Goal: Task Accomplishment & Management: Manage account settings

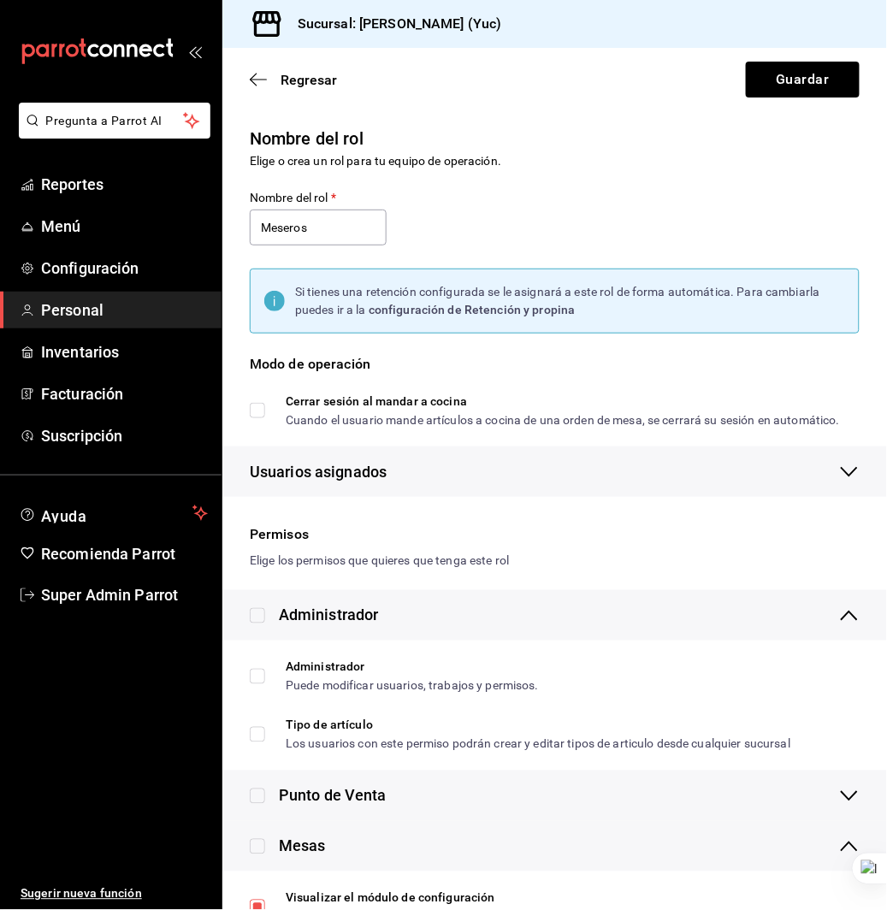
scroll to position [570, 0]
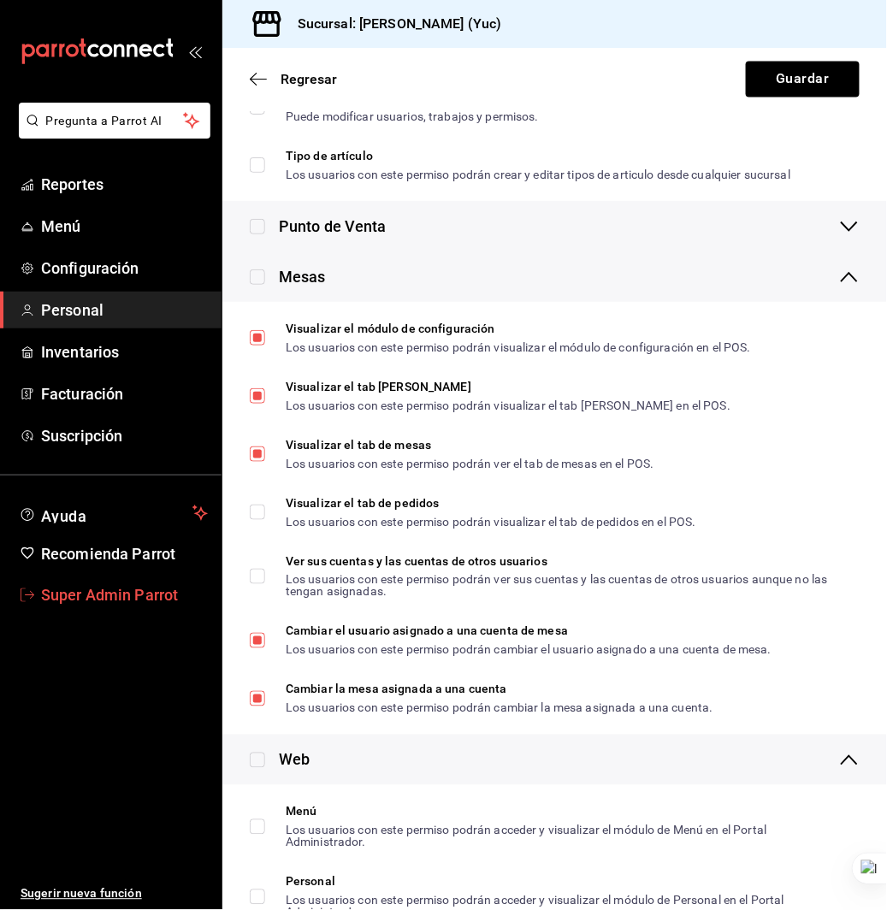
click at [121, 592] on span "Super Admin Parrot" at bounding box center [124, 595] width 167 height 23
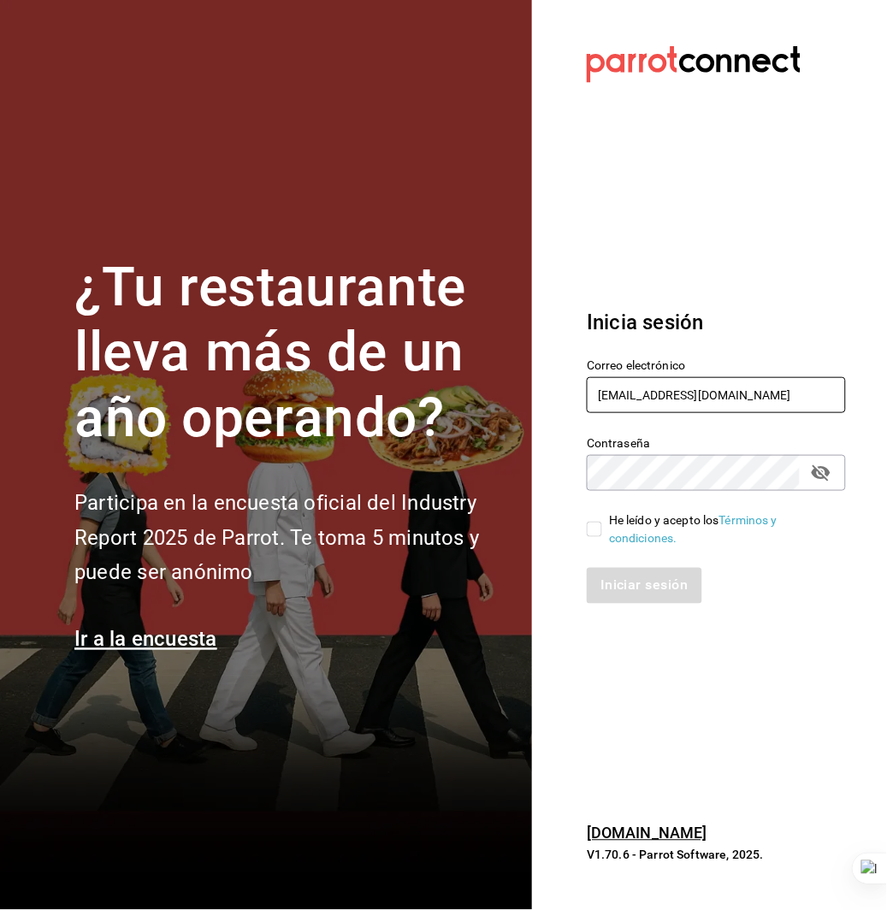
click at [765, 402] on input "dulce@risuena.com" at bounding box center [716, 395] width 259 height 36
type input "enrique@hidalgo.com"
click at [650, 524] on div "He leído y acepto los Términos y condiciones." at bounding box center [720, 530] width 223 height 36
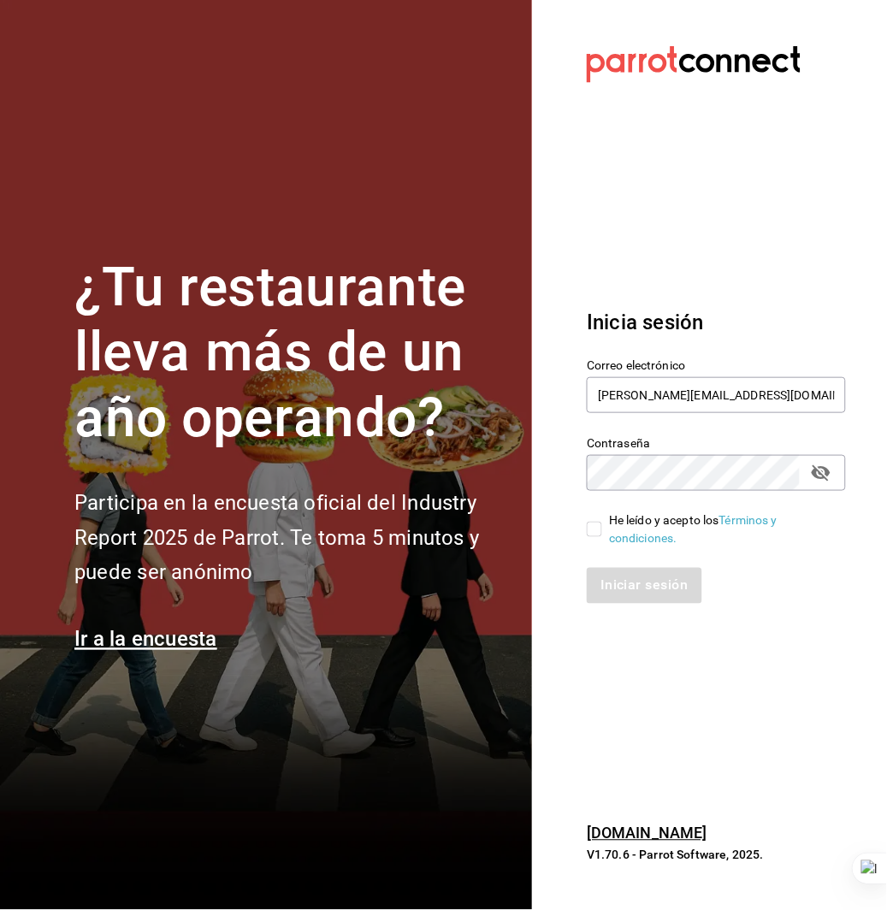
click at [602, 524] on input "He leído y acepto los Términos y condiciones." at bounding box center [594, 529] width 15 height 15
checkbox input "true"
drag, startPoint x: 640, startPoint y: 595, endPoint x: 629, endPoint y: 595, distance: 11.2
click at [640, 595] on button "Iniciar sesión" at bounding box center [645, 586] width 116 height 36
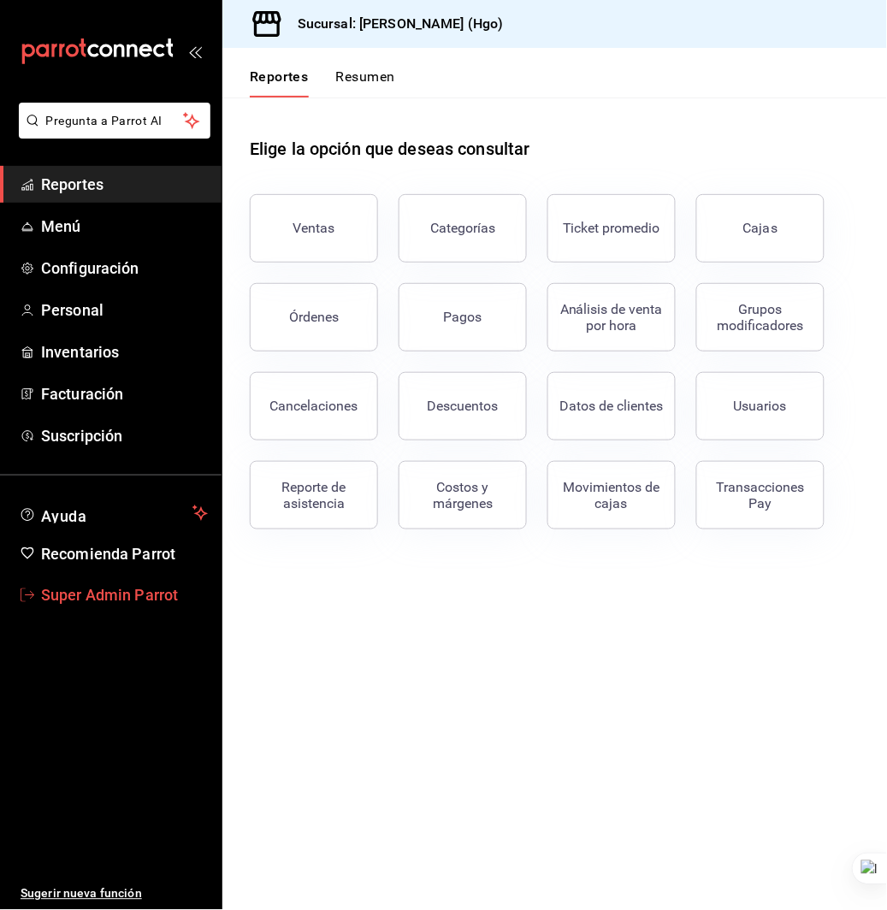
click at [167, 589] on span "Super Admin Parrot" at bounding box center [124, 595] width 167 height 23
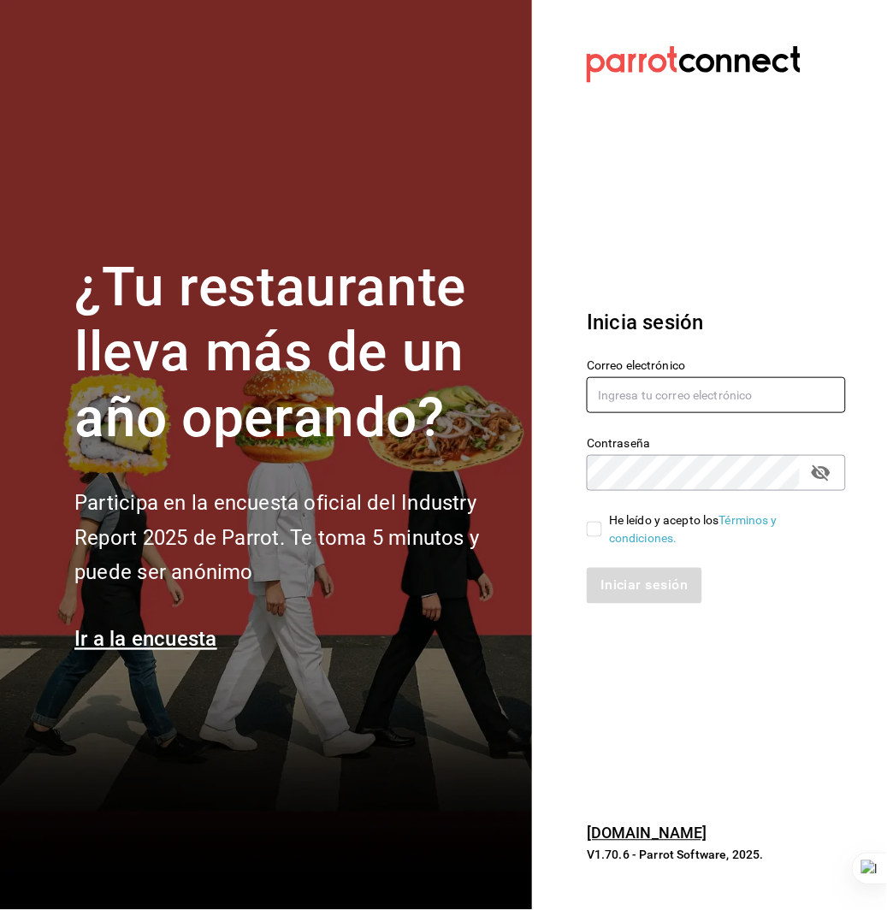
type input "[PERSON_NAME][EMAIL_ADDRESS][DOMAIN_NAME]"
click at [642, 411] on input "[PERSON_NAME][EMAIL_ADDRESS][DOMAIN_NAME]" at bounding box center [716, 395] width 259 height 36
click at [593, 524] on input "He leído y acepto los Términos y condiciones." at bounding box center [594, 529] width 15 height 15
checkbox input "true"
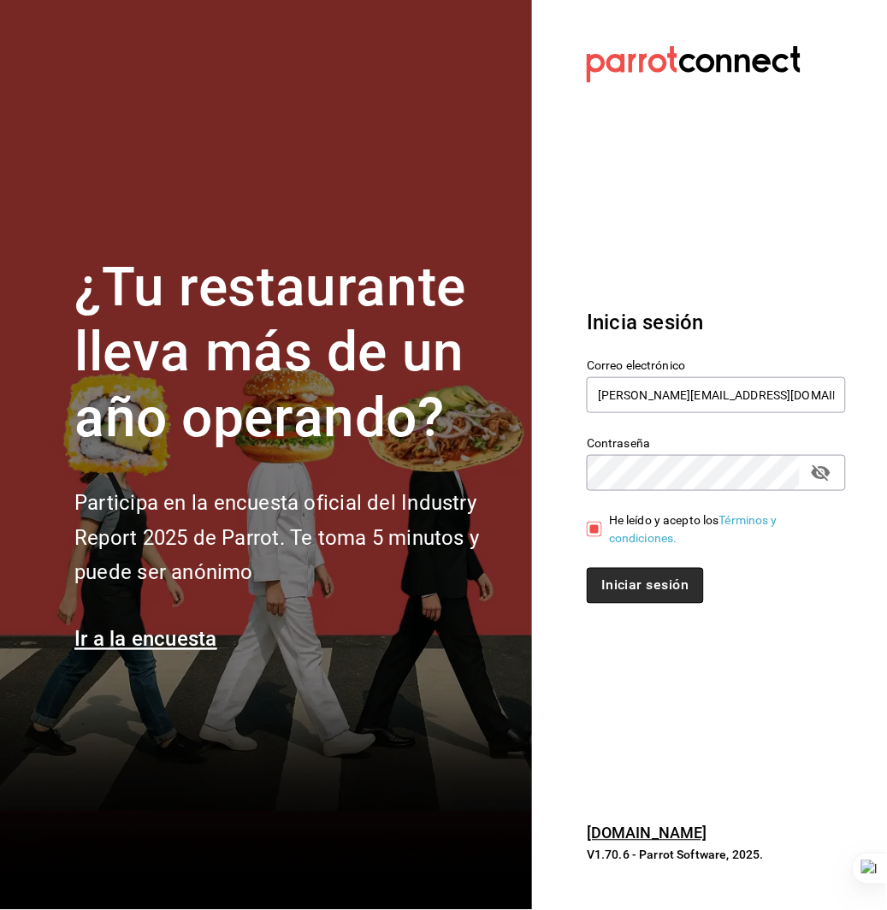
click at [593, 580] on button "Iniciar sesión" at bounding box center [645, 586] width 116 height 36
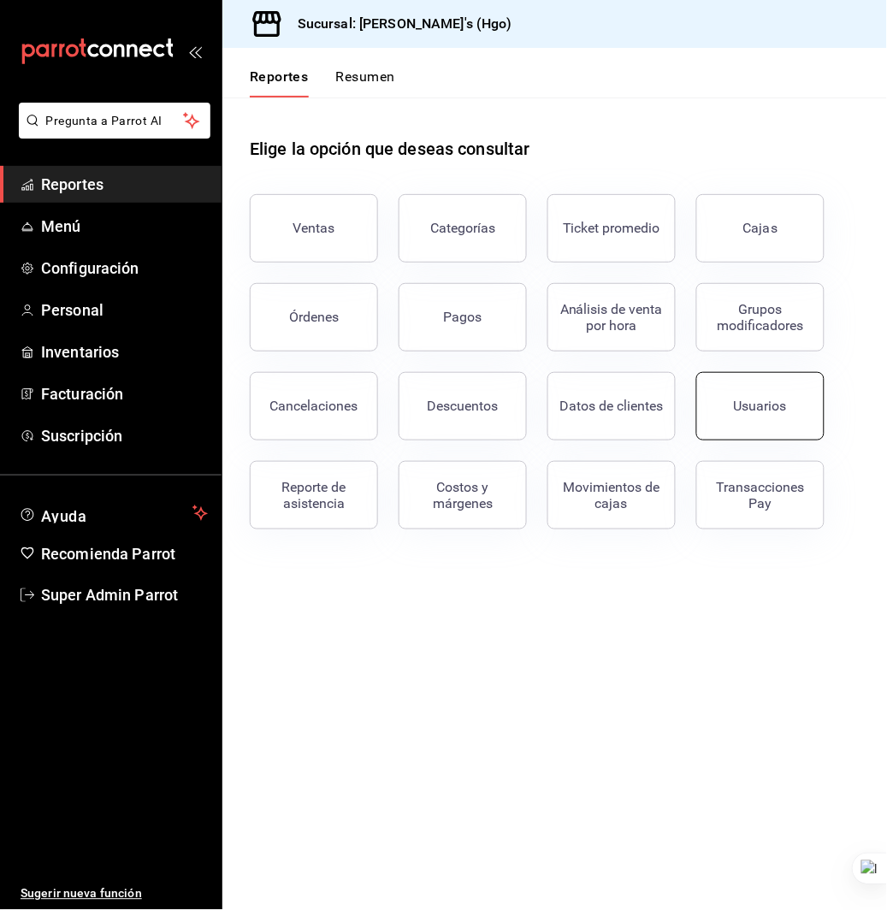
click at [772, 390] on button "Usuarios" at bounding box center [760, 406] width 128 height 68
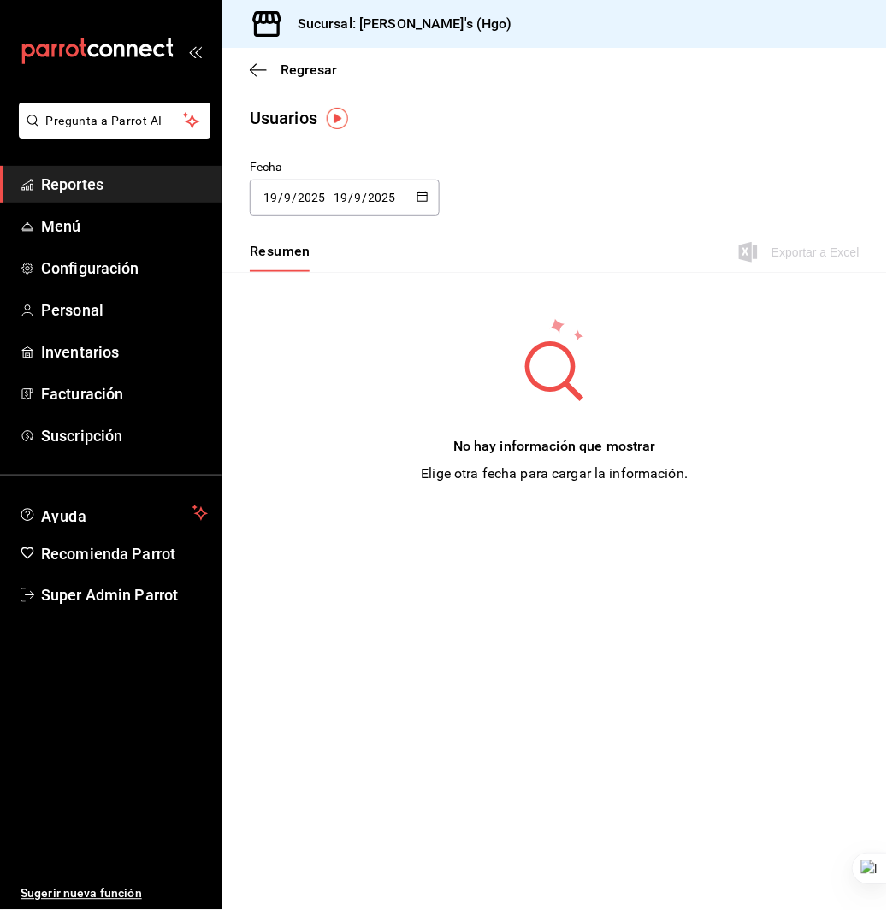
click at [303, 192] on input "2025" at bounding box center [311, 198] width 29 height 14
click at [308, 363] on li "Mes actual" at bounding box center [331, 367] width 162 height 38
type input "2025-09-01"
type input "1"
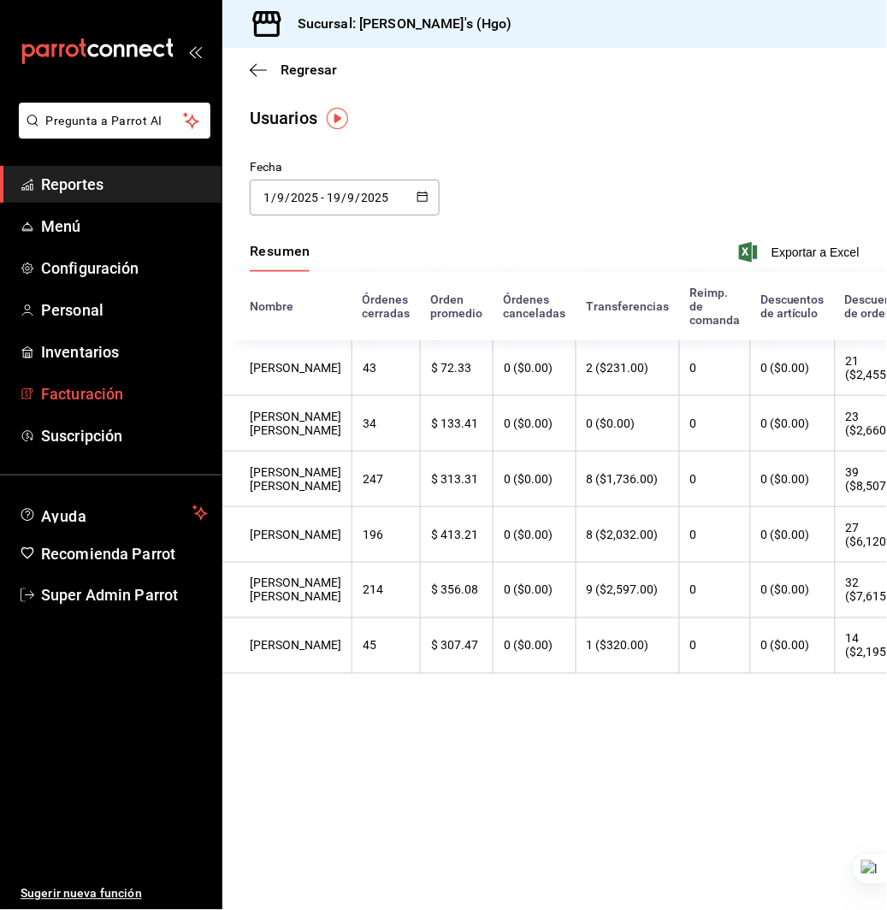
click at [84, 385] on span "Facturación" at bounding box center [124, 393] width 167 height 23
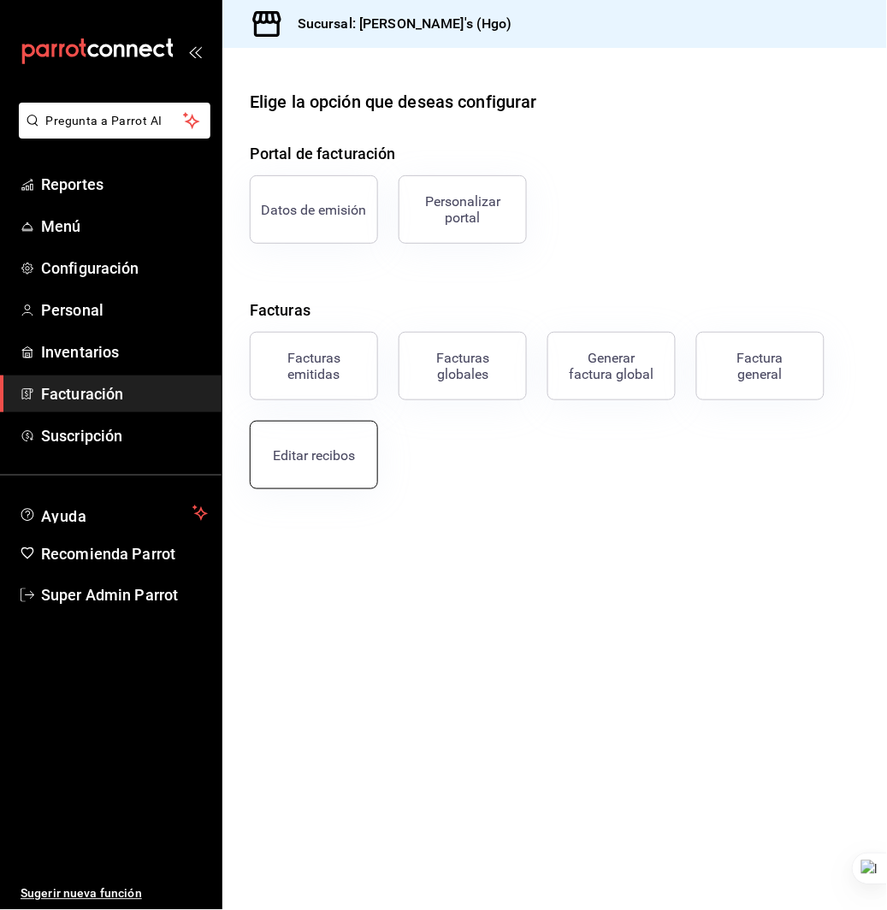
click at [295, 475] on button "Editar recibos" at bounding box center [314, 455] width 128 height 68
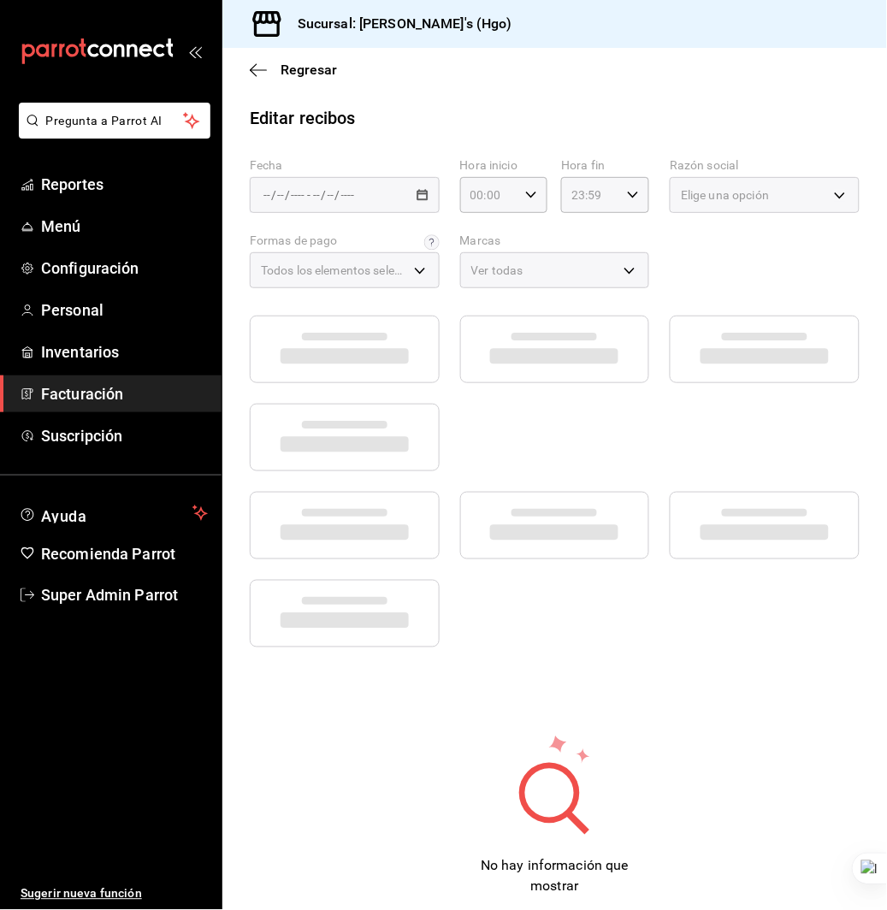
type input "77a010d3-6f84-4c06-9fda-b71560bdbdba"
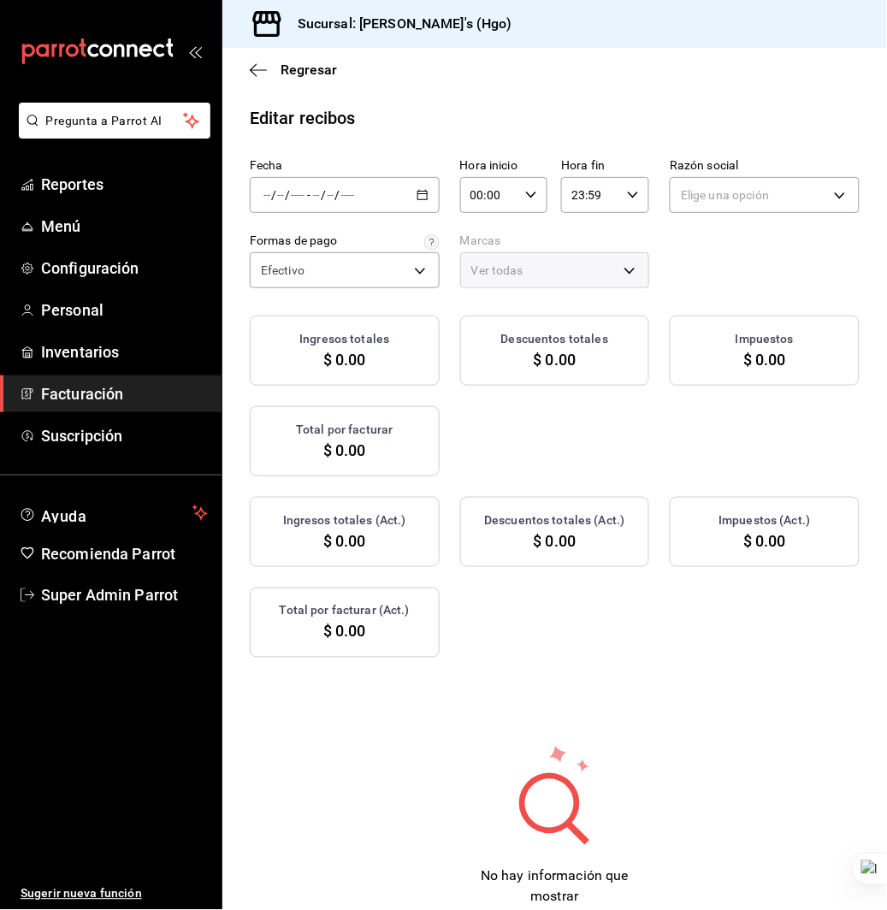
click at [359, 204] on div "/ / - / /" at bounding box center [345, 195] width 190 height 36
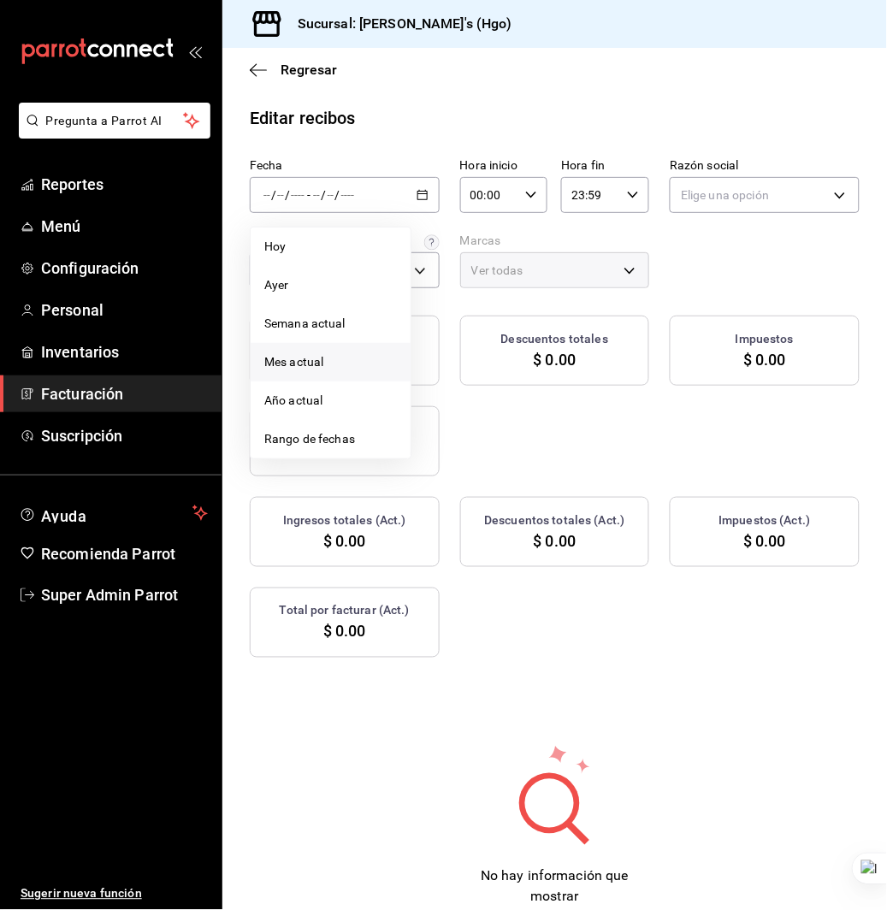
click at [327, 353] on span "Mes actual" at bounding box center [330, 362] width 133 height 18
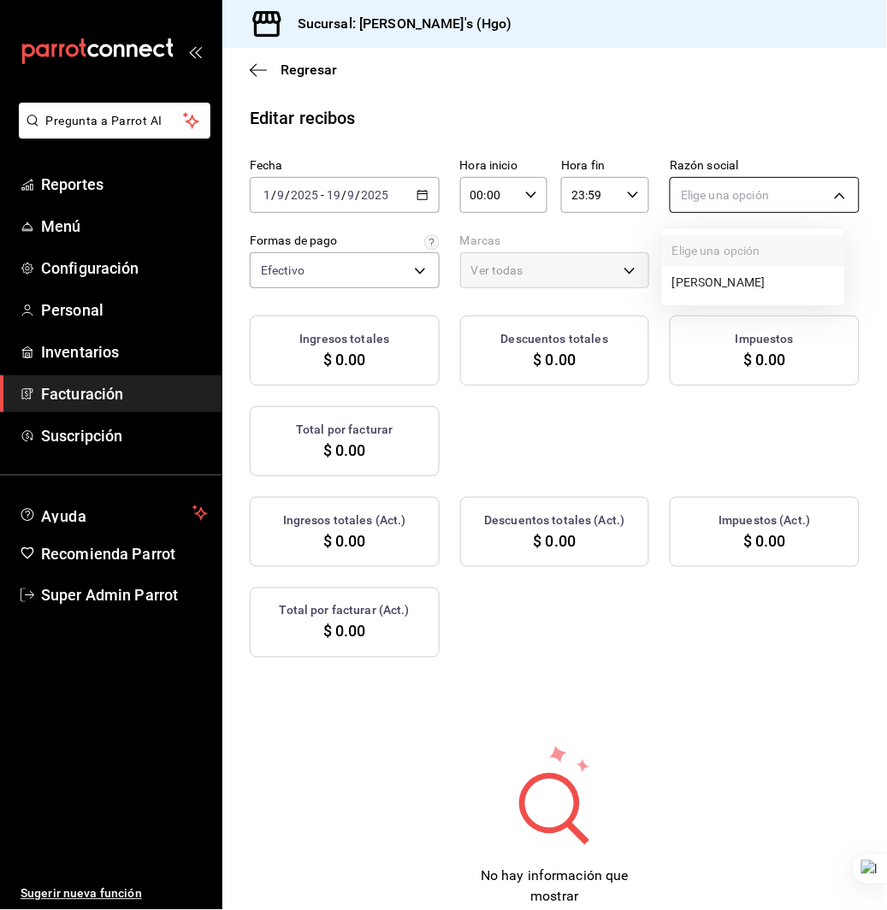
click at [819, 193] on body "Pregunta a Parrot AI Reportes Menú Configuración Personal Inventarios Facturaci…" at bounding box center [443, 455] width 887 height 910
click at [790, 287] on li "JESSICA QUEZADA MEDINA" at bounding box center [753, 283] width 183 height 32
type input "143f57d4-a0c4-477f-919f-67aaf9315925"
type input "a4f139c2-eac0-4c86-bd9b-b12069b5a2fd"
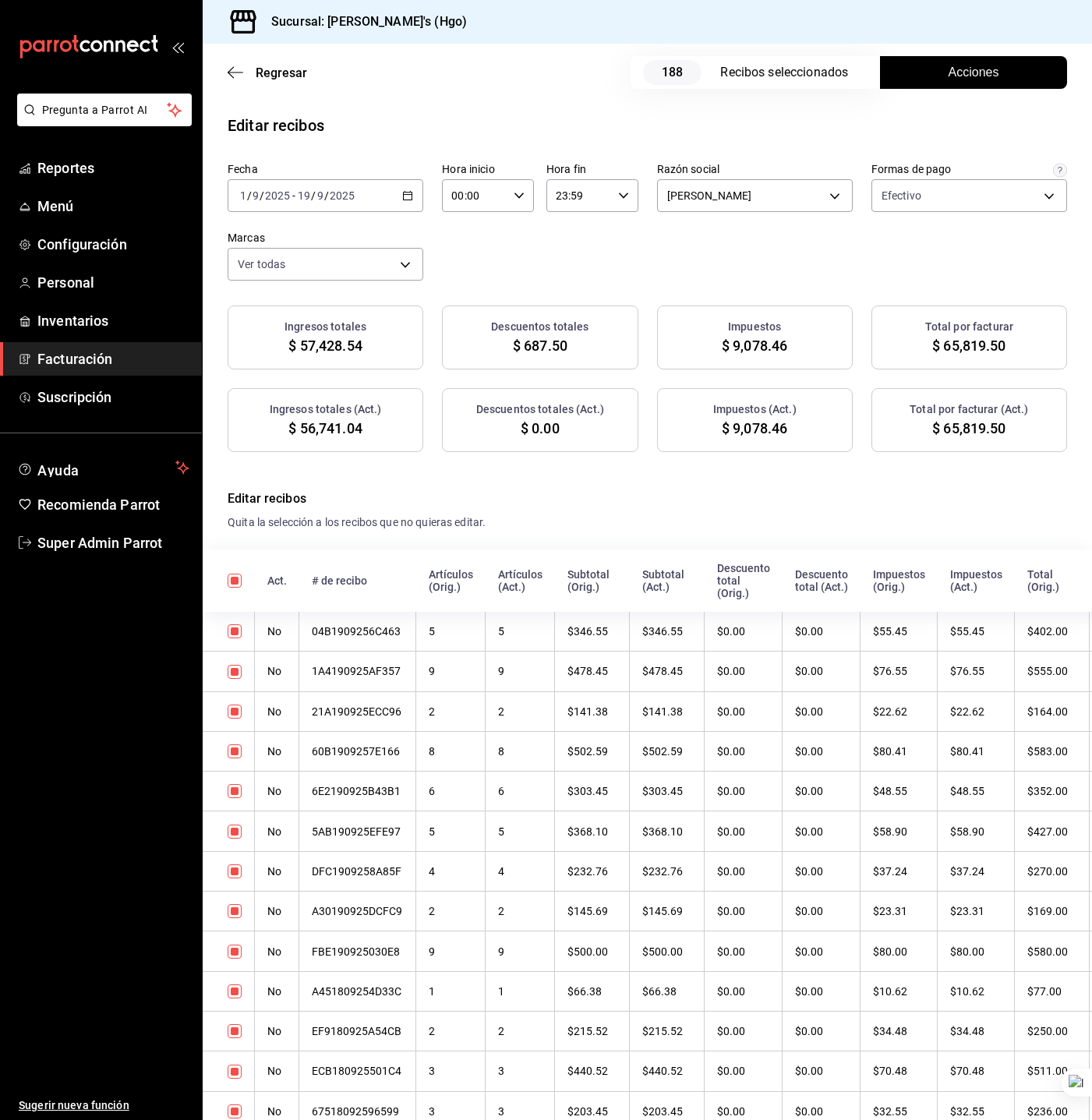
click at [808, 61] on button "Acciones" at bounding box center [974, 73] width 187 height 33
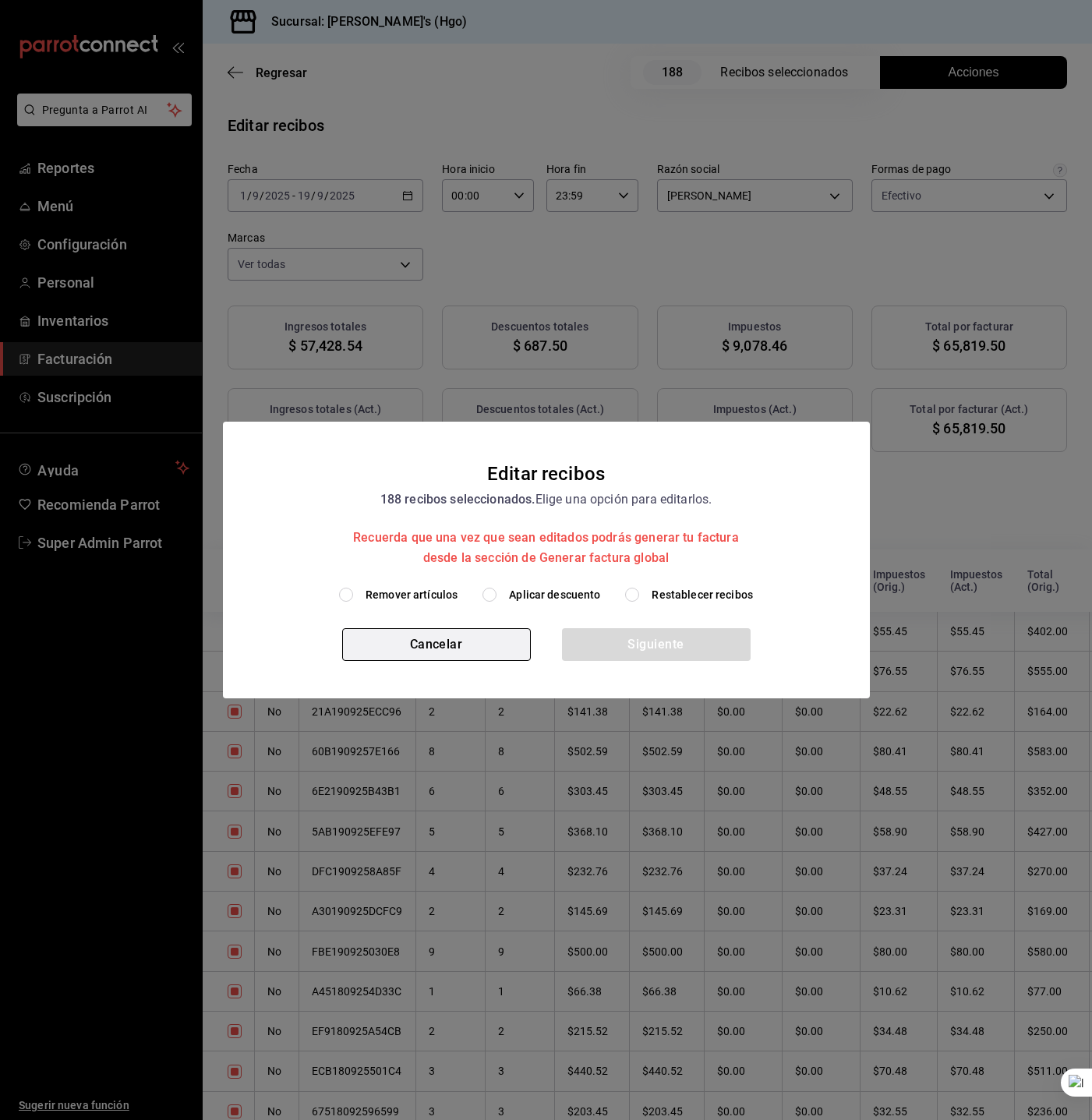
click at [421, 652] on button "Cancelar" at bounding box center [437, 644] width 189 height 33
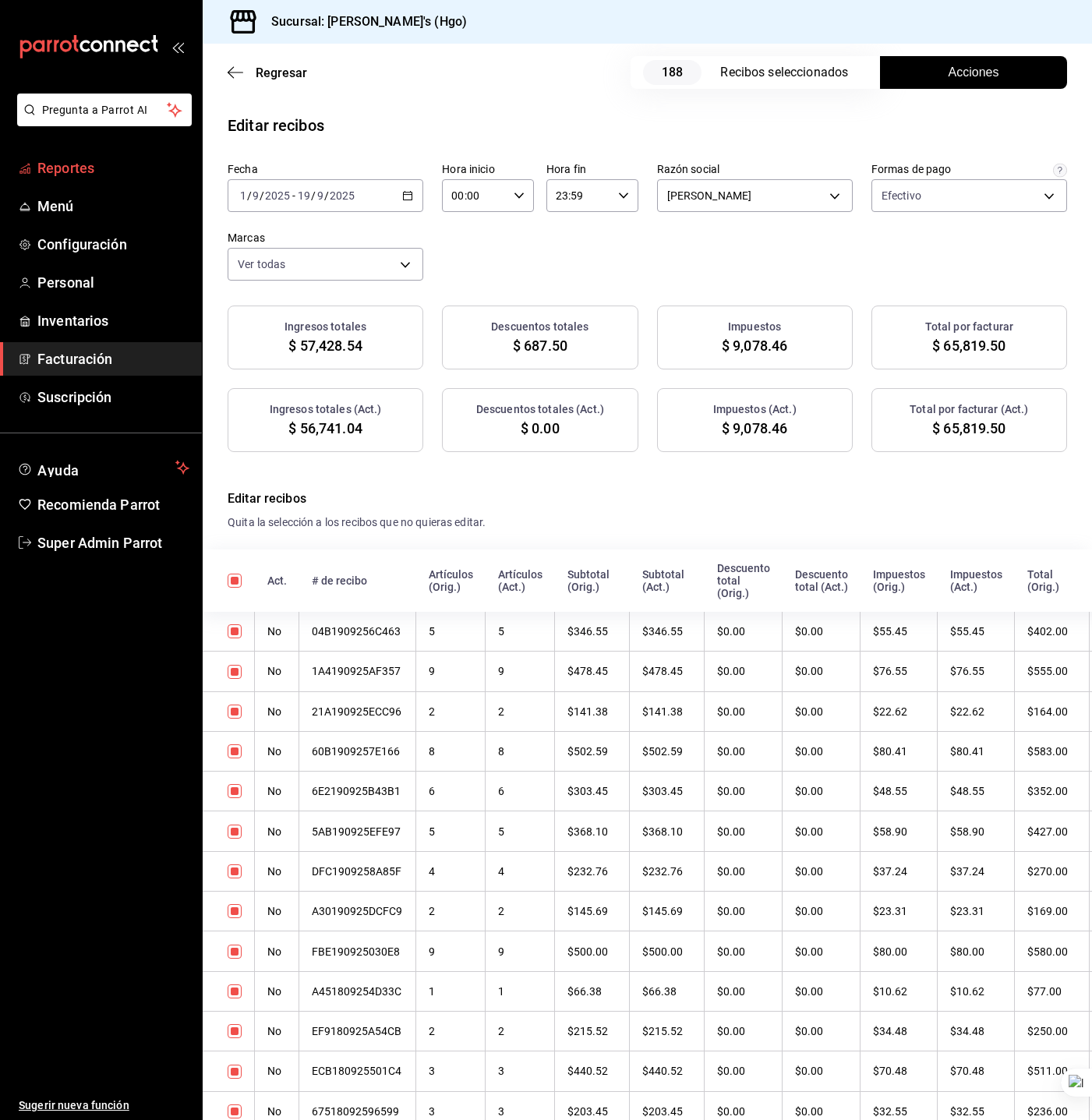
click at [64, 166] on span "Reportes" at bounding box center [113, 168] width 152 height 21
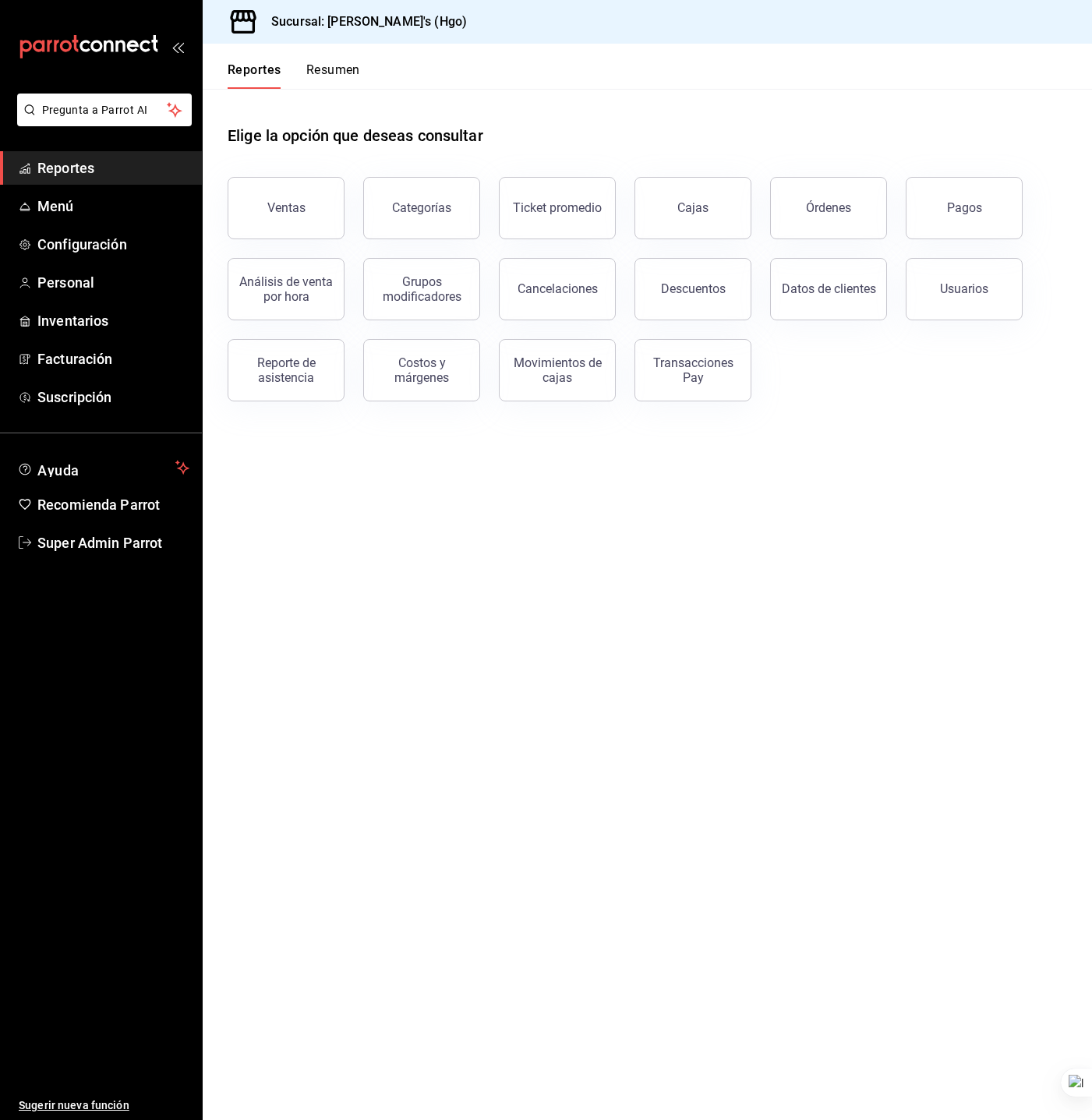
click at [536, 479] on main "Elige la opción que deseas consultar Ventas Categorías Ticket promedio Cajas Ór…" at bounding box center [647, 605] width 890 height 1032
drag, startPoint x: 948, startPoint y: 255, endPoint x: 950, endPoint y: 272, distance: 17.1
click at [808, 272] on div "Usuarios" at bounding box center [954, 280] width 136 height 81
click at [808, 282] on div "Usuarios" at bounding box center [964, 289] width 48 height 15
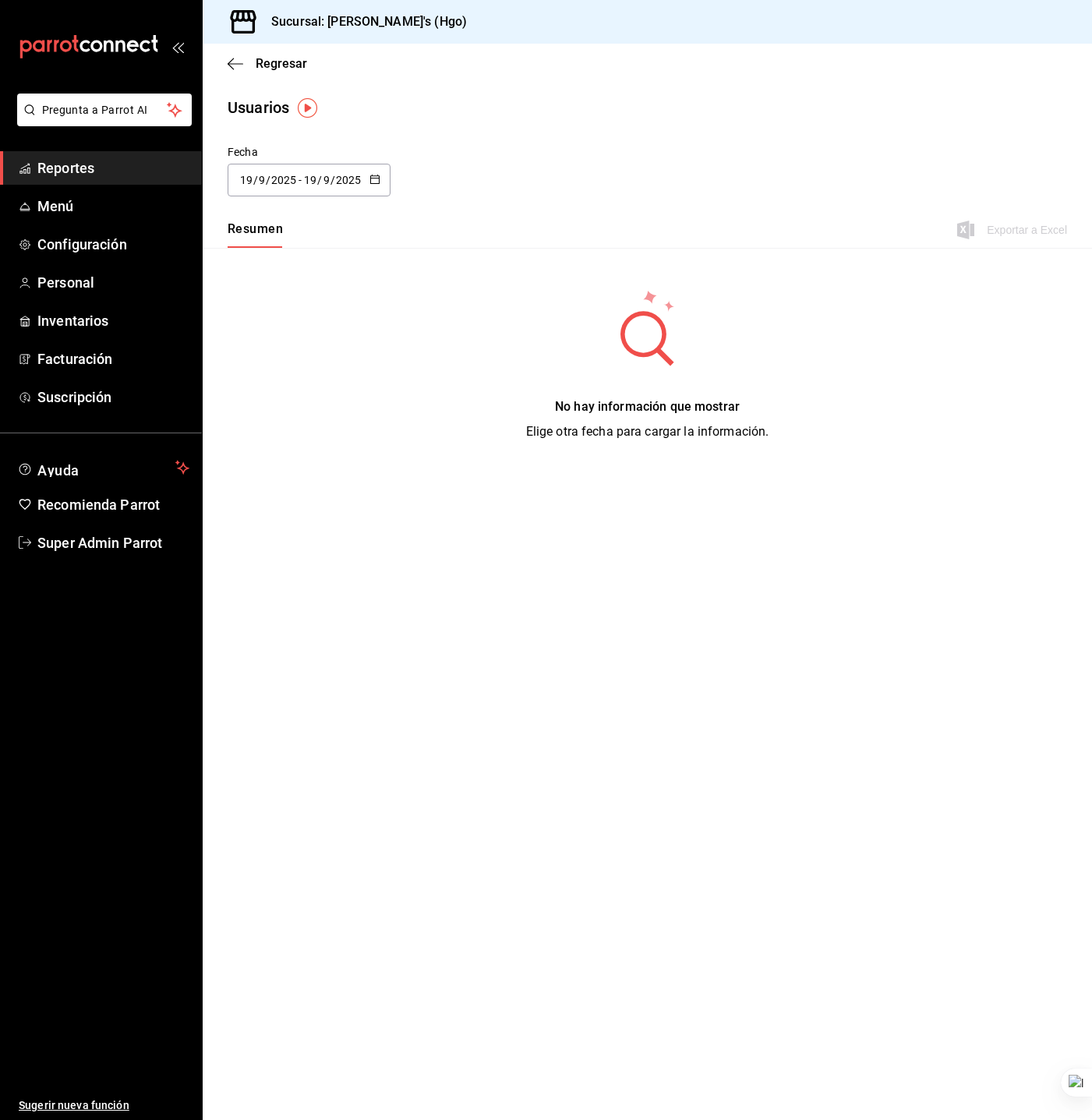
click at [314, 187] on div "2025-09-19 19 / 9 / 2025 - 2025-09-19 19 / 9 / 2025" at bounding box center [309, 180] width 163 height 33
click at [299, 335] on li "Mes actual" at bounding box center [302, 334] width 148 height 35
type input "2025-09-01"
type input "1"
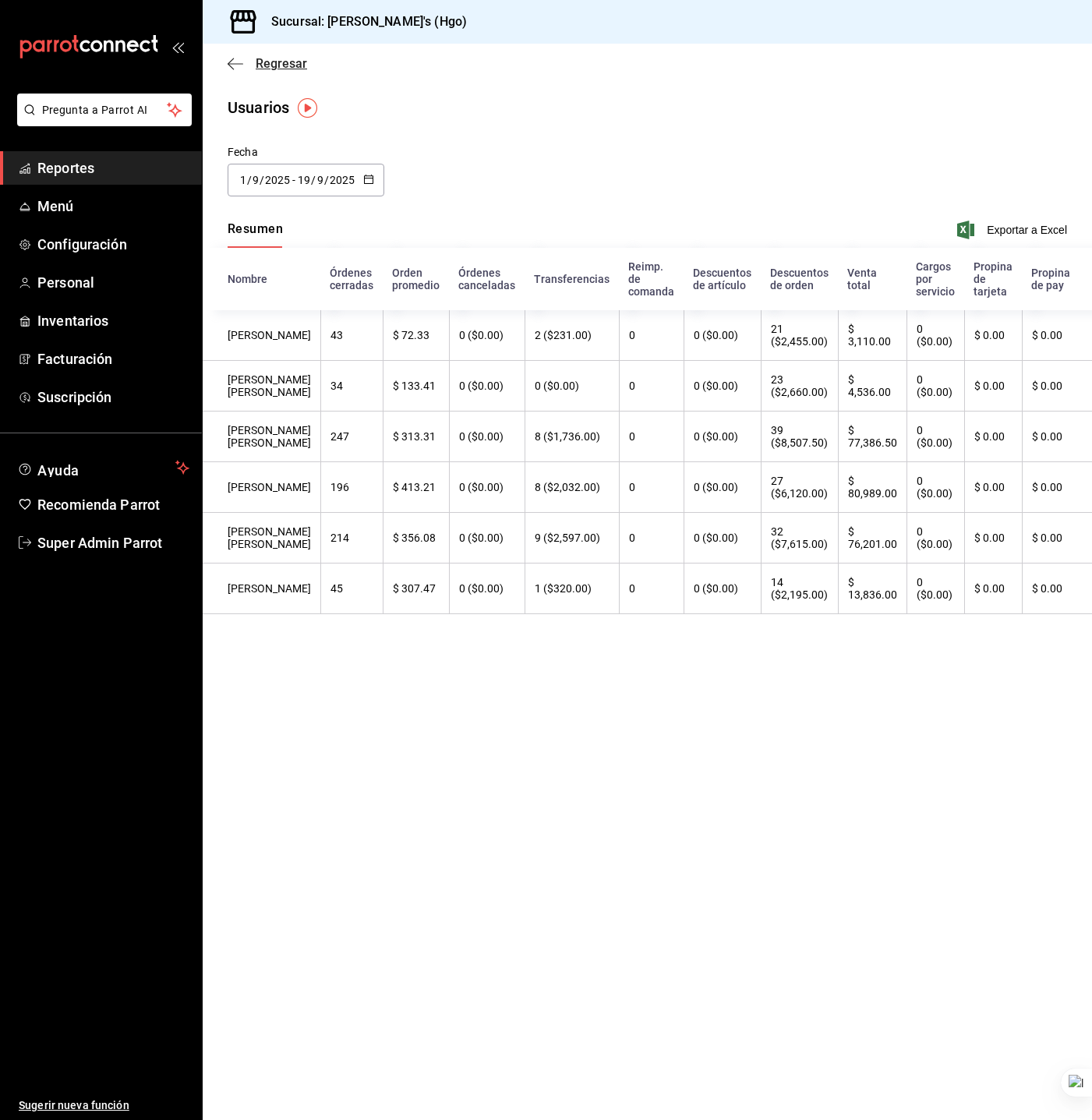
click at [245, 61] on span "Regresar" at bounding box center [267, 64] width 79 height 15
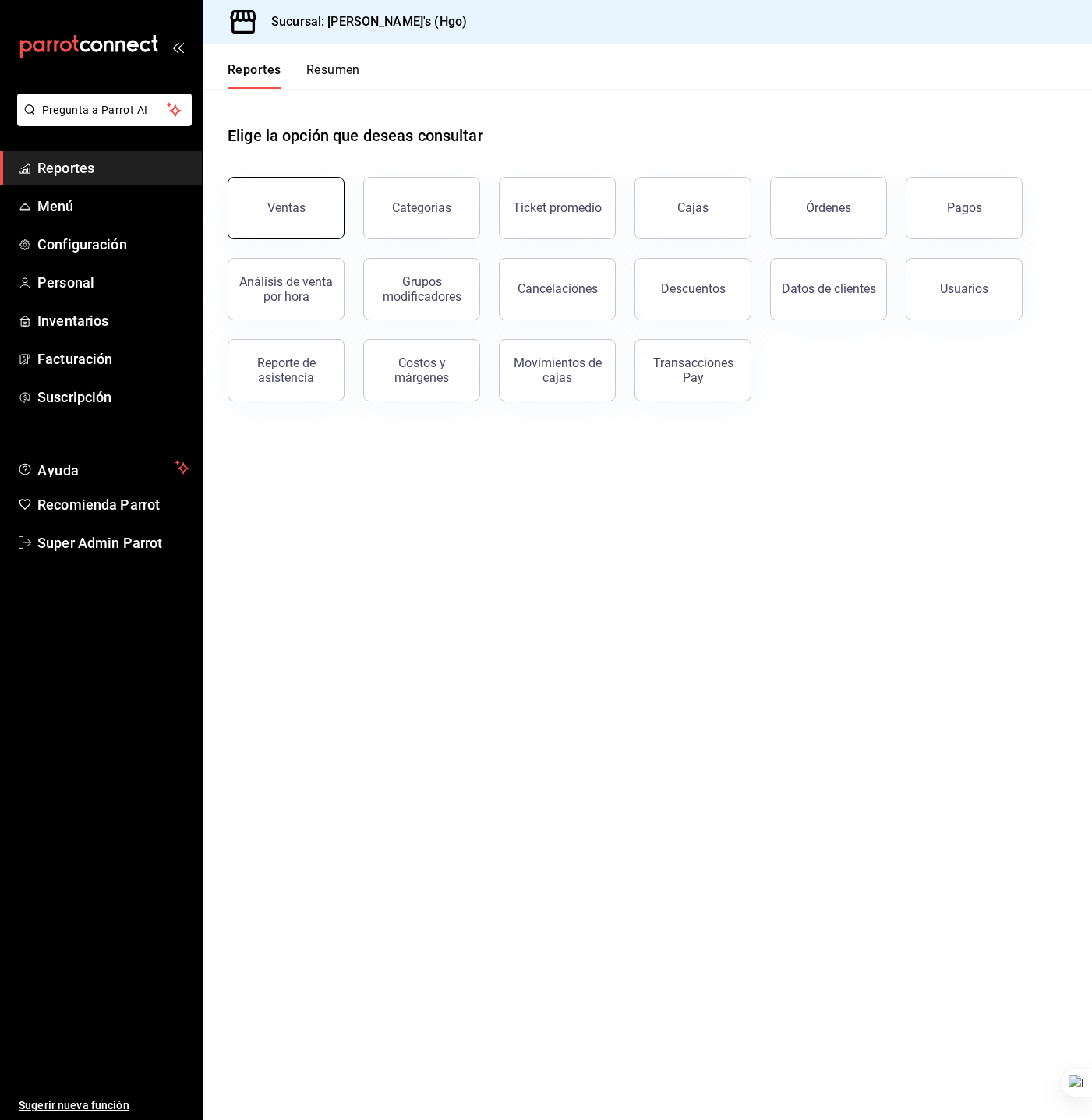
click at [282, 191] on button "Ventas" at bounding box center [286, 208] width 117 height 62
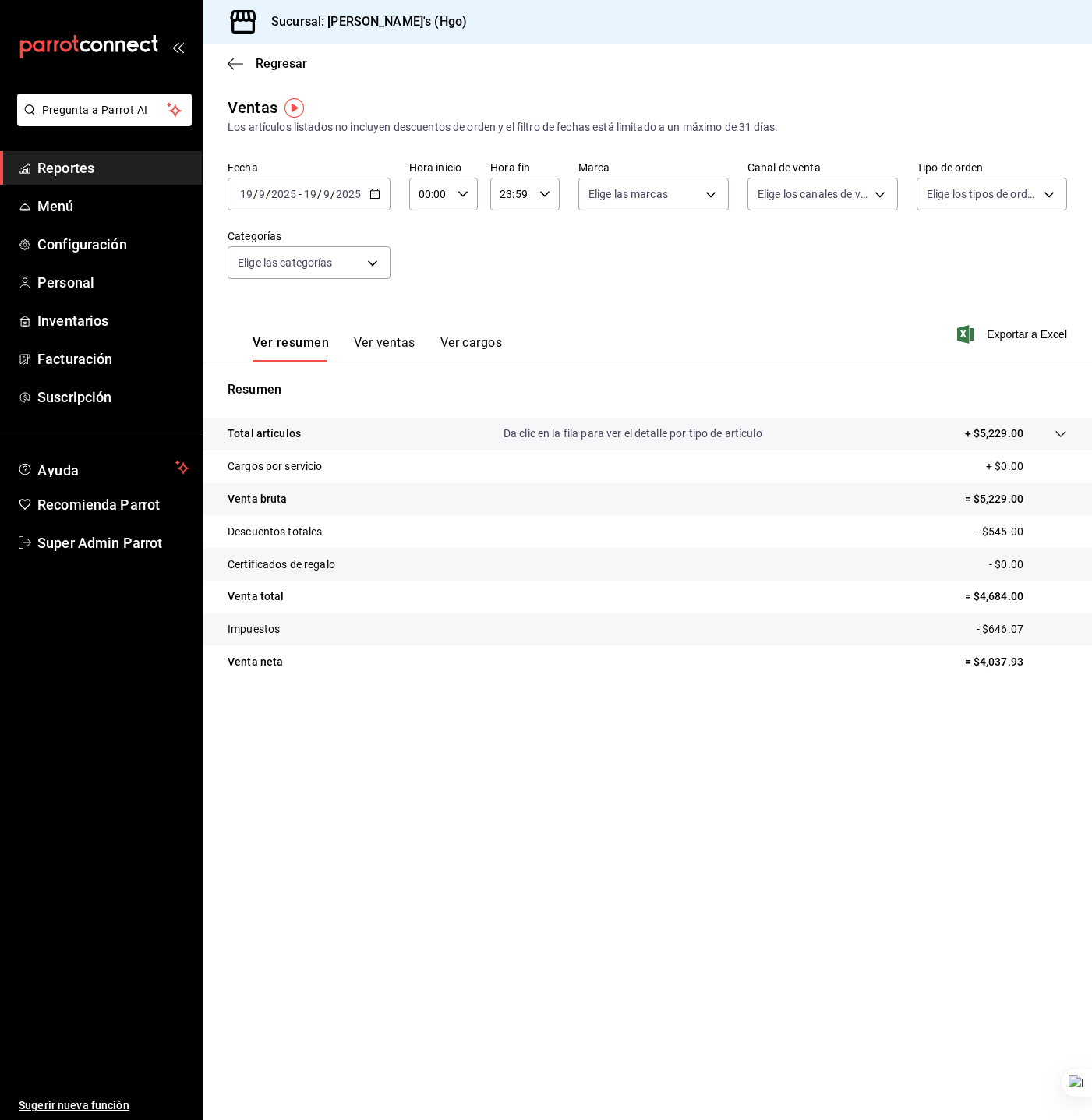
click at [403, 352] on button "Ver ventas" at bounding box center [385, 348] width 62 height 26
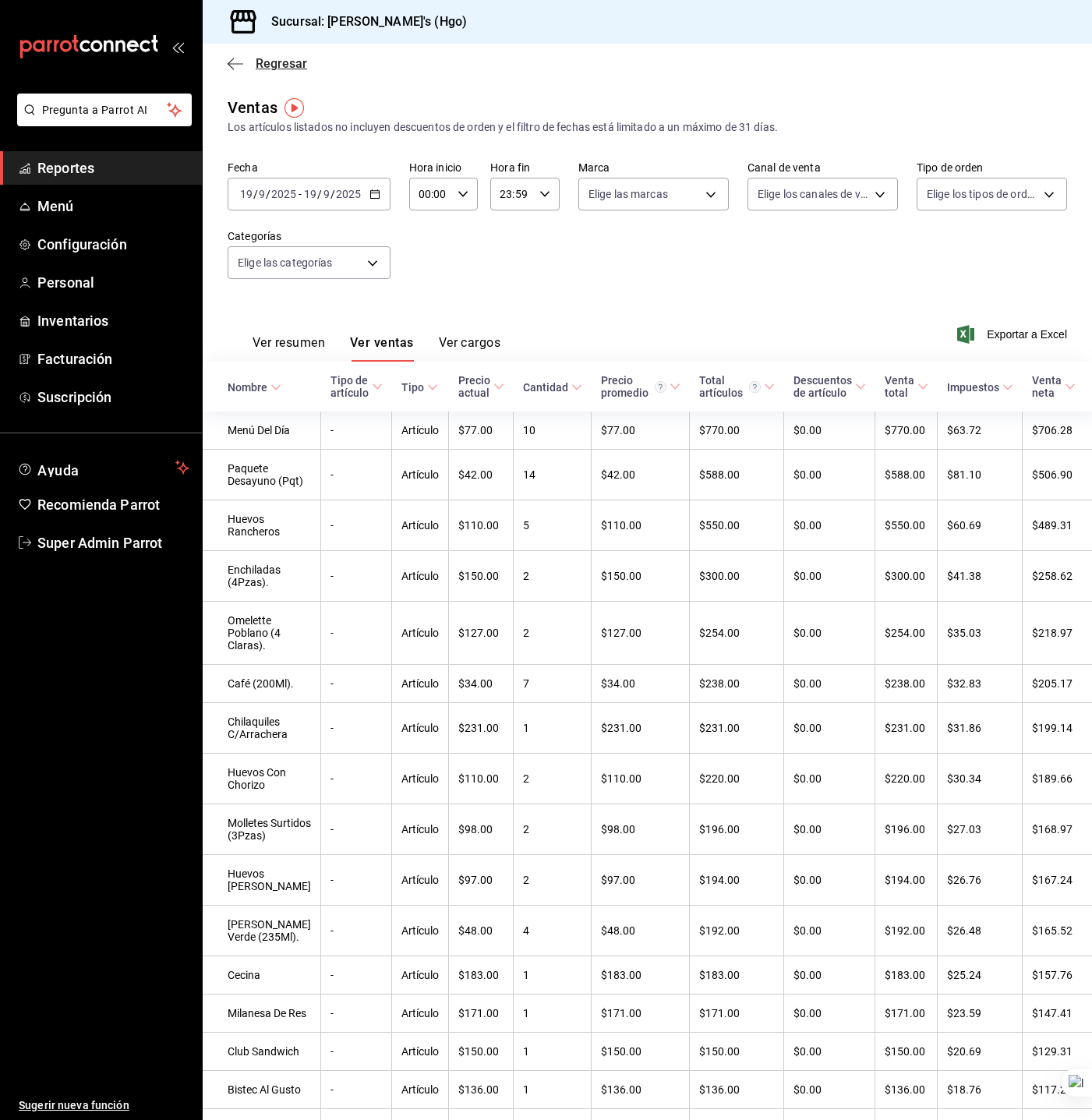
click at [237, 57] on span "Regresar" at bounding box center [267, 64] width 79 height 15
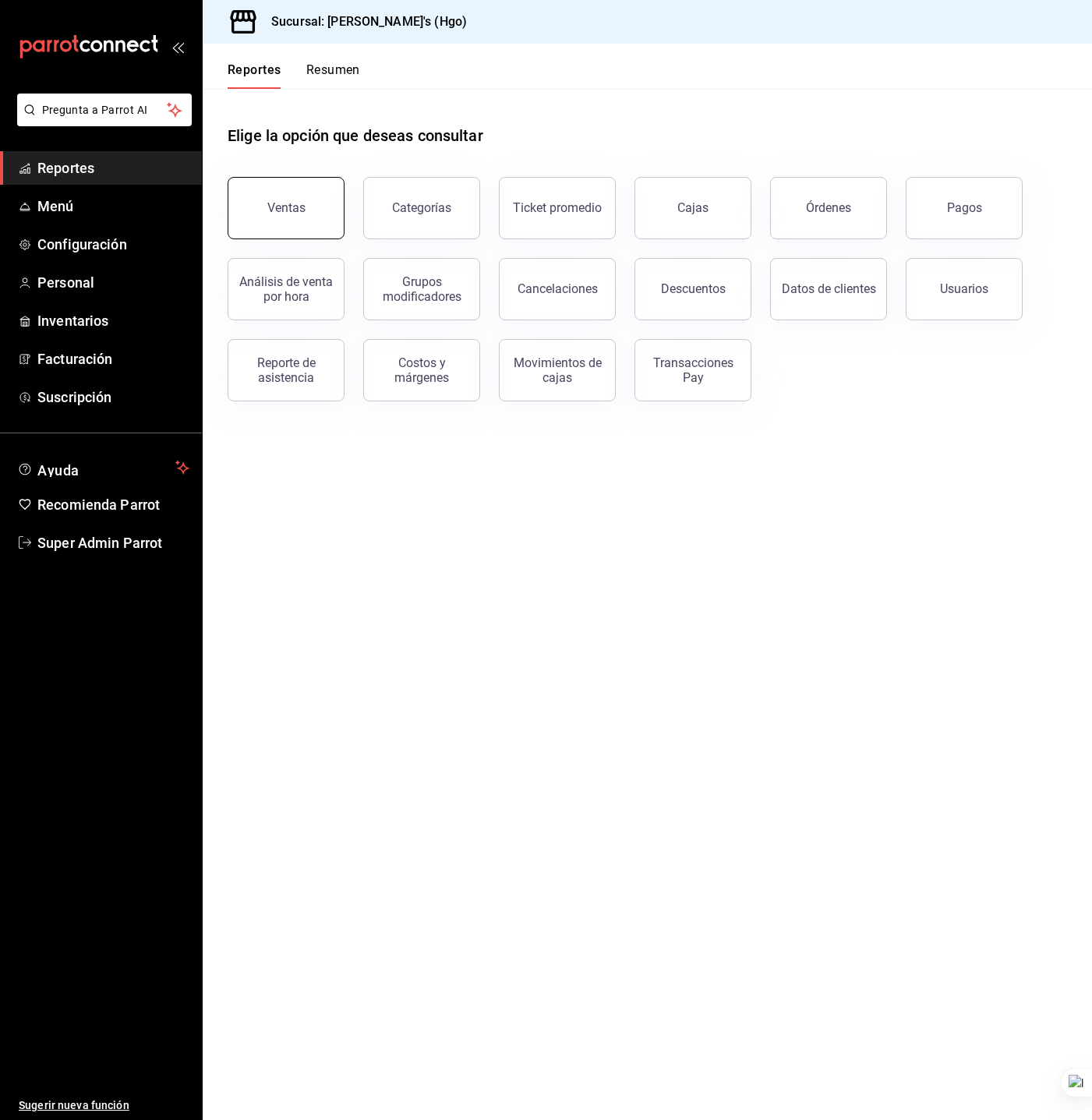
click at [319, 229] on button "Ventas" at bounding box center [286, 208] width 117 height 62
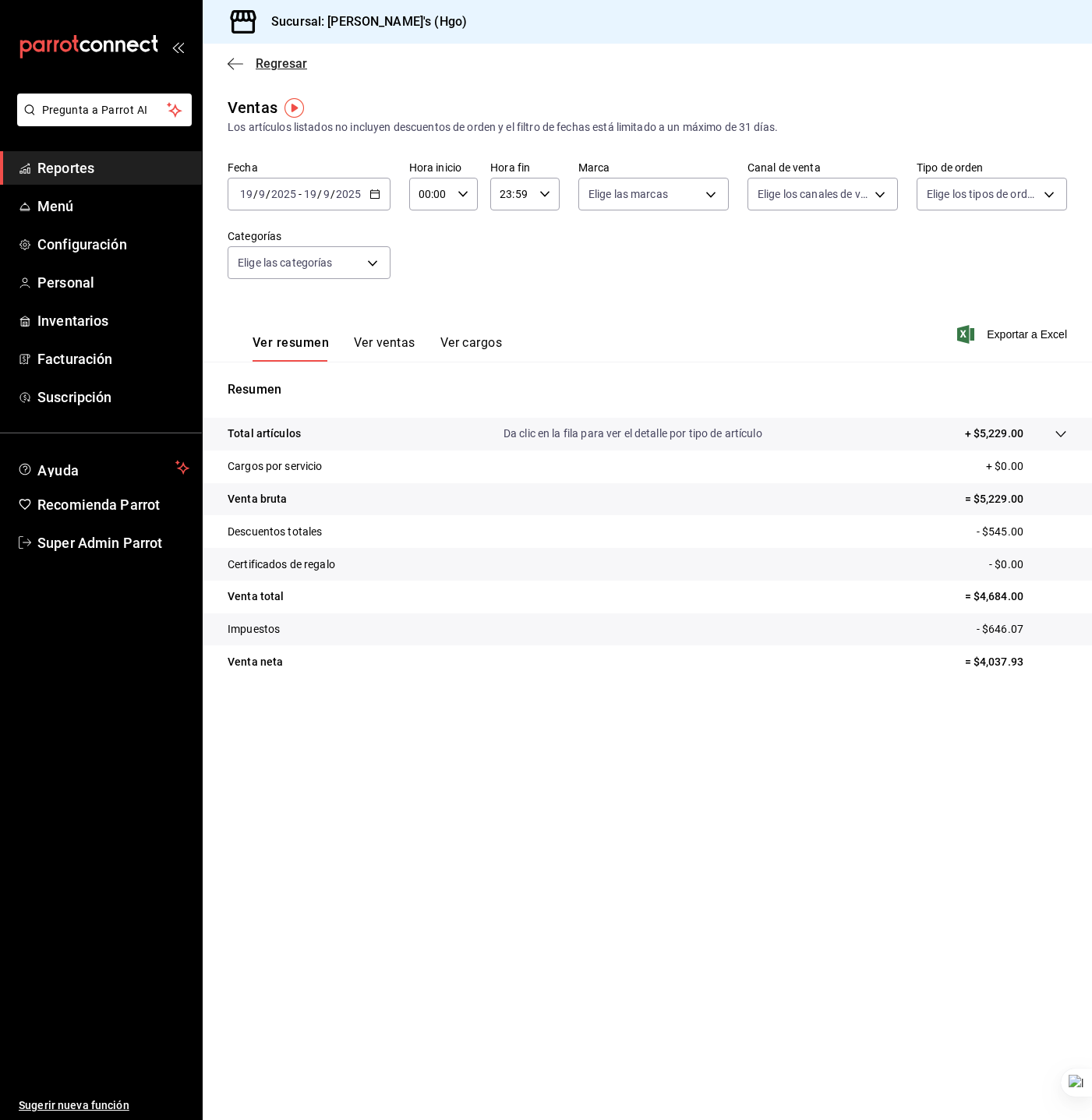
click at [256, 61] on span "Regresar" at bounding box center [282, 64] width 51 height 15
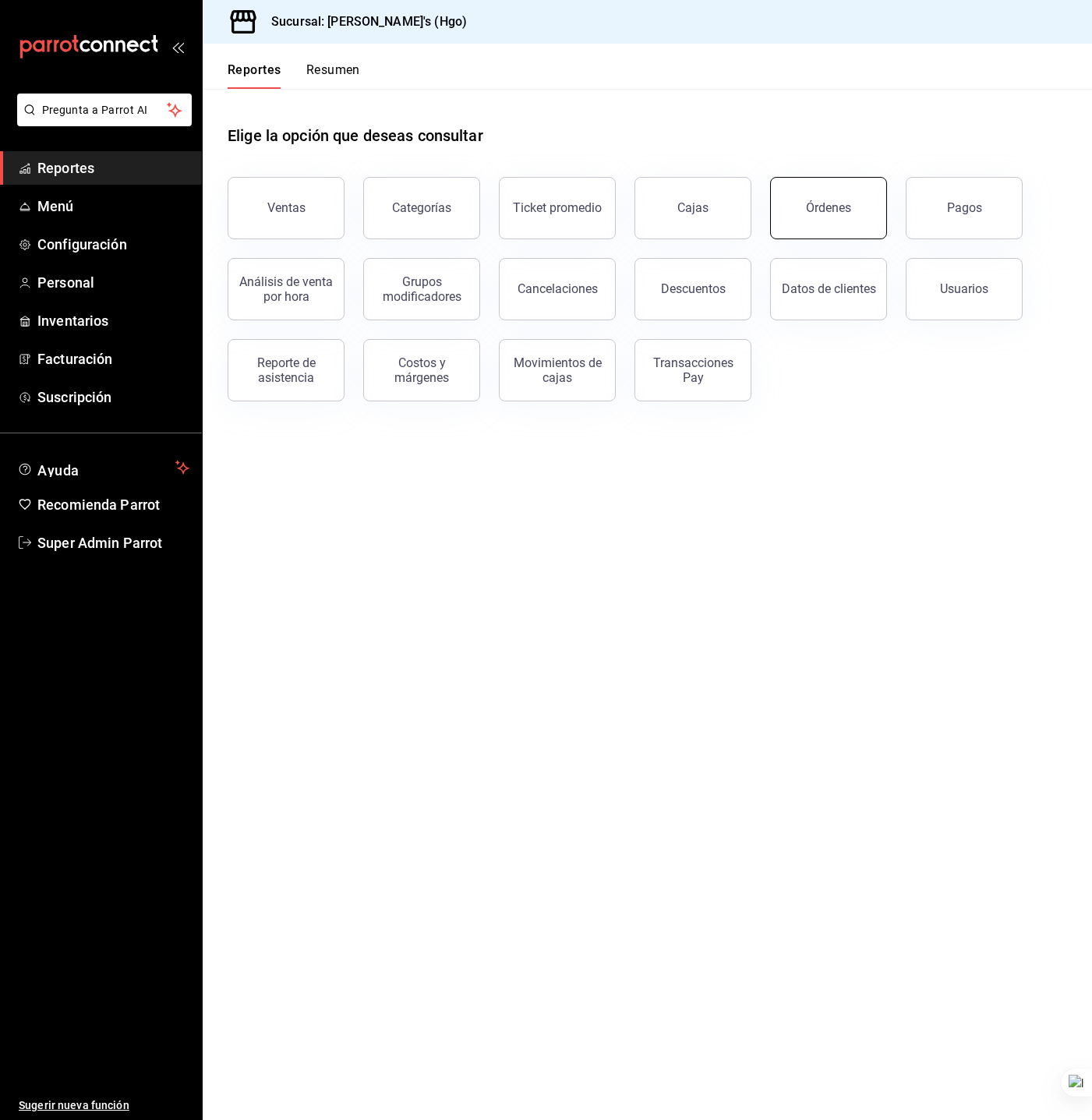
click at [808, 215] on button "Órdenes" at bounding box center [829, 208] width 117 height 62
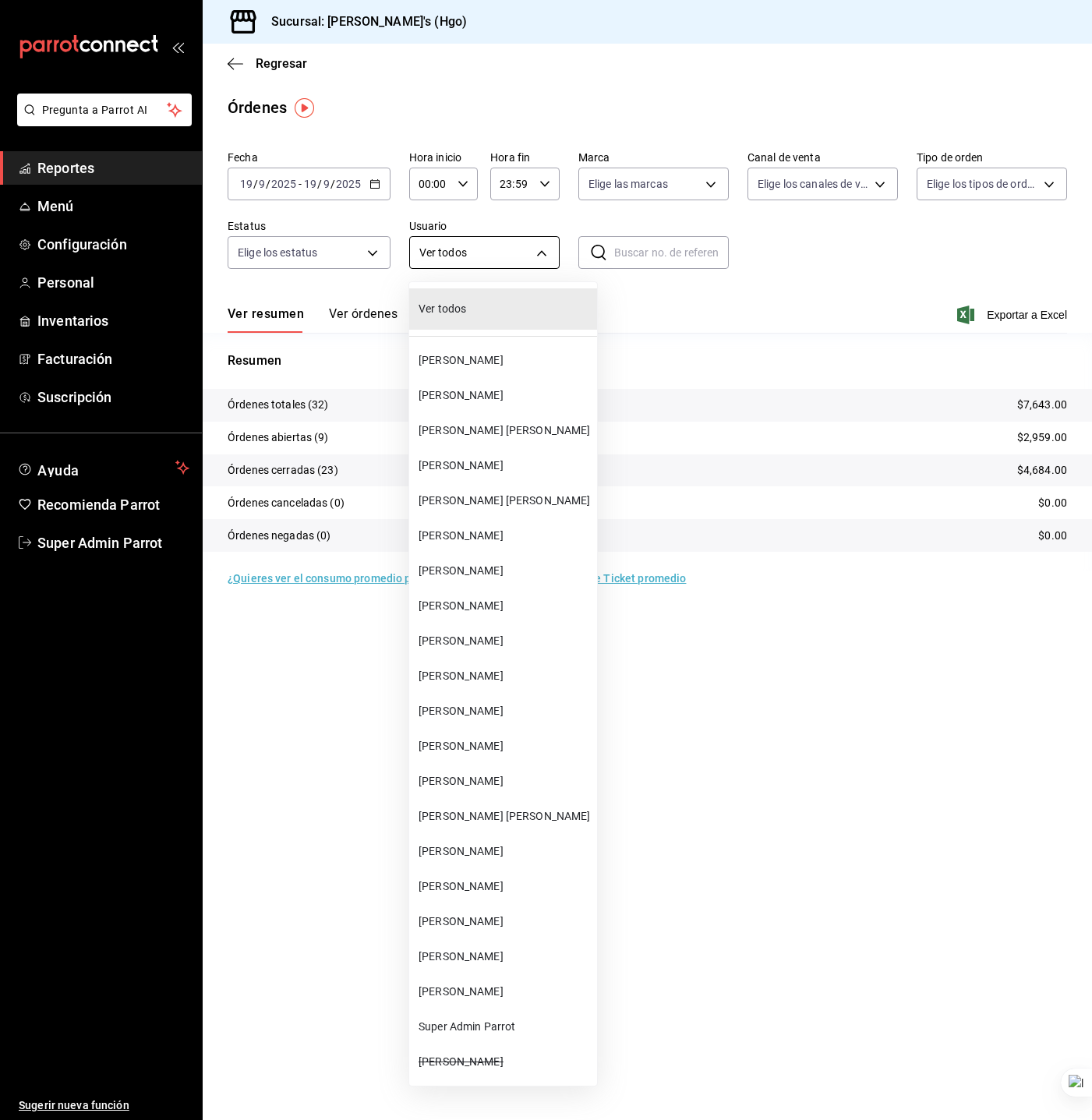
click at [427, 253] on body "Pregunta a Parrot AI Reportes Menú Configuración Personal Inventarios Facturaci…" at bounding box center [546, 560] width 1092 height 1120
click at [552, 373] on li "Alejandro Miranda G" at bounding box center [503, 360] width 188 height 35
type input "4f044868-17c7-43e9-a6b1-6470cbbb8423"
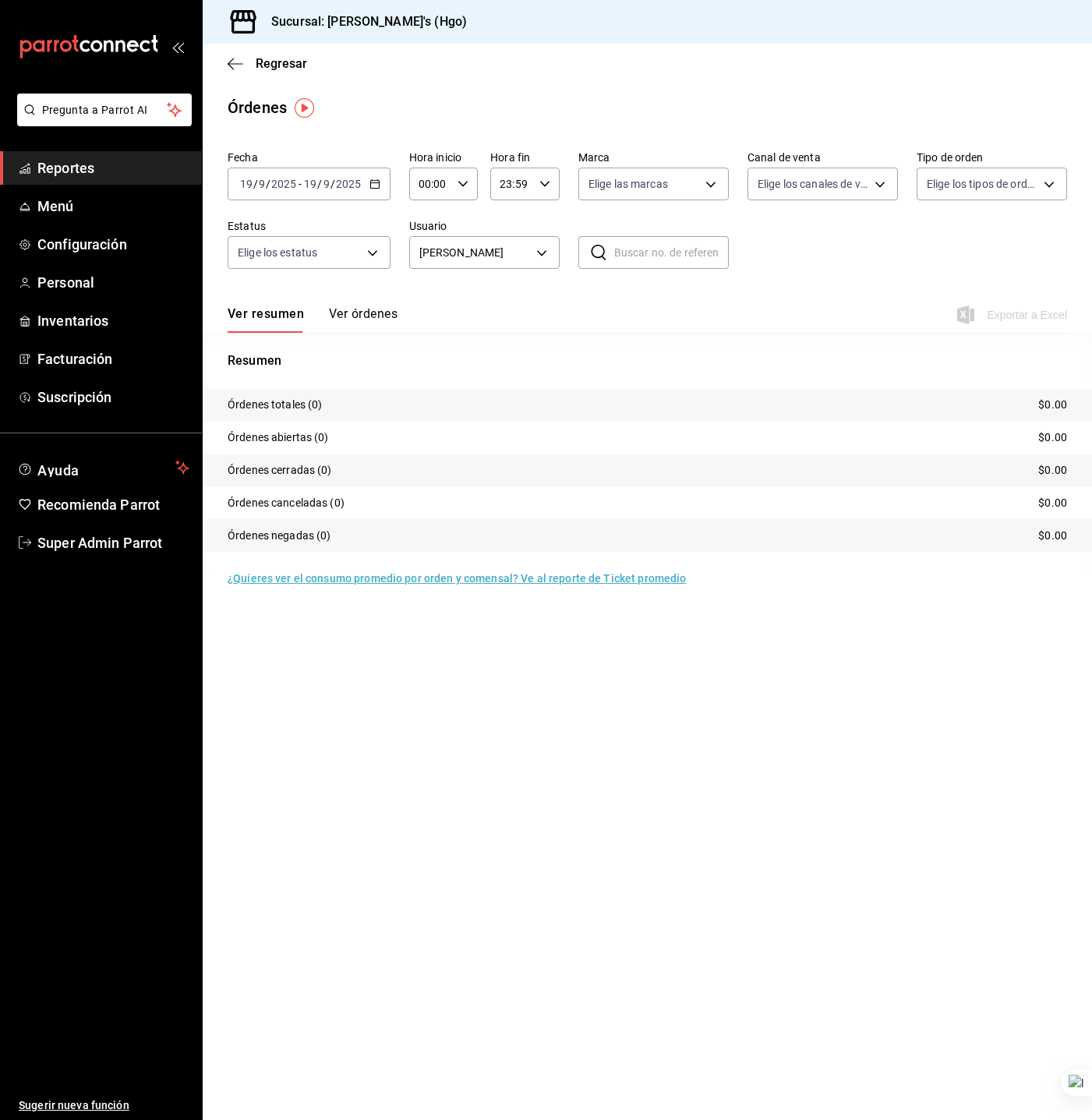
click at [736, 372] on div "Resumen Órdenes totales (0) $0.00 Órdenes abiertas (0) $0.00 Órdenes cerradas (…" at bounding box center [647, 461] width 890 height 219
click at [224, 57] on div "Regresar" at bounding box center [647, 64] width 890 height 40
click at [228, 57] on icon "button" at bounding box center [235, 63] width 15 height 14
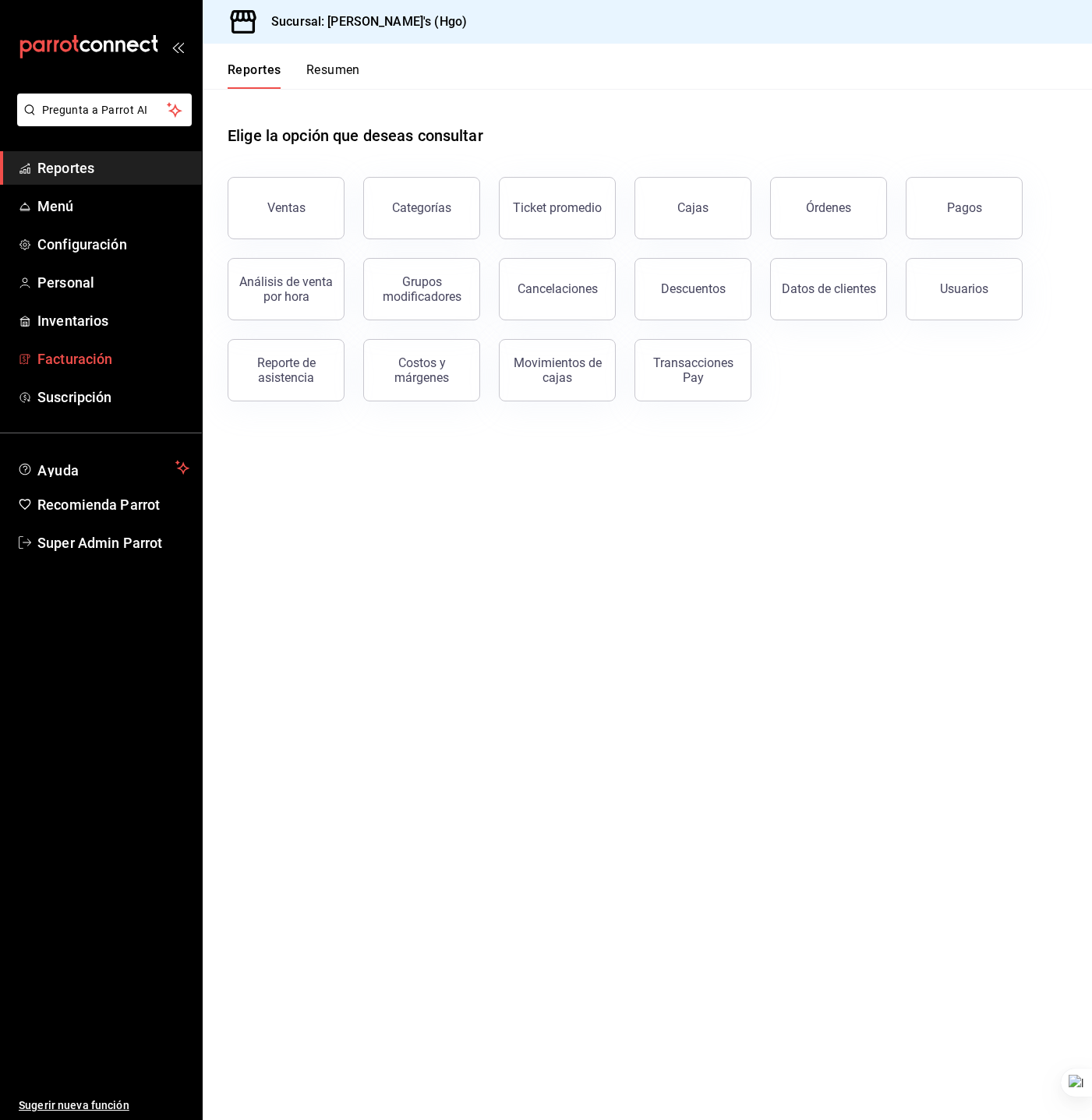
click at [115, 348] on span "Facturación" at bounding box center [113, 358] width 152 height 21
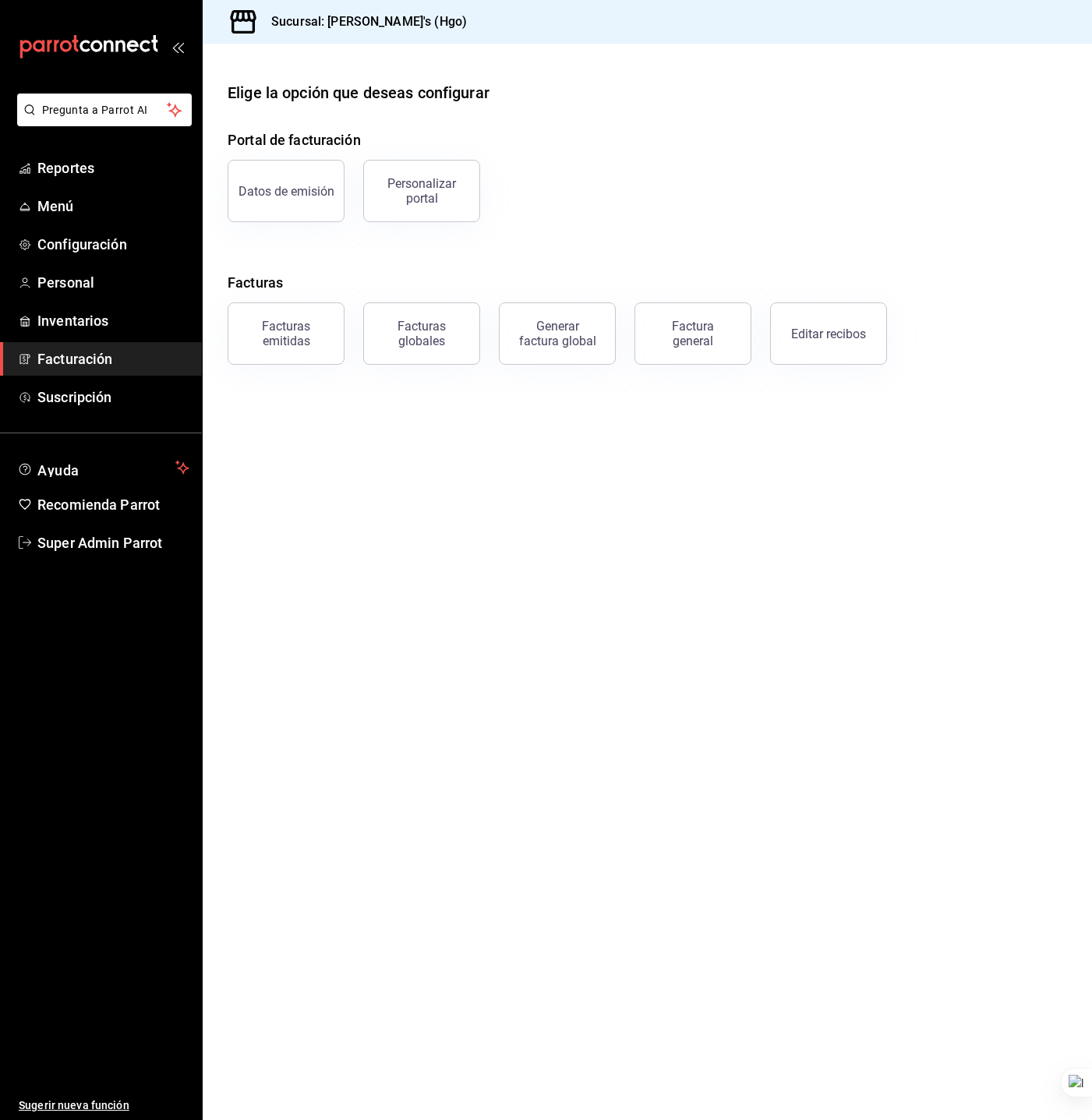
drag, startPoint x: 536, startPoint y: 452, endPoint x: 574, endPoint y: 457, distance: 38.3
click at [536, 452] on main "Elige la opción que deseas configurar Portal de facturación Datos de emisión Pe…" at bounding box center [647, 581] width 890 height 1076
click at [121, 540] on span "Super Admin Parrot" at bounding box center [113, 542] width 152 height 21
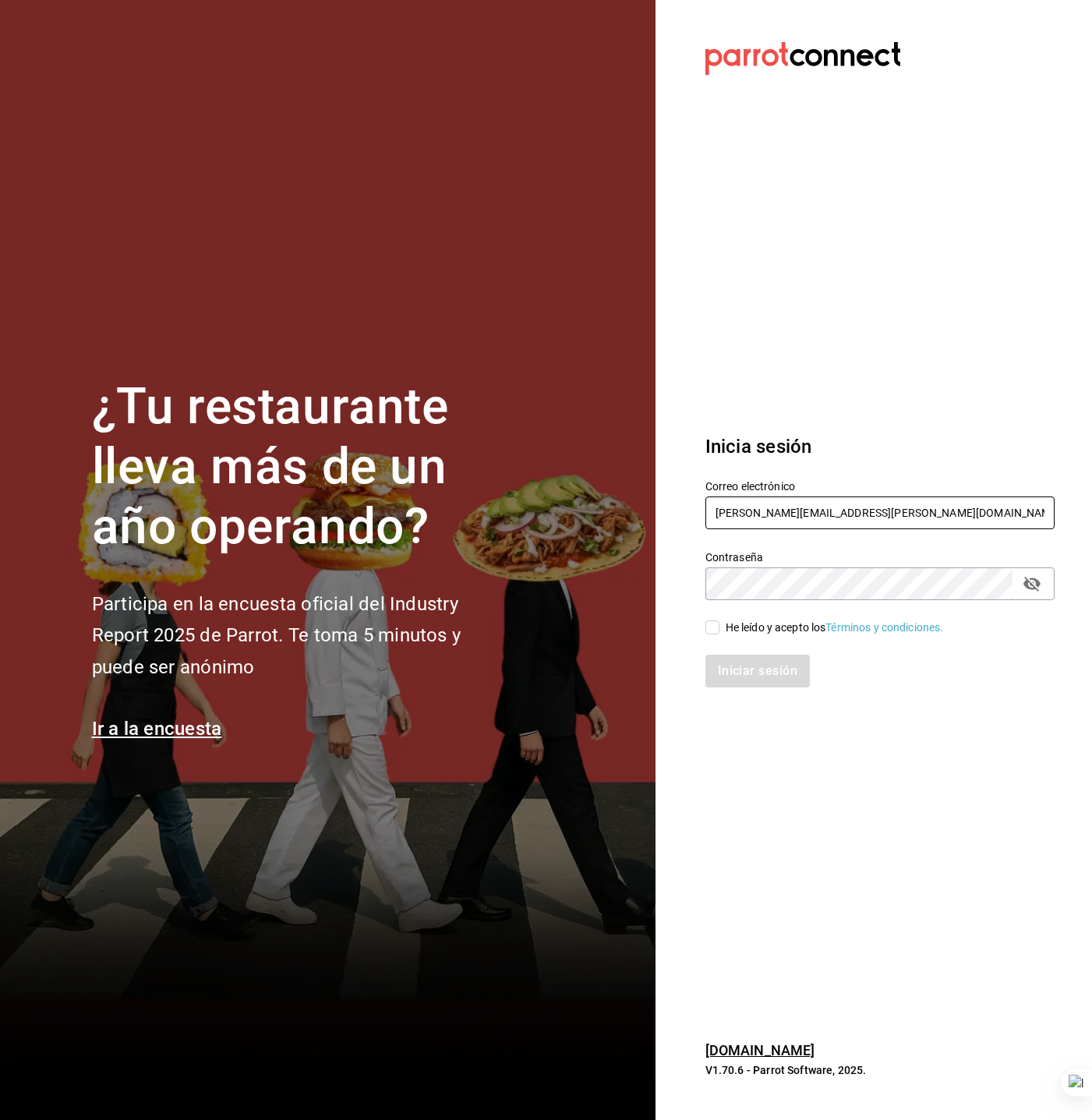
click at [808, 520] on input "enrique@hidalgo.com" at bounding box center [880, 513] width 349 height 33
type input "multiuser@urbanwings.com"
click at [714, 624] on input "He leído y acepto los Términos y condiciones." at bounding box center [712, 627] width 14 height 14
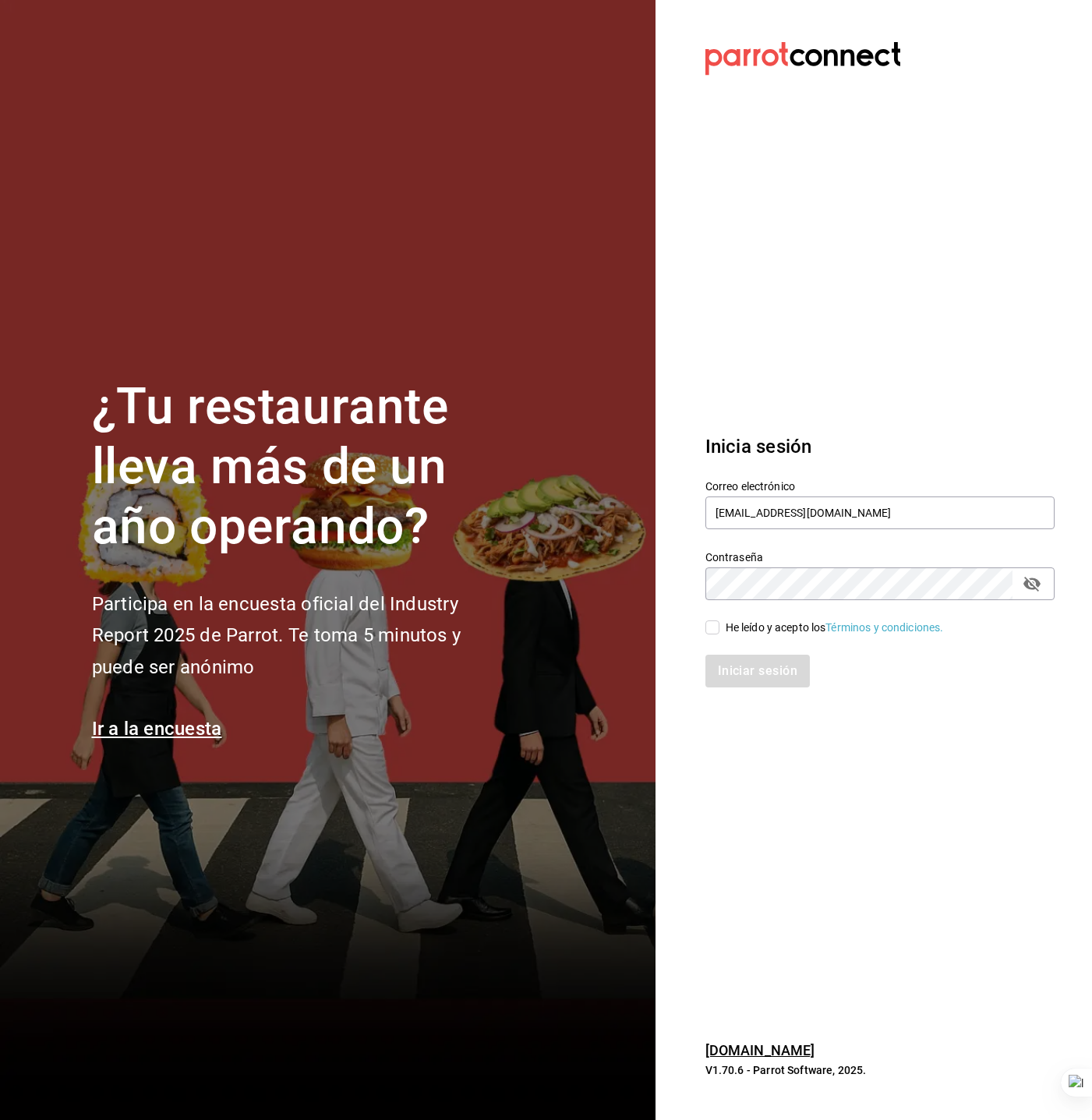
checkbox input "true"
click at [714, 672] on button "Iniciar sesión" at bounding box center [758, 672] width 106 height 33
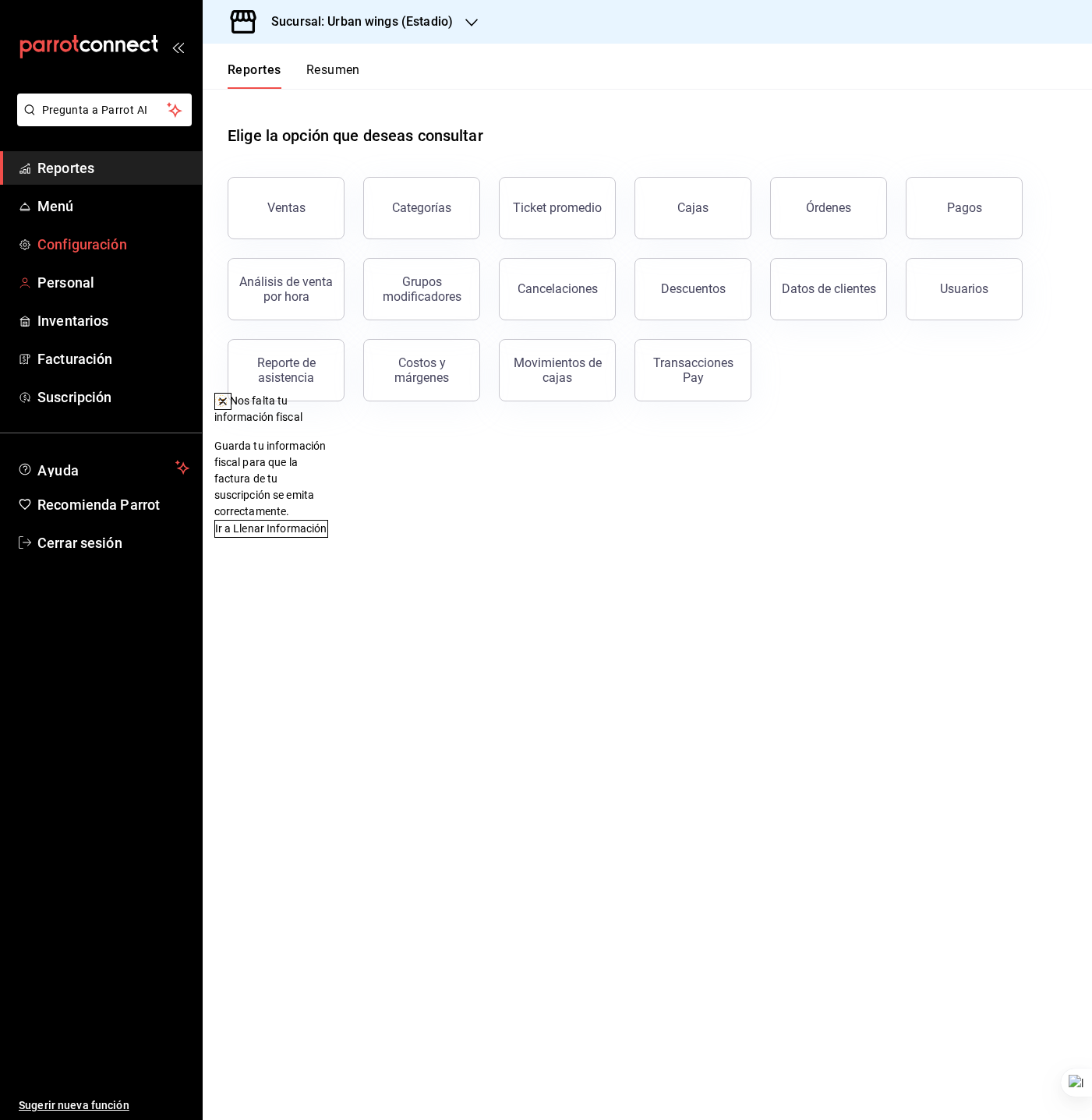
click at [85, 245] on span "Configuración" at bounding box center [113, 244] width 152 height 21
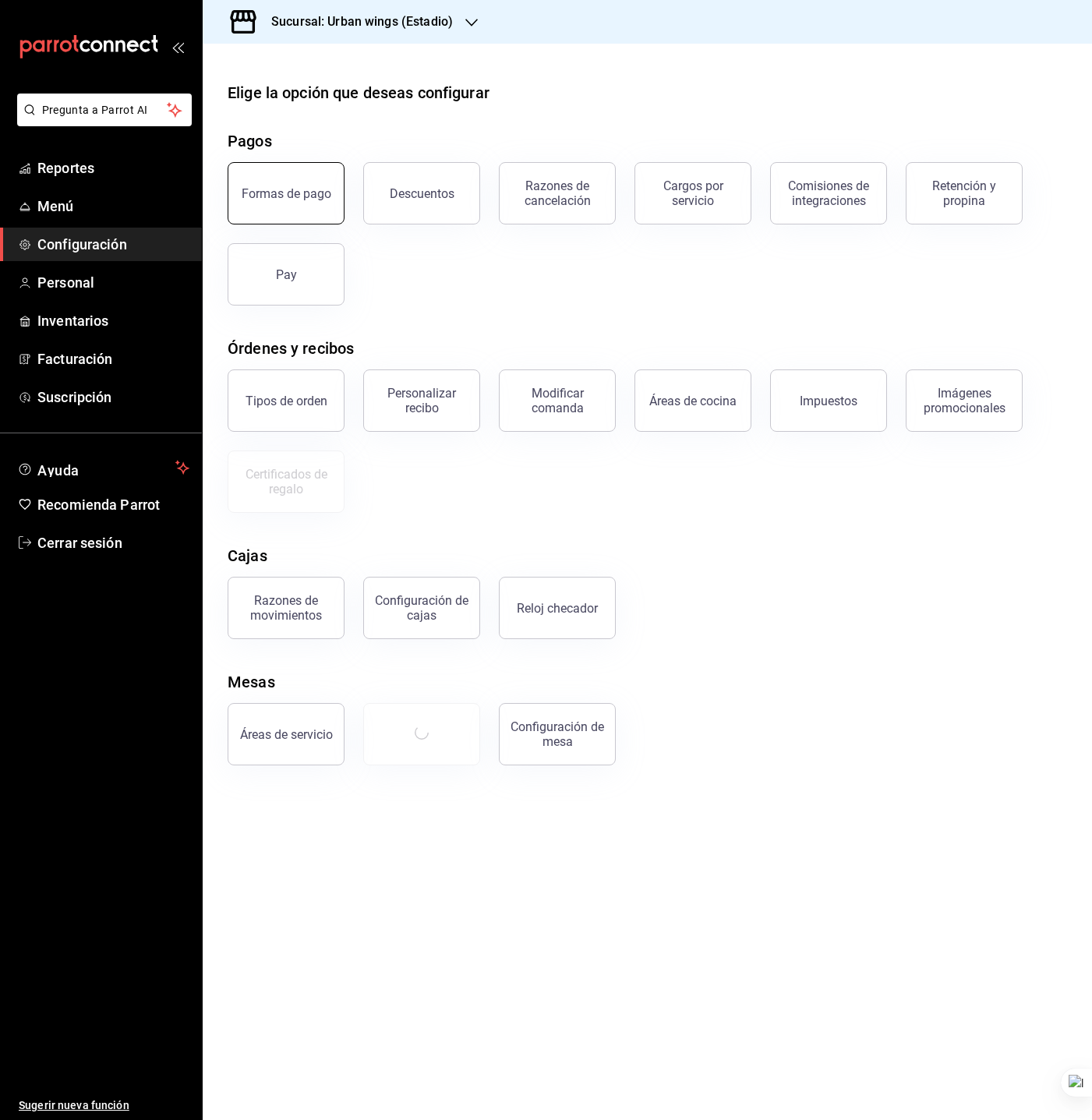
click at [273, 199] on div "Formas de pago" at bounding box center [286, 193] width 89 height 15
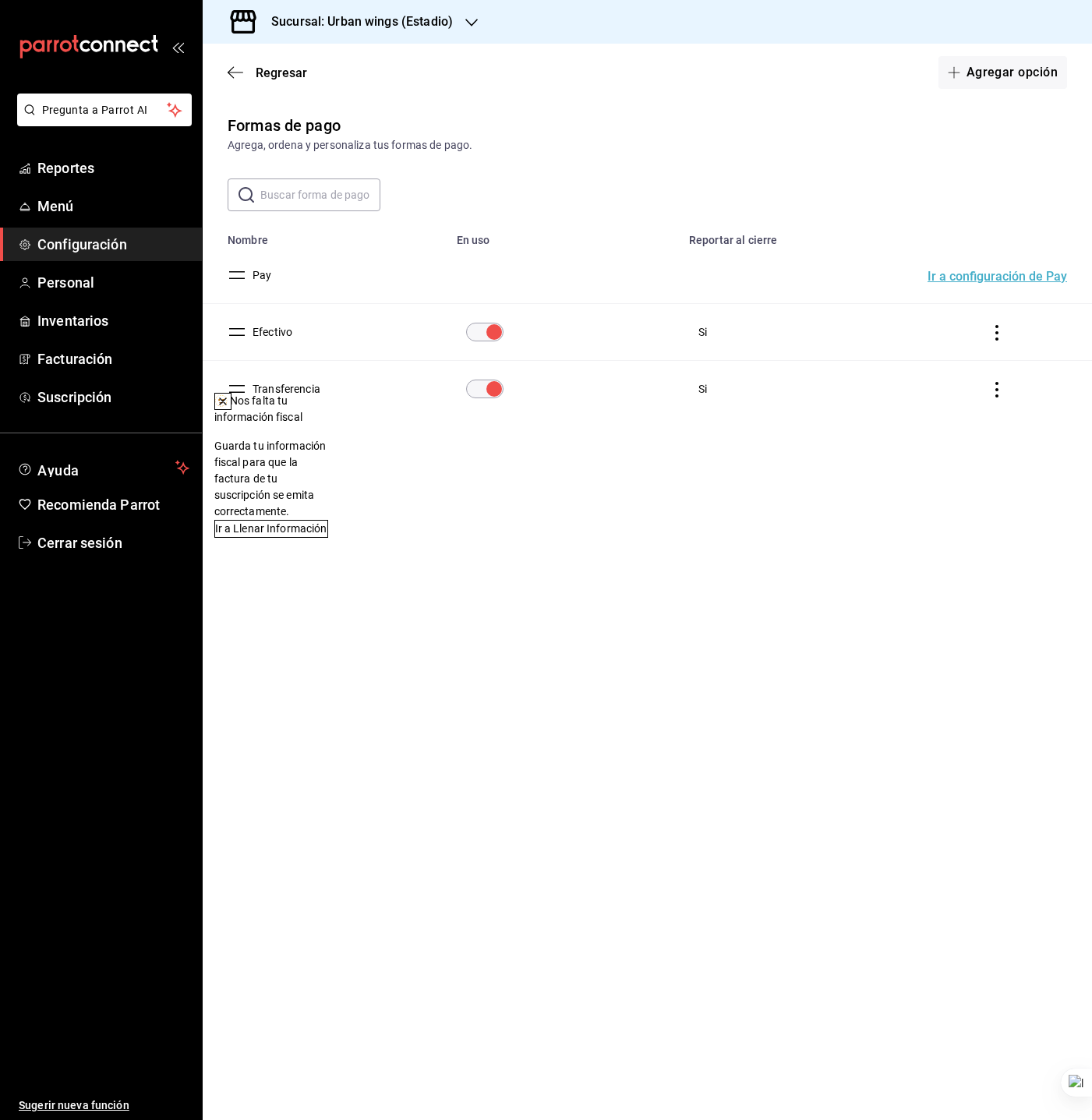
click at [229, 400] on icon at bounding box center [223, 402] width 13 height 13
click at [256, 76] on span "Regresar" at bounding box center [282, 73] width 51 height 15
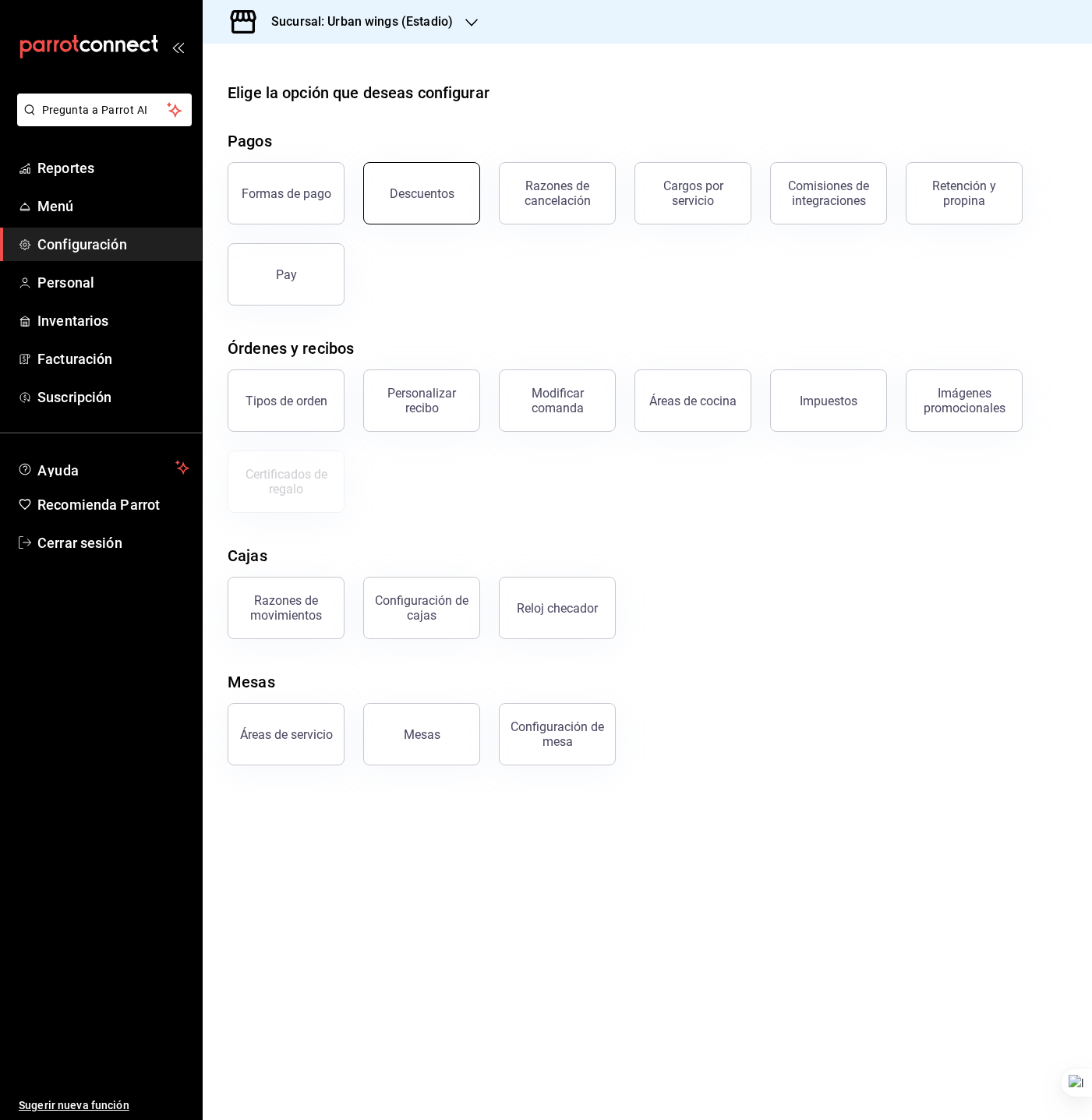
click at [410, 202] on button "Descuentos" at bounding box center [422, 193] width 117 height 62
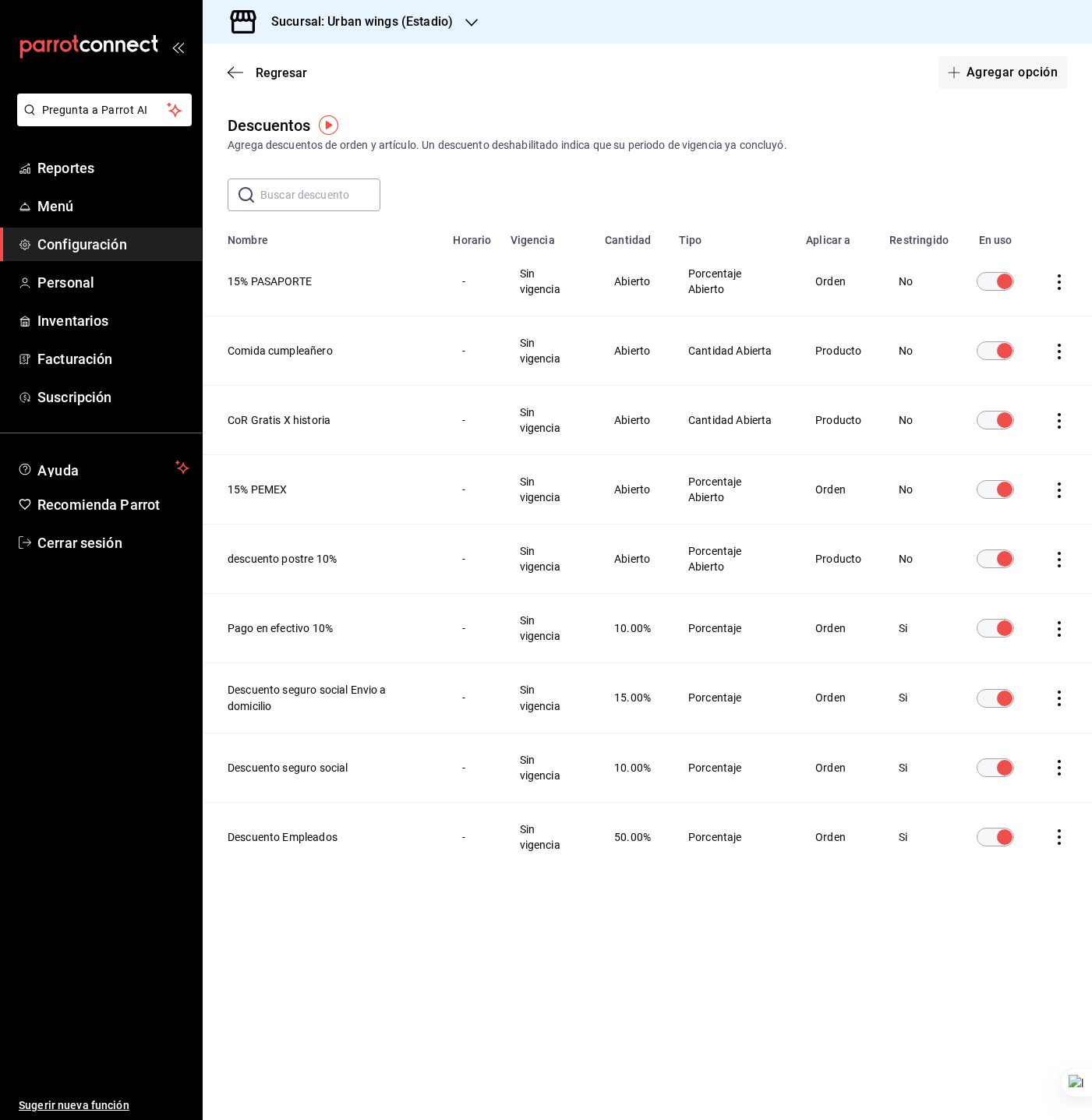
click at [245, 855] on th "Descuento Empleados" at bounding box center [323, 837] width 241 height 69
click at [246, 855] on th "Descuento Empleados" at bounding box center [323, 837] width 241 height 69
click at [248, 849] on th "Descuento Empleados" at bounding box center [323, 837] width 241 height 69
click at [265, 845] on th "Descuento Empleados" at bounding box center [323, 837] width 241 height 69
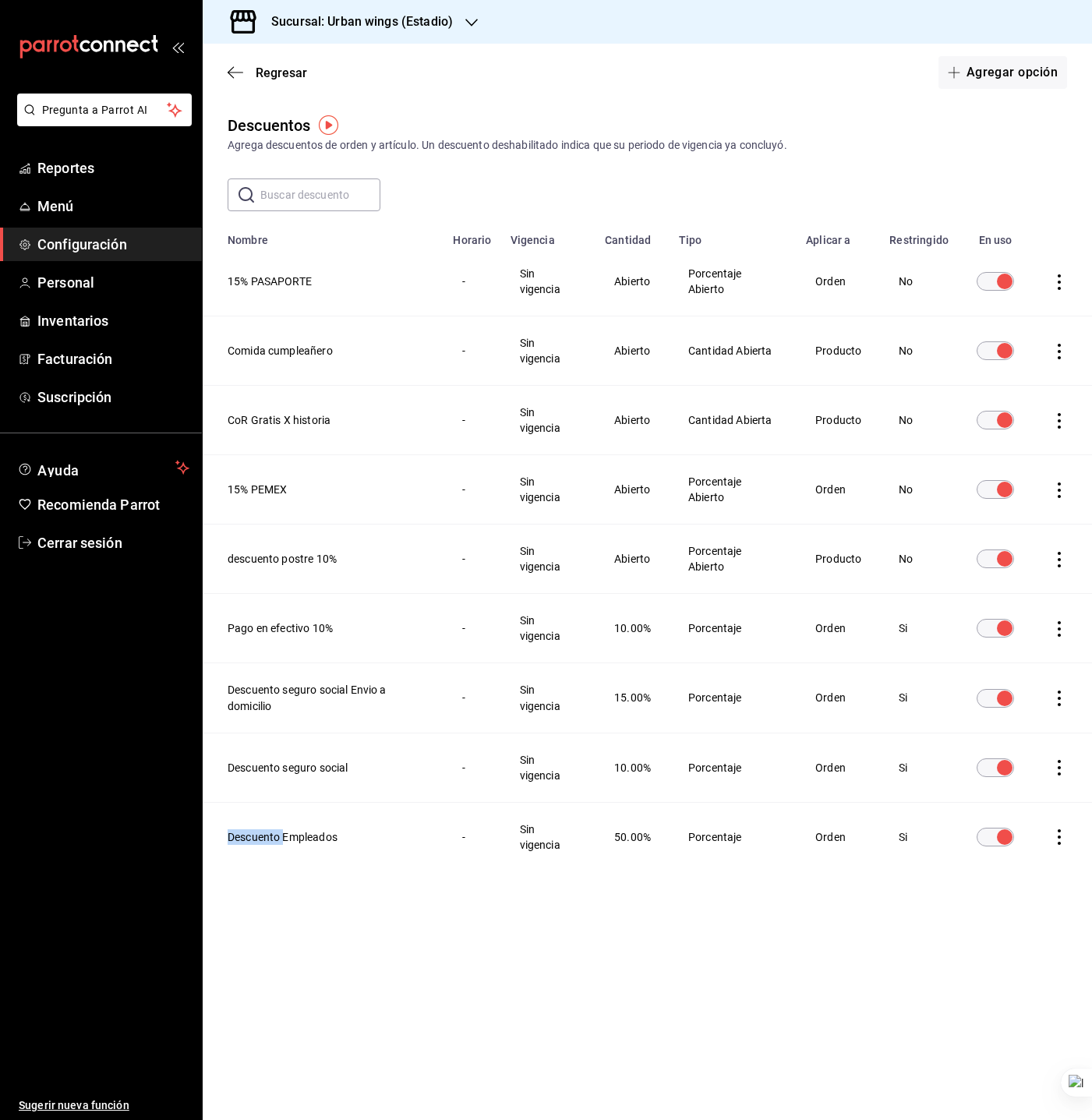
click at [265, 845] on th "Descuento Empleados" at bounding box center [323, 837] width 241 height 69
click at [288, 767] on th "Descuento seguro social" at bounding box center [323, 767] width 241 height 69
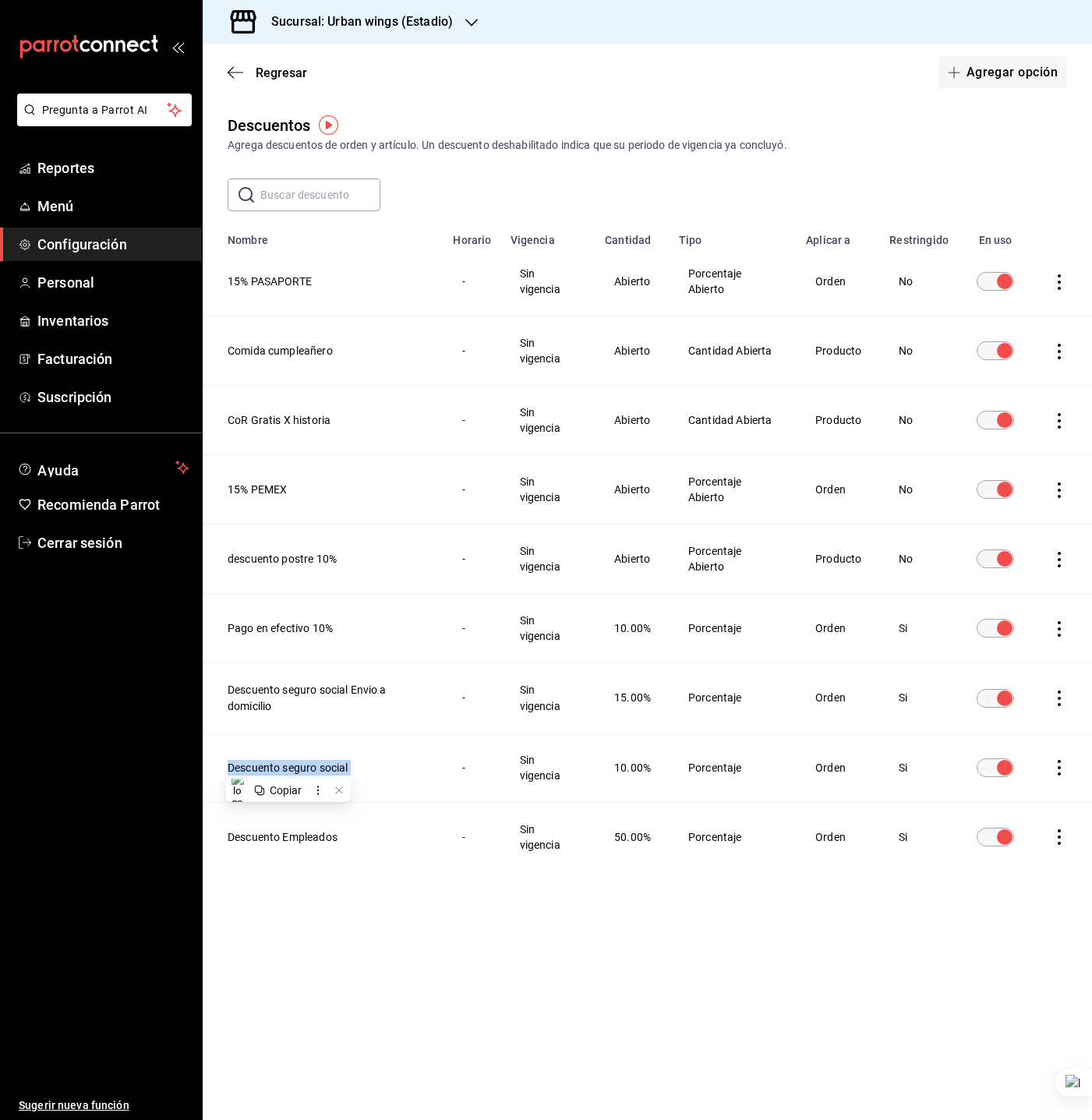
copy th "Descuento seguro social"
click at [290, 702] on th "Descuento seguro social Envio a domicilio" at bounding box center [323, 698] width 241 height 69
copy th "Descuento seguro social Envio a domicilio"
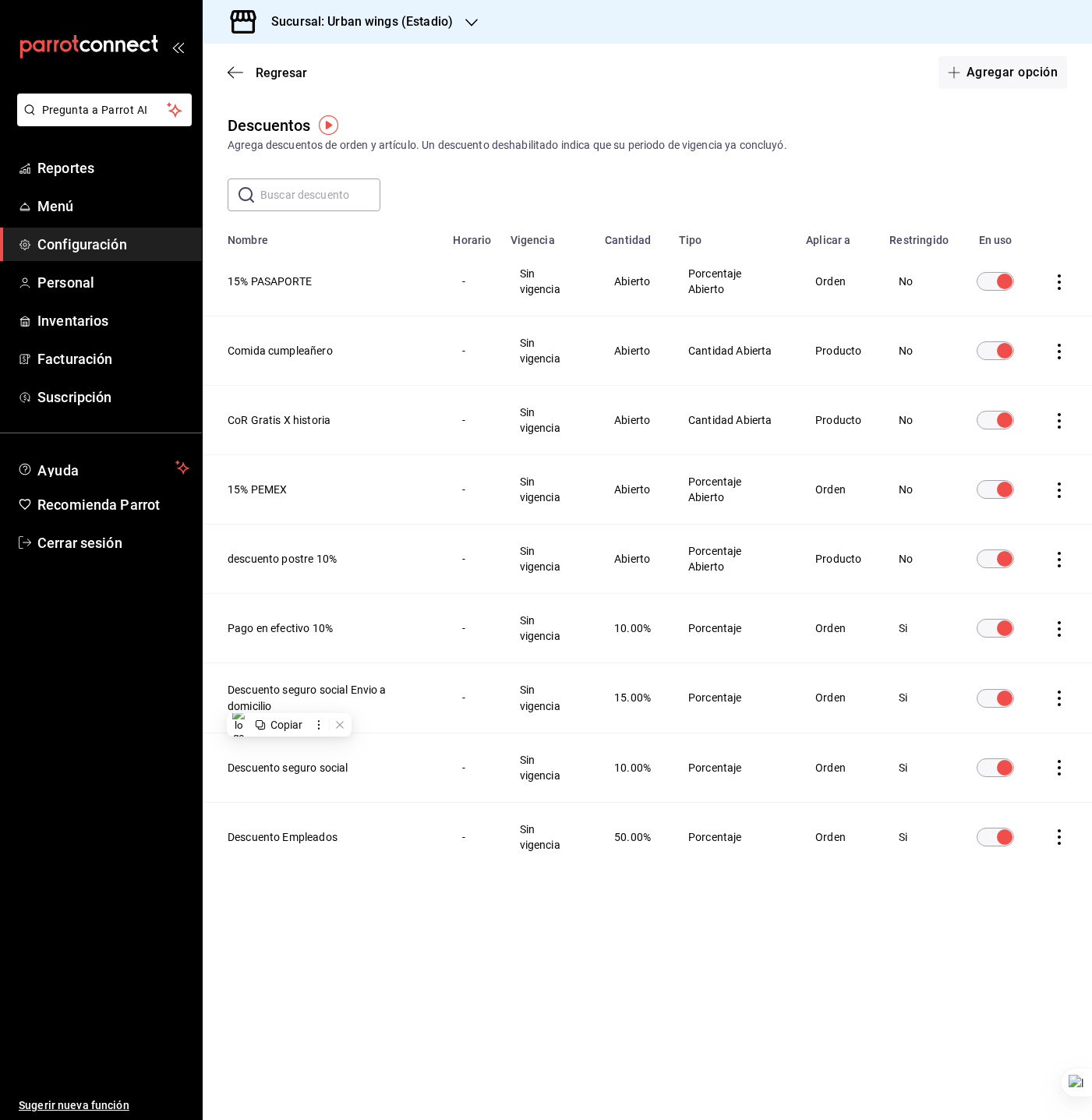
click at [836, 706] on td "Orden" at bounding box center [839, 698] width 84 height 69
click at [323, 632] on th "Pago en efectivo 10%" at bounding box center [323, 629] width 241 height 69
copy th "Pago en efectivo 10%"
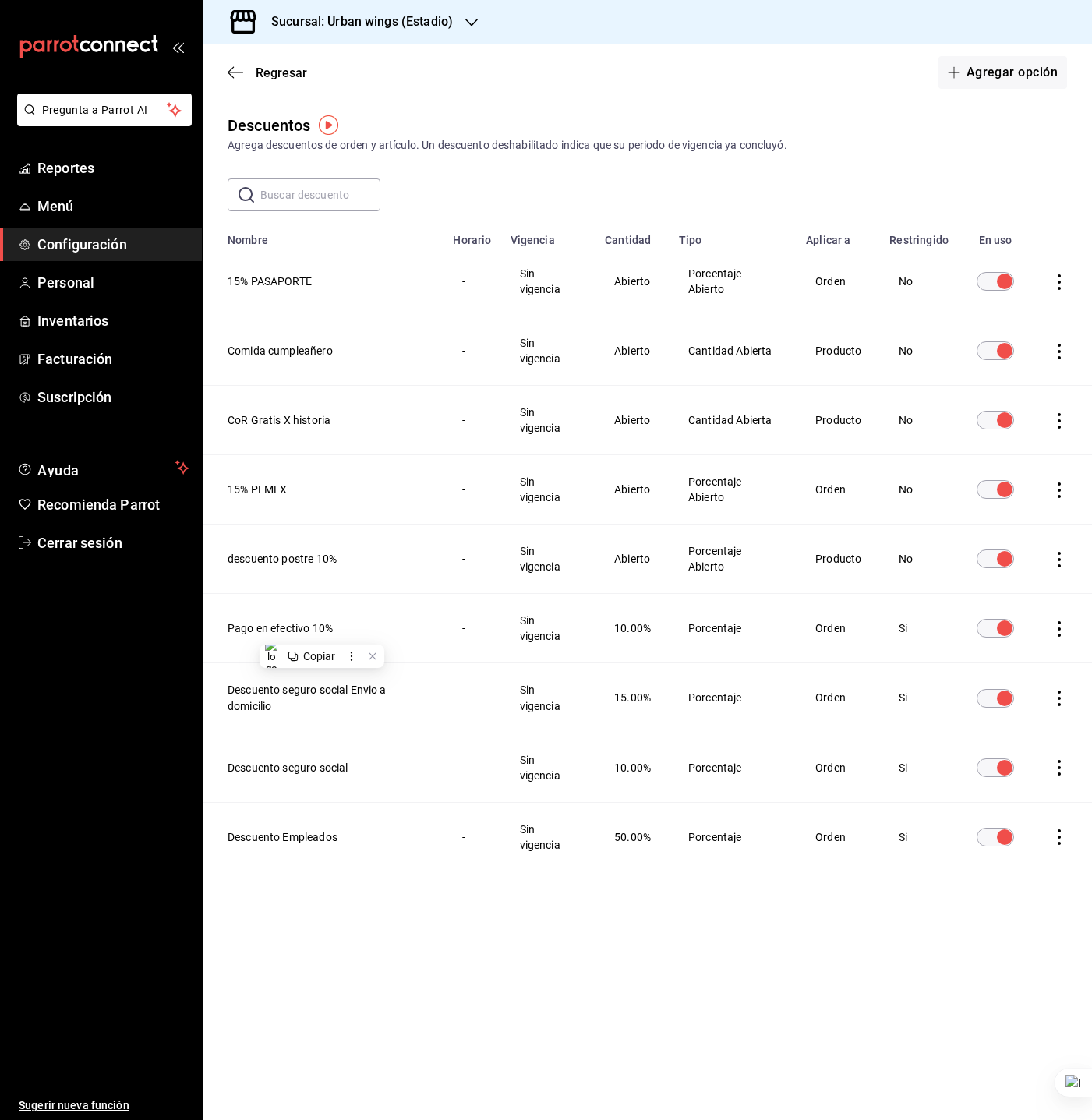
click at [541, 632] on td "Sin vigencia" at bounding box center [549, 629] width 95 height 69
click at [283, 552] on th "descuento postre 10%" at bounding box center [323, 560] width 241 height 69
copy th "descuento postre 10%"
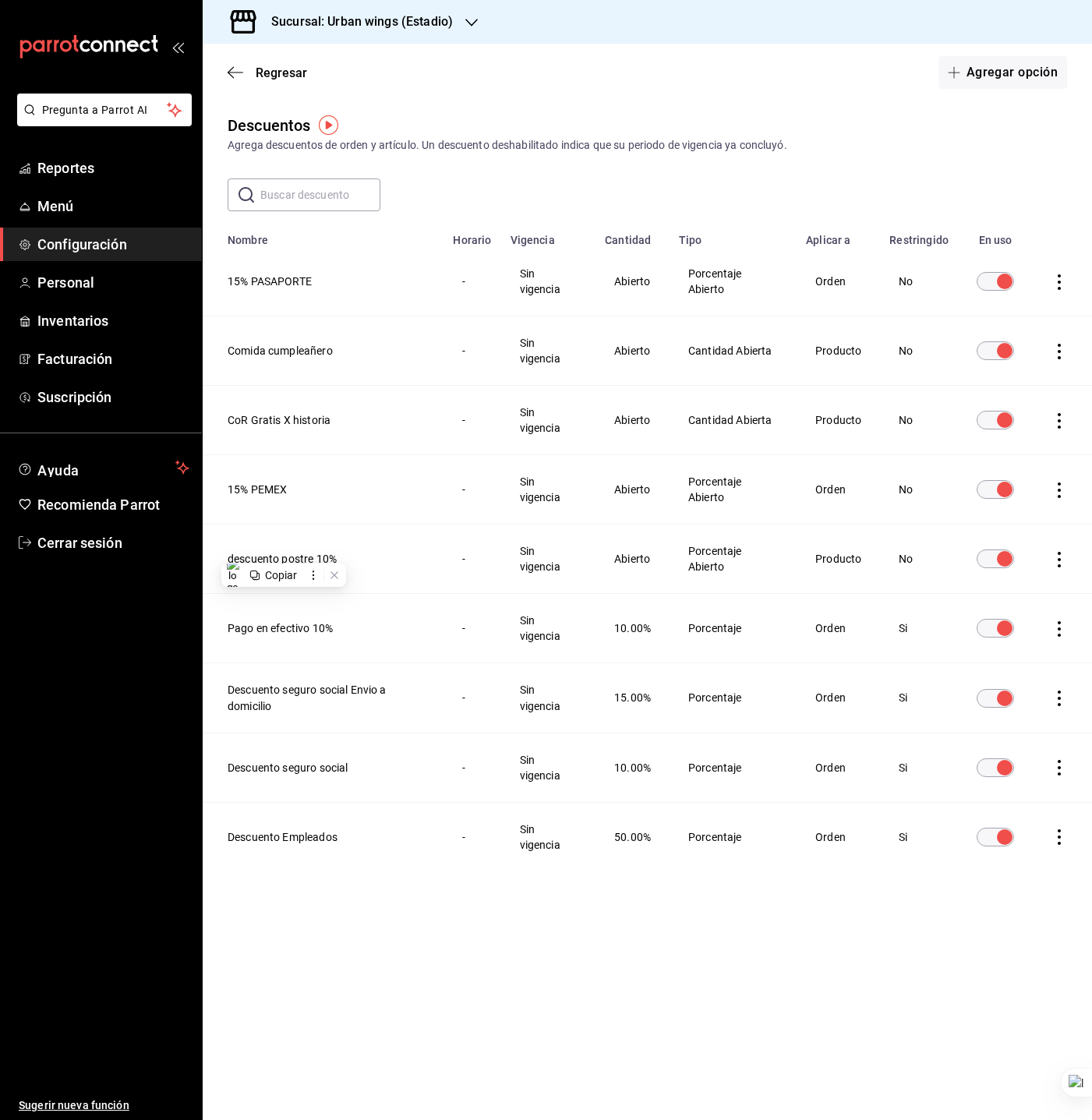
click at [262, 496] on th "15% PEMEX" at bounding box center [323, 490] width 241 height 69
click at [264, 494] on th "15% PEMEX" at bounding box center [323, 490] width 241 height 69
copy th "15% PEMEX"
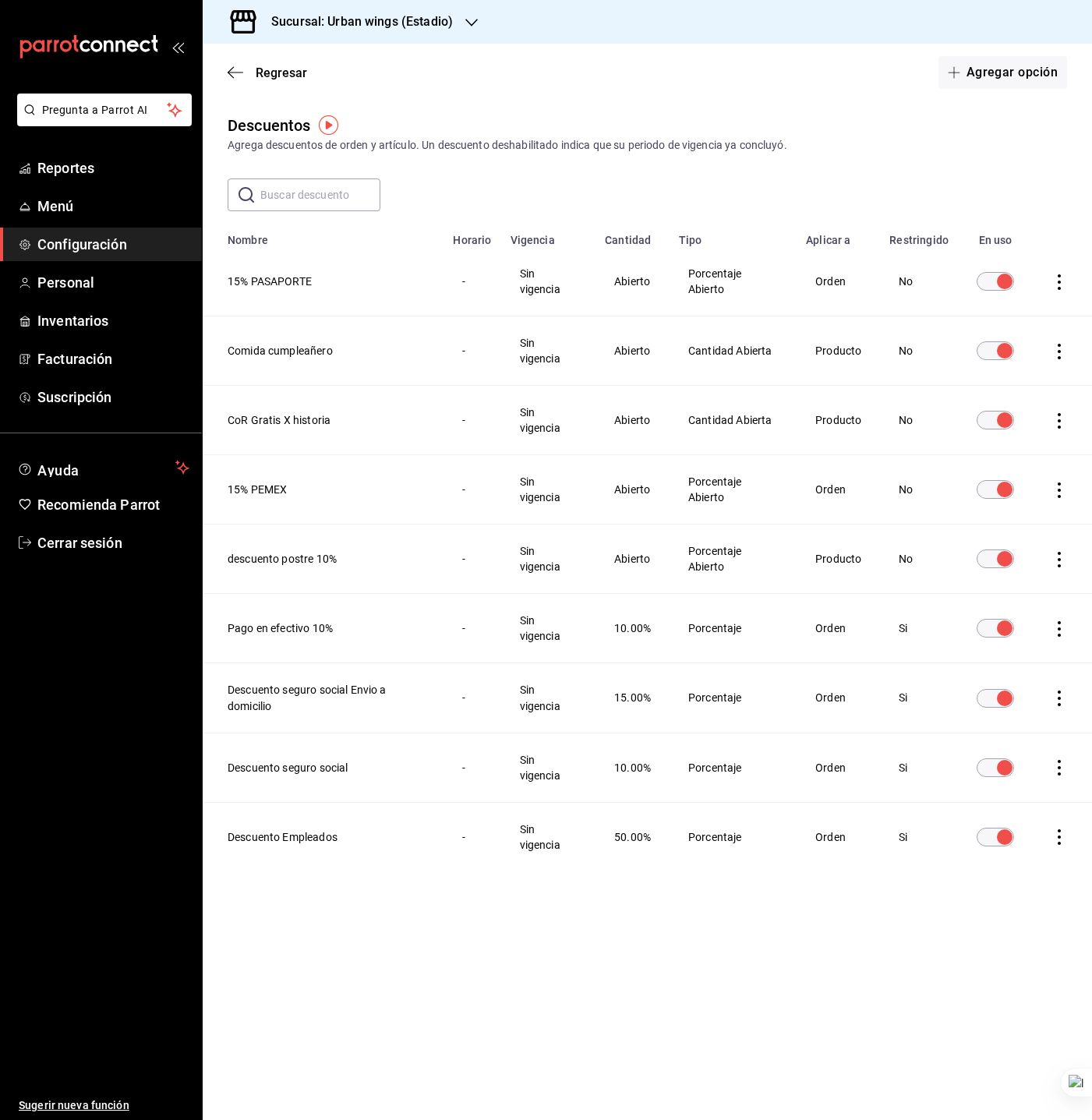
click at [316, 423] on th "CoR Gratis X historia" at bounding box center [323, 420] width 241 height 69
copy th "CoR Gratis X historia"
click at [316, 423] on th "CoR Gratis X historia" at bounding box center [323, 420] width 241 height 69
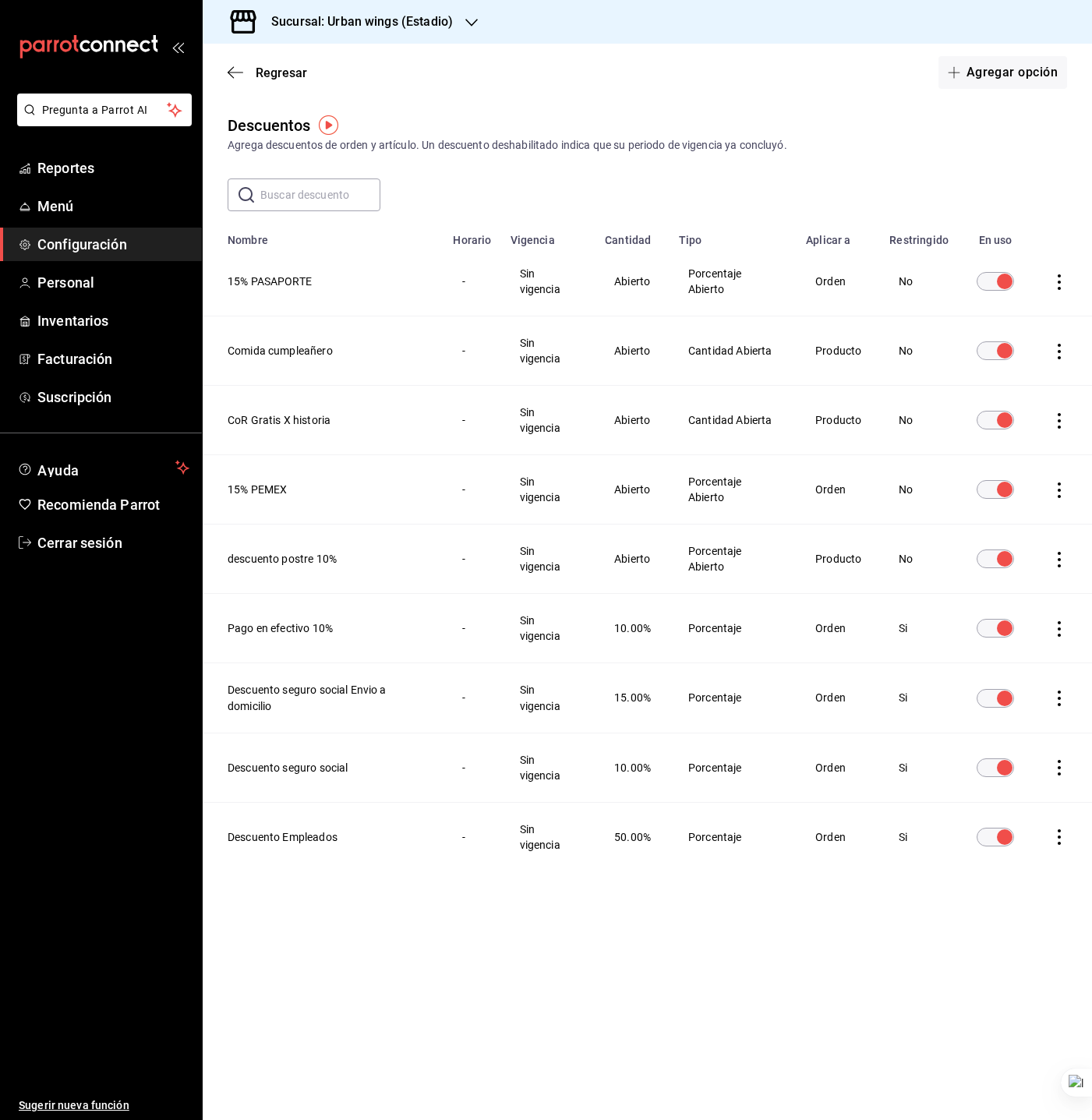
click at [726, 520] on td "Porcentaje Abierto" at bounding box center [733, 490] width 127 height 69
click at [258, 351] on th "Comida cumpleañero" at bounding box center [323, 351] width 241 height 69
click at [260, 348] on th "Comida cumpleañero" at bounding box center [323, 351] width 241 height 69
click at [243, 354] on th "Comida cumpleañero" at bounding box center [323, 351] width 241 height 69
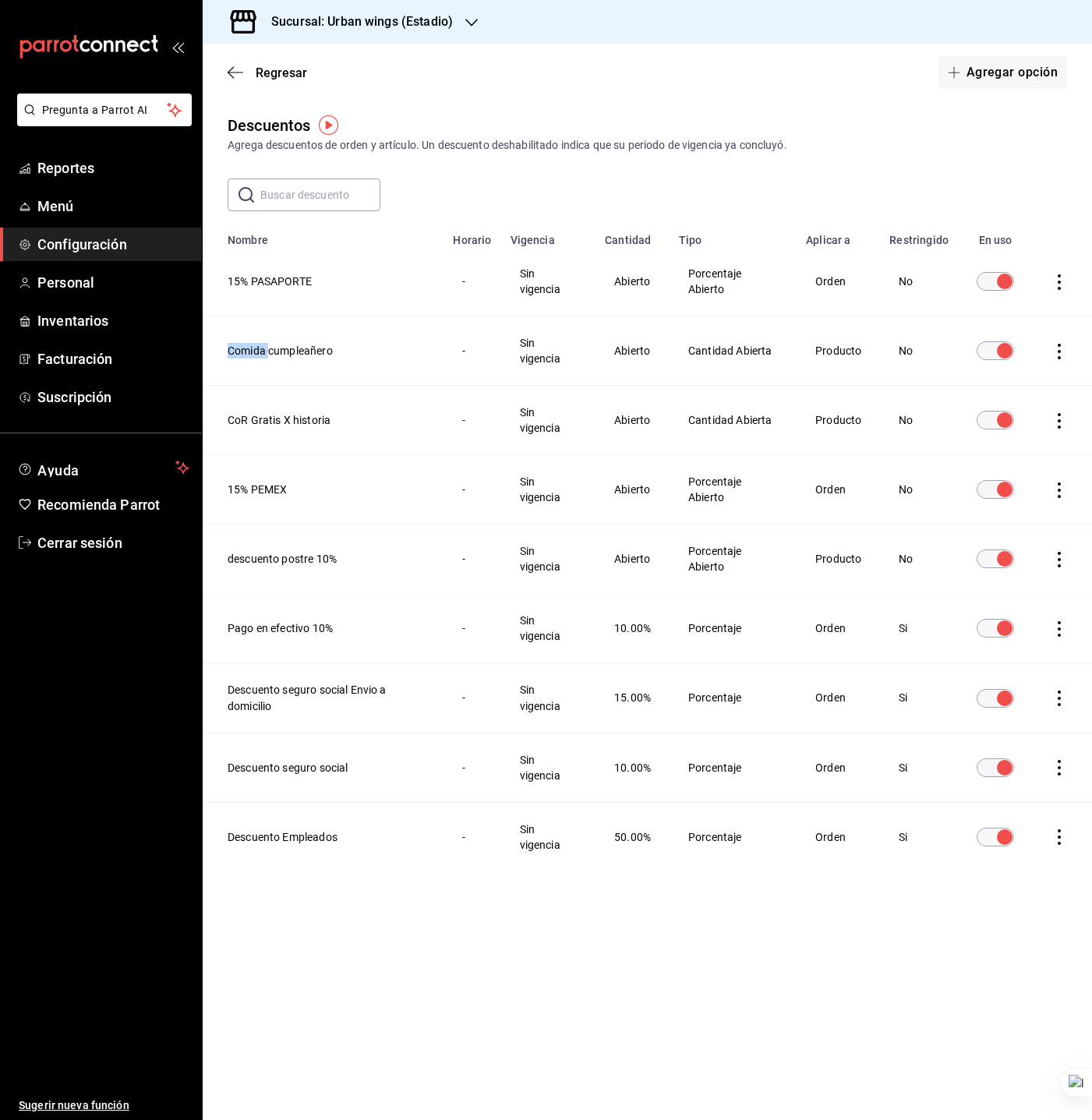
click at [243, 354] on th "Comida cumpleañero" at bounding box center [323, 351] width 241 height 69
copy th "Comida cumpleañero"
click at [294, 291] on th "15% PASAPORTE" at bounding box center [323, 282] width 241 height 69
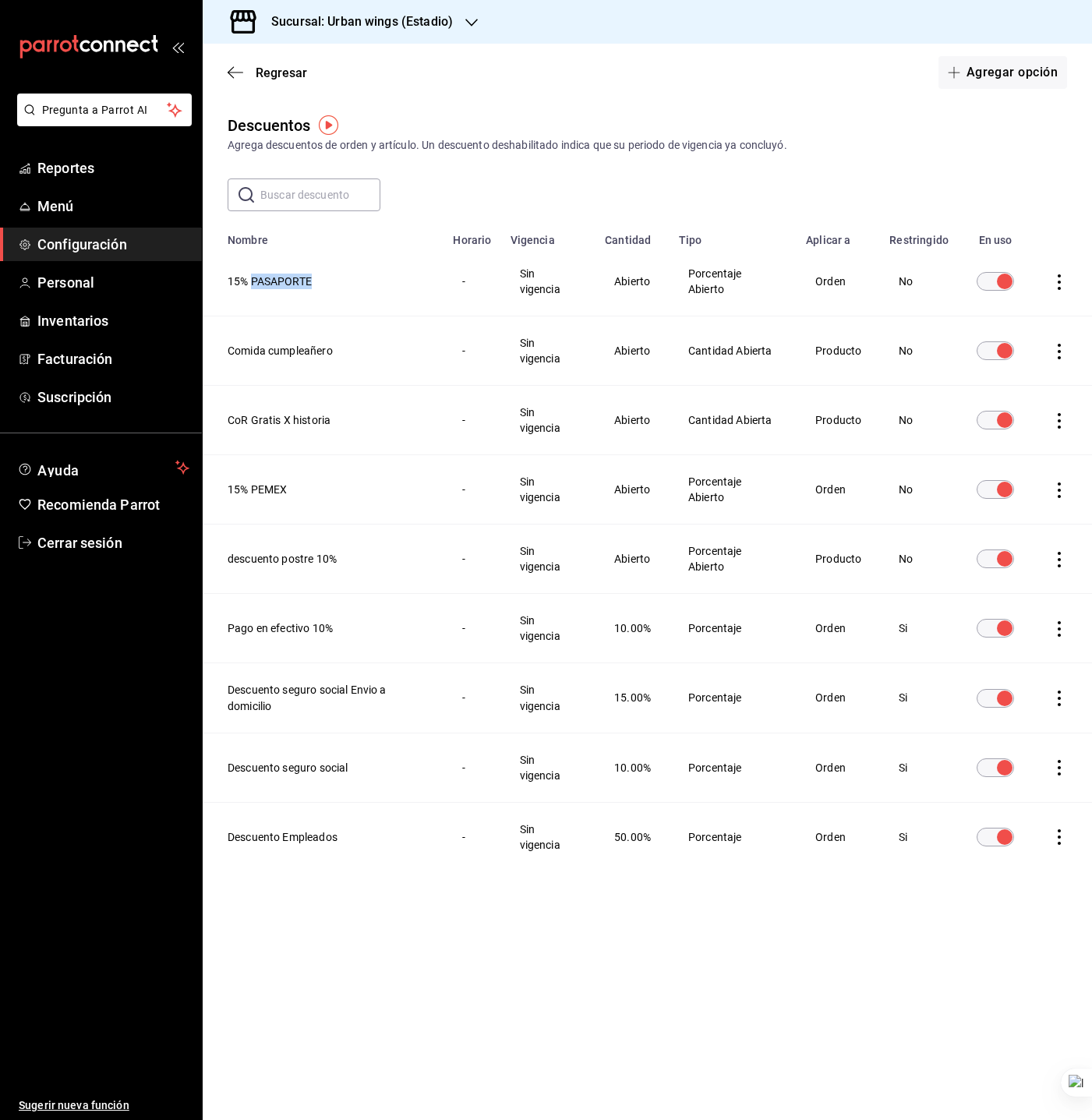
click at [294, 291] on th "15% PASAPORTE" at bounding box center [323, 282] width 241 height 69
copy th "15% PASAPORTE"
click at [447, 330] on td "-" at bounding box center [472, 351] width 57 height 69
click at [225, 66] on div "Regresar Agregar opción" at bounding box center [647, 72] width 890 height 57
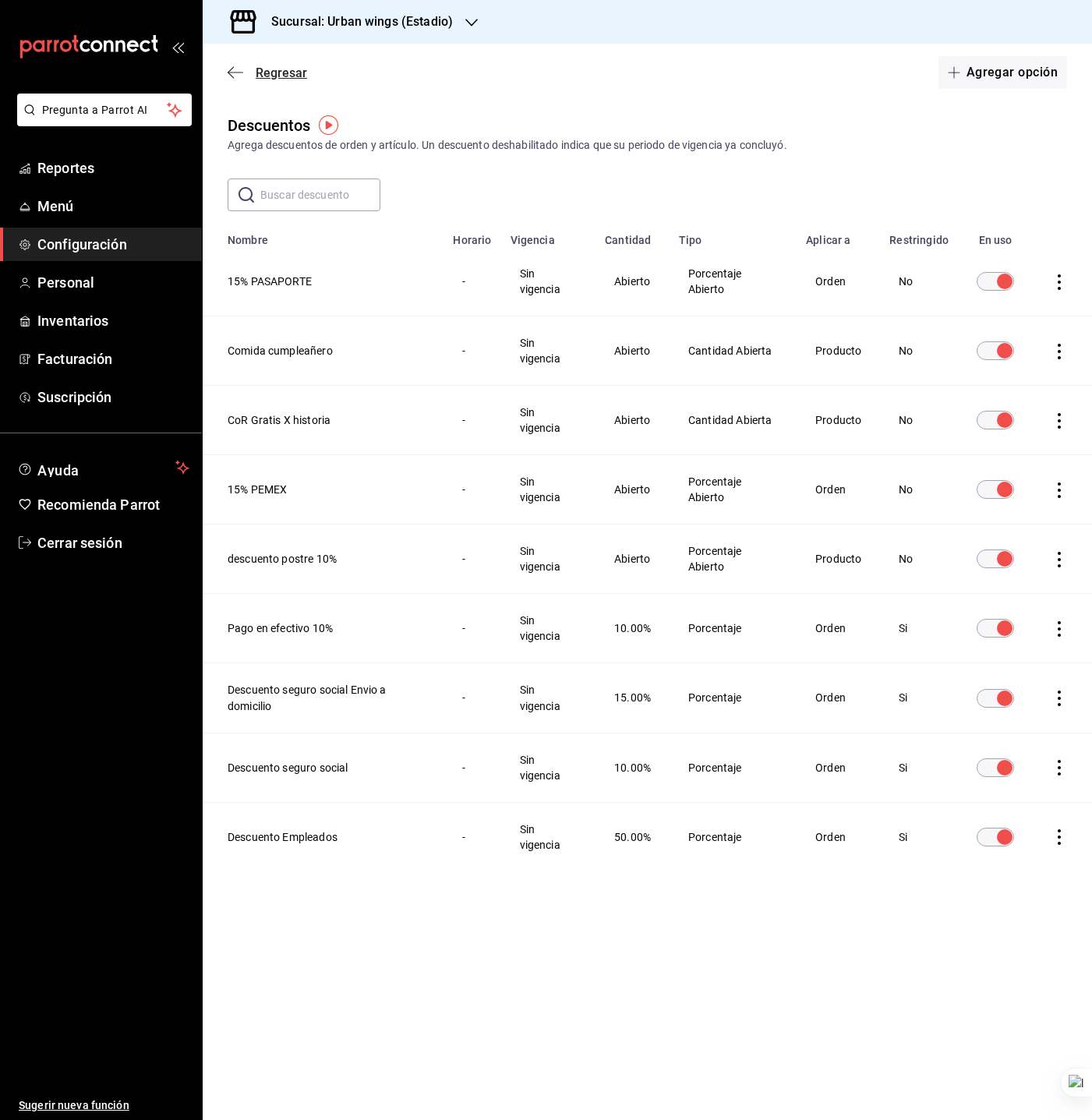
click at [243, 68] on span "Regresar" at bounding box center [267, 73] width 79 height 15
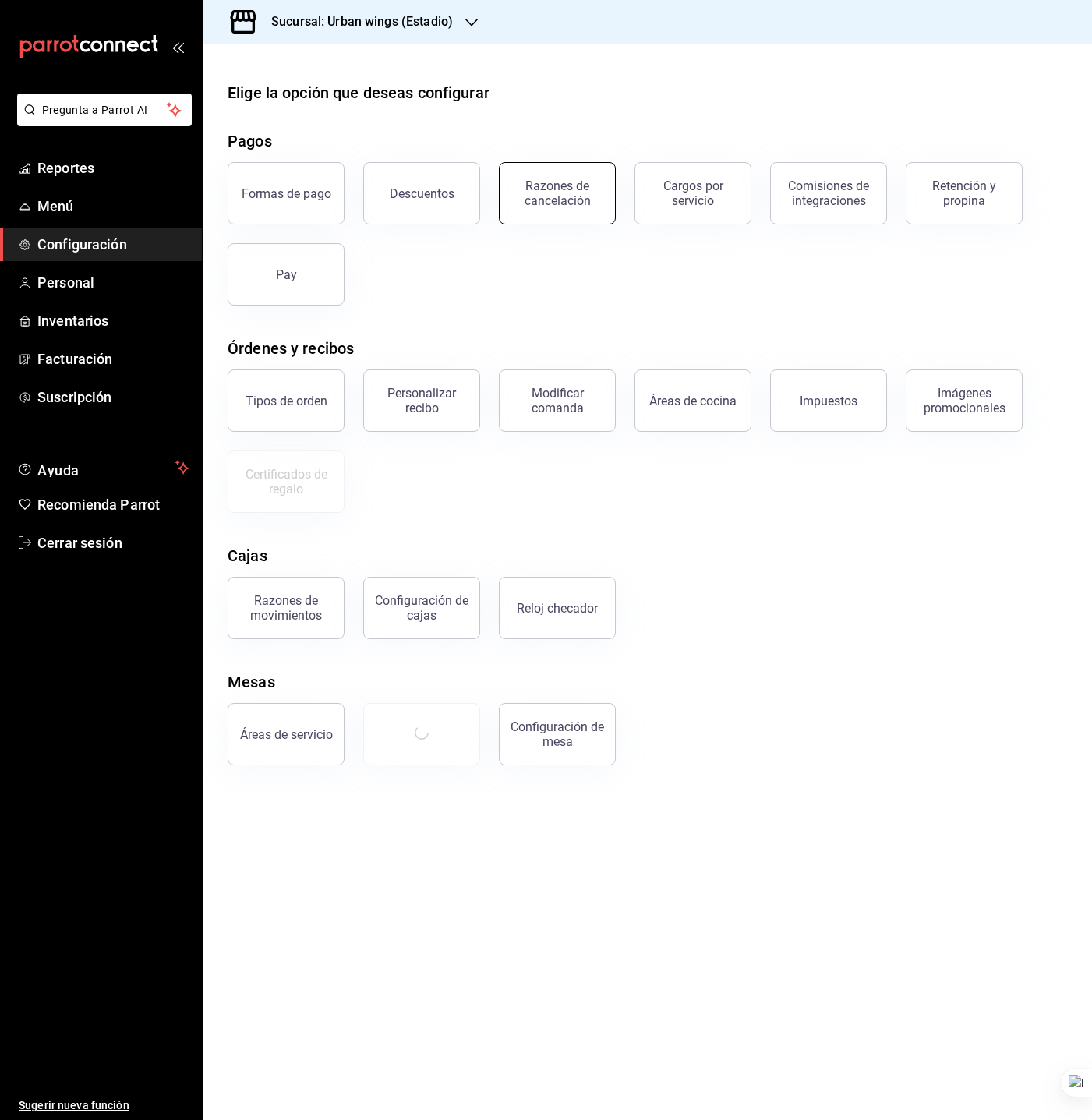
click at [564, 179] on div "Razones de cancelación" at bounding box center [558, 193] width 97 height 30
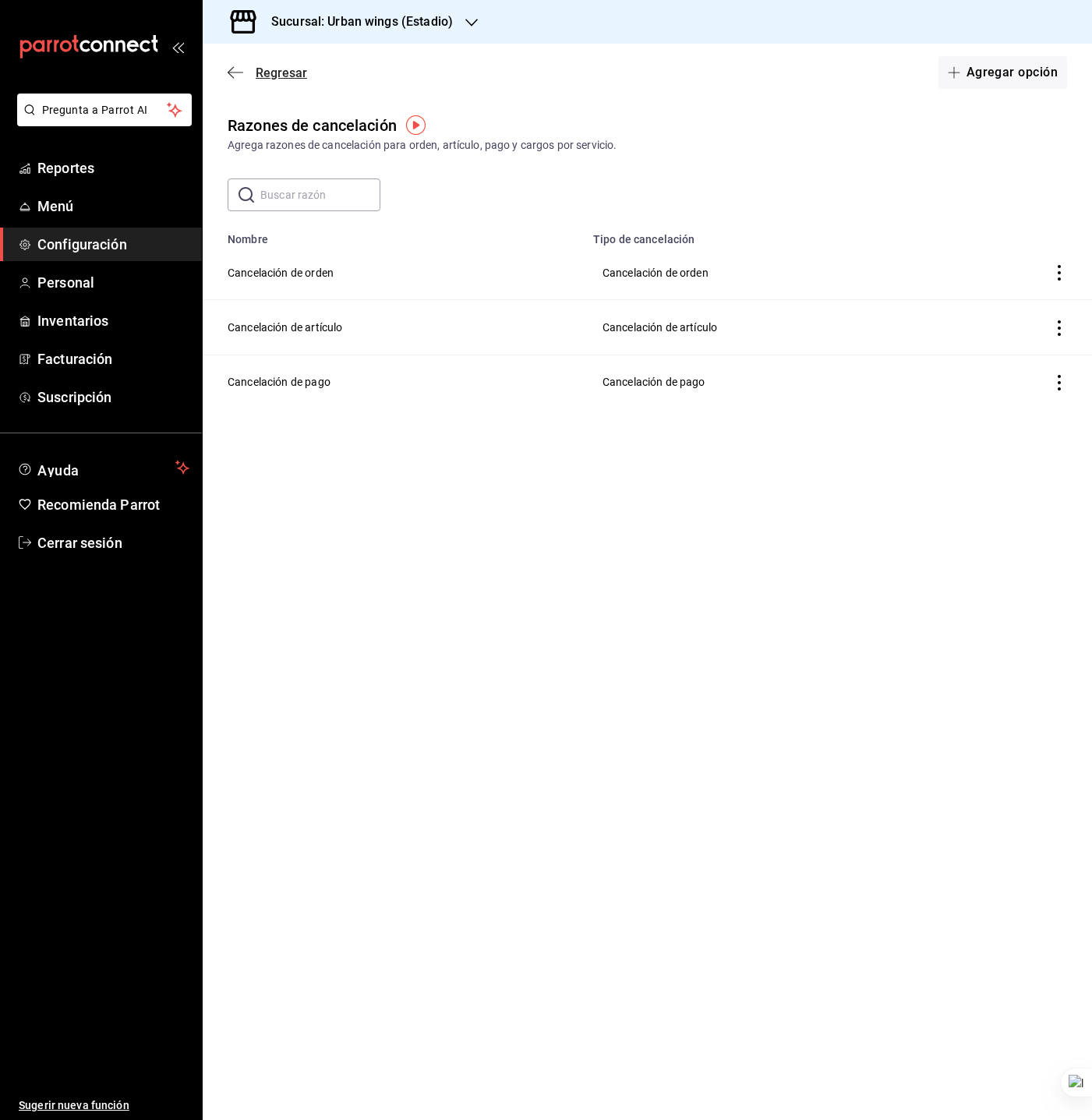
click at [248, 73] on span "Regresar" at bounding box center [267, 73] width 79 height 15
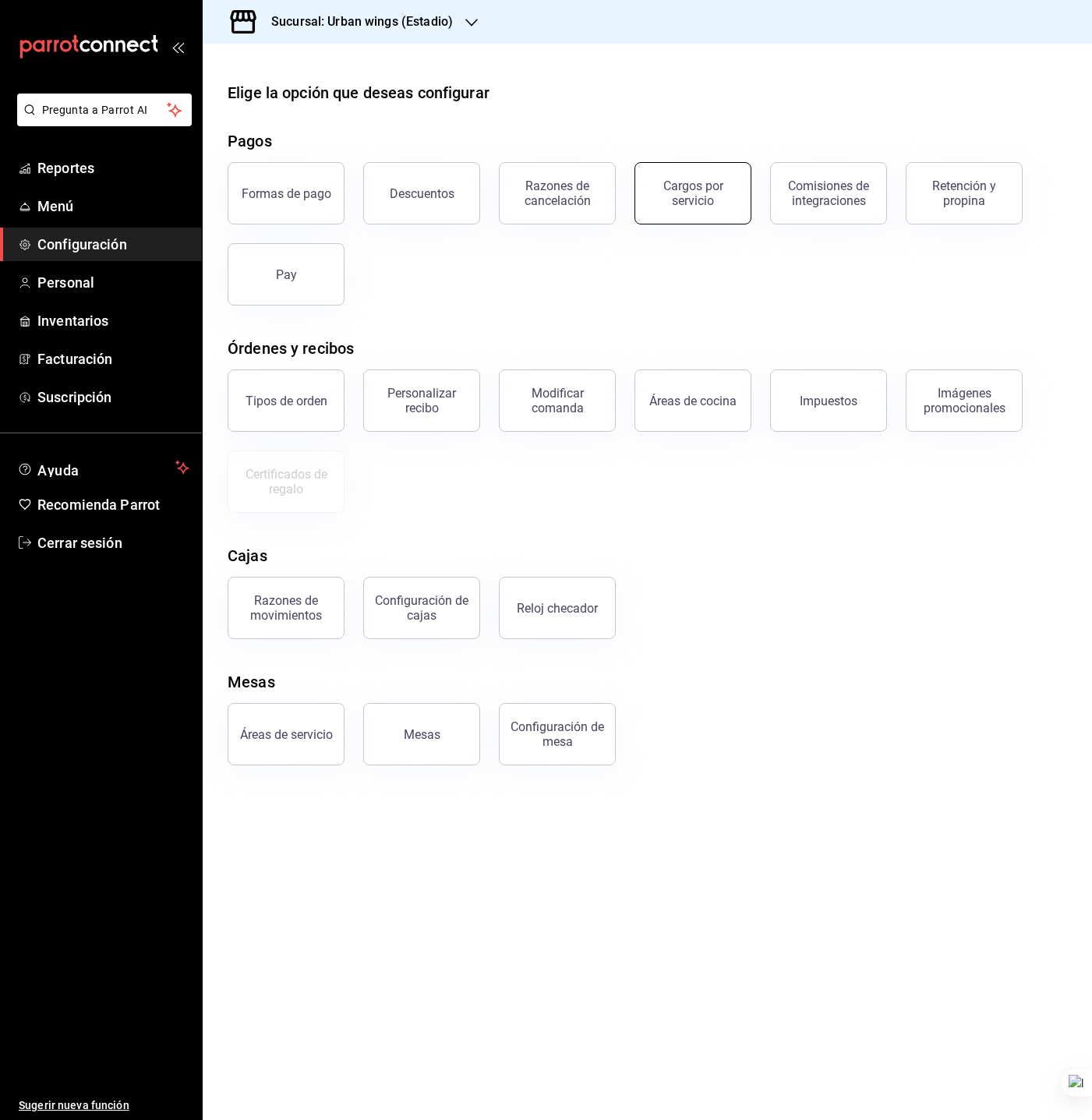
click at [661, 213] on button "Cargos por servicio" at bounding box center [693, 193] width 117 height 62
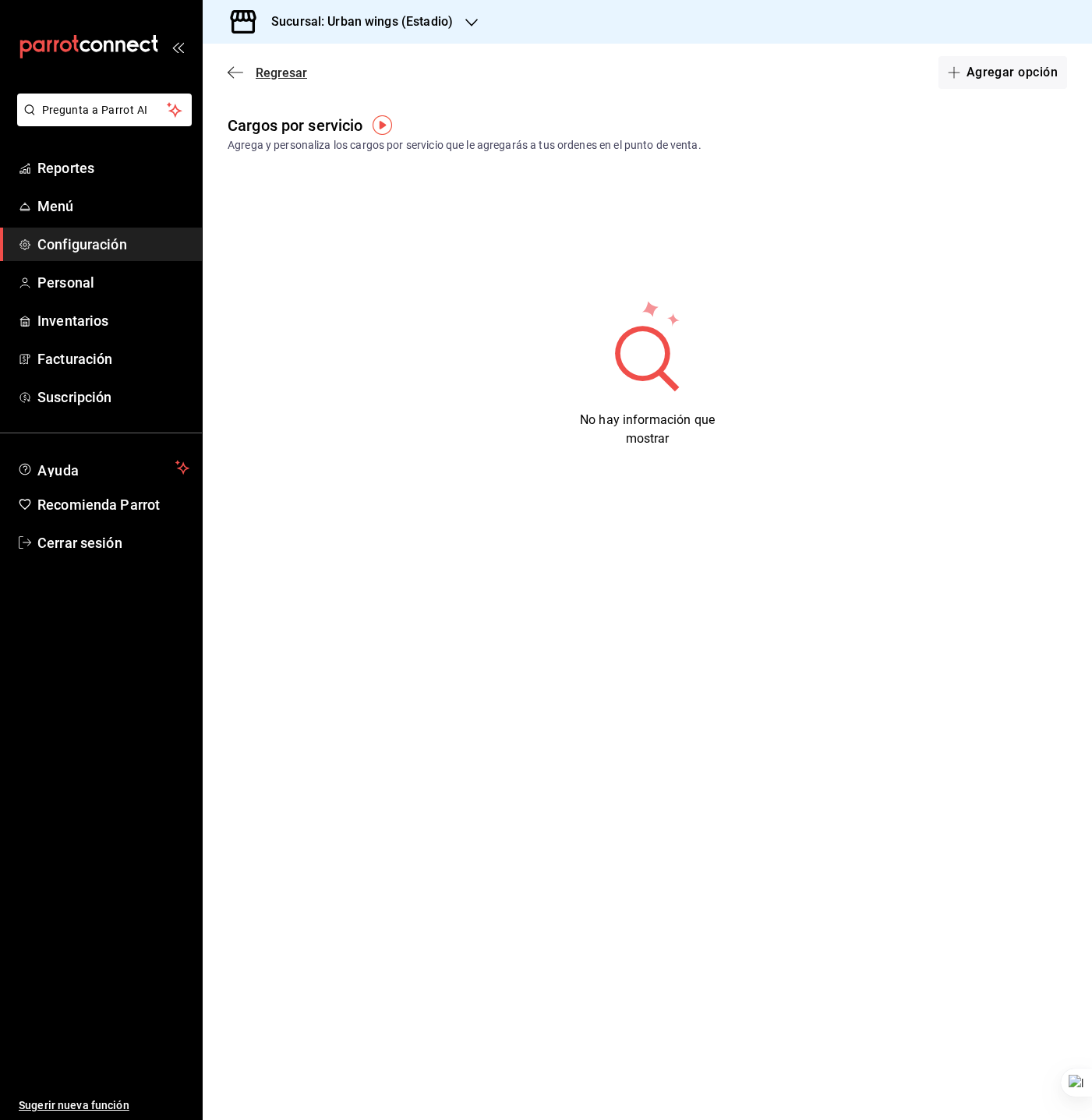
click at [273, 67] on span "Regresar" at bounding box center [282, 73] width 51 height 15
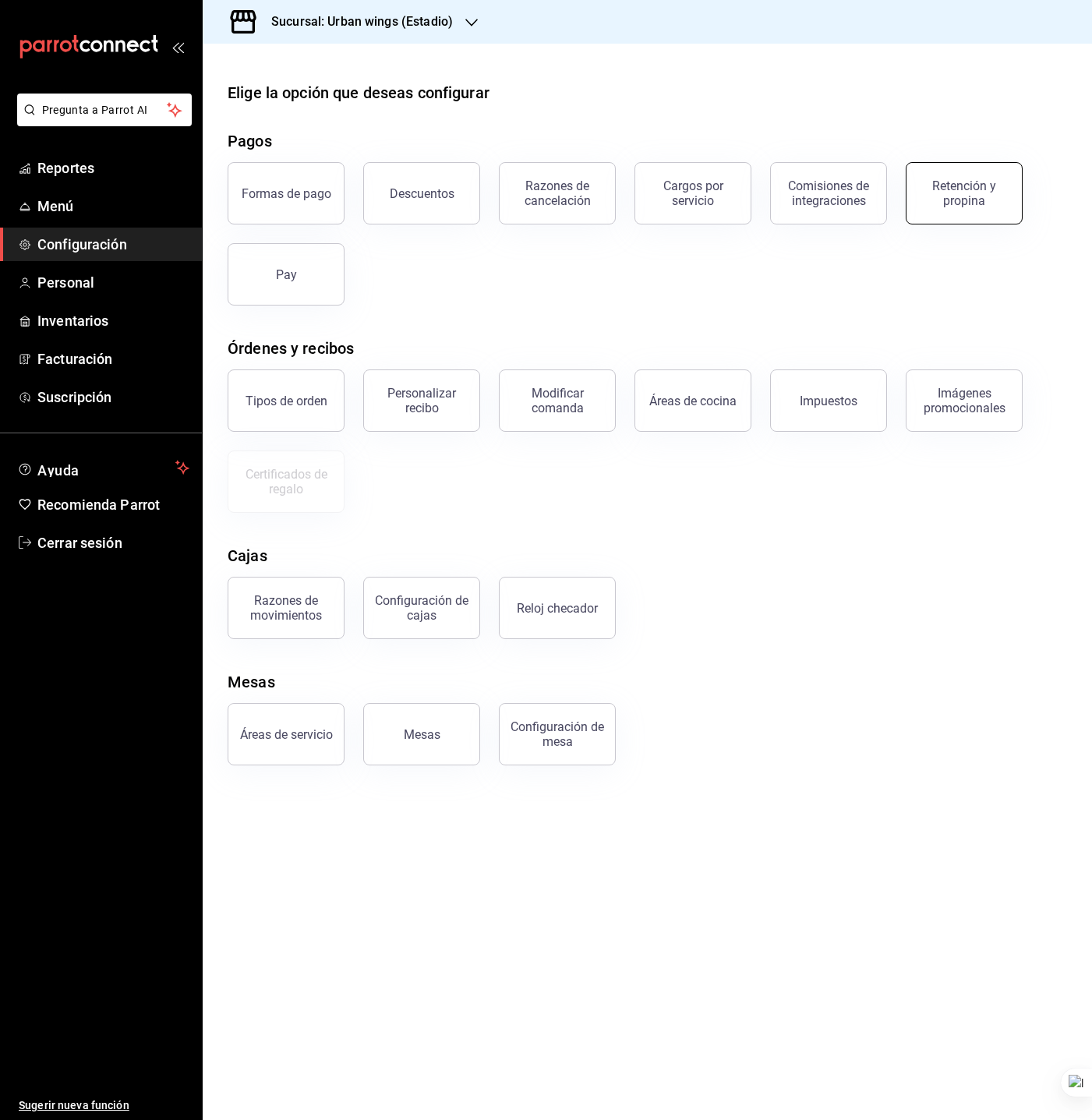
click at [959, 192] on div "Retención y propina" at bounding box center [964, 193] width 97 height 30
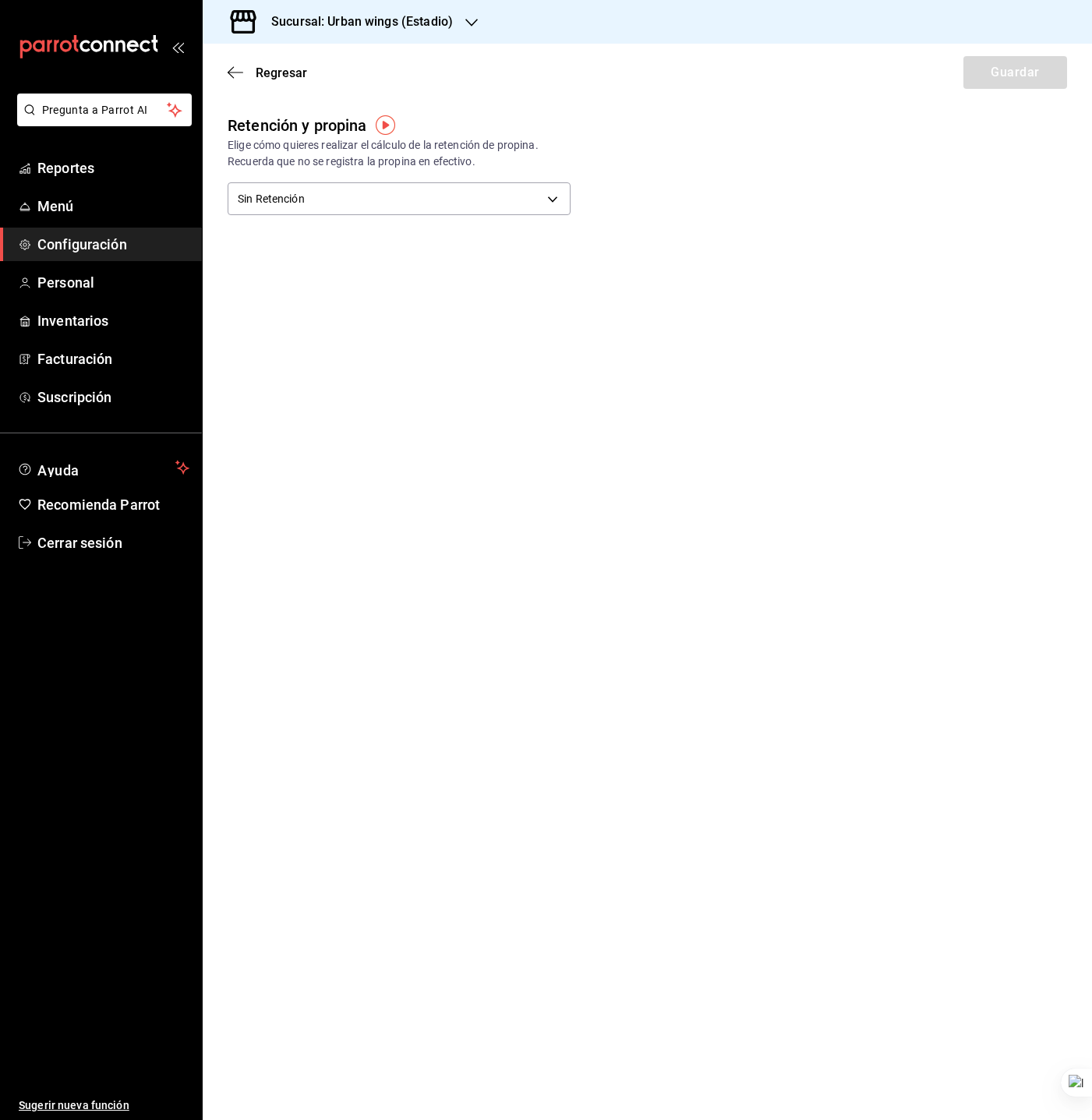
click at [270, 89] on div "Regresar Guardar" at bounding box center [647, 72] width 890 height 57
click at [272, 84] on div "Regresar Guardar" at bounding box center [647, 72] width 890 height 57
click at [273, 82] on div "Regresar Guardar" at bounding box center [647, 72] width 890 height 57
click at [273, 78] on span "Regresar" at bounding box center [282, 73] width 51 height 15
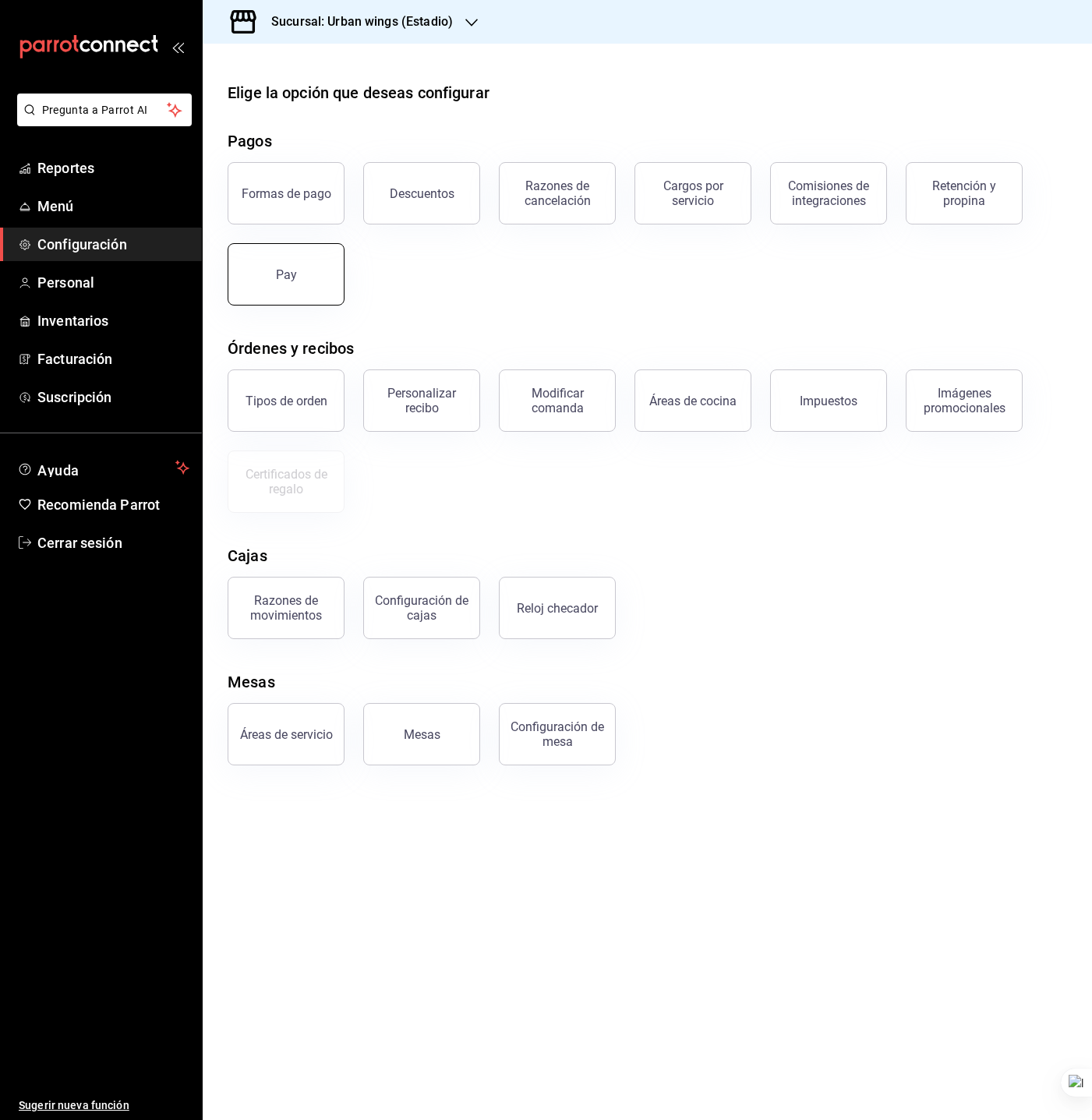
click at [314, 265] on button "Pay" at bounding box center [286, 274] width 117 height 62
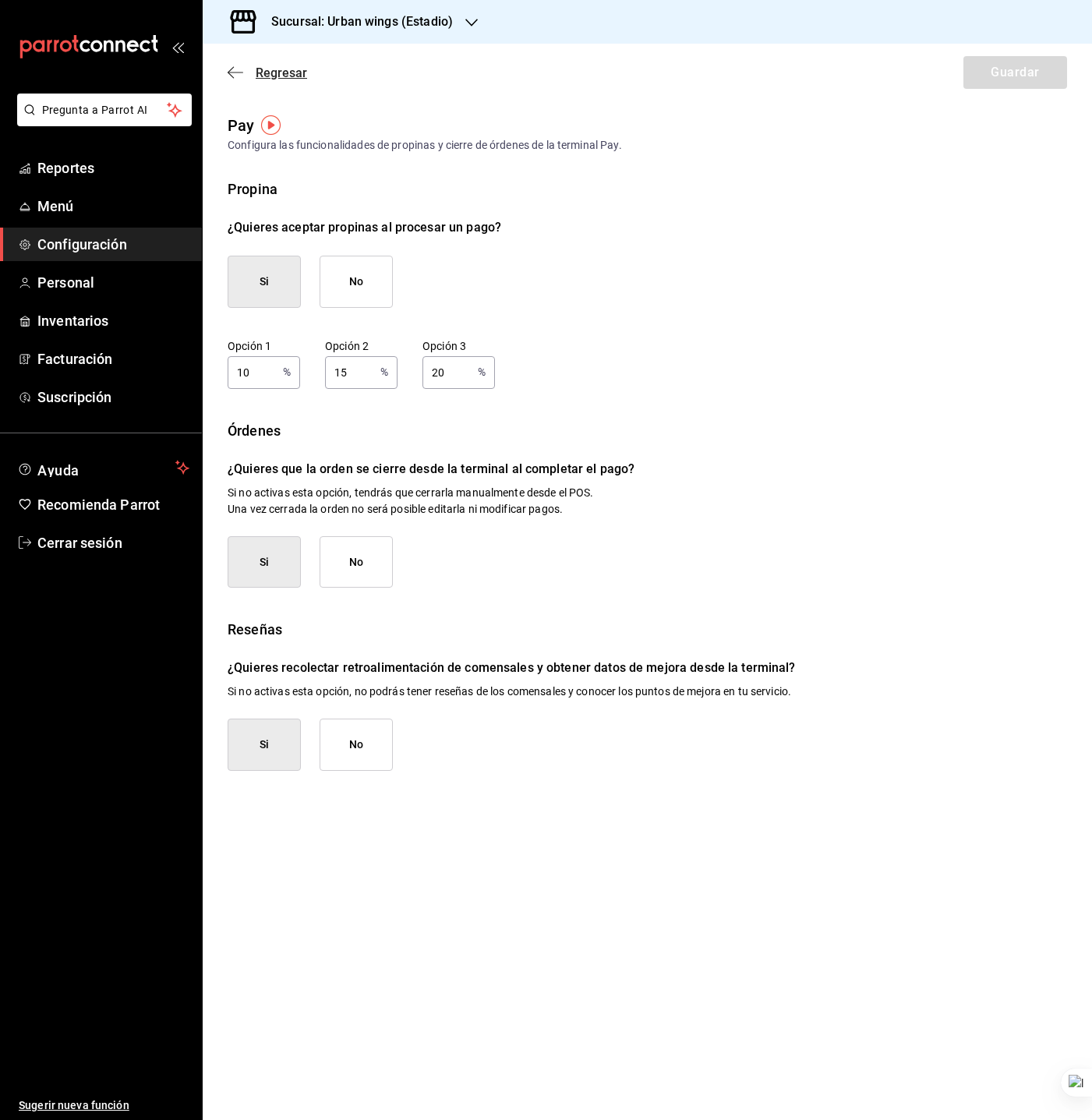
drag, startPoint x: 261, startPoint y: 89, endPoint x: 261, endPoint y: 78, distance: 11.0
click at [261, 78] on div "Regresar Guardar" at bounding box center [647, 72] width 890 height 57
click at [261, 78] on span "Regresar" at bounding box center [282, 73] width 51 height 15
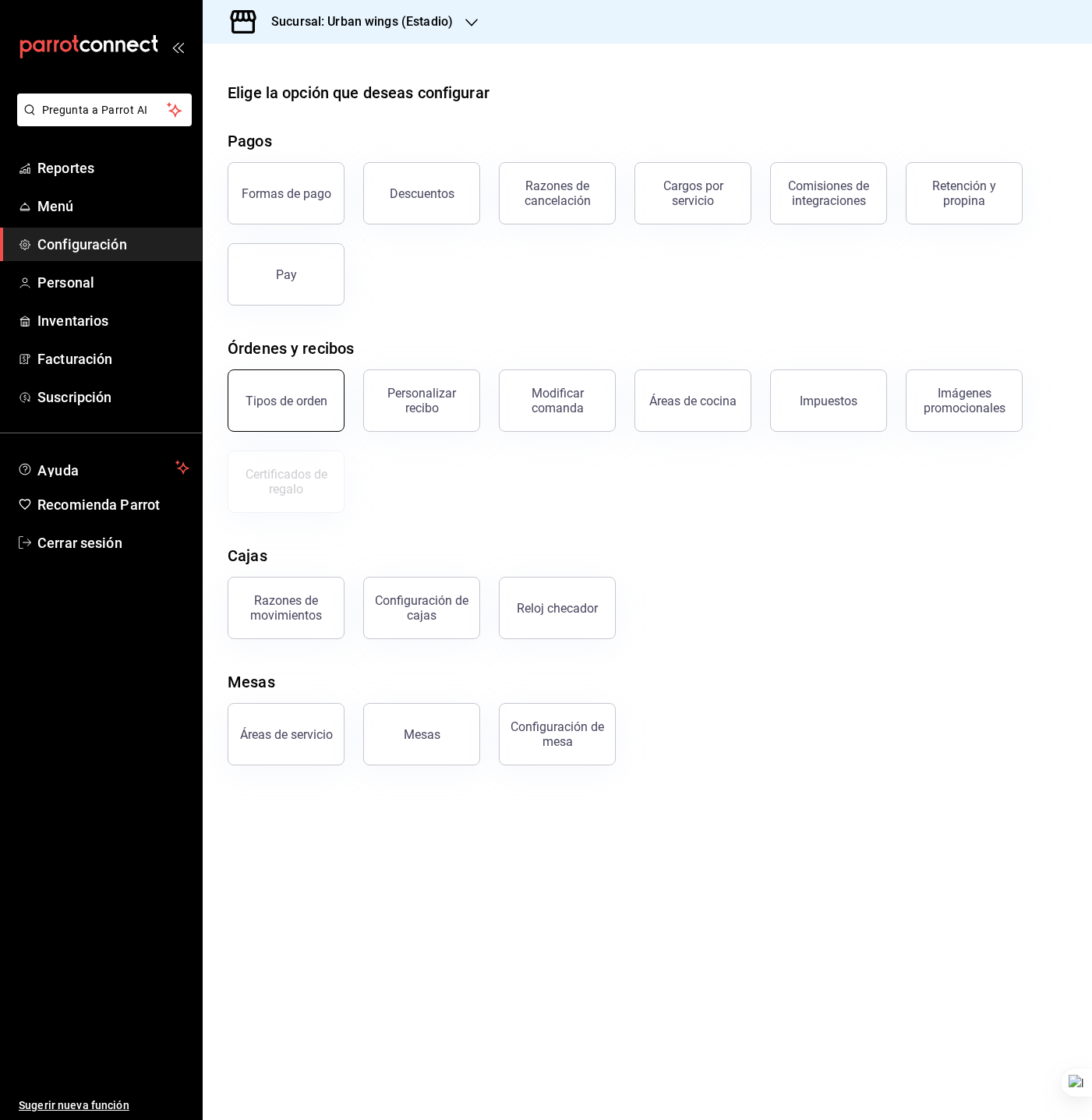
click at [291, 416] on button "Tipos de orden" at bounding box center [286, 400] width 117 height 62
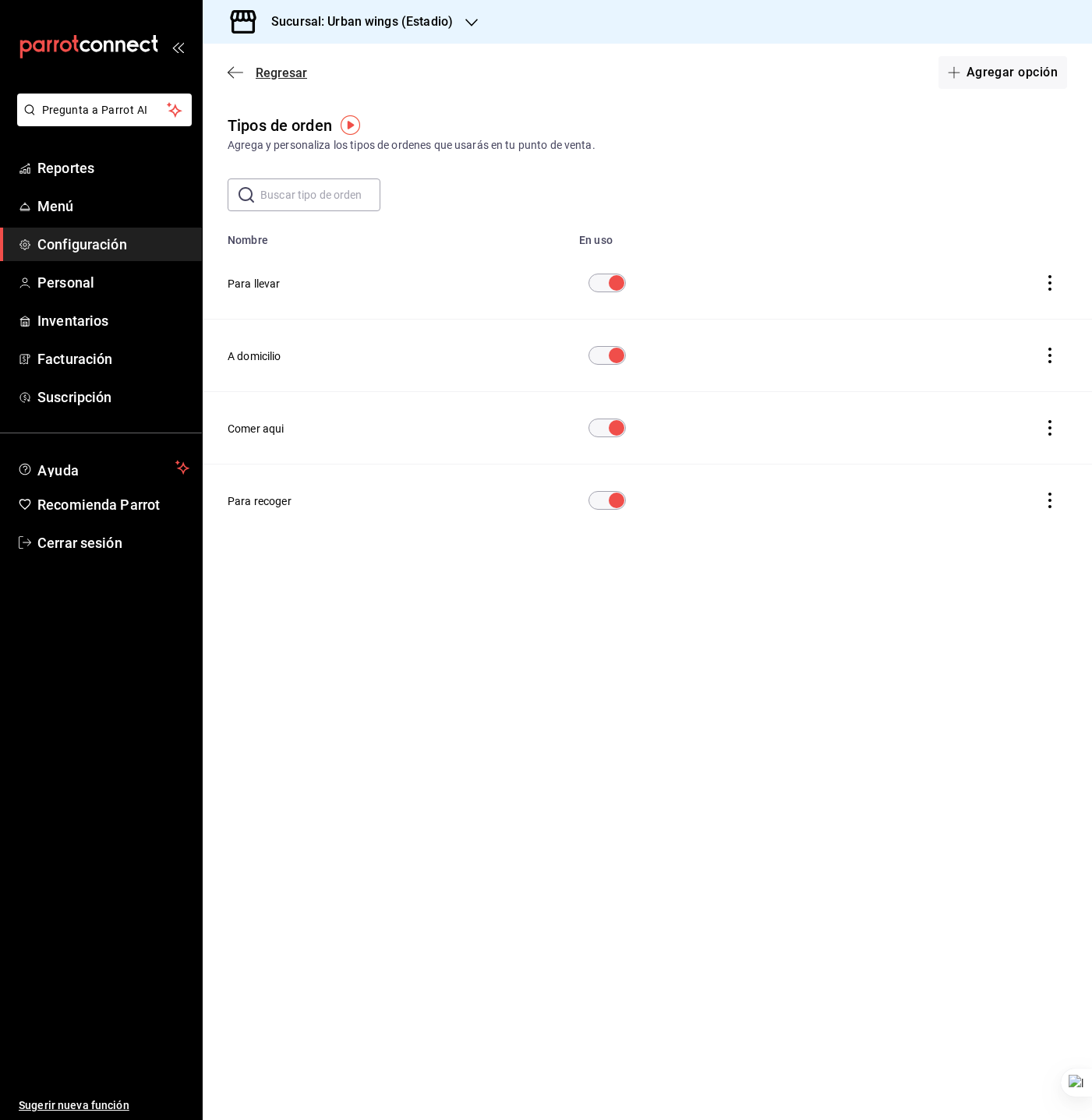
click at [260, 77] on span "Regresar" at bounding box center [282, 73] width 51 height 15
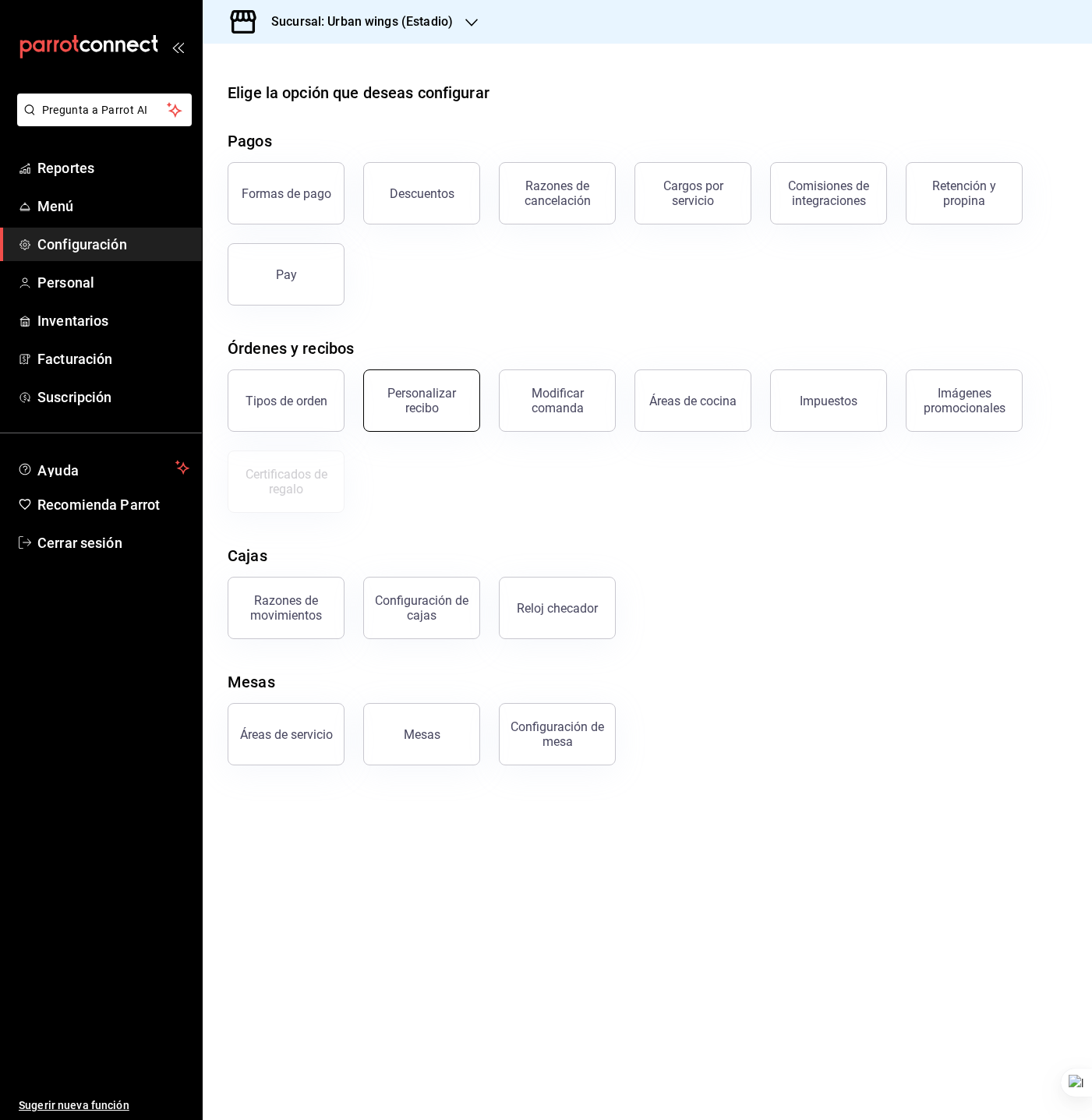
click at [428, 424] on button "Personalizar recibo" at bounding box center [422, 400] width 117 height 62
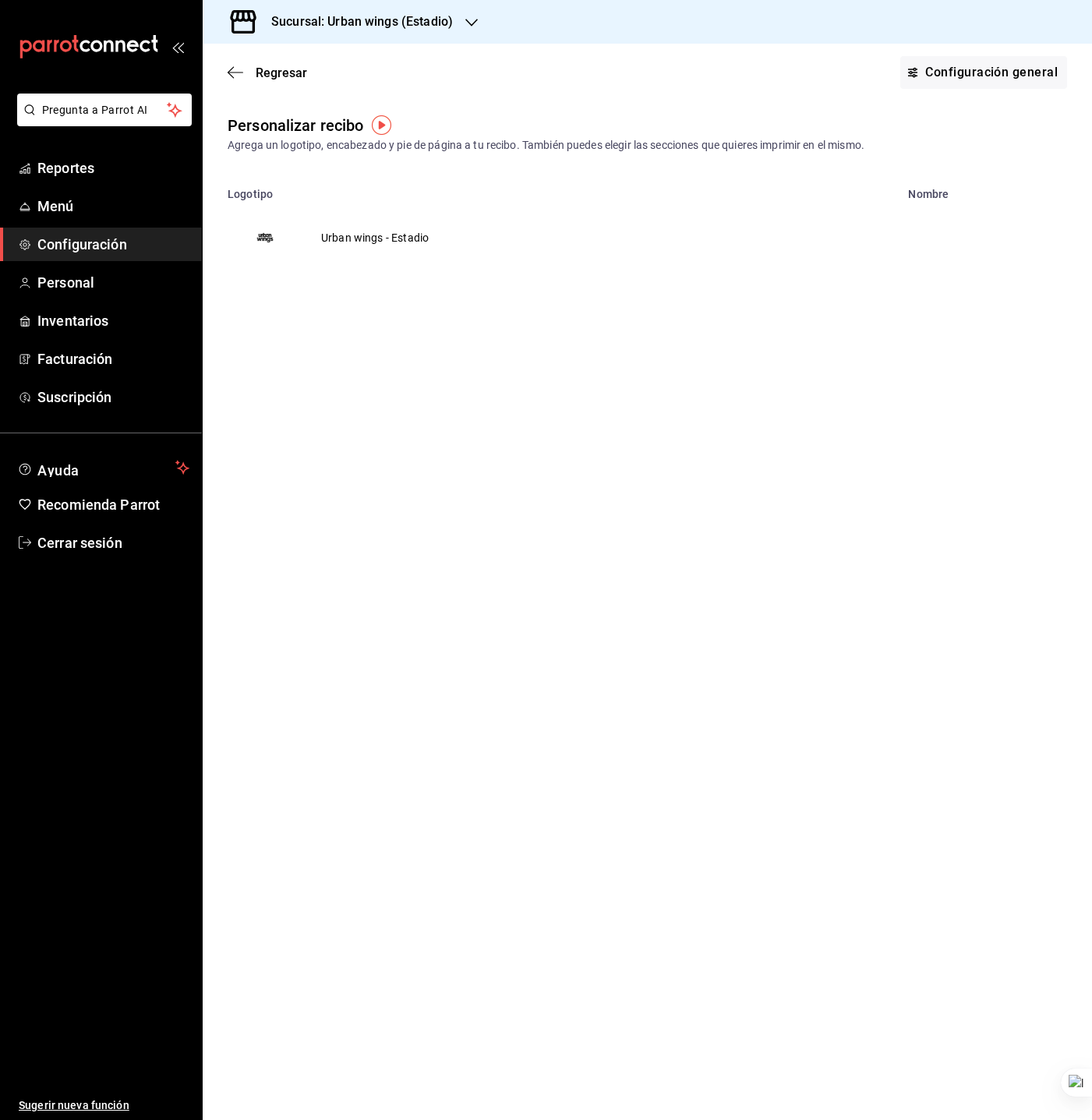
click at [261, 244] on img "voidReasonsTable" at bounding box center [264, 237] width 37 height 37
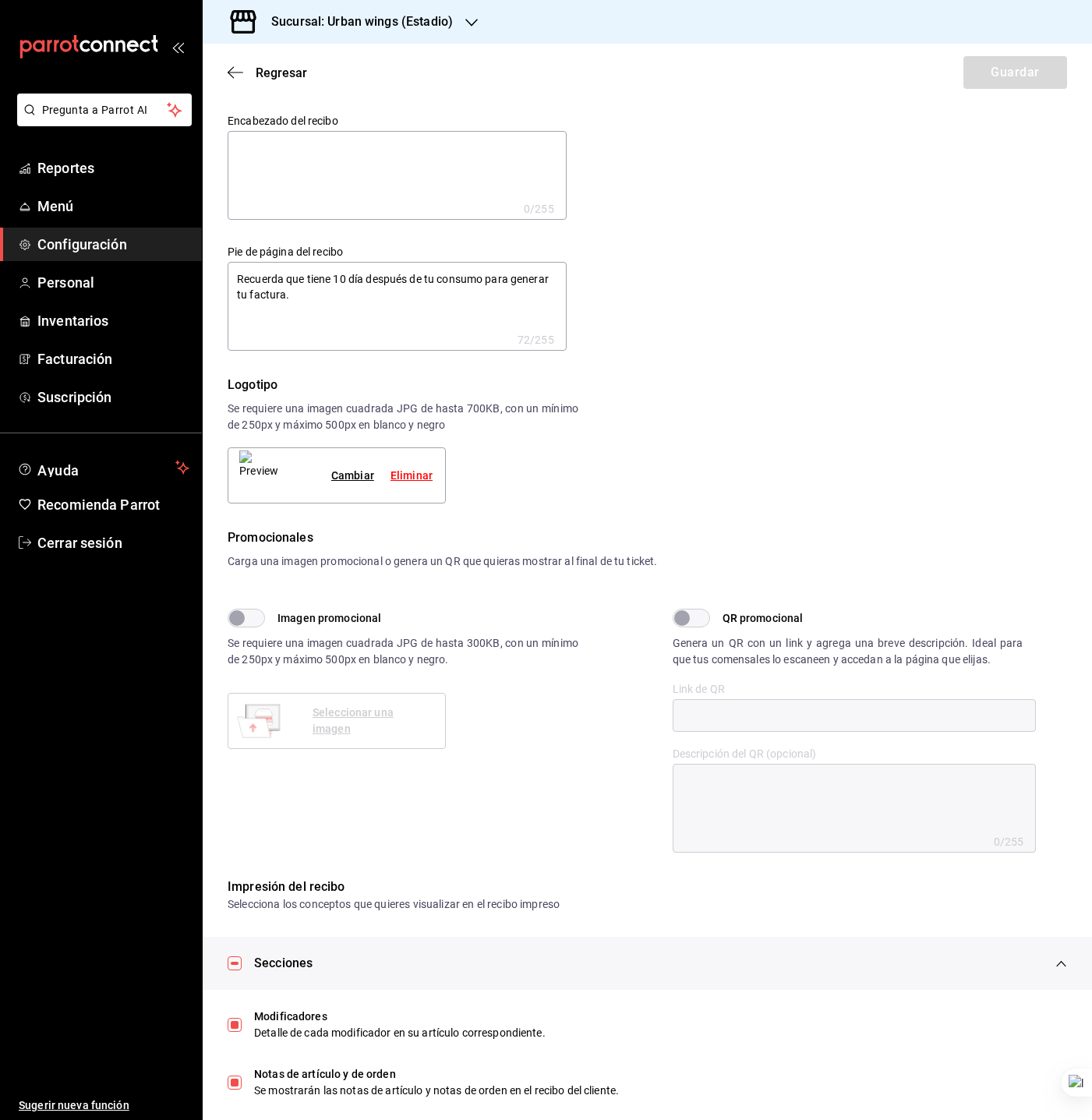
type textarea "x"
click at [260, 67] on span "Regresar" at bounding box center [282, 73] width 51 height 15
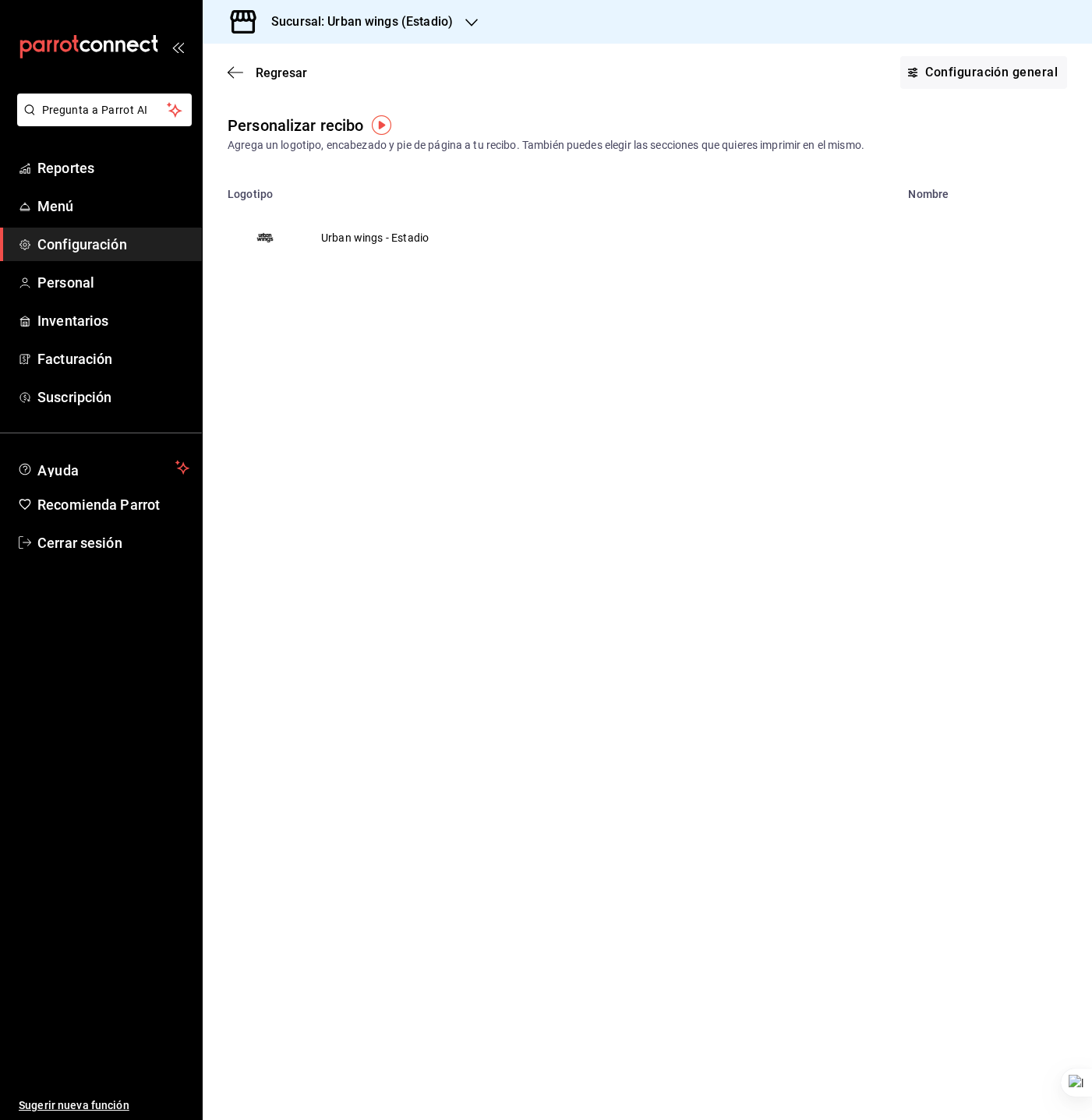
click at [272, 229] on img "voidReasonsTable" at bounding box center [264, 237] width 37 height 37
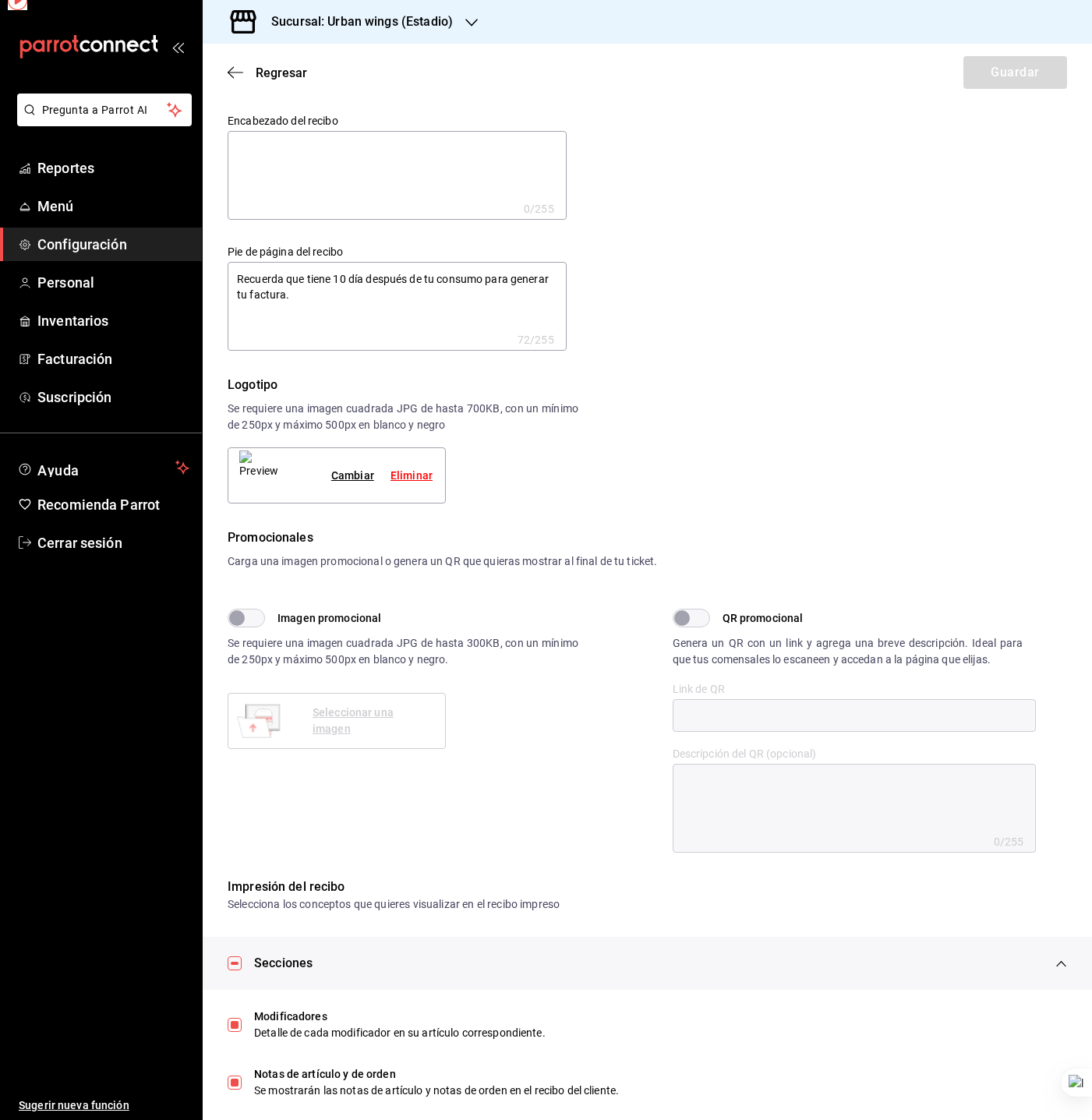
type textarea "x"
click at [265, 473] on img at bounding box center [259, 475] width 39 height 50
click at [248, 67] on span "Regresar" at bounding box center [267, 73] width 79 height 15
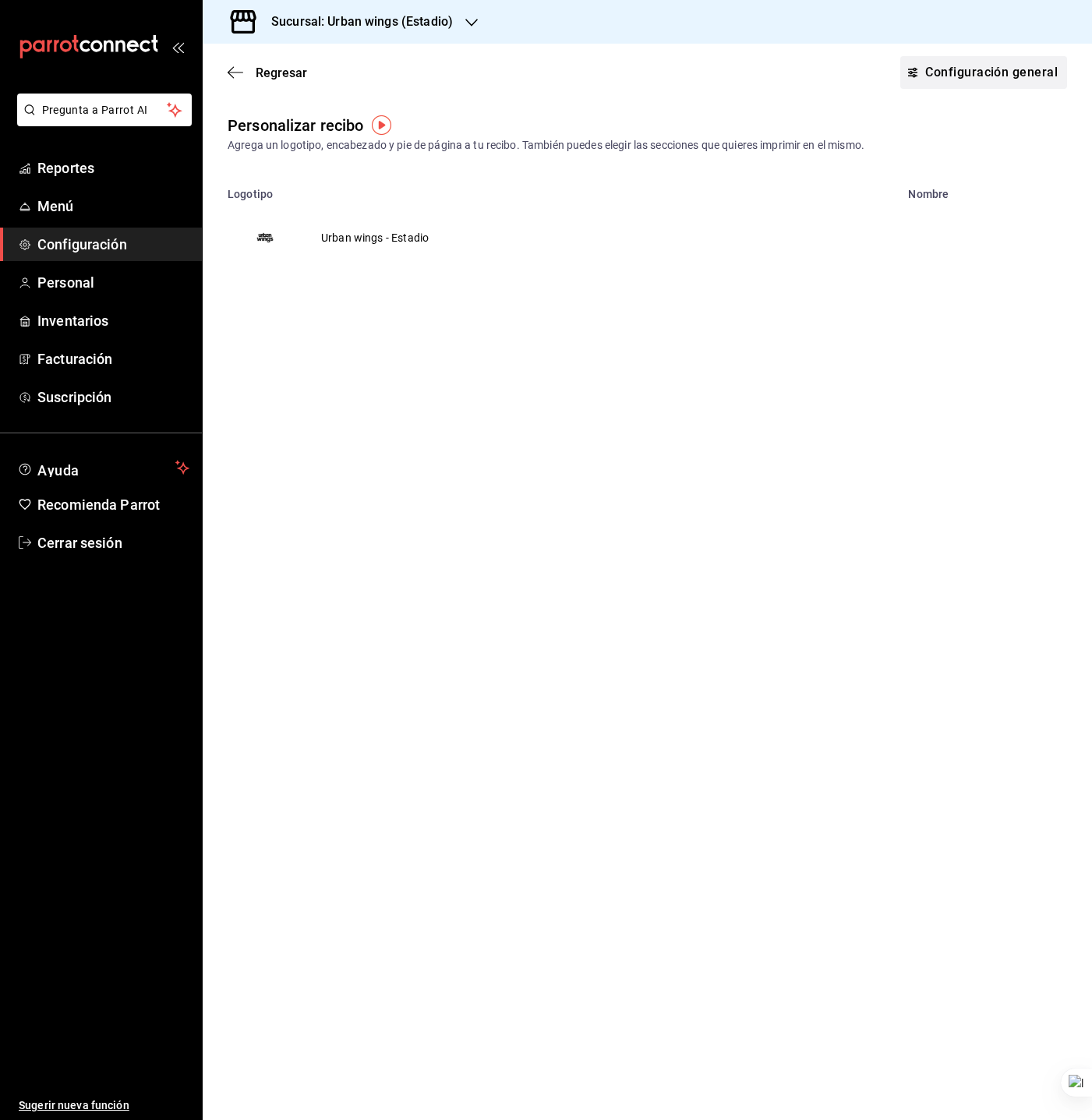
click at [994, 73] on link "Configuración general" at bounding box center [984, 73] width 167 height 33
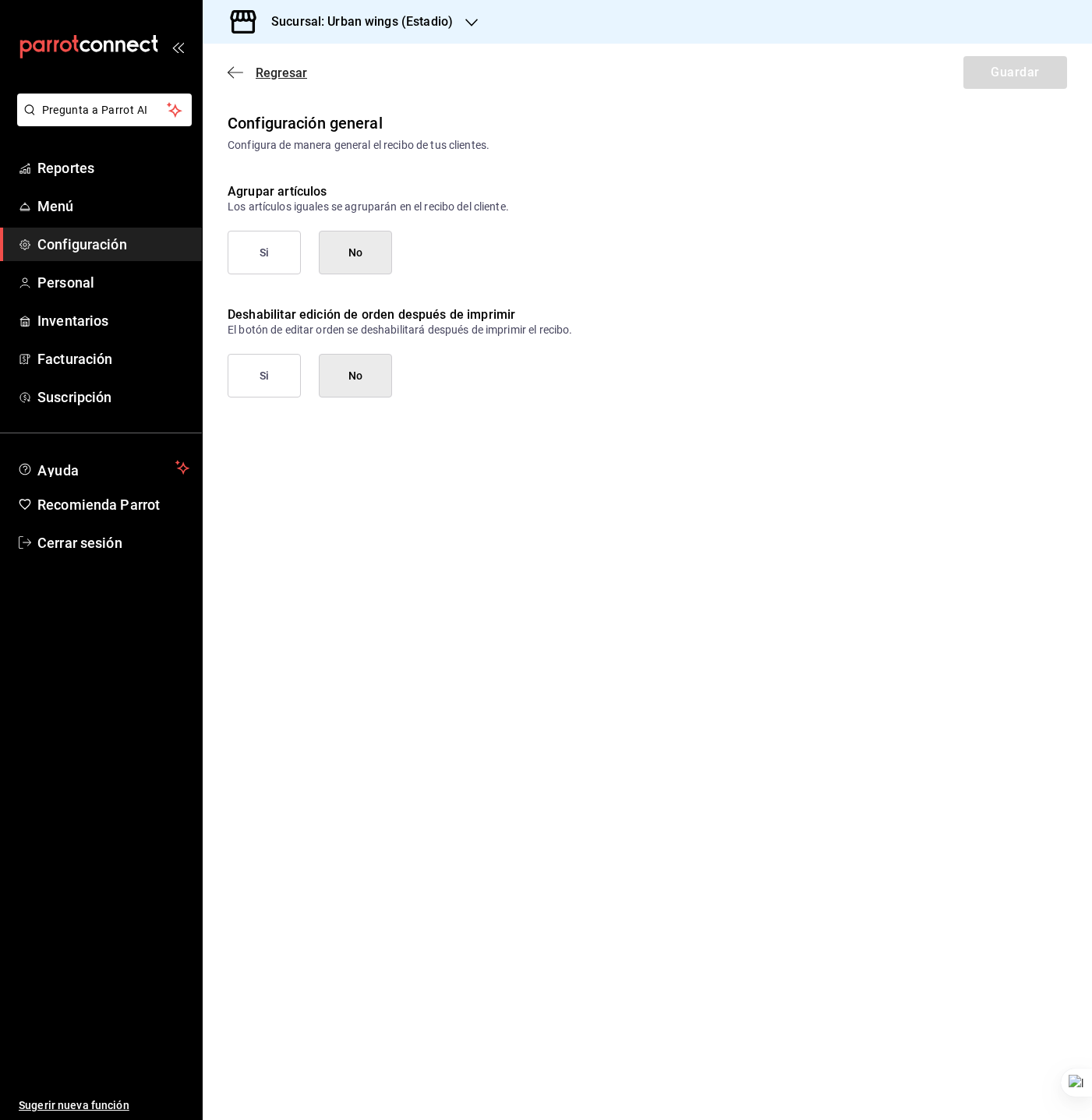
click at [244, 73] on span "Regresar" at bounding box center [267, 73] width 79 height 15
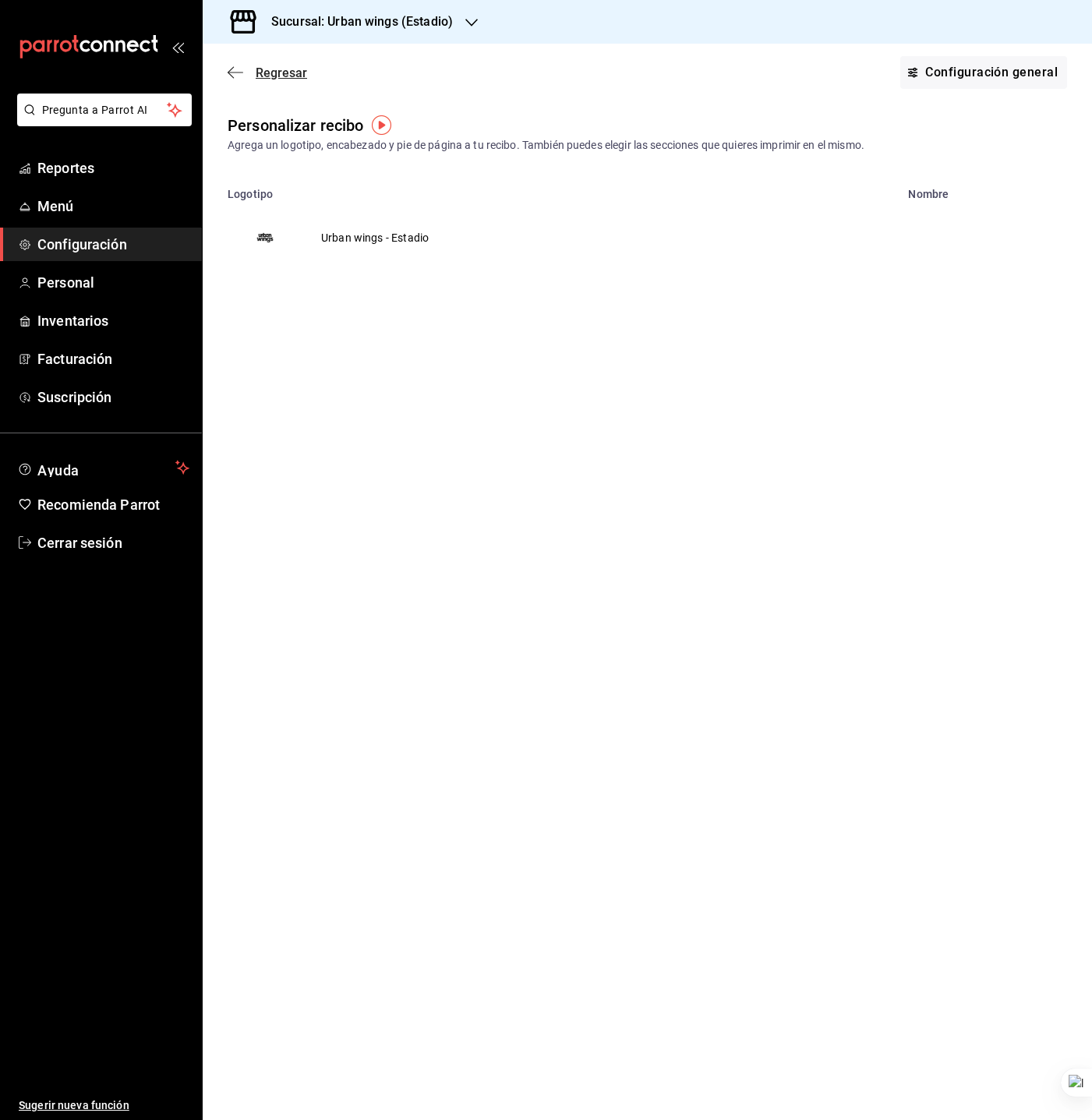
click at [246, 73] on span "Regresar" at bounding box center [267, 73] width 79 height 15
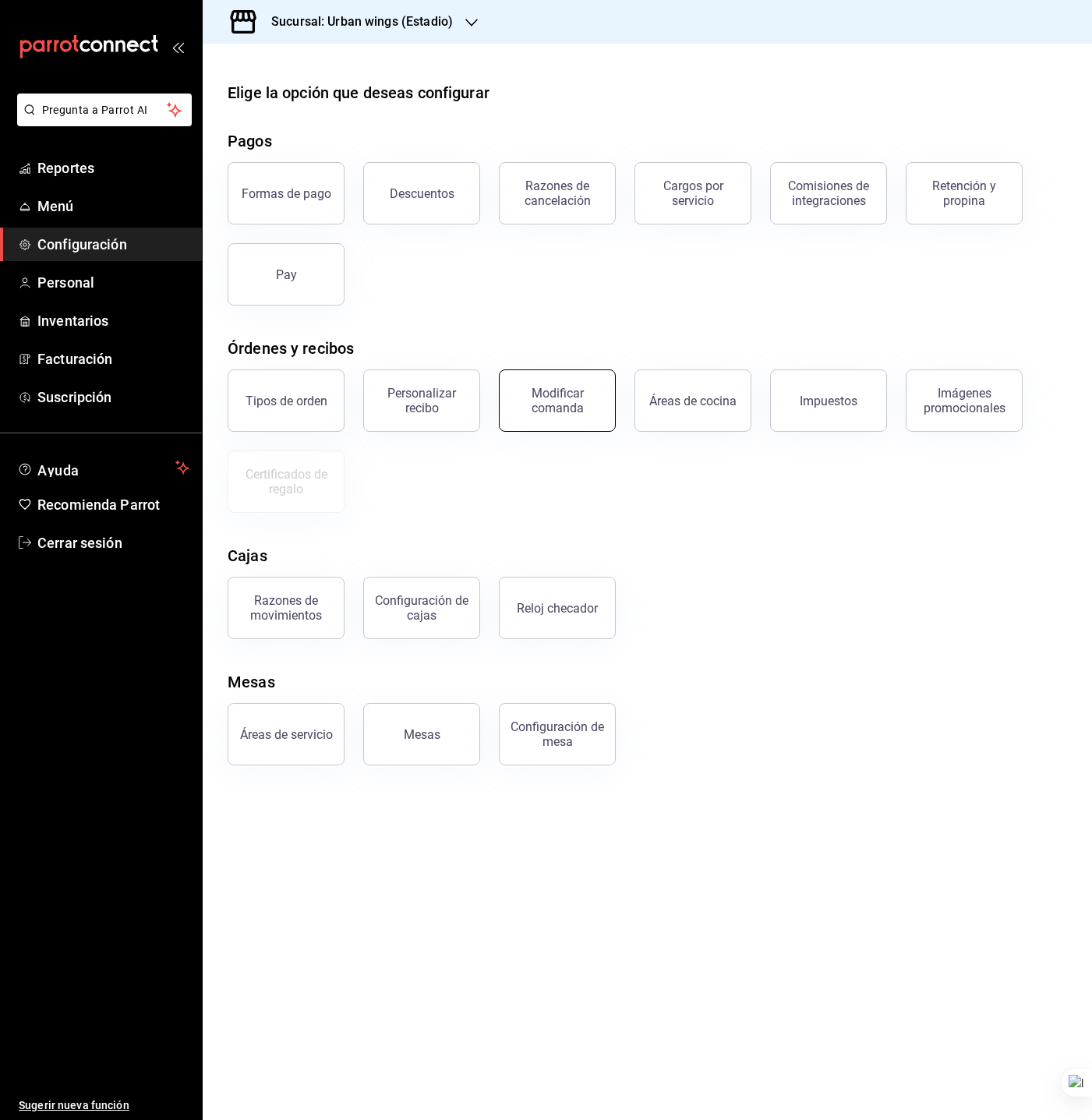
click at [555, 421] on button "Modificar comanda" at bounding box center [557, 400] width 117 height 62
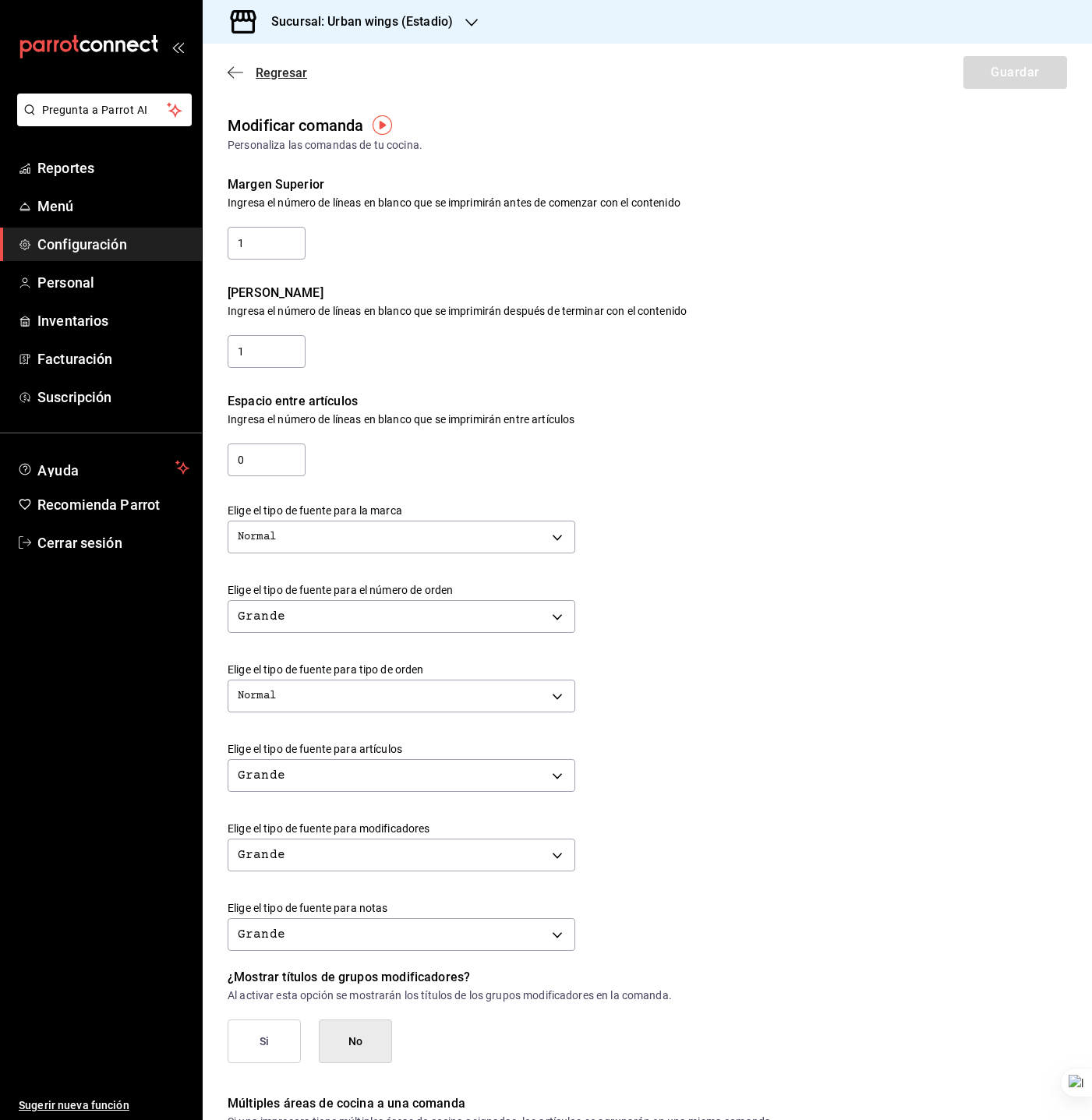
click at [278, 70] on span "Regresar" at bounding box center [282, 73] width 51 height 15
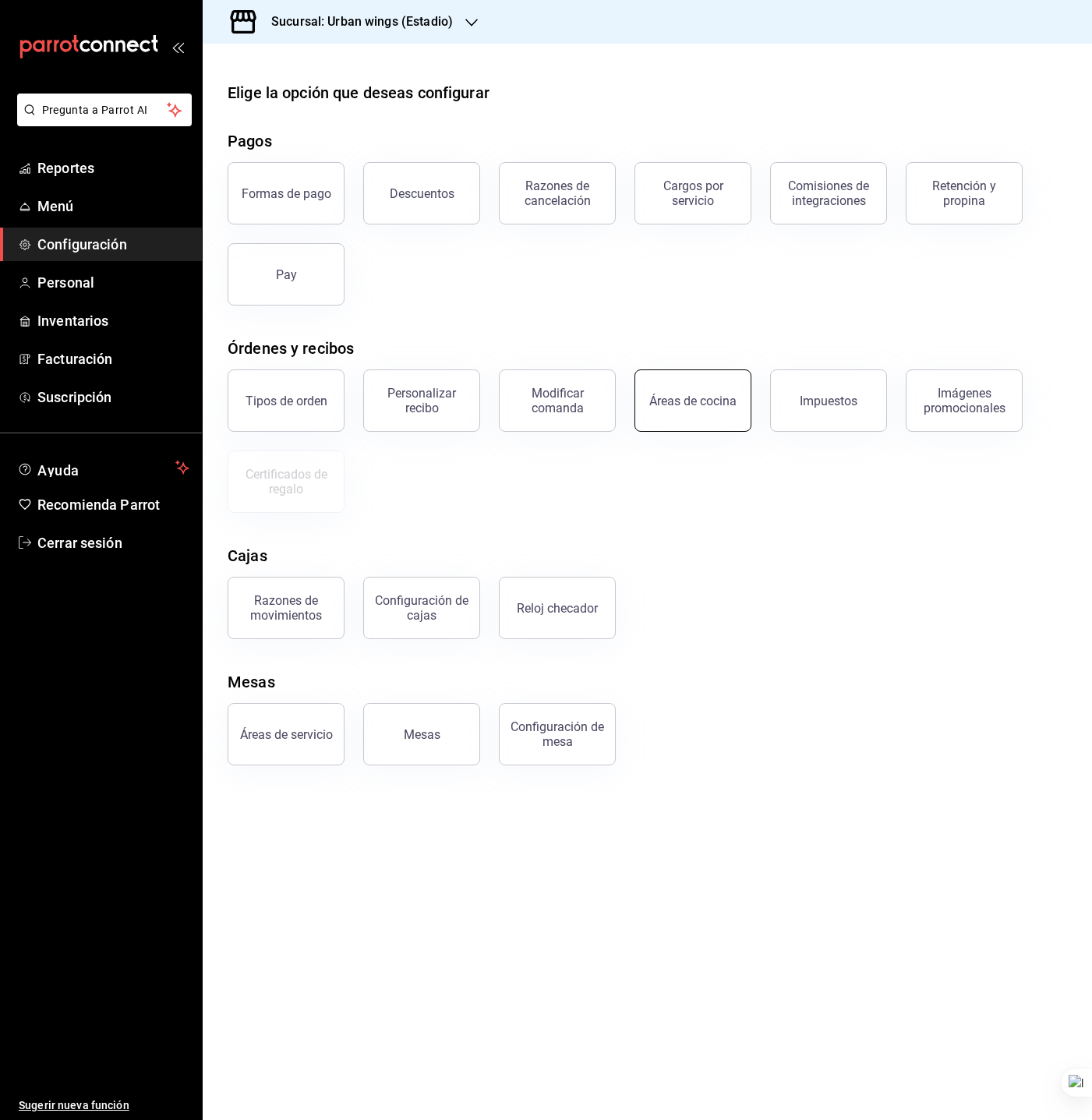
click at [678, 381] on button "Áreas de cocina" at bounding box center [693, 400] width 117 height 62
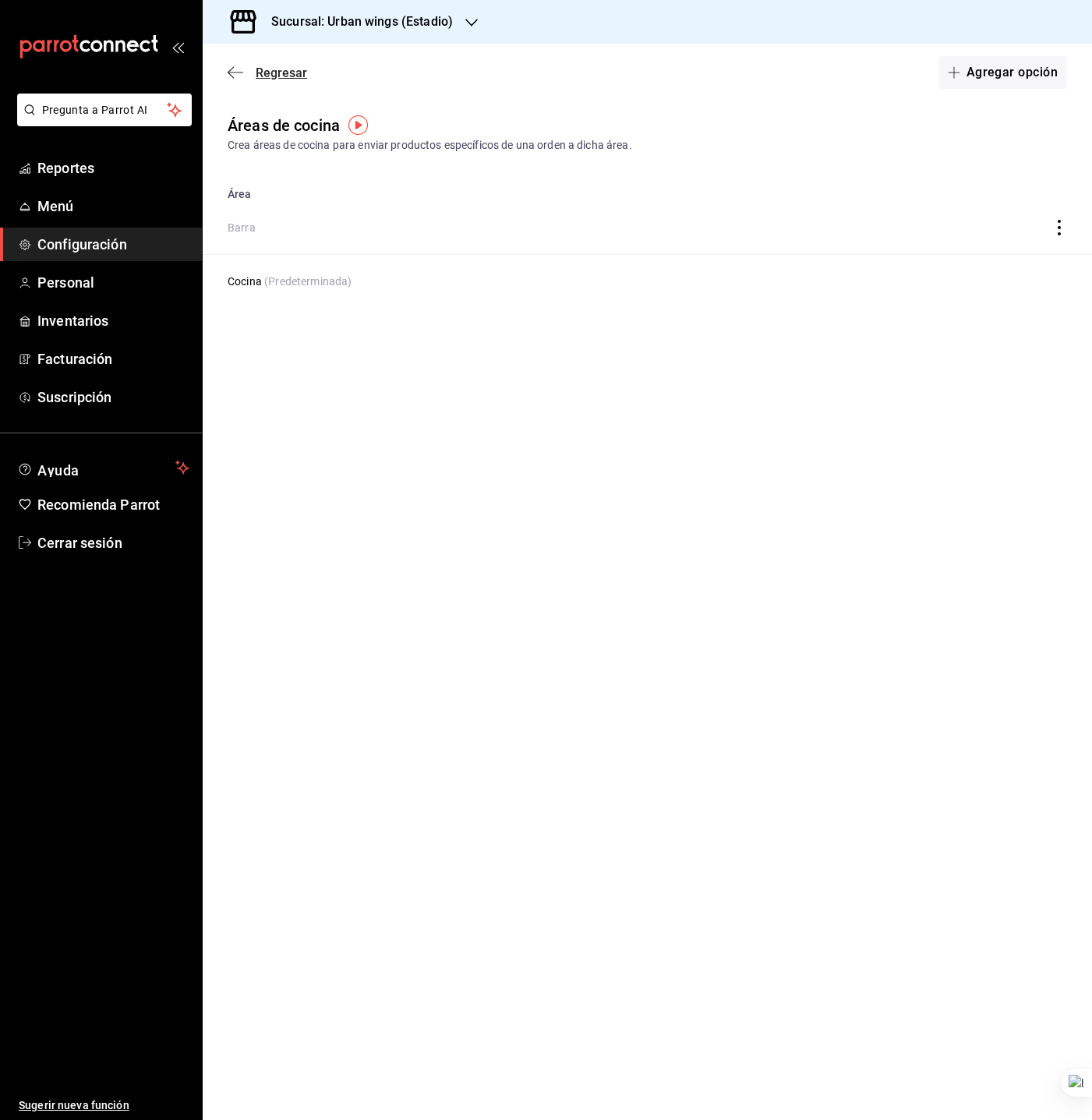
click at [270, 66] on span "Regresar" at bounding box center [282, 73] width 51 height 15
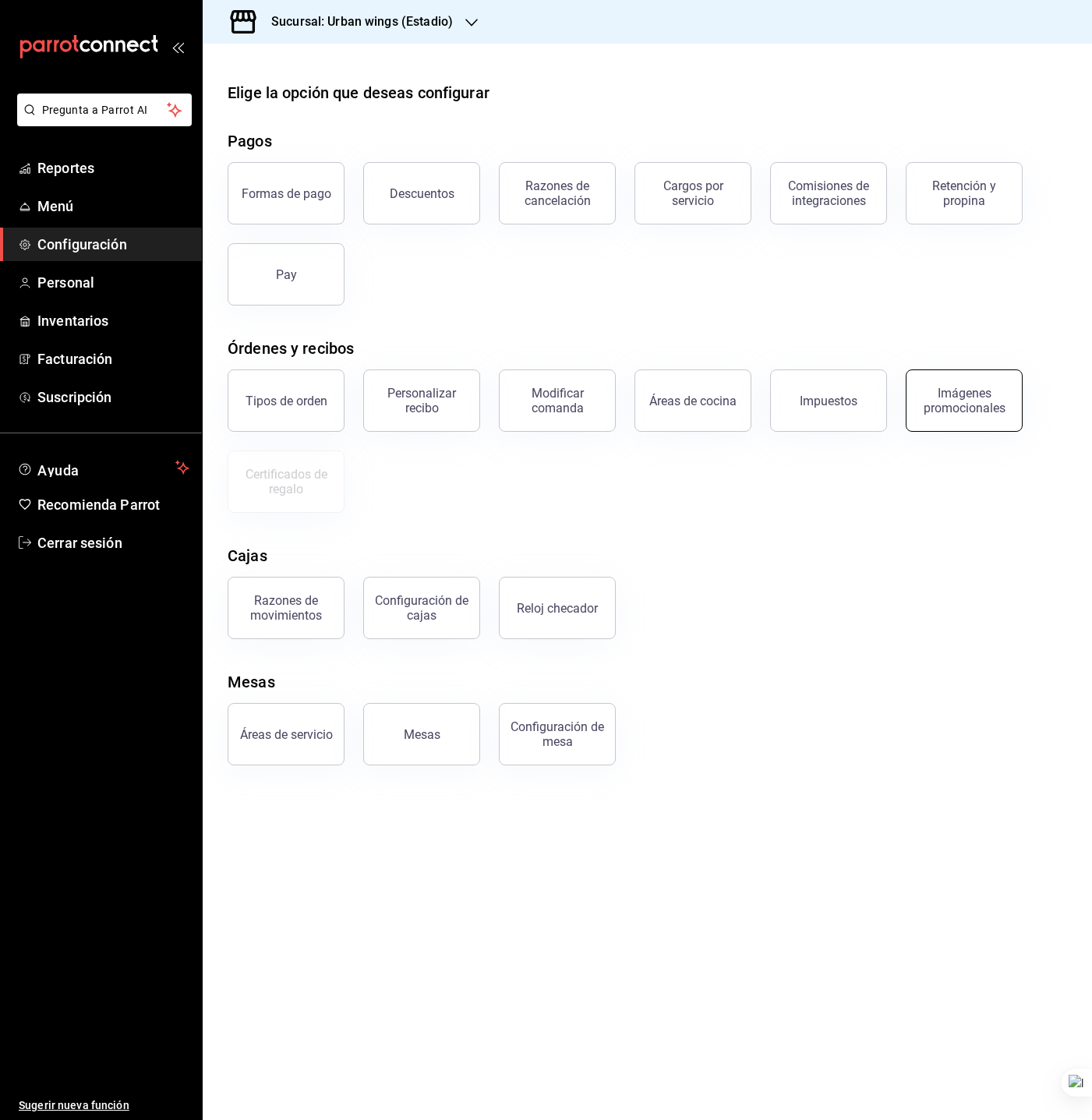
click at [981, 424] on button "Imágenes promocionales" at bounding box center [964, 400] width 117 height 62
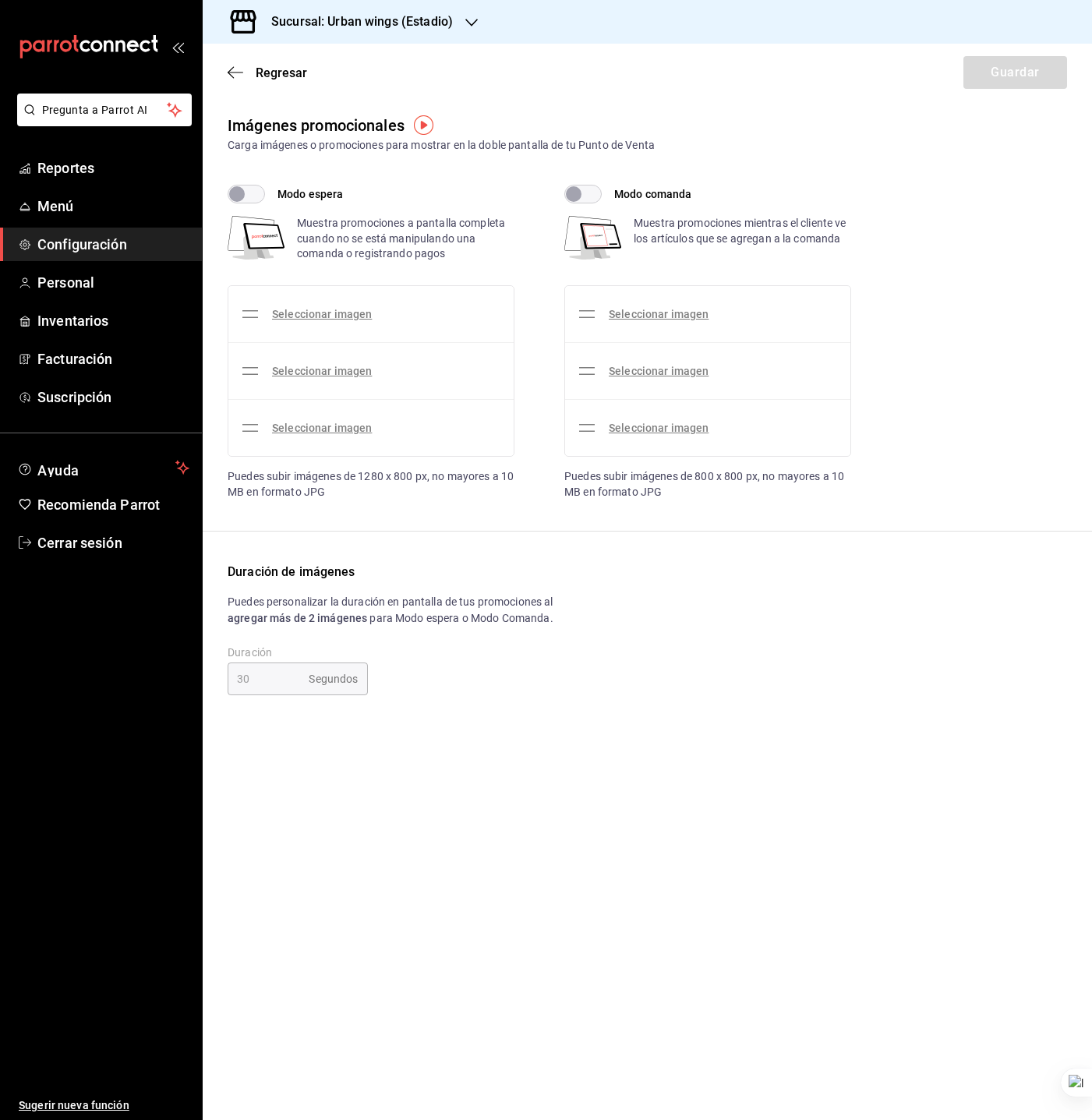
type input "120"
click at [281, 68] on span "Regresar" at bounding box center [282, 73] width 51 height 15
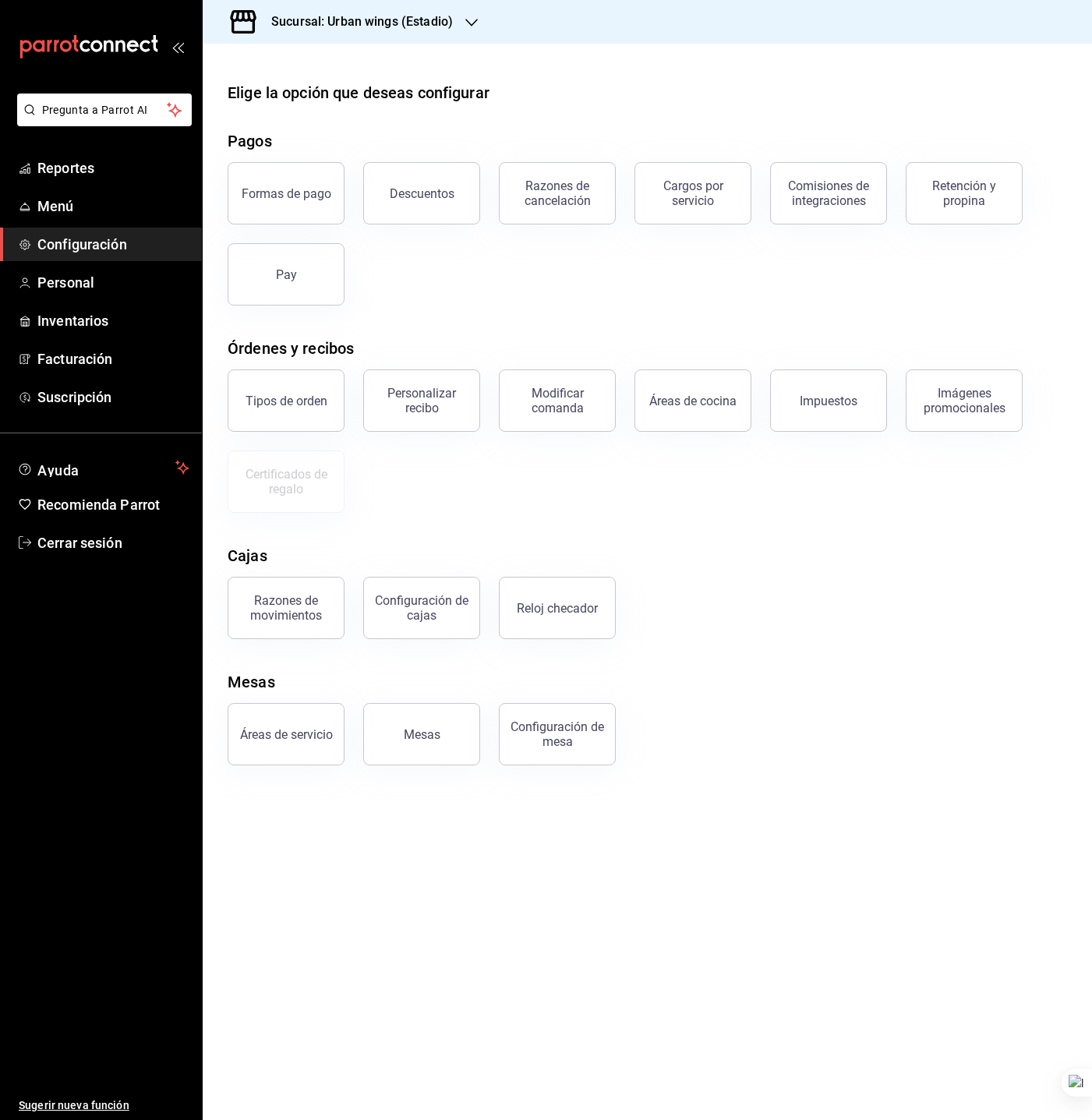
drag, startPoint x: 278, startPoint y: 606, endPoint x: 288, endPoint y: 603, distance: 10.4
click at [278, 606] on div "Razones de movimientos" at bounding box center [286, 608] width 97 height 30
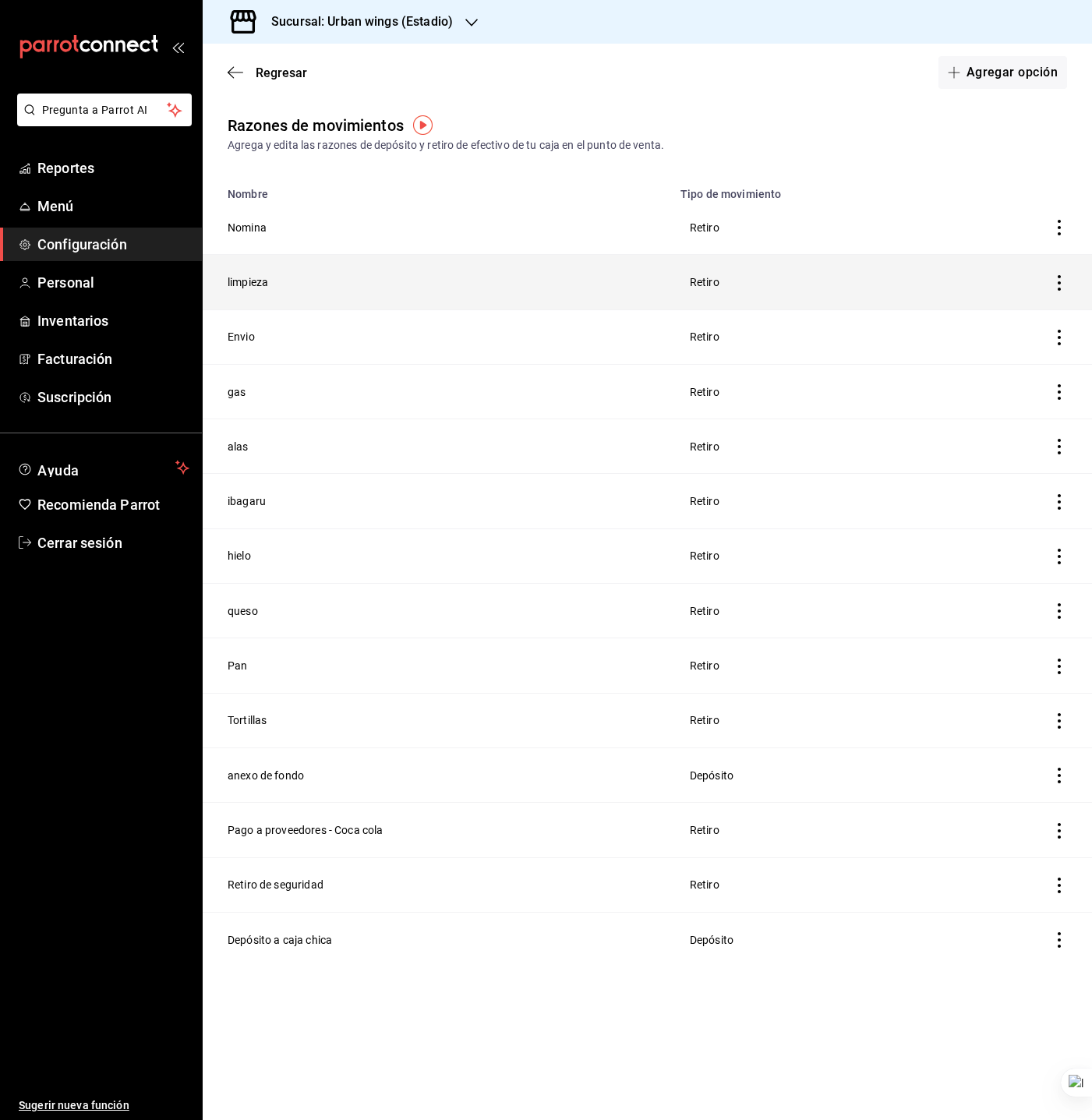
click at [242, 274] on th "limpieza" at bounding box center [437, 283] width 469 height 55
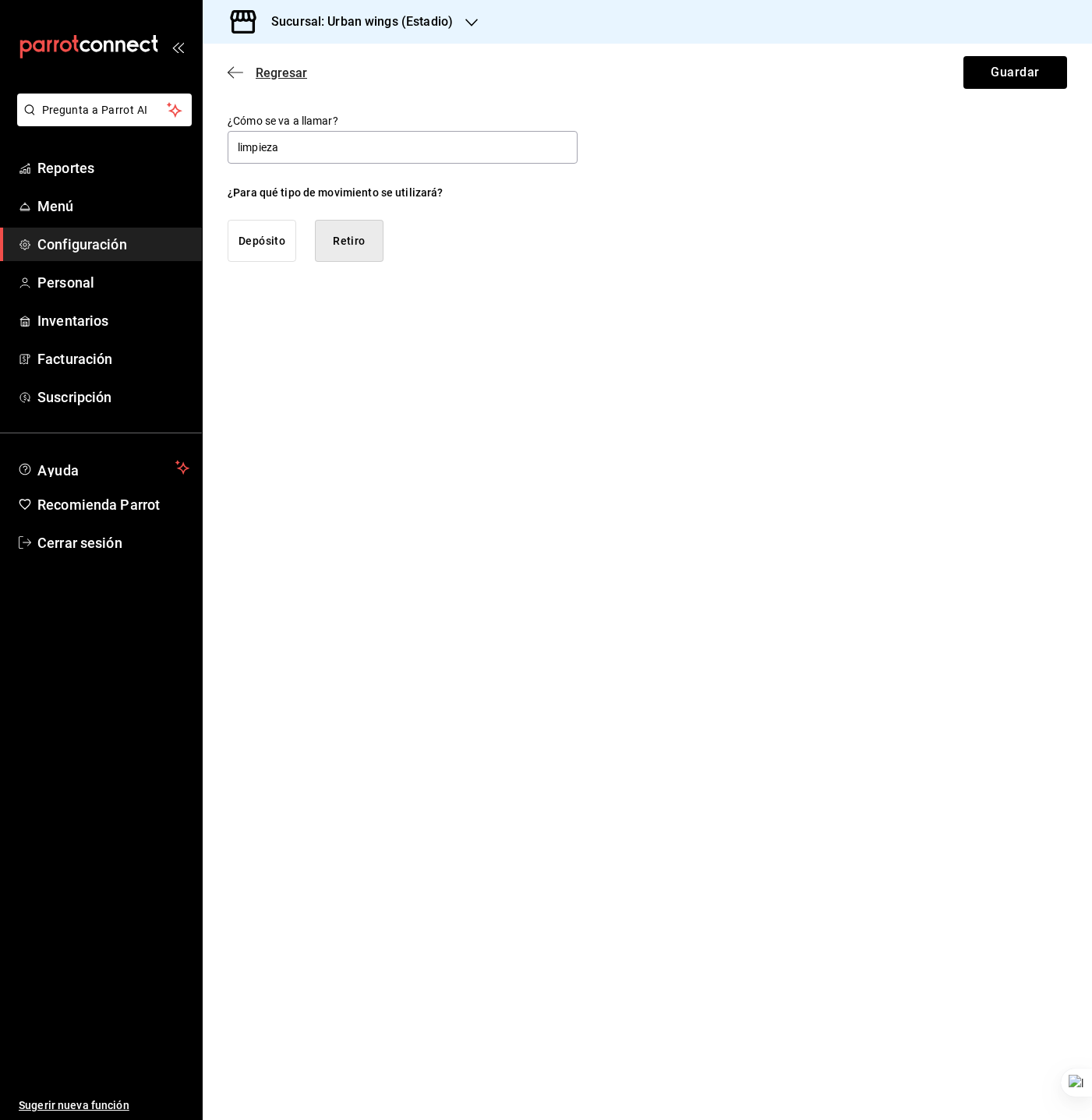
click at [294, 76] on span "Regresar" at bounding box center [282, 73] width 51 height 15
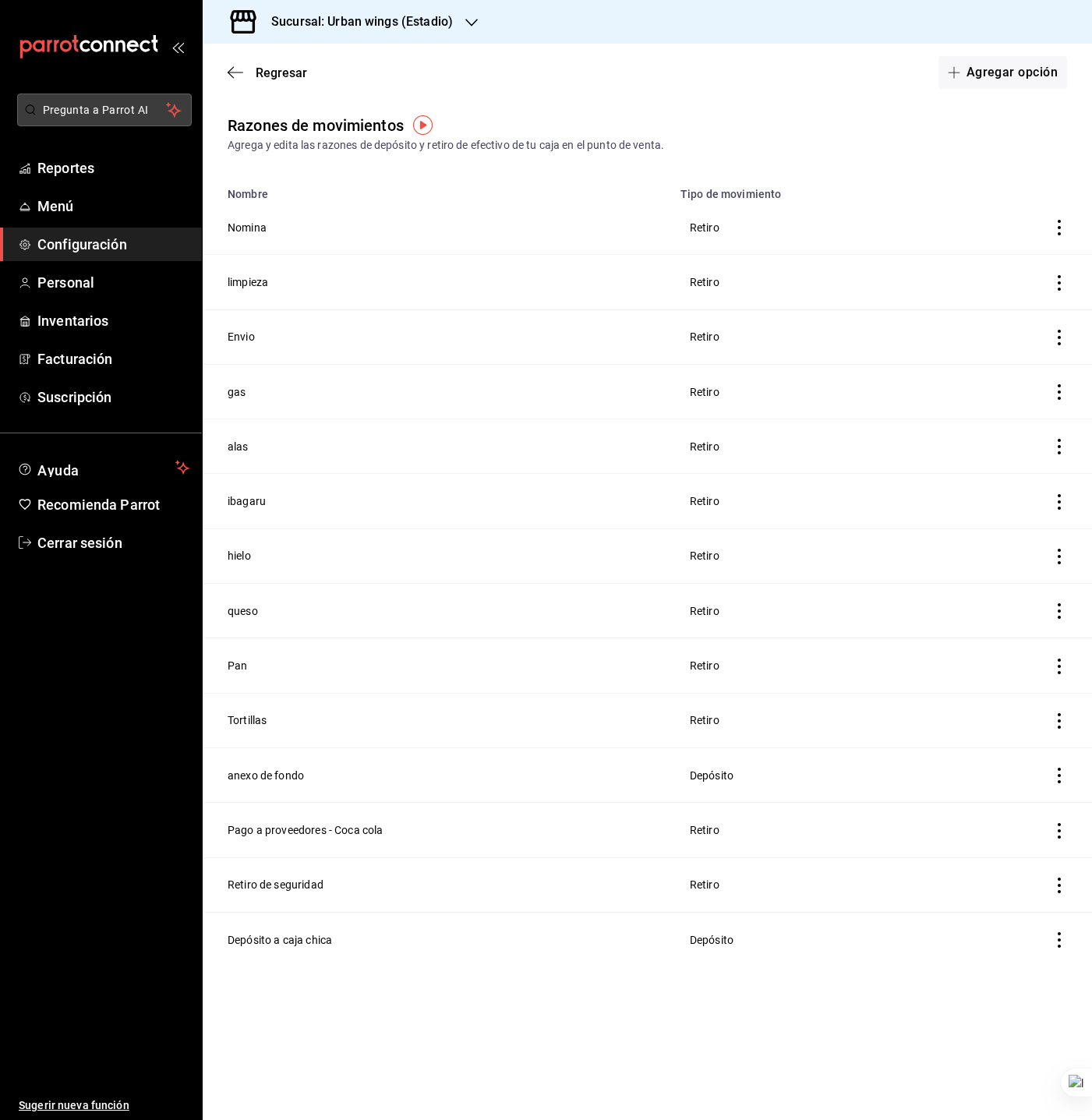
drag, startPoint x: 261, startPoint y: 79, endPoint x: 164, endPoint y: 100, distance: 99.2
click at [261, 78] on span "Regresar" at bounding box center [282, 73] width 51 height 15
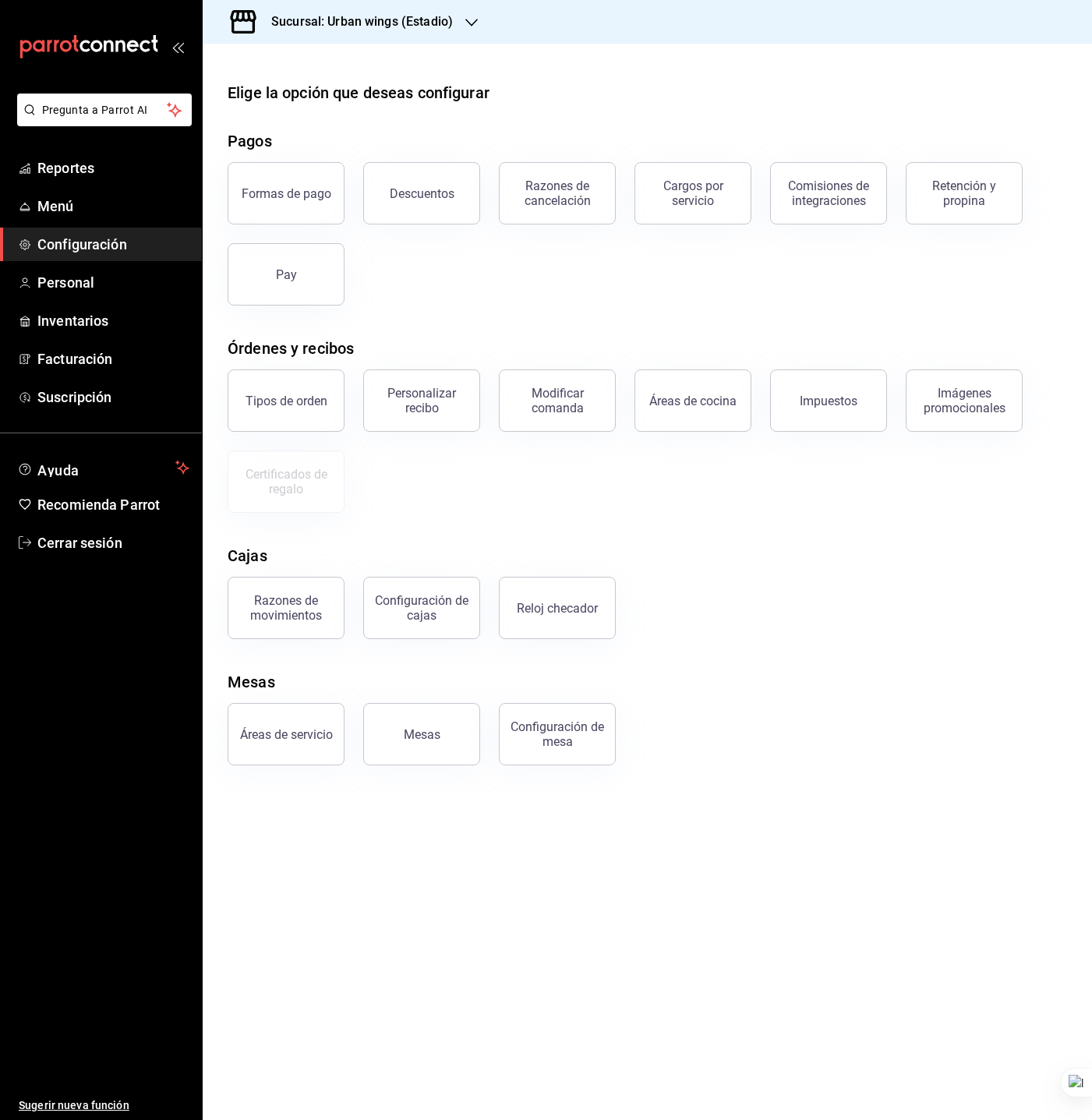
click at [794, 413] on button "Impuestos" at bounding box center [829, 400] width 117 height 62
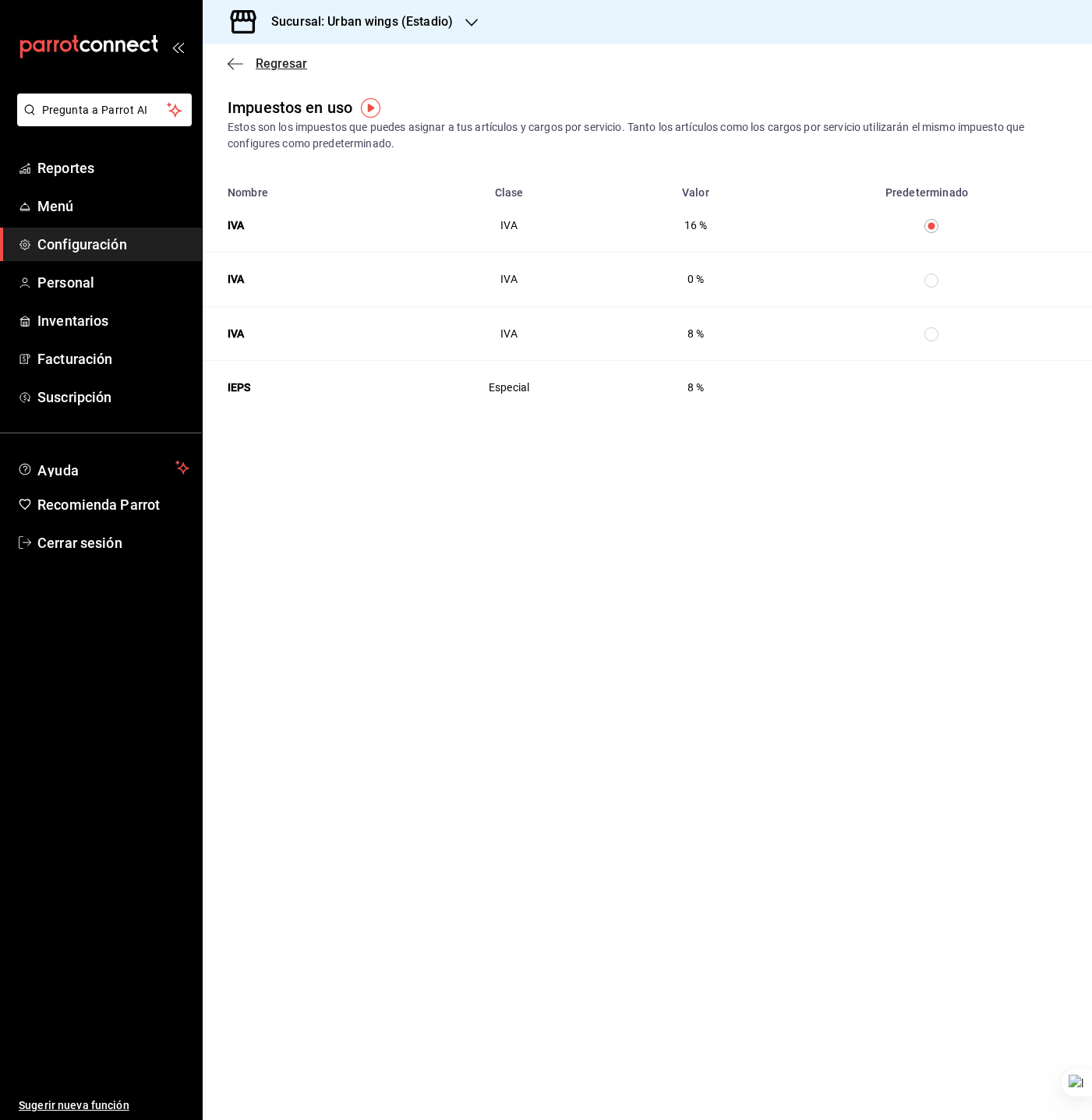
click at [234, 62] on icon "button" at bounding box center [235, 63] width 15 height 14
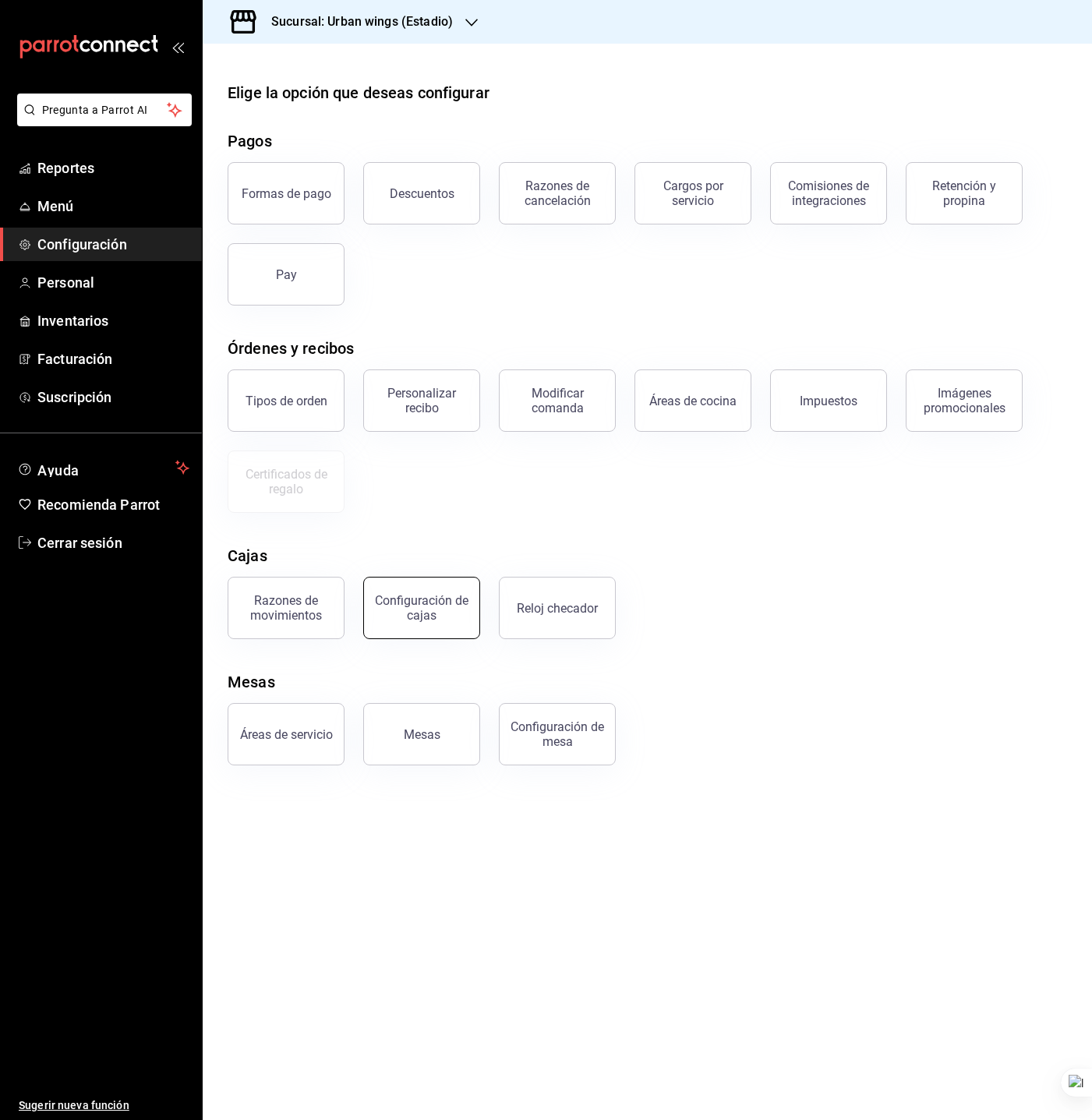
click at [407, 596] on div "Configuración de cajas" at bounding box center [422, 608] width 97 height 30
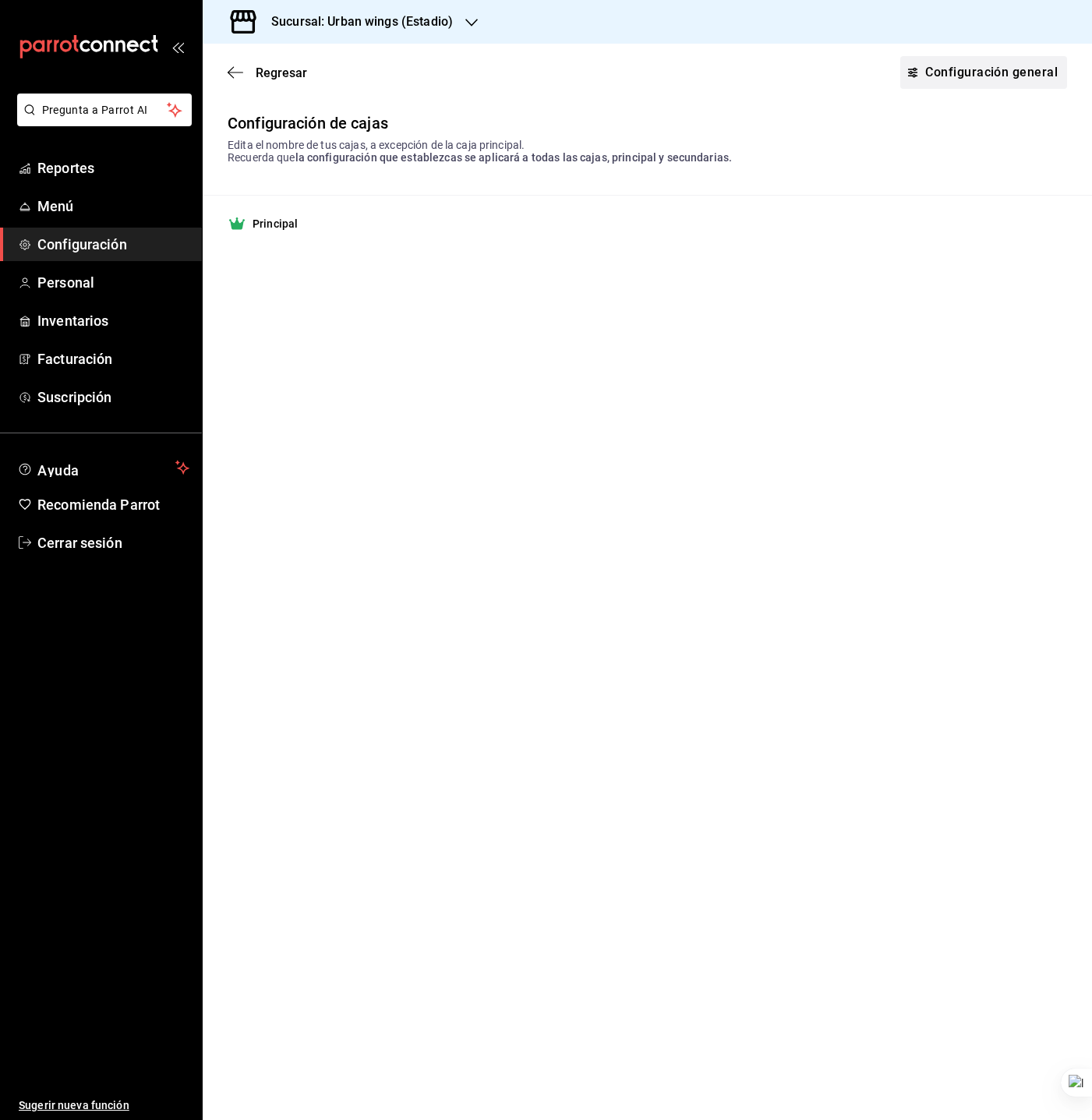
click at [1001, 71] on link "Configuración general" at bounding box center [984, 73] width 167 height 33
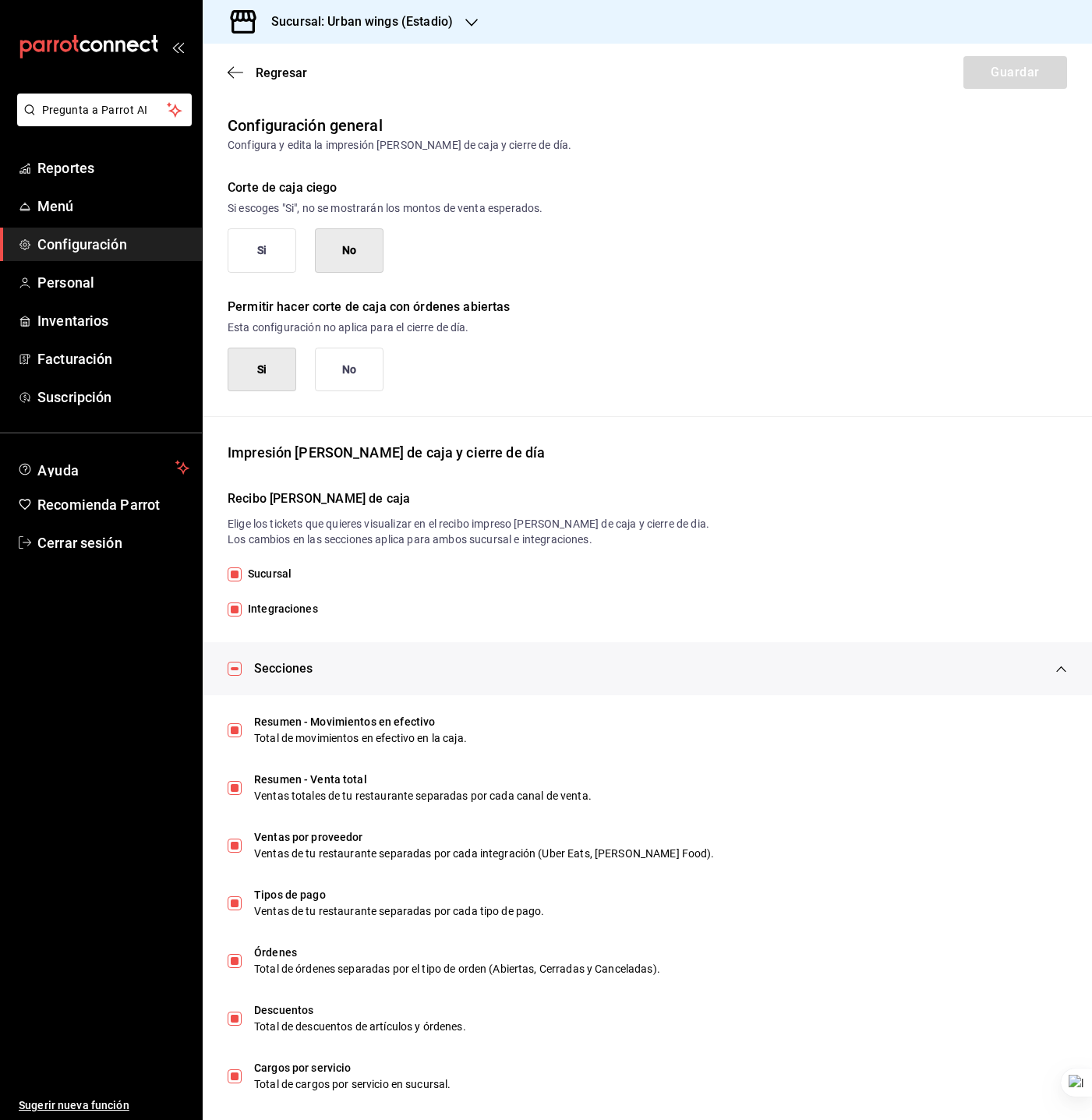
click at [283, 241] on button "Si" at bounding box center [262, 251] width 68 height 45
click at [277, 78] on span "Regresar" at bounding box center [282, 73] width 51 height 15
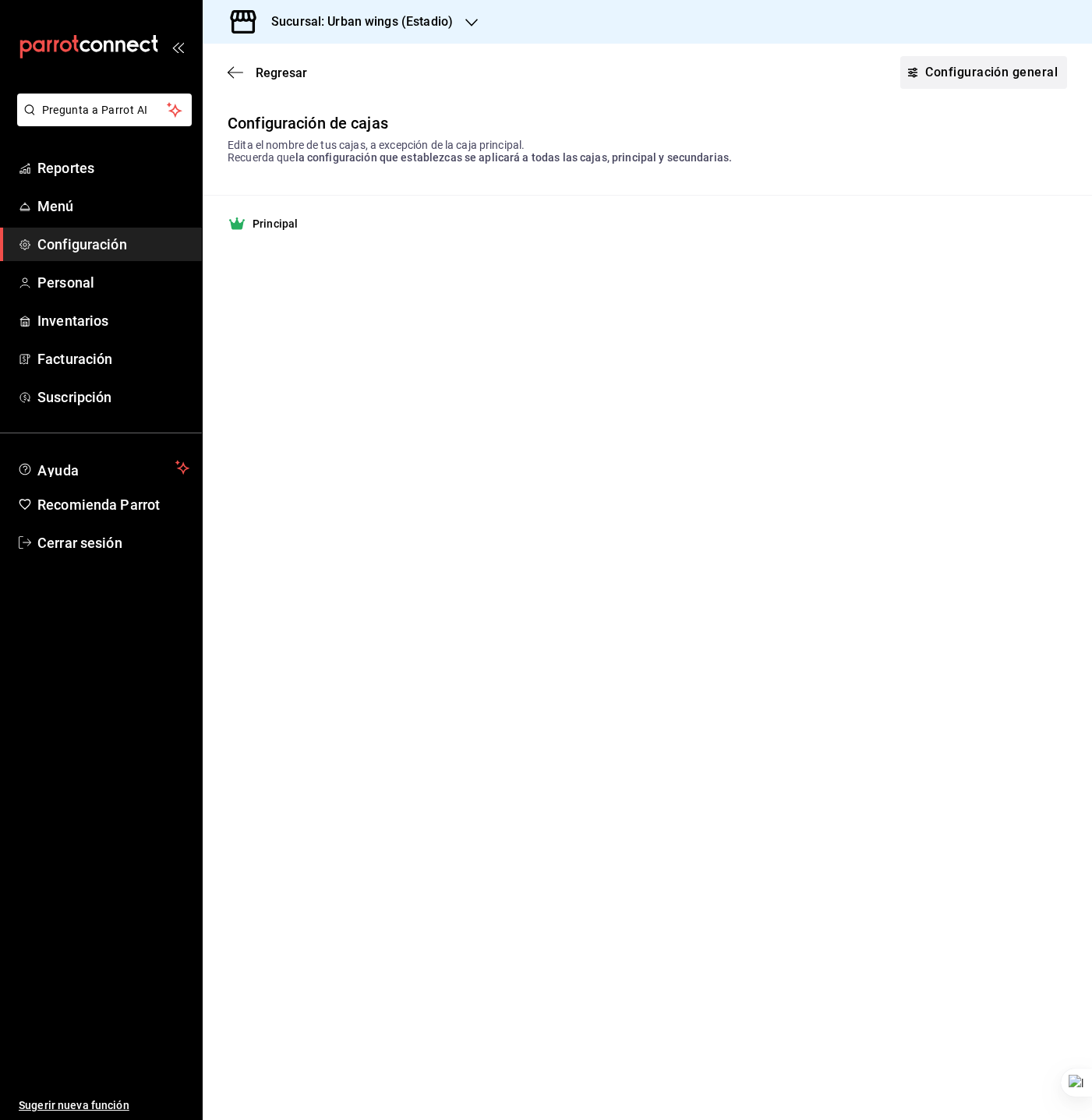
click at [933, 78] on link "Configuración general" at bounding box center [984, 73] width 167 height 33
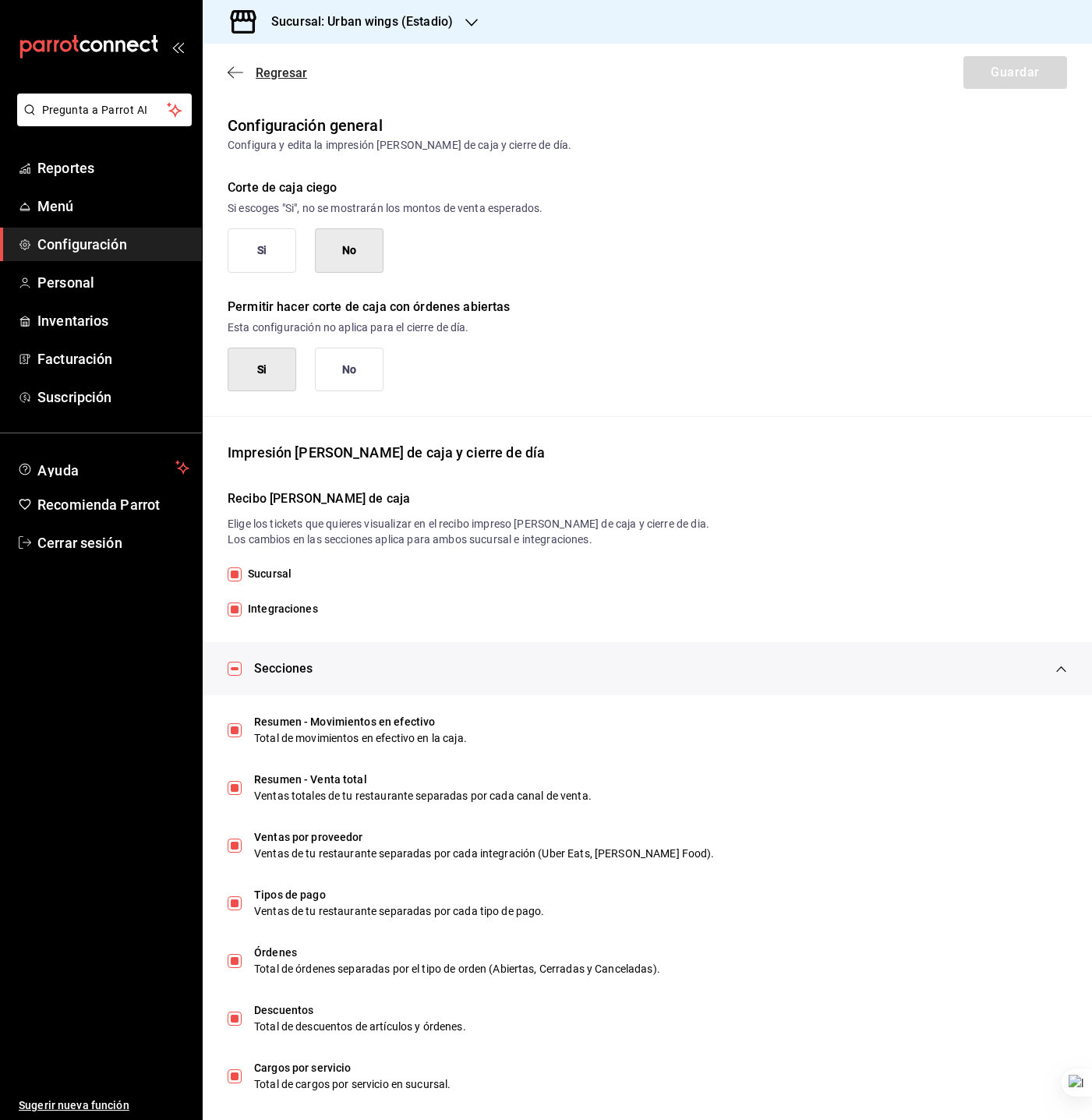
click at [282, 73] on span "Regresar" at bounding box center [282, 73] width 51 height 15
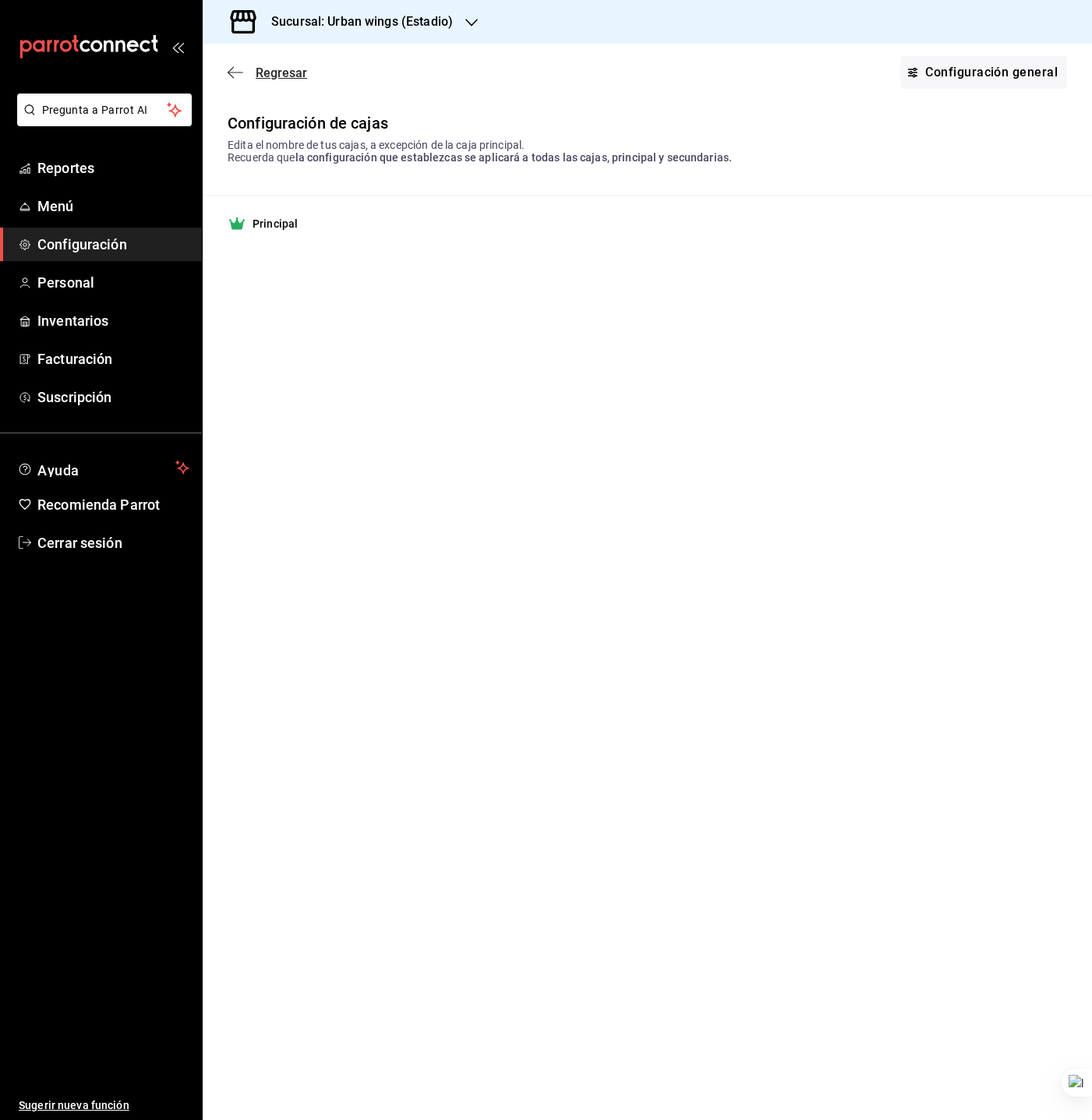
click at [278, 73] on span "Regresar" at bounding box center [282, 73] width 51 height 15
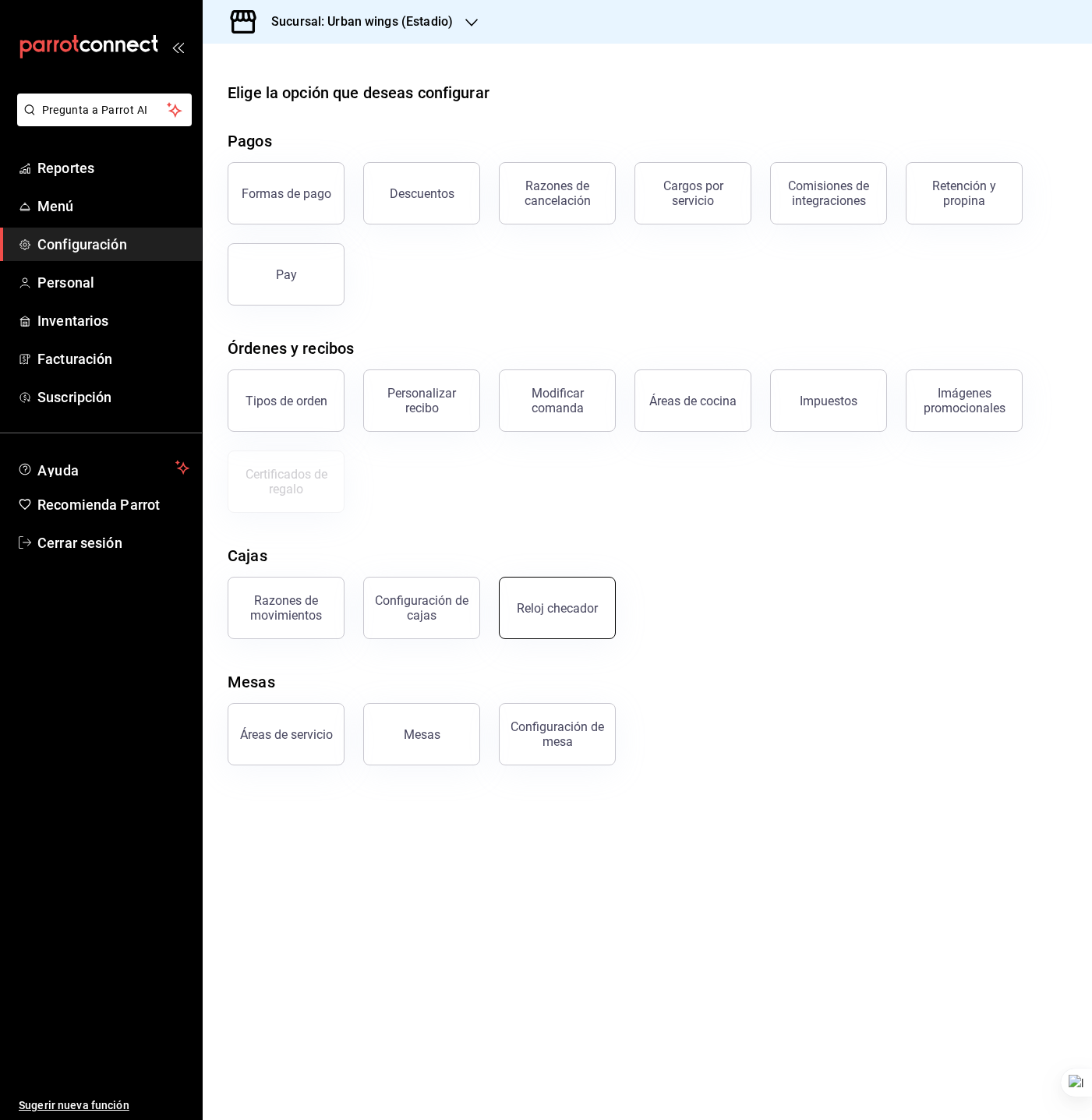
click at [505, 612] on button "Reloj checador" at bounding box center [557, 608] width 117 height 62
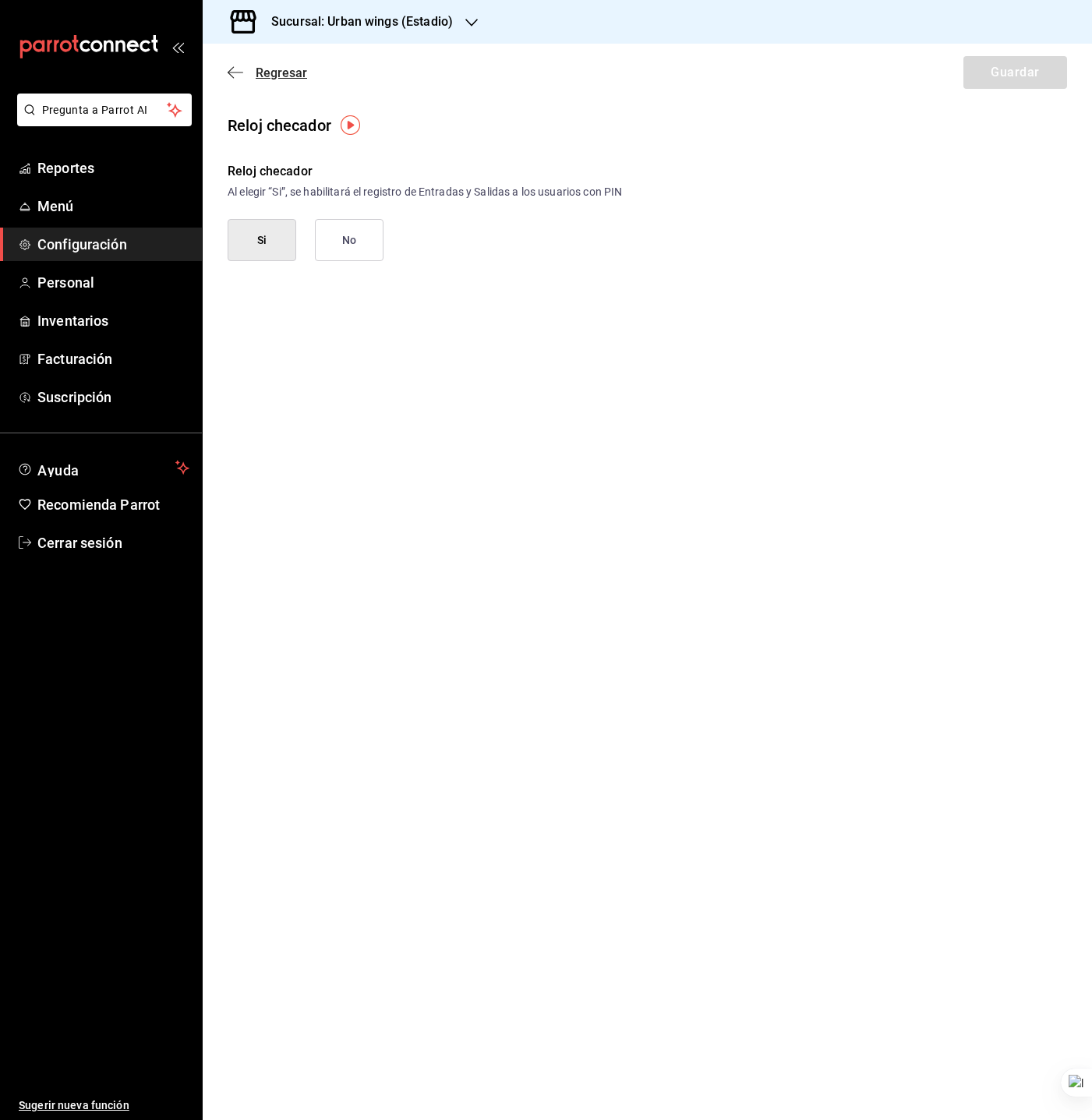
click at [253, 71] on span "Regresar" at bounding box center [267, 73] width 79 height 15
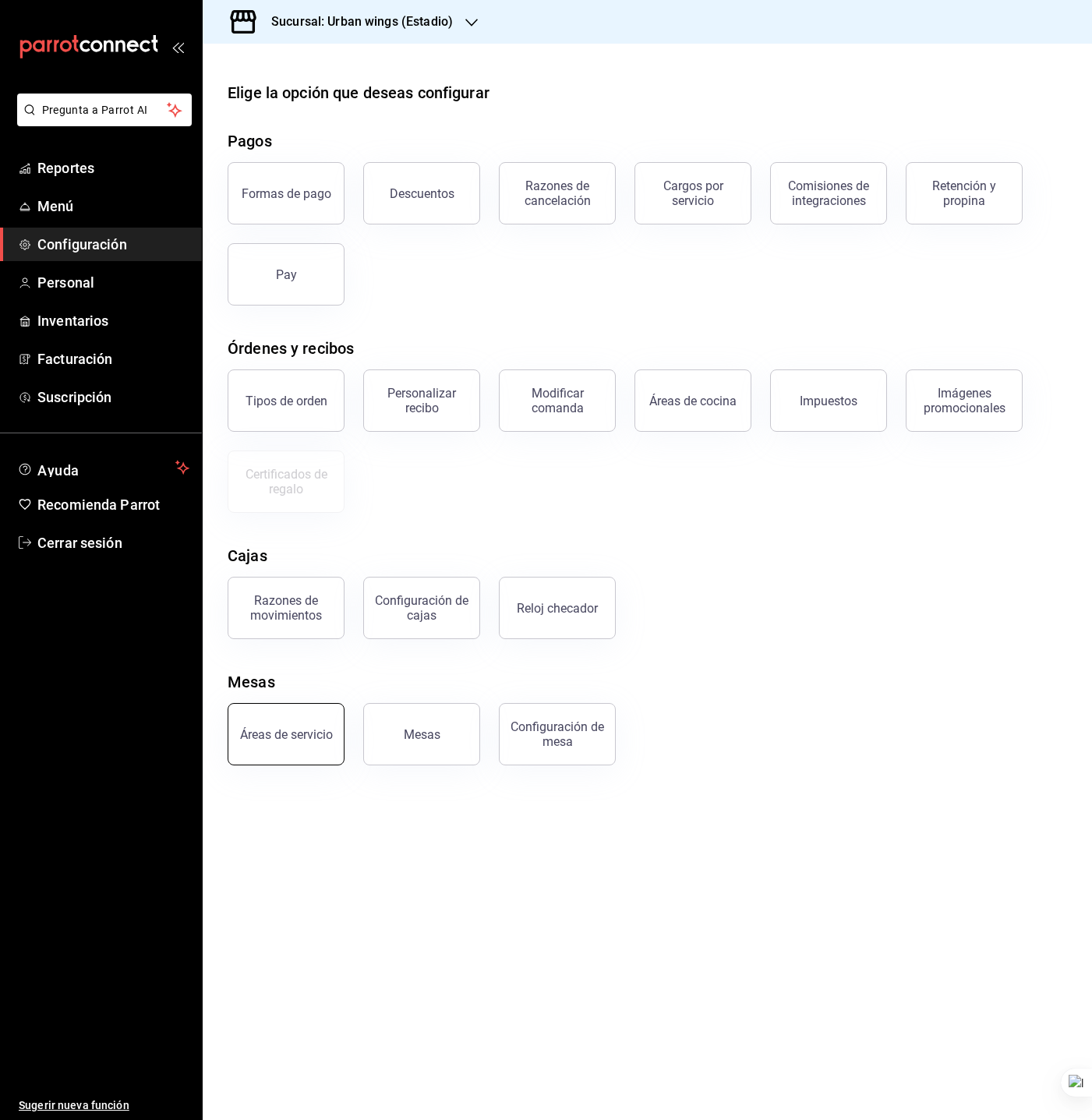
click at [309, 742] on button "Áreas de servicio" at bounding box center [286, 735] width 117 height 62
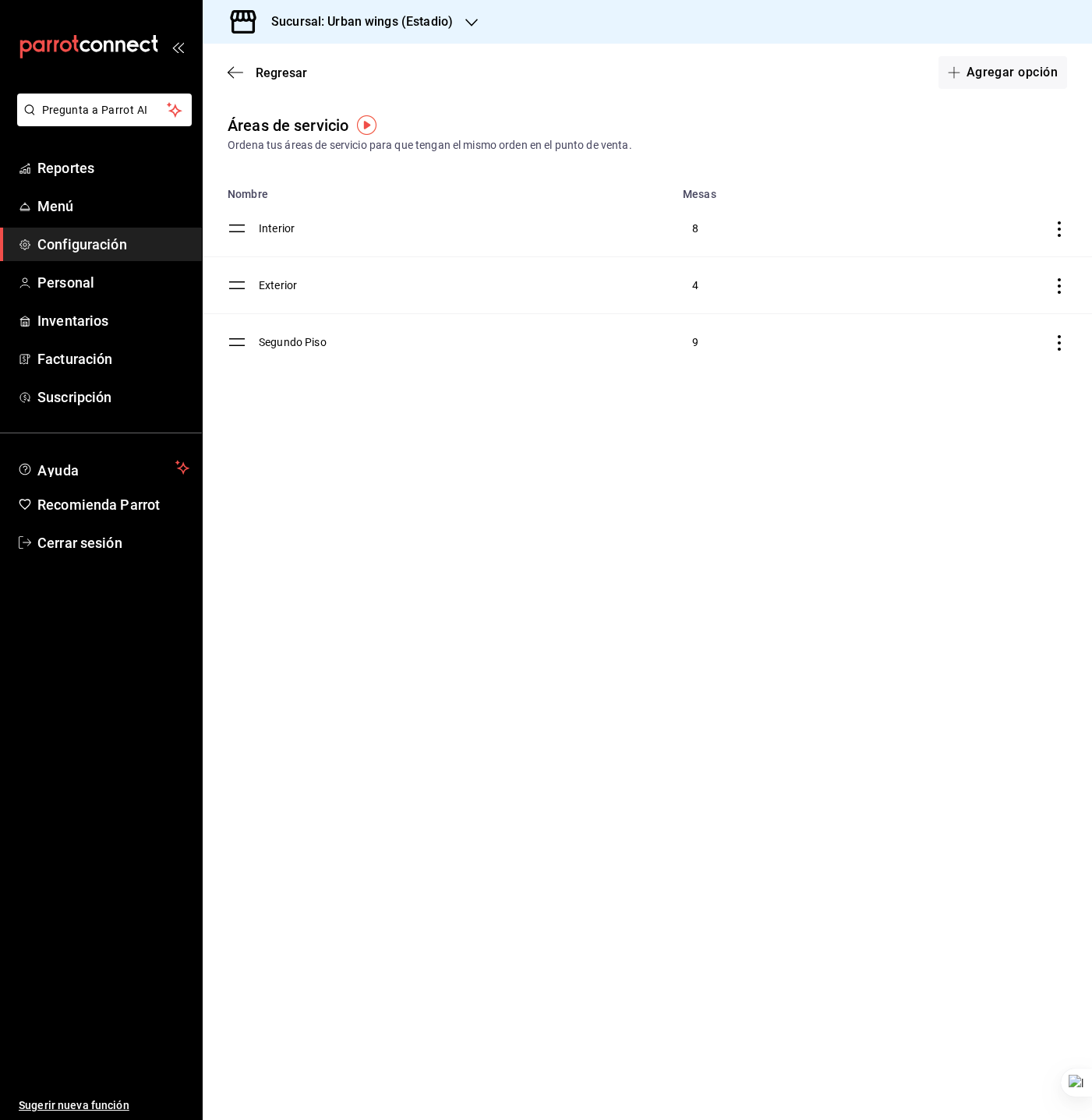
click at [333, 10] on div "Sucursal: Urban wings (Estadio)" at bounding box center [349, 22] width 269 height 44
click at [321, 108] on span "Urban wings (Ejercito)" at bounding box center [270, 103] width 109 height 16
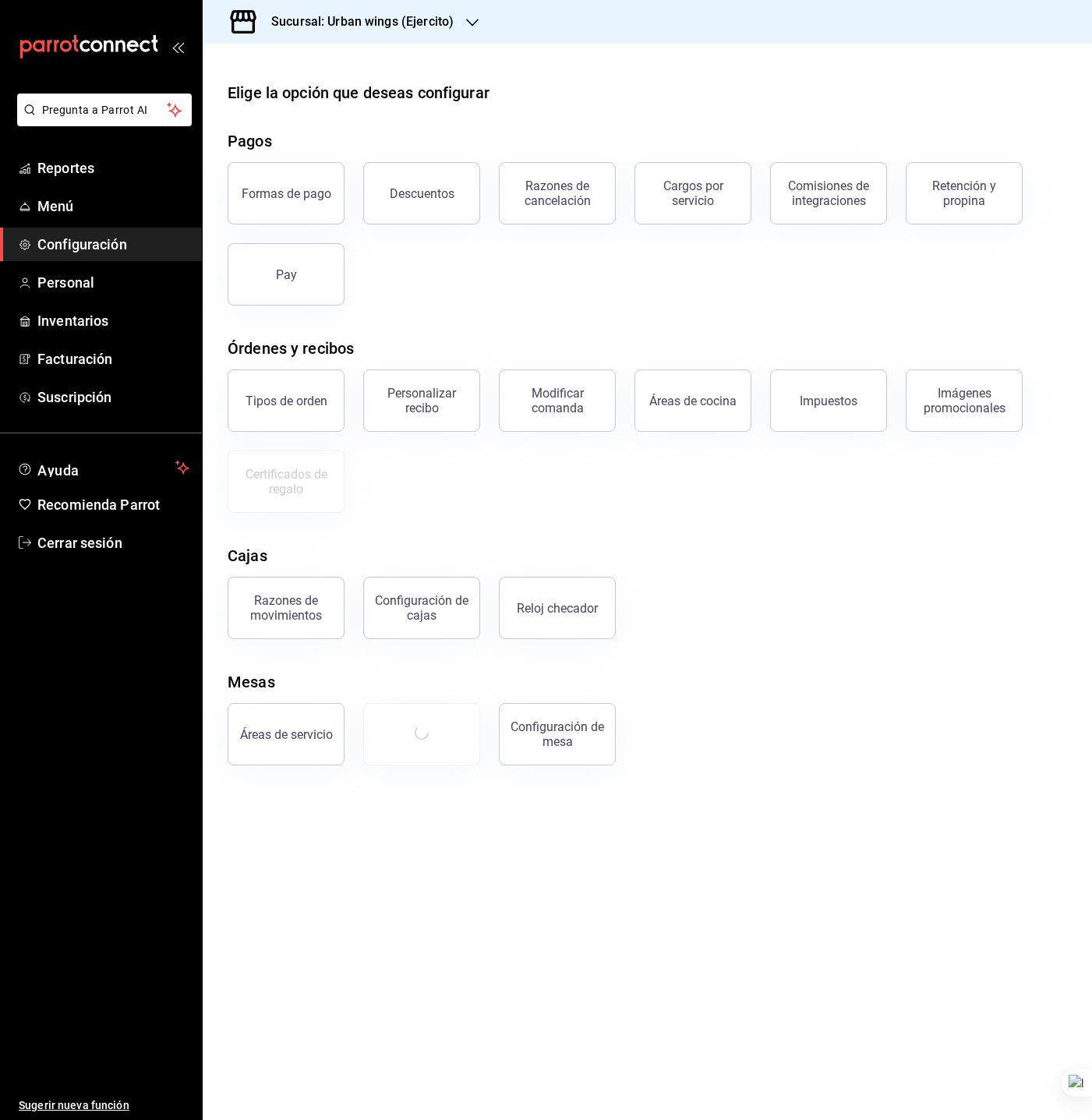
click at [489, 201] on div "Razones de cancelación" at bounding box center [548, 183] width 136 height 81
click at [423, 200] on div "Descuentos" at bounding box center [422, 193] width 65 height 15
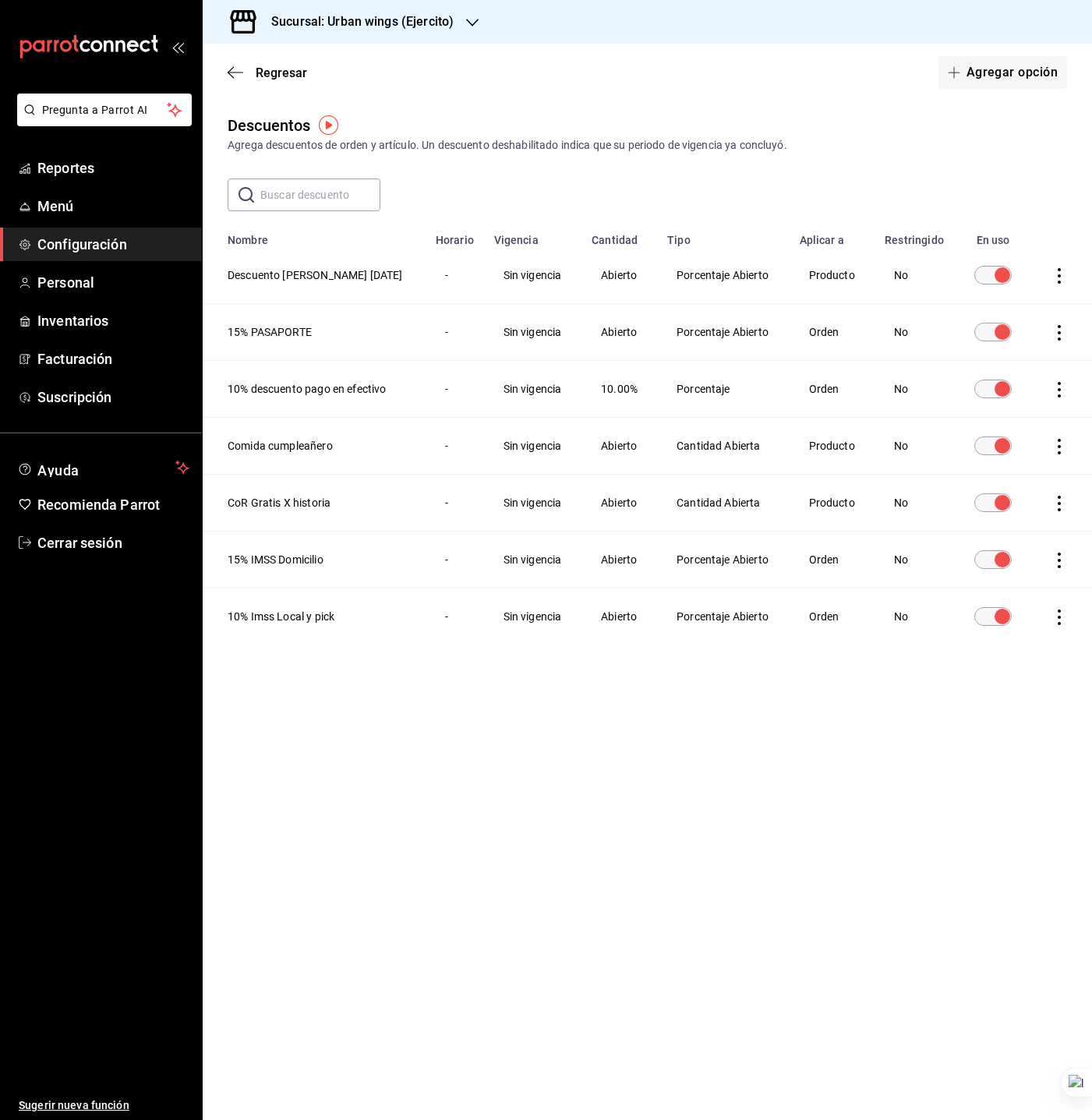
click at [314, 277] on th "Descuento Miller jueves" at bounding box center [314, 275] width 223 height 57
copy th "Descuento Miller jueves"
click at [513, 478] on td "Sin vigencia" at bounding box center [534, 503] width 98 height 57
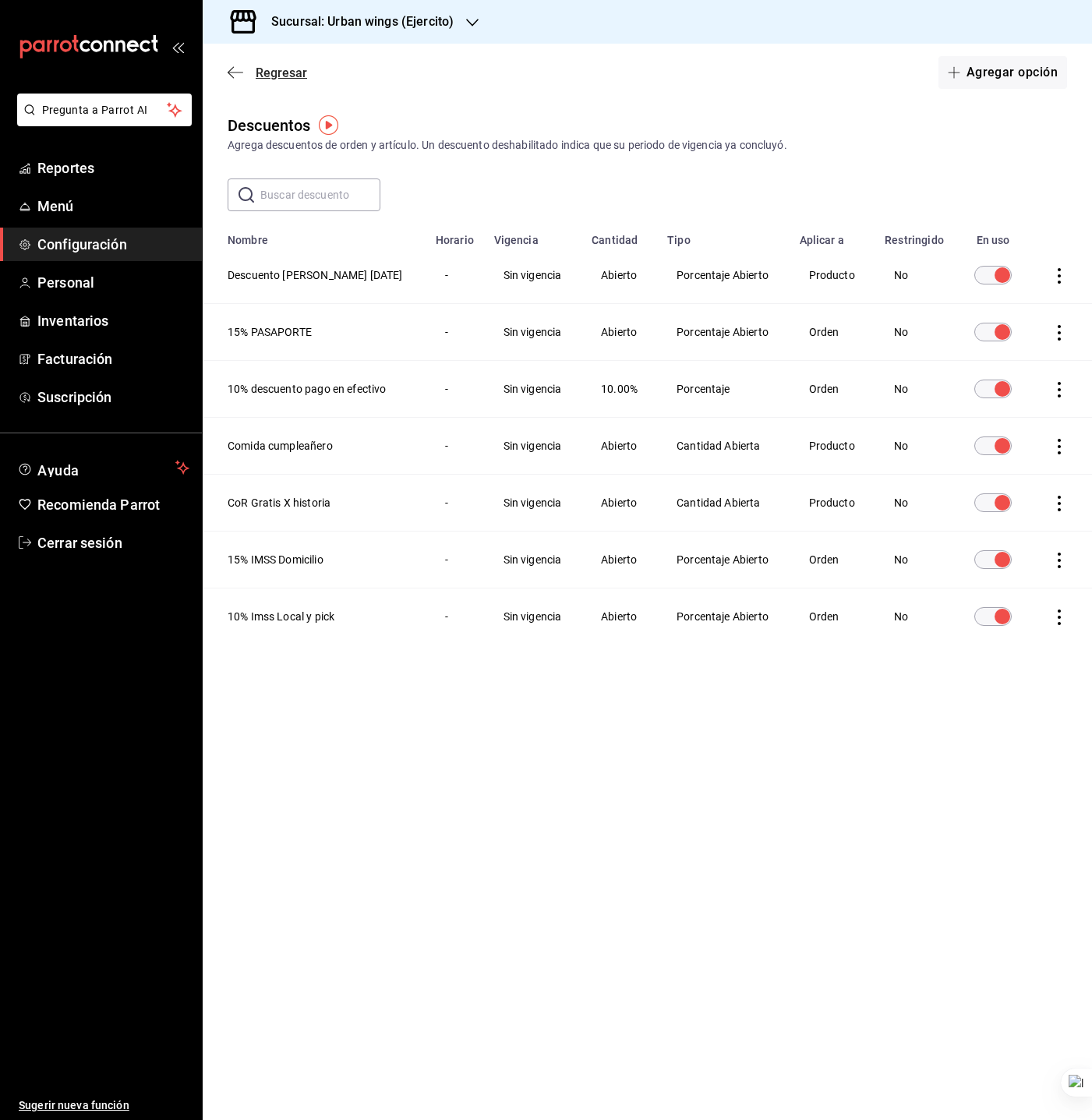
click at [246, 73] on span "Regresar" at bounding box center [267, 73] width 79 height 15
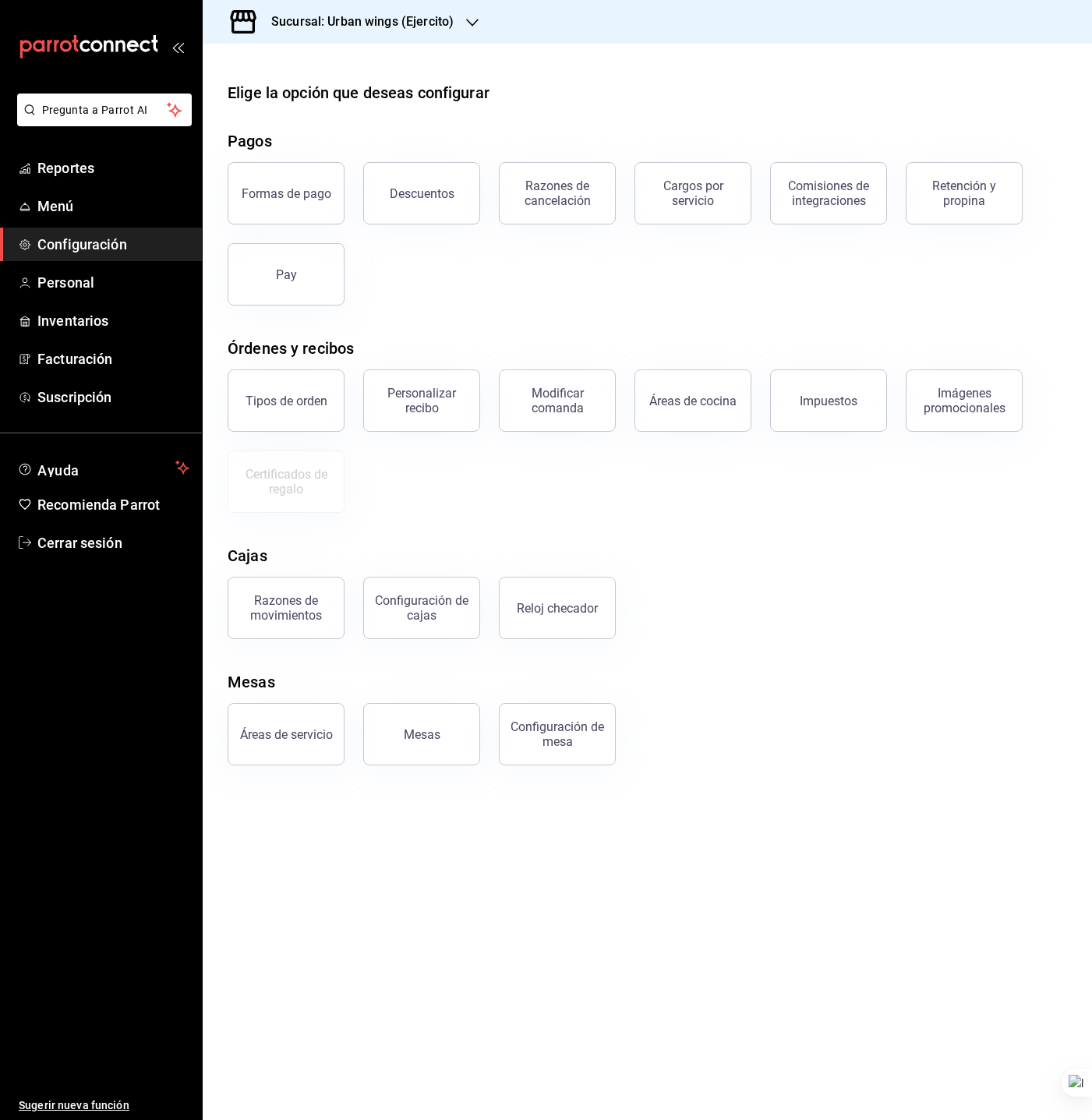
drag, startPoint x: 372, startPoint y: 731, endPoint x: 385, endPoint y: 721, distance: 16.4
click at [375, 732] on button "Mesas" at bounding box center [422, 735] width 117 height 62
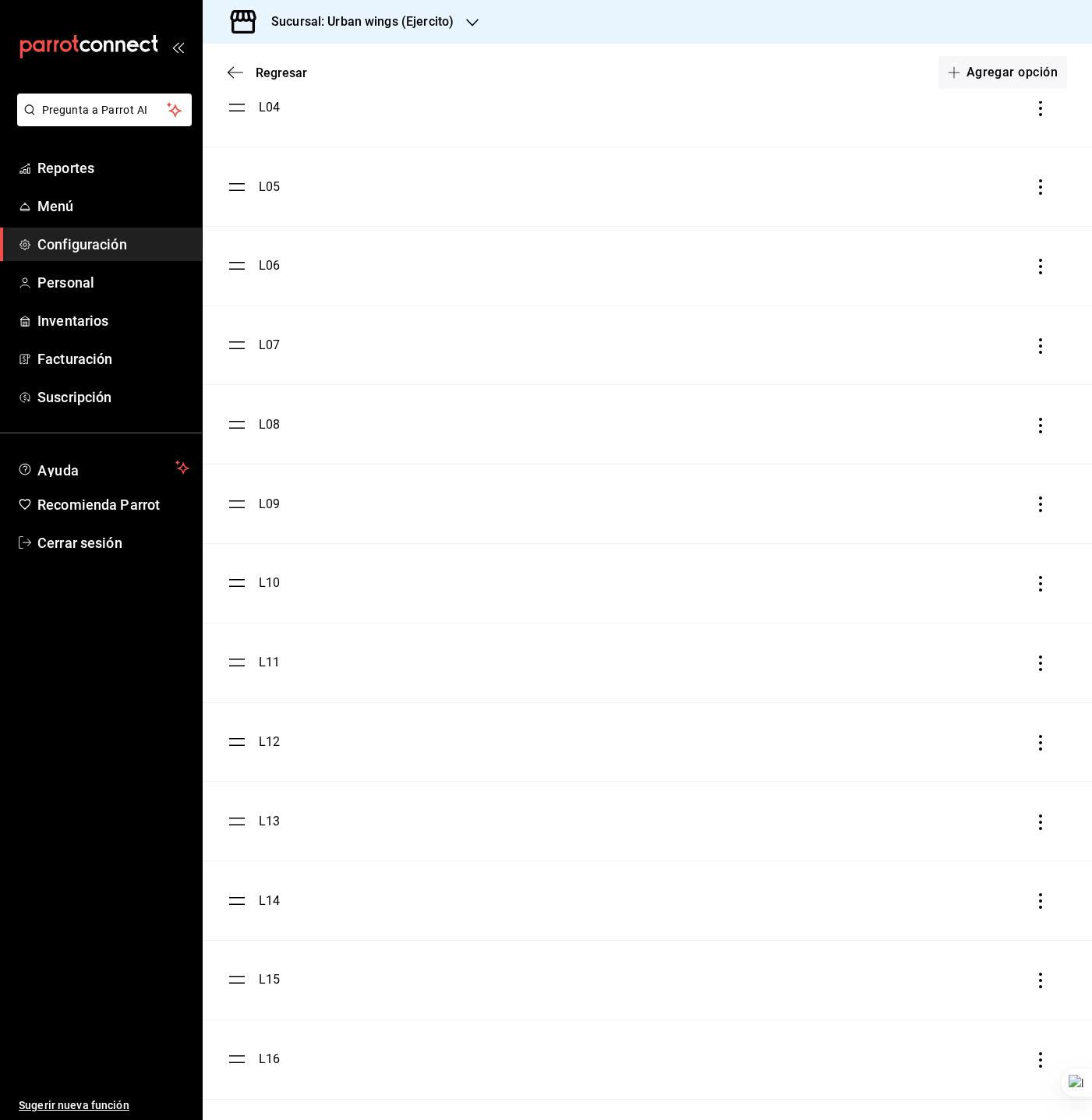
scroll to position [234, 0]
click at [244, 59] on div "Regresar Agregar opción" at bounding box center [647, 72] width 890 height 57
click at [244, 62] on div "Regresar Agregar opción" at bounding box center [647, 72] width 890 height 57
click at [244, 66] on span "Regresar" at bounding box center [267, 73] width 79 height 15
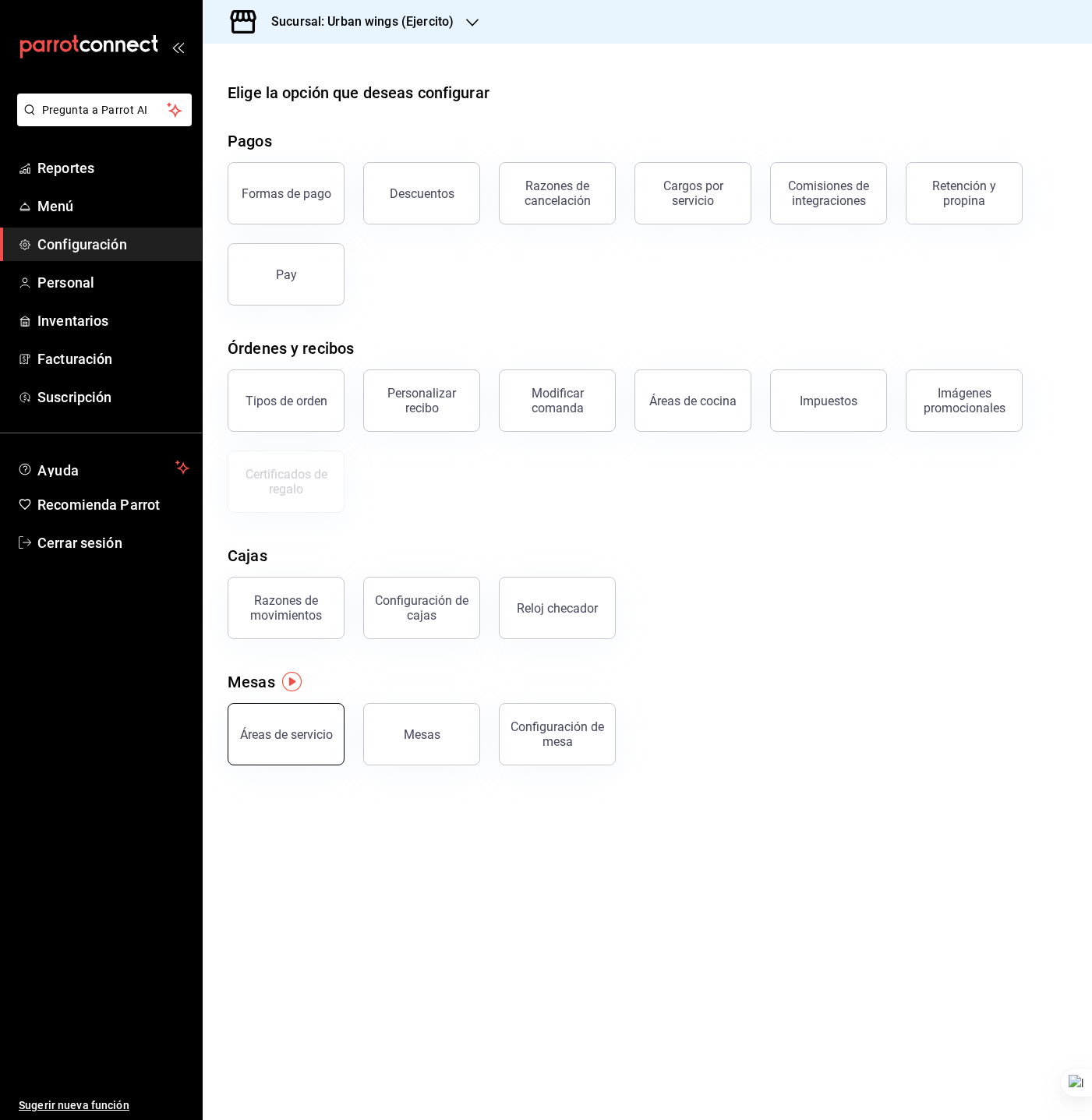
click at [273, 723] on button "Áreas de servicio" at bounding box center [286, 735] width 117 height 62
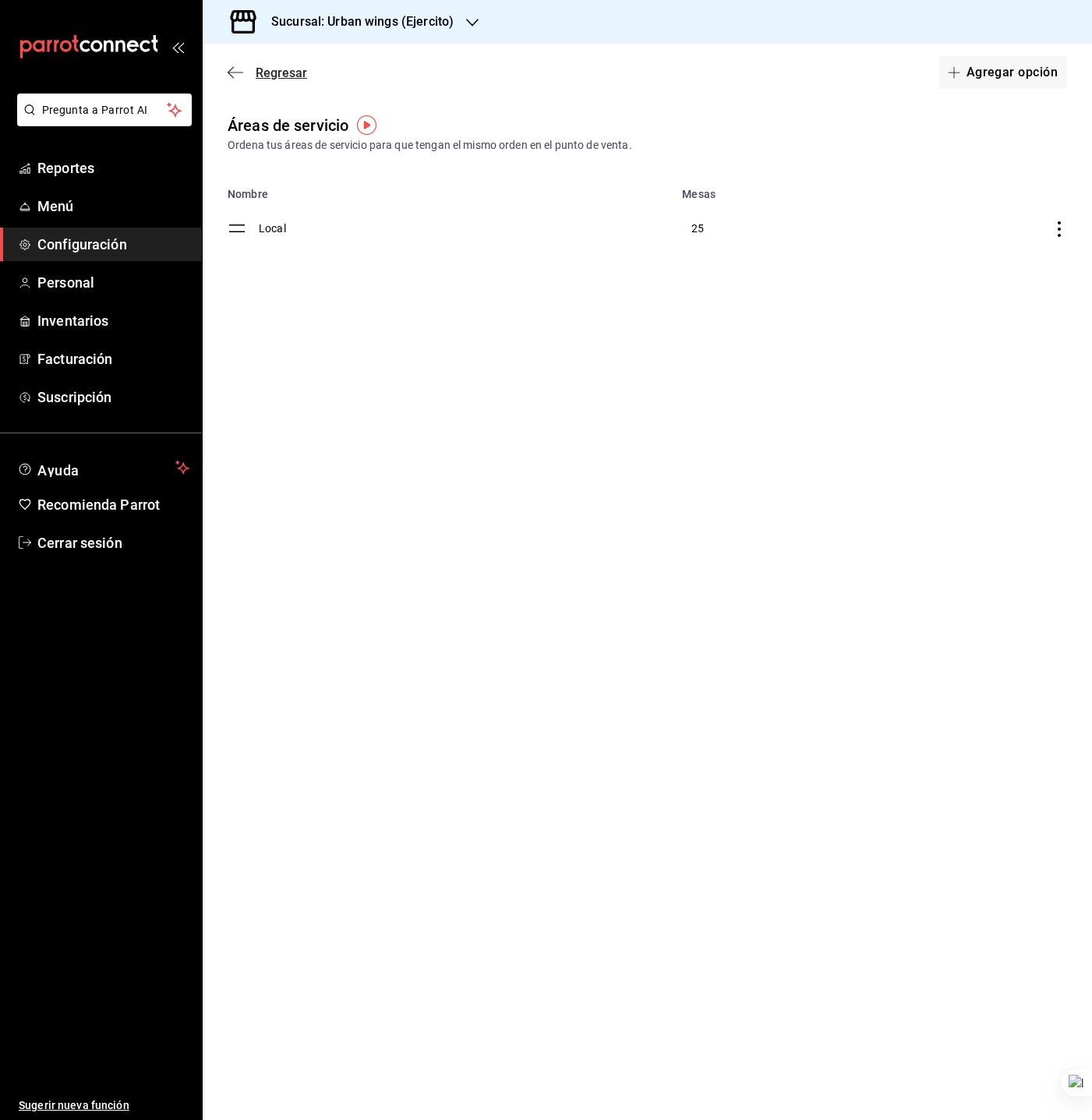
click at [281, 68] on span "Regresar" at bounding box center [282, 73] width 51 height 15
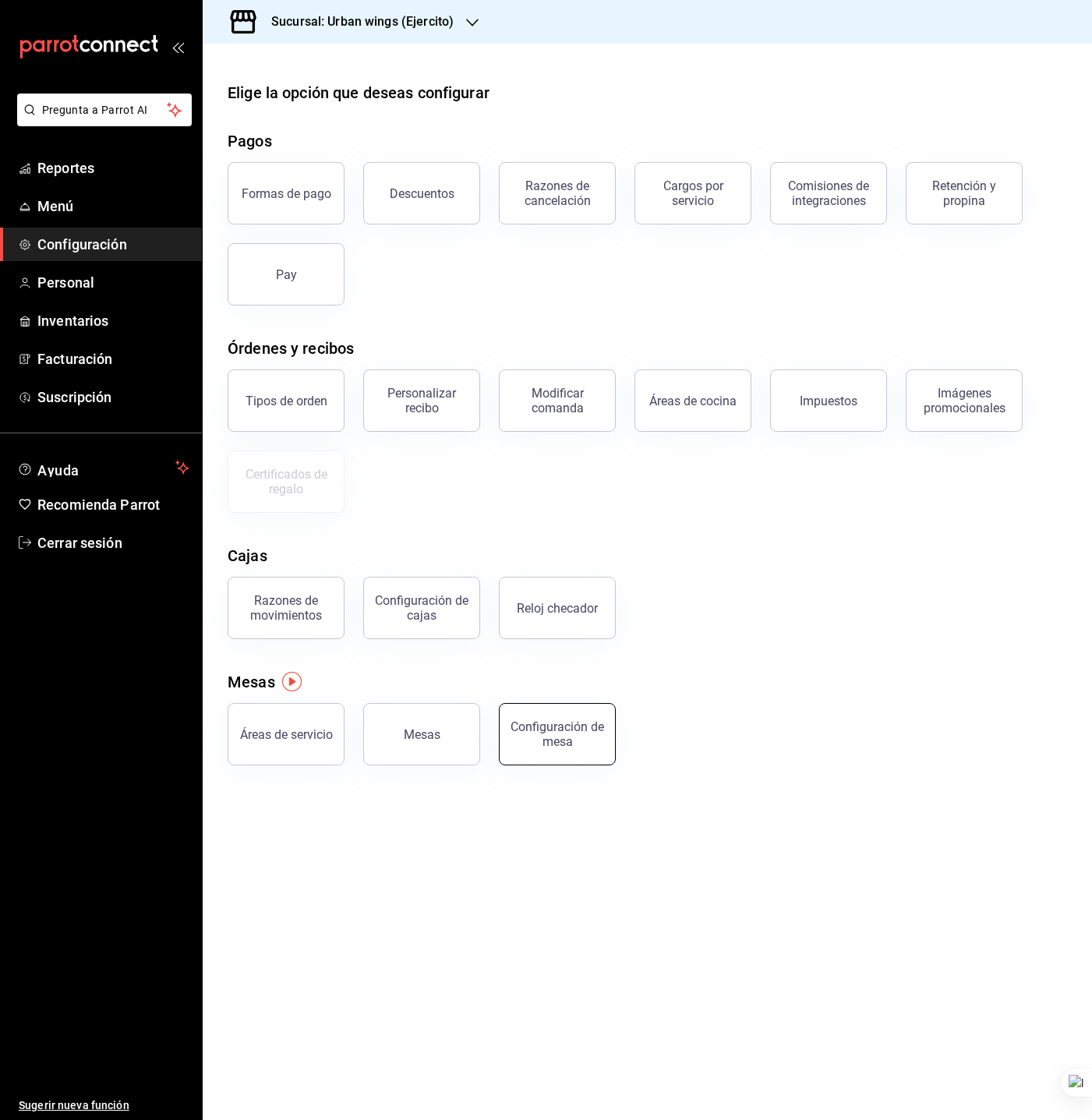
click at [536, 756] on button "Configuración de mesa" at bounding box center [557, 735] width 117 height 62
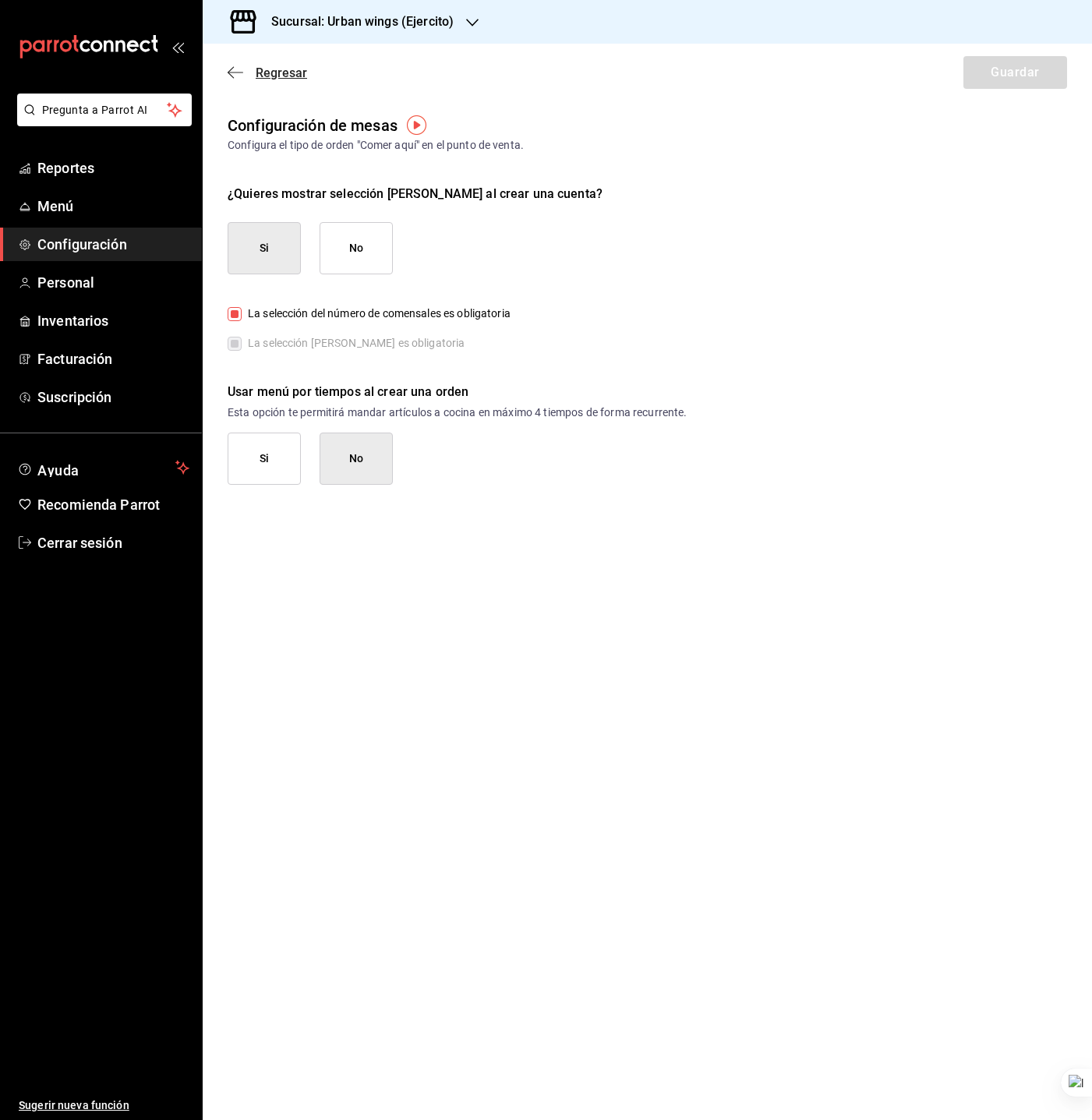
click at [248, 67] on span "Regresar" at bounding box center [267, 73] width 79 height 15
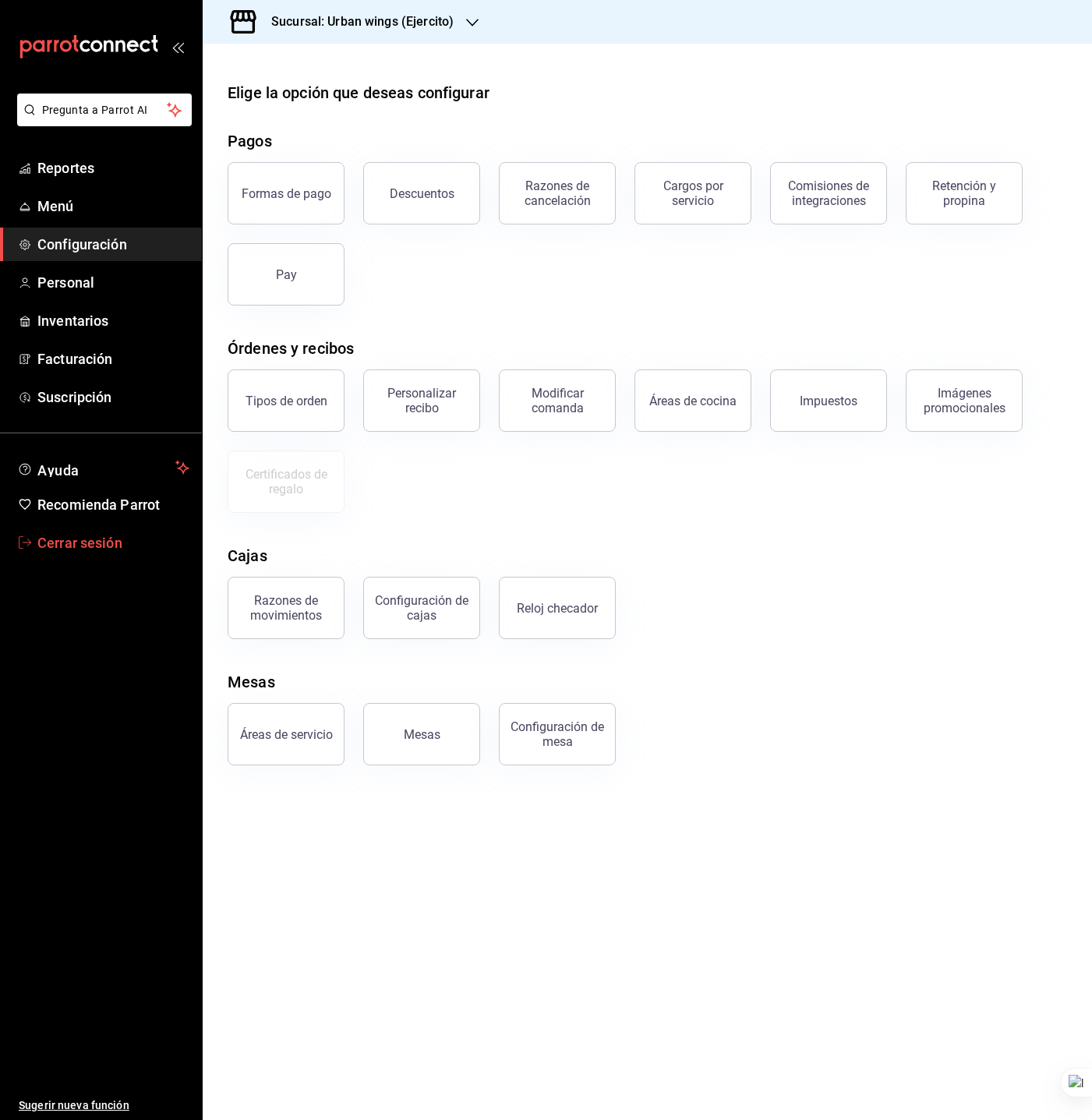
click at [67, 540] on span "Cerrar sesión" at bounding box center [113, 542] width 152 height 21
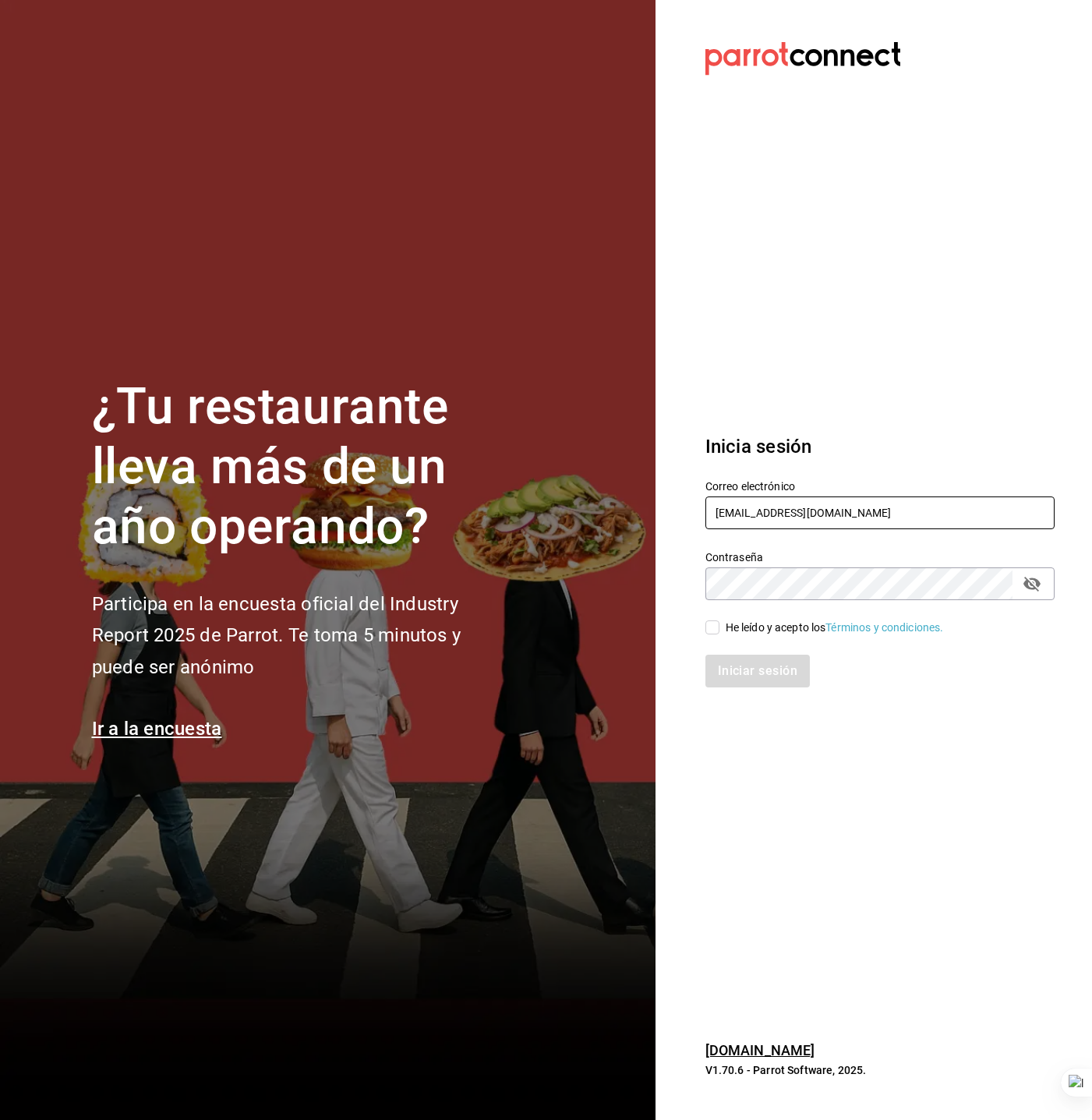
click at [736, 519] on input "multiuser@urbanwings.com" at bounding box center [880, 513] width 349 height 33
click at [724, 521] on input "consta" at bounding box center [880, 513] width 349 height 33
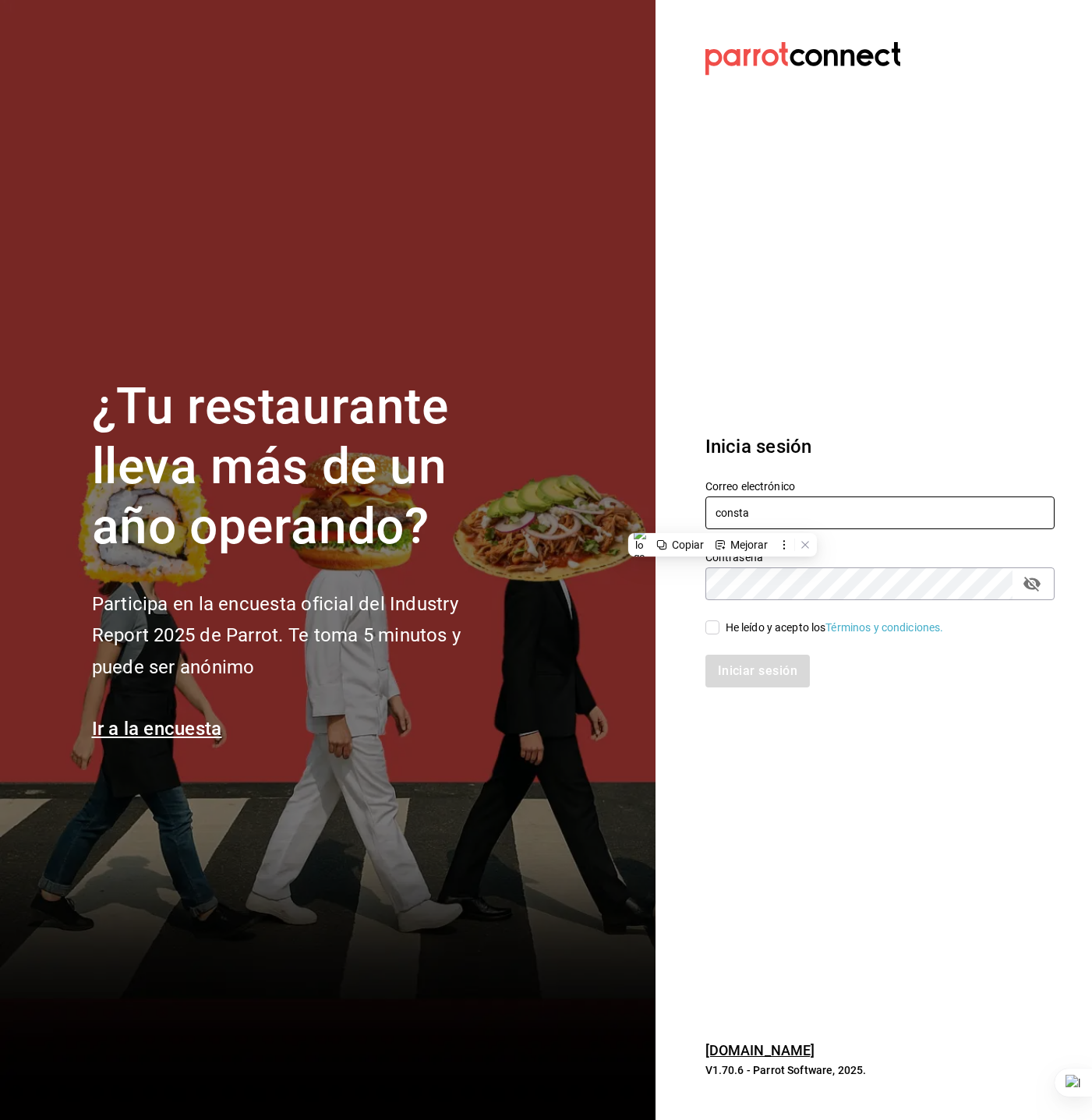
click at [724, 521] on input "consta" at bounding box center [880, 513] width 349 height 33
click at [975, 517] on input "cafe" at bounding box center [880, 513] width 349 height 33
paste input "onstante@cdmx.com"
type input "constante@cdmx.com"
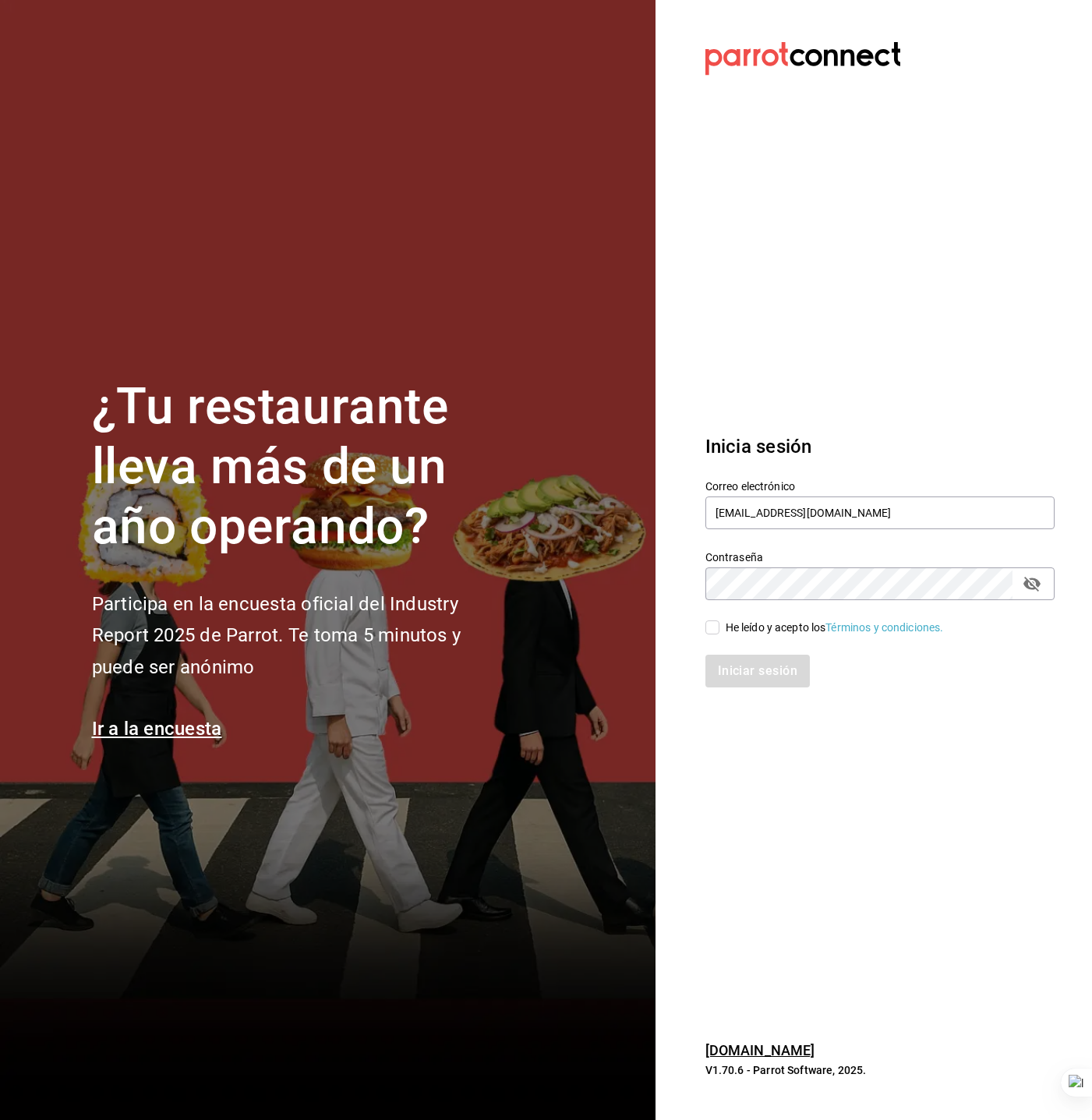
click at [781, 632] on div "He leído y acepto los Términos y condiciones." at bounding box center [835, 628] width 219 height 16
click at [720, 632] on input "He leído y acepto los Términos y condiciones." at bounding box center [712, 627] width 14 height 14
checkbox input "true"
click at [757, 676] on button "Iniciar sesión" at bounding box center [758, 672] width 106 height 33
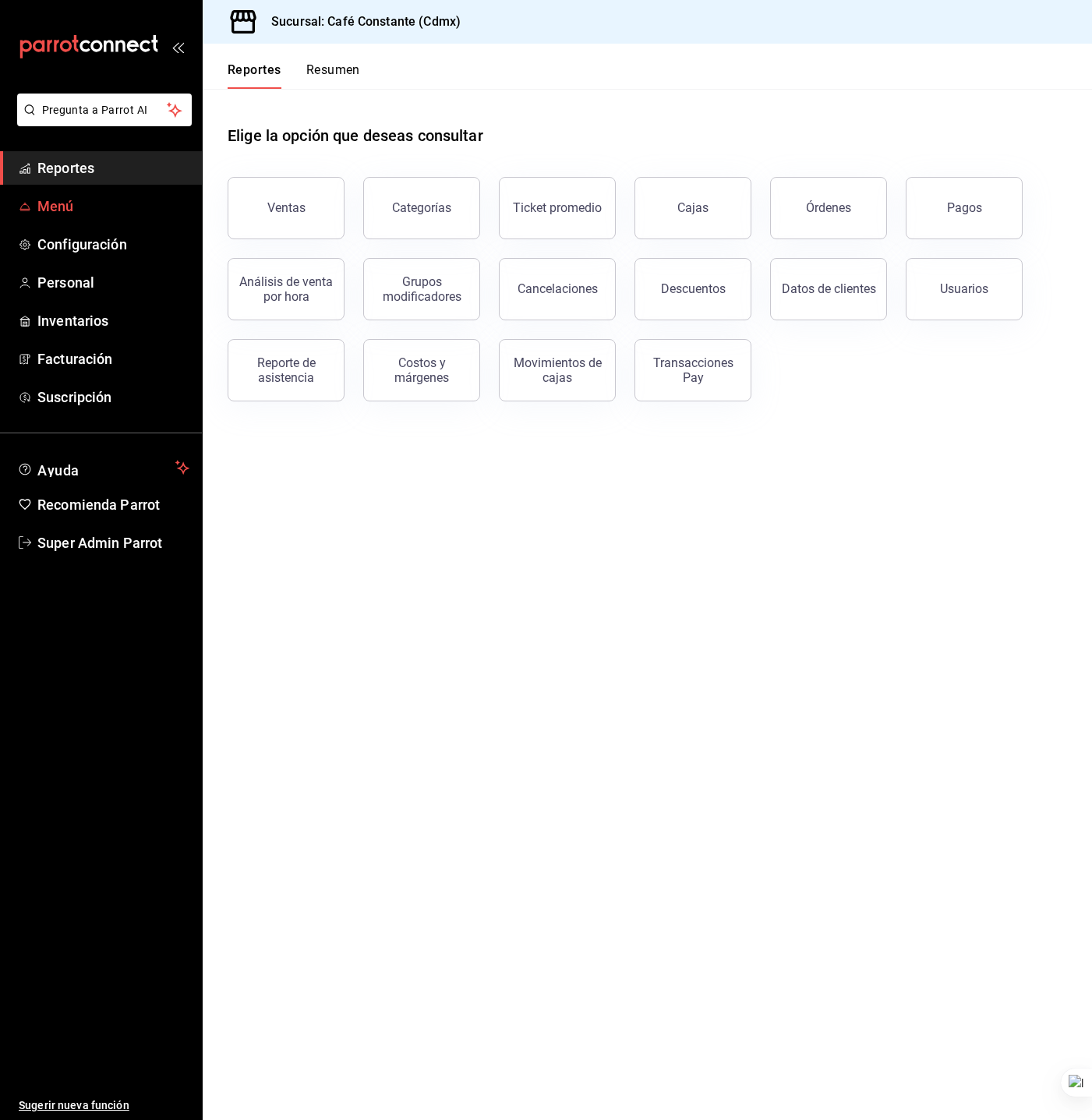
click at [68, 216] on span "Menú" at bounding box center [113, 206] width 152 height 21
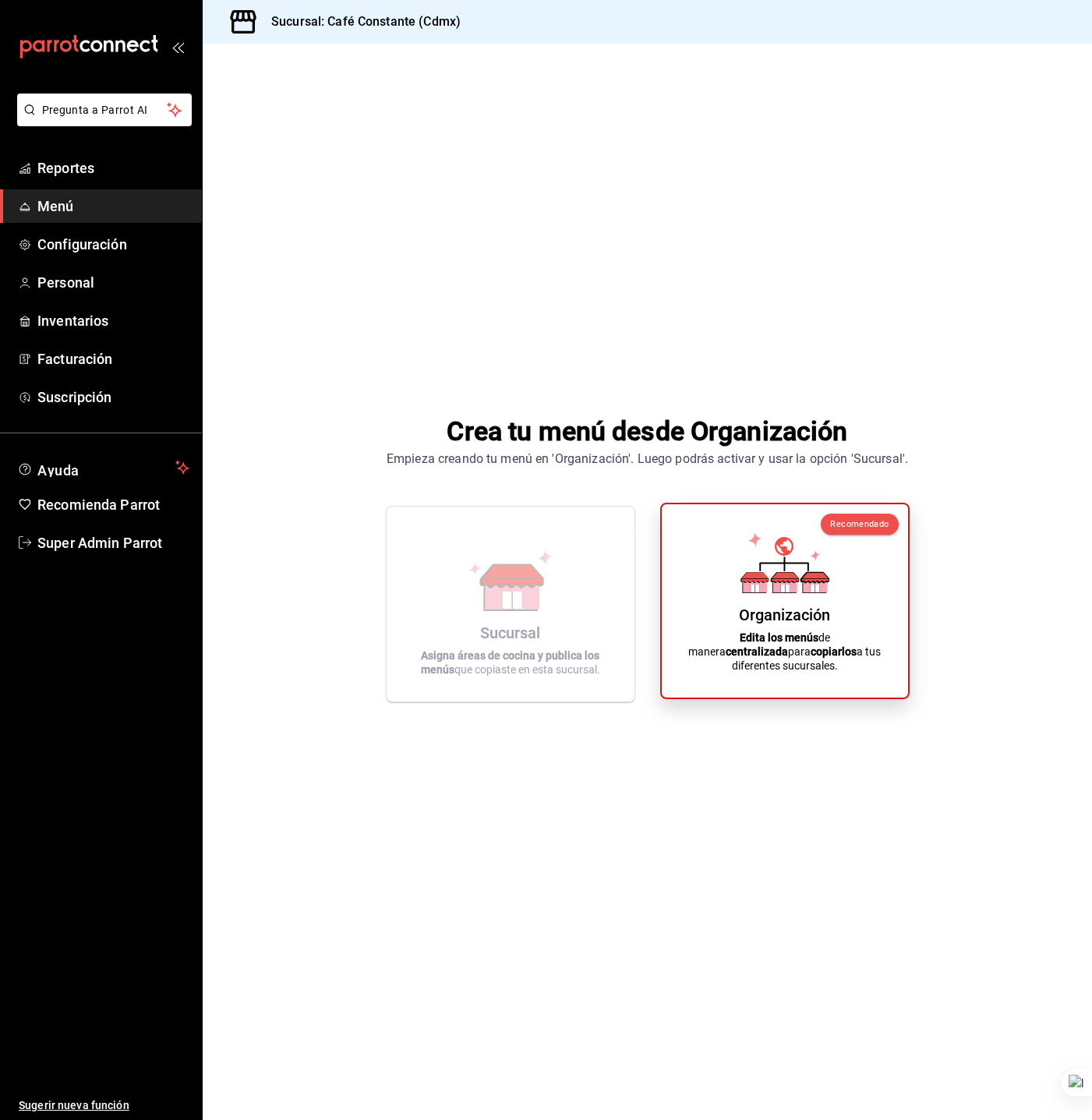
click at [892, 621] on div "Recomendado Organización Edita los menús de manera centralizada para copiarlos …" at bounding box center [786, 601] width 250 height 197
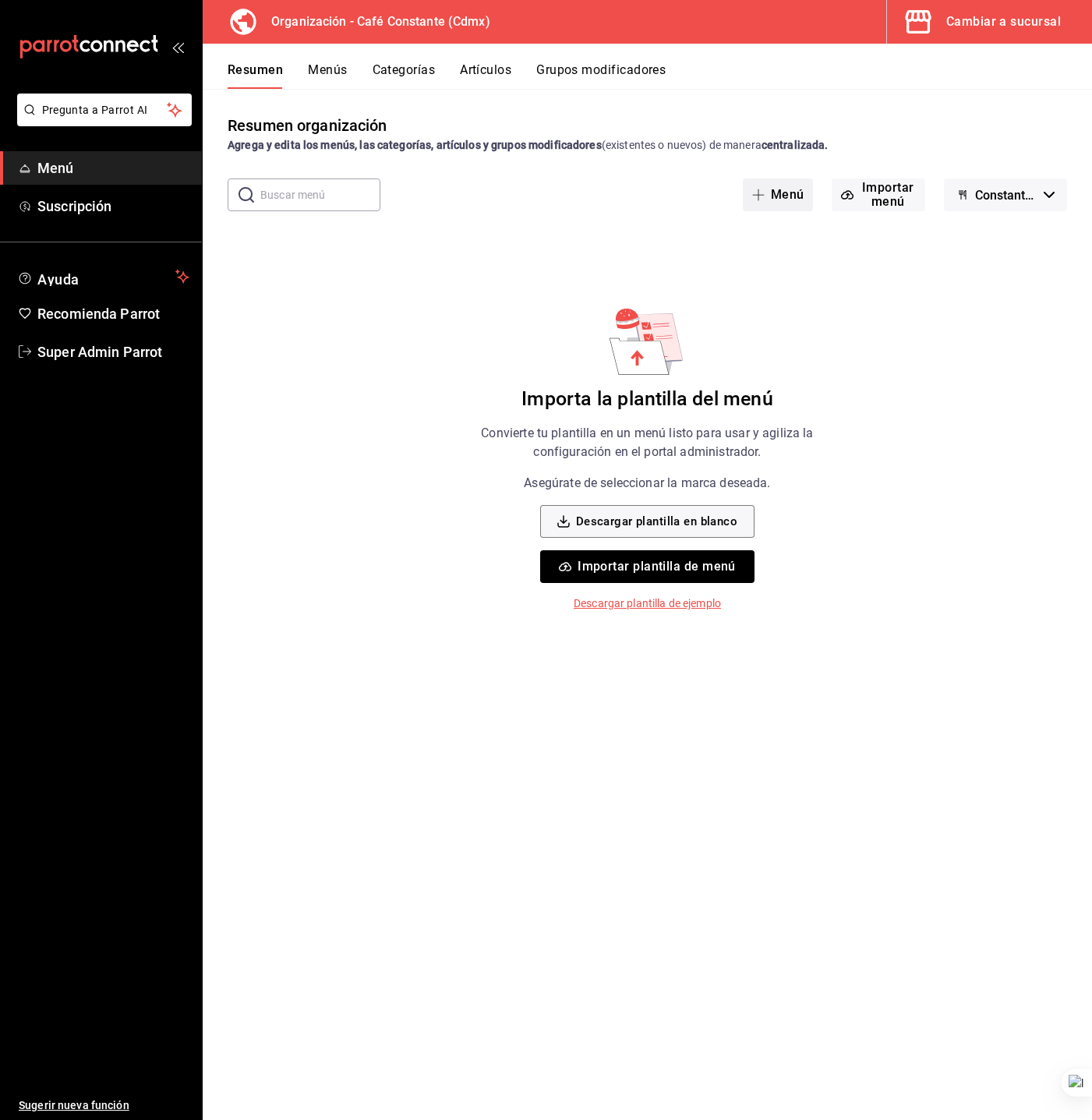
click at [794, 207] on button "Menú" at bounding box center [778, 195] width 71 height 33
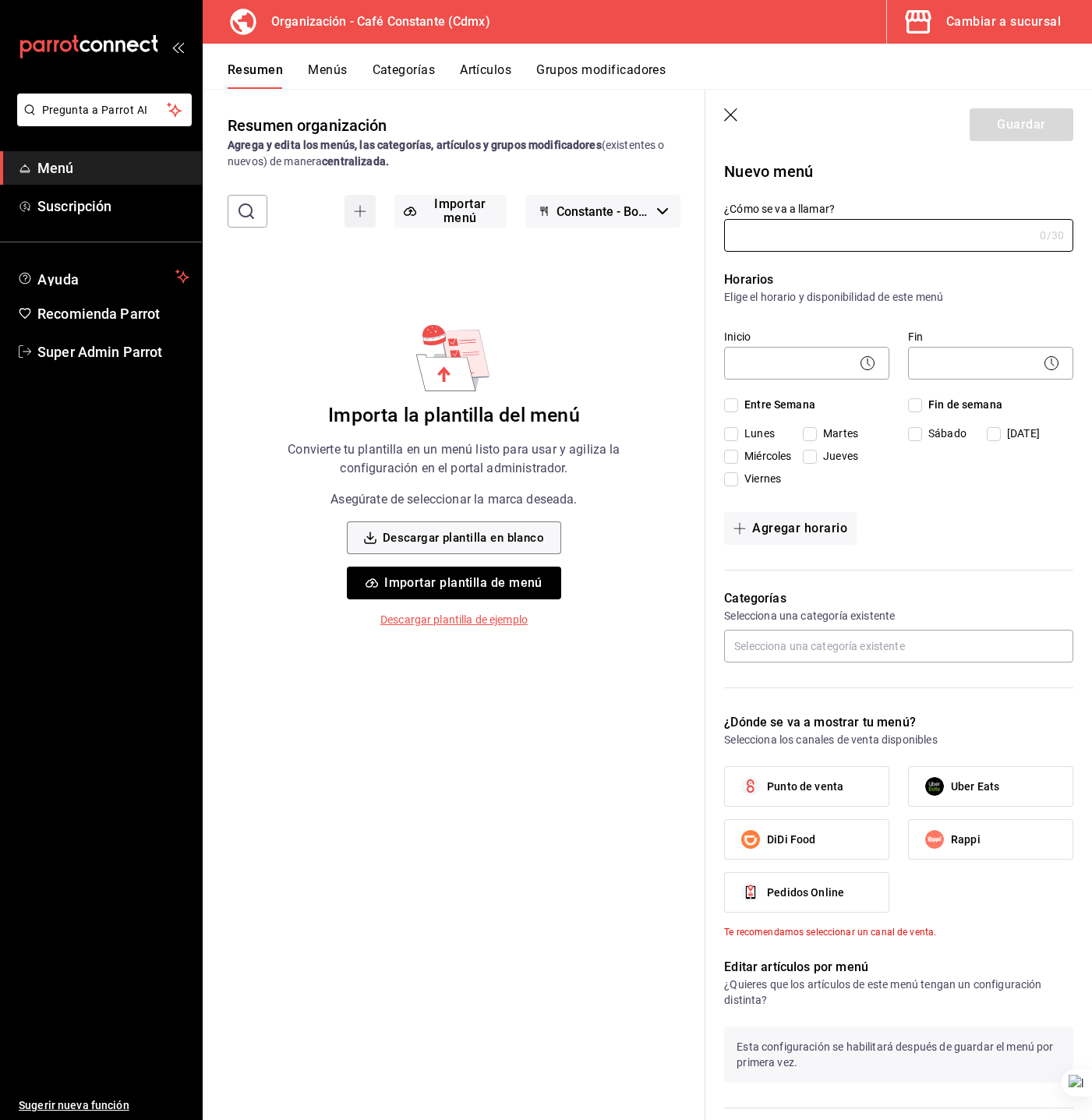
click at [782, 223] on input "¿Cómo se va a llamar?" at bounding box center [880, 235] width 310 height 31
type input "Prueba"
click at [758, 367] on body "Pregunta a Parrot AI Menú Suscripción Ayuda Recomienda Parrot Super Admin Parro…" at bounding box center [546, 560] width 1092 height 1120
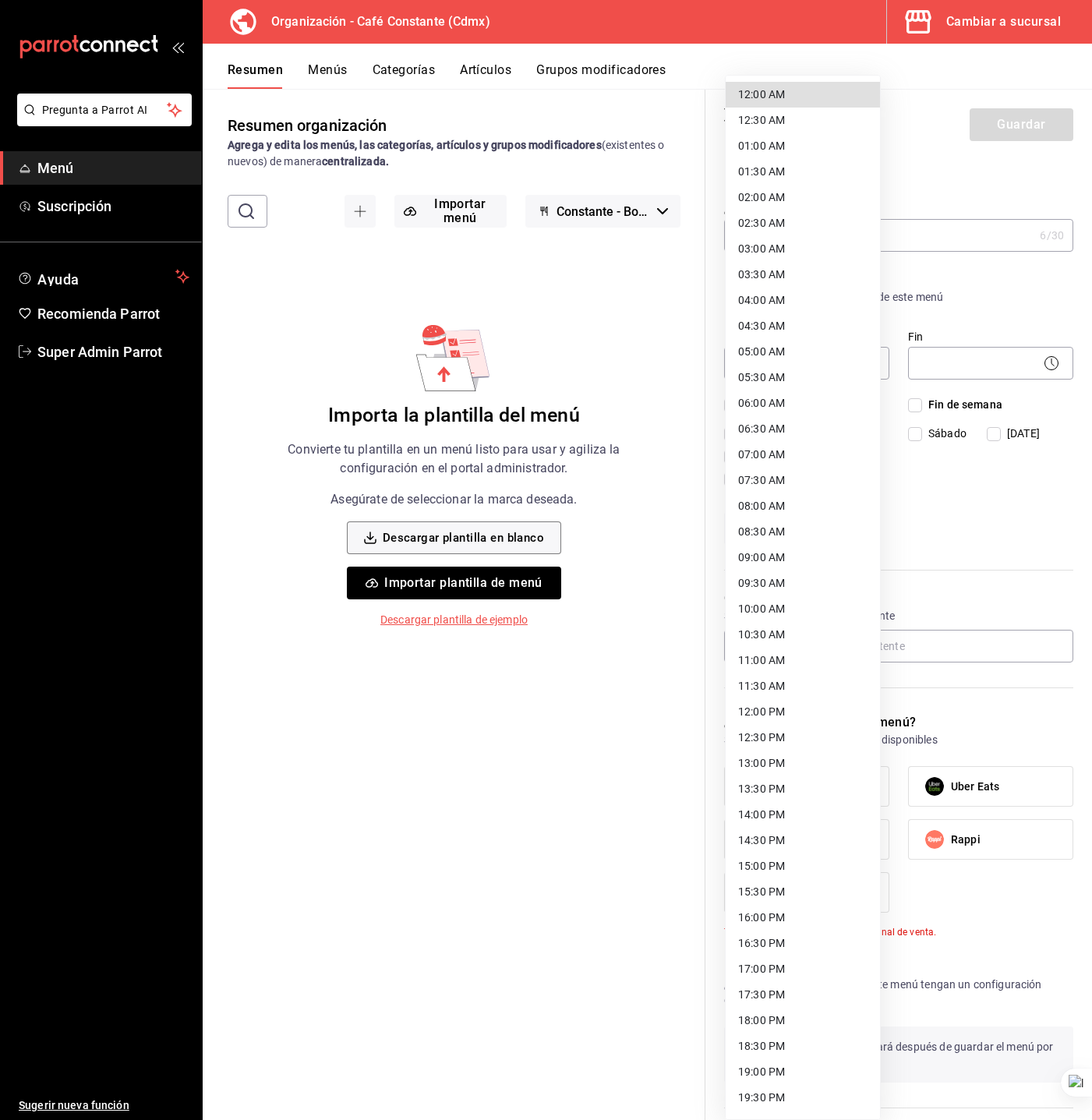
click at [835, 104] on li "12:00 AM" at bounding box center [802, 95] width 154 height 26
type input "00:00"
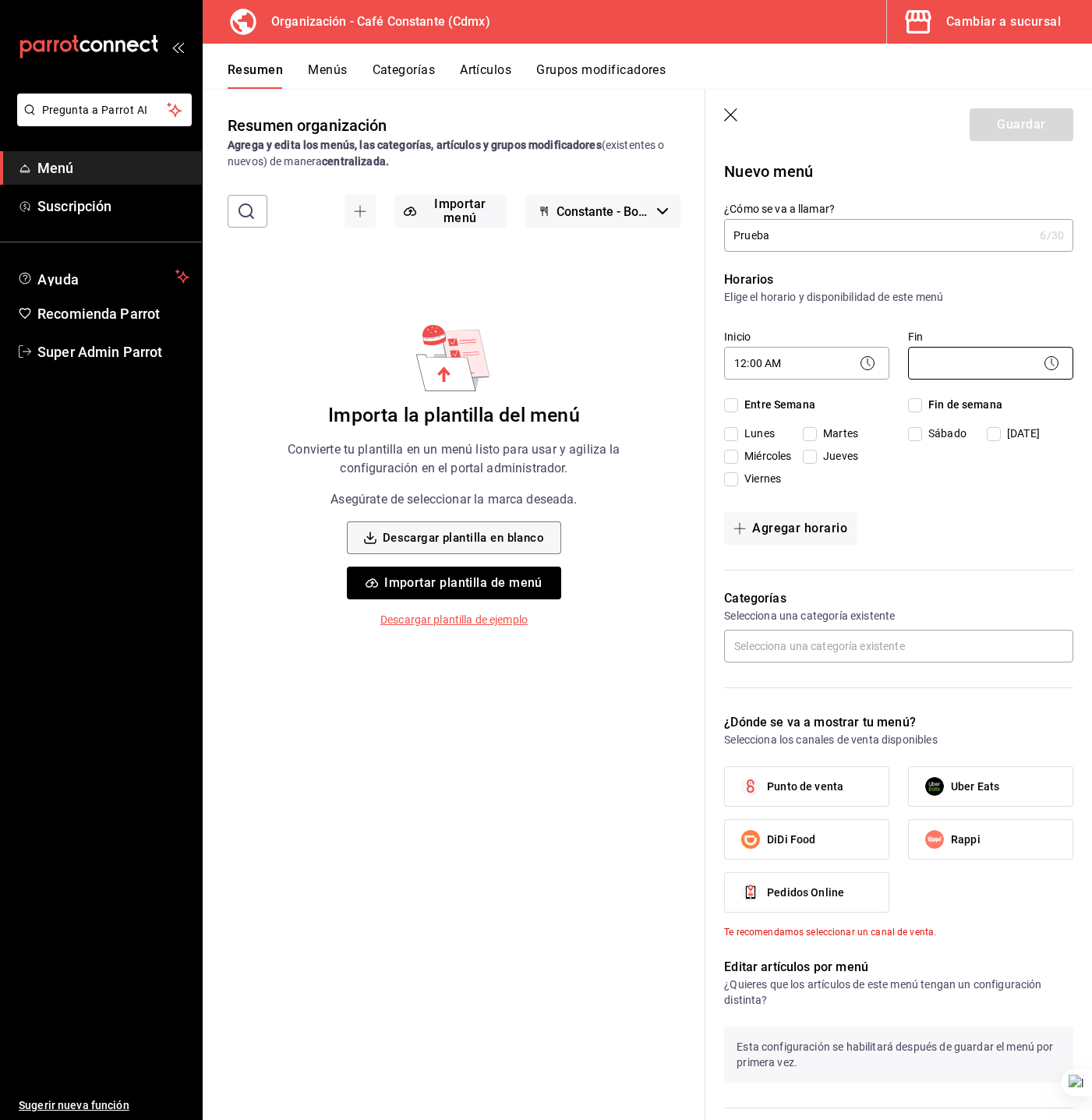
click at [903, 358] on body "Pregunta a Parrot AI Menú Suscripción Ayuda Recomienda Parrot Super Admin Parro…" at bounding box center [546, 560] width 1092 height 1120
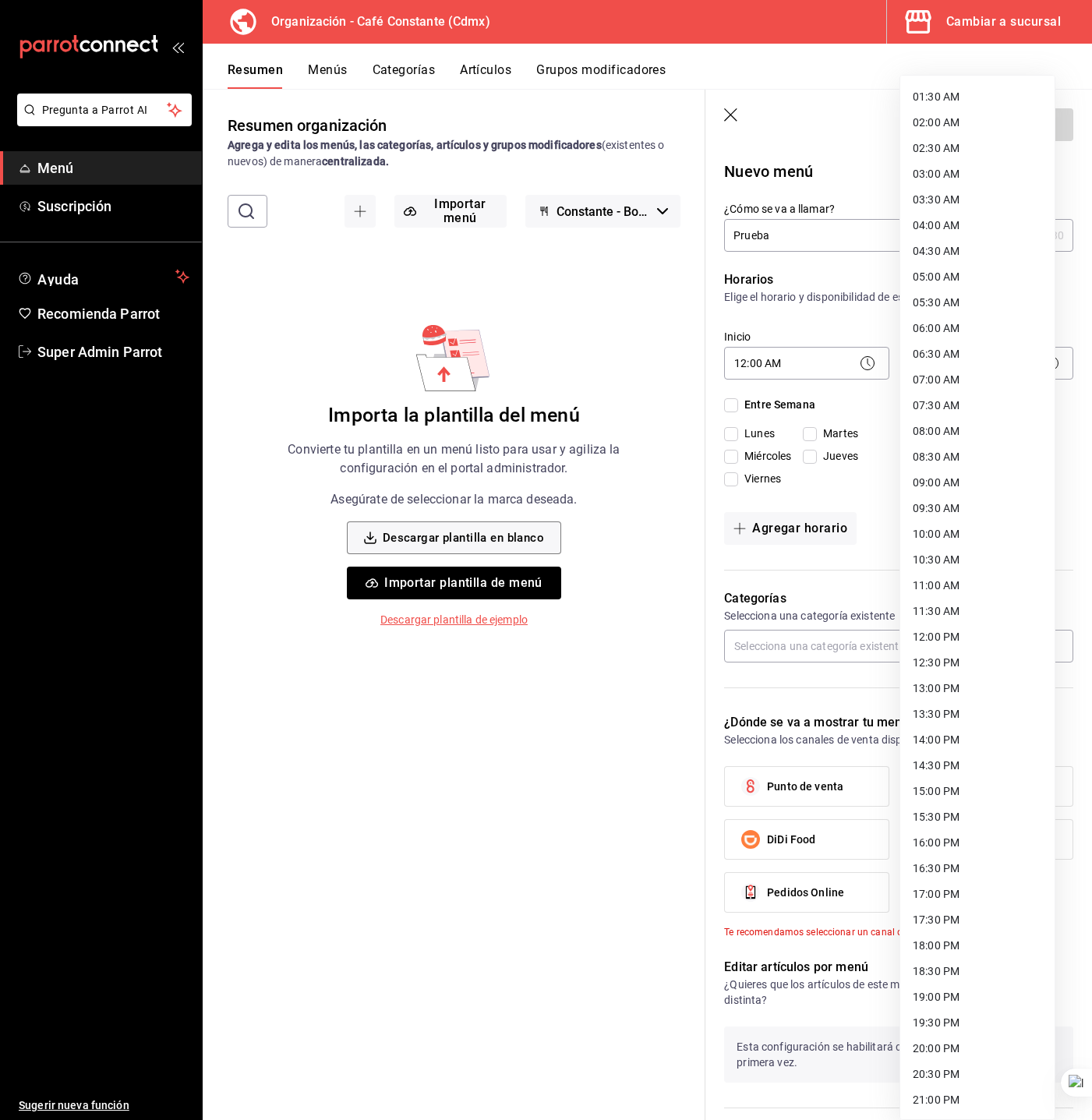
scroll to position [229, 0]
drag, startPoint x: 943, startPoint y: 1092, endPoint x: 945, endPoint y: 1079, distance: 13.2
click at [943, 1093] on li "23:59 PM" at bounding box center [977, 1100] width 154 height 26
type input "23:59"
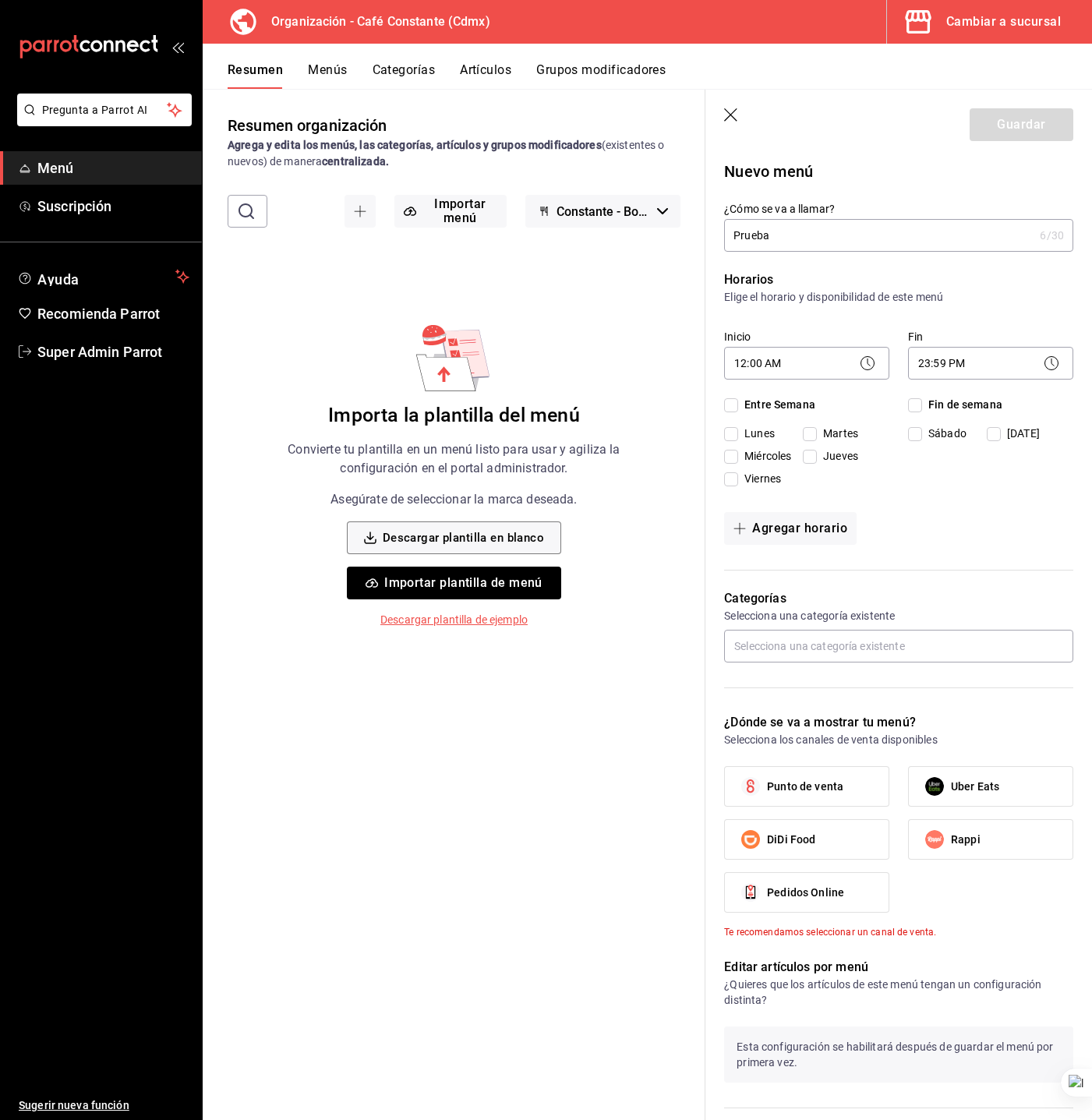
click at [770, 413] on span "Entre Semana" at bounding box center [777, 405] width 77 height 16
click at [738, 413] on input "Entre Semana" at bounding box center [731, 405] width 14 height 14
checkbox input "true"
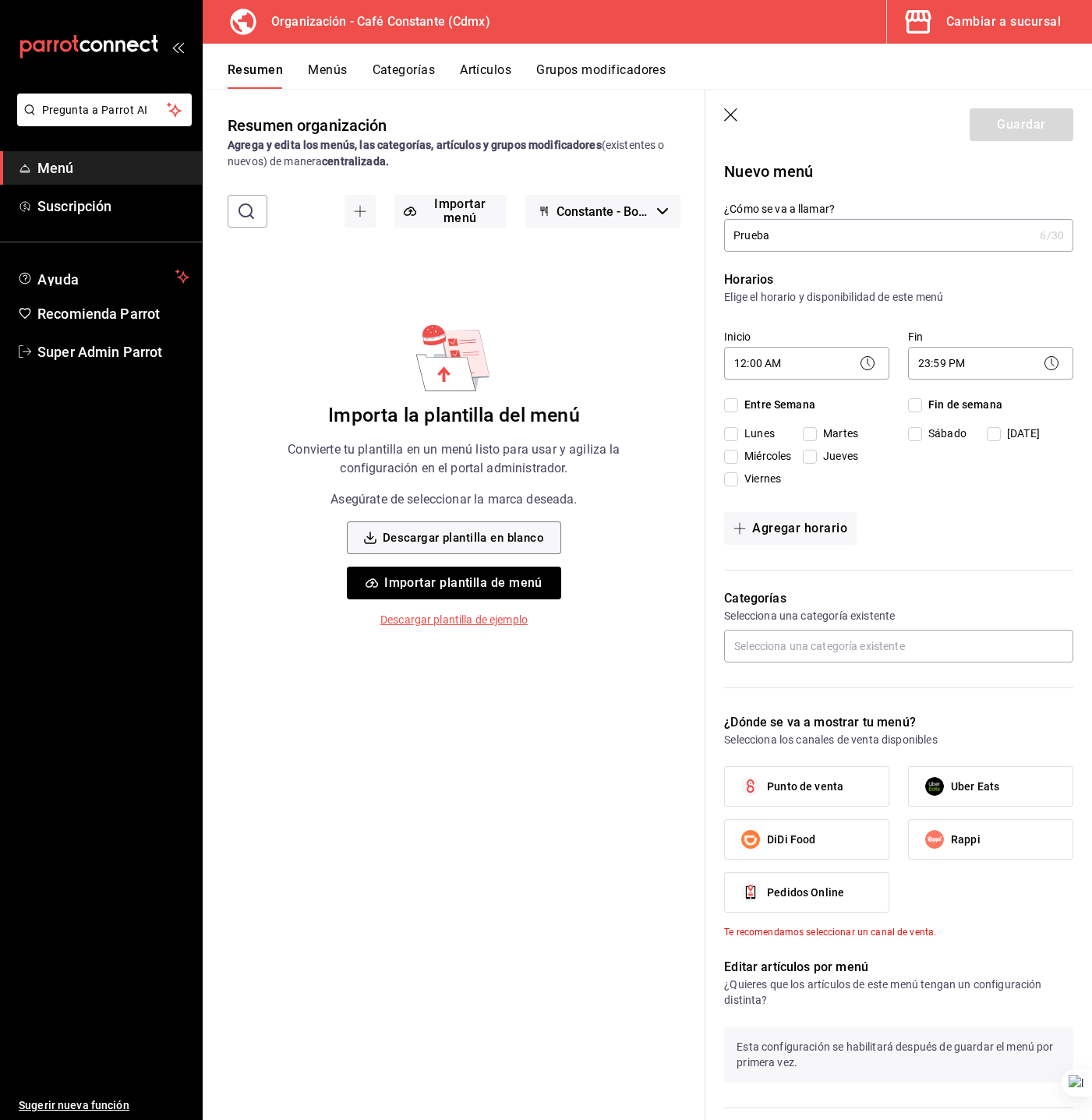
checkbox input "true"
click at [939, 406] on span "Fin de semana" at bounding box center [963, 405] width 80 height 16
click at [922, 406] on input "Fin de semana" at bounding box center [915, 405] width 14 height 14
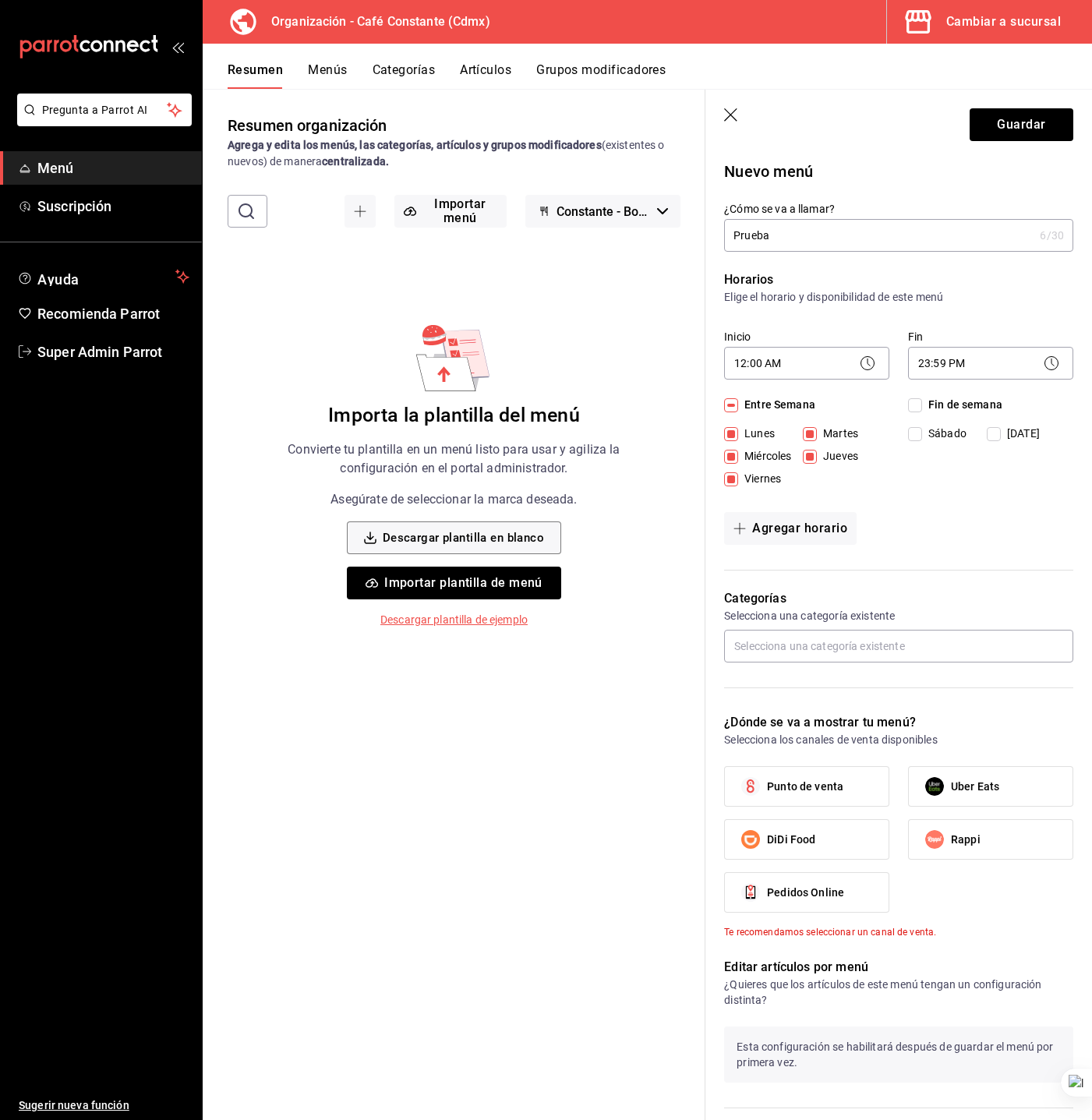
checkbox input "true"
click at [875, 663] on input "text" at bounding box center [899, 646] width 349 height 33
click at [773, 807] on div "¿Dónde se va a mostrar tu menú? Selecciona los canales de venta disponibles Pun…" at bounding box center [890, 817] width 368 height 245
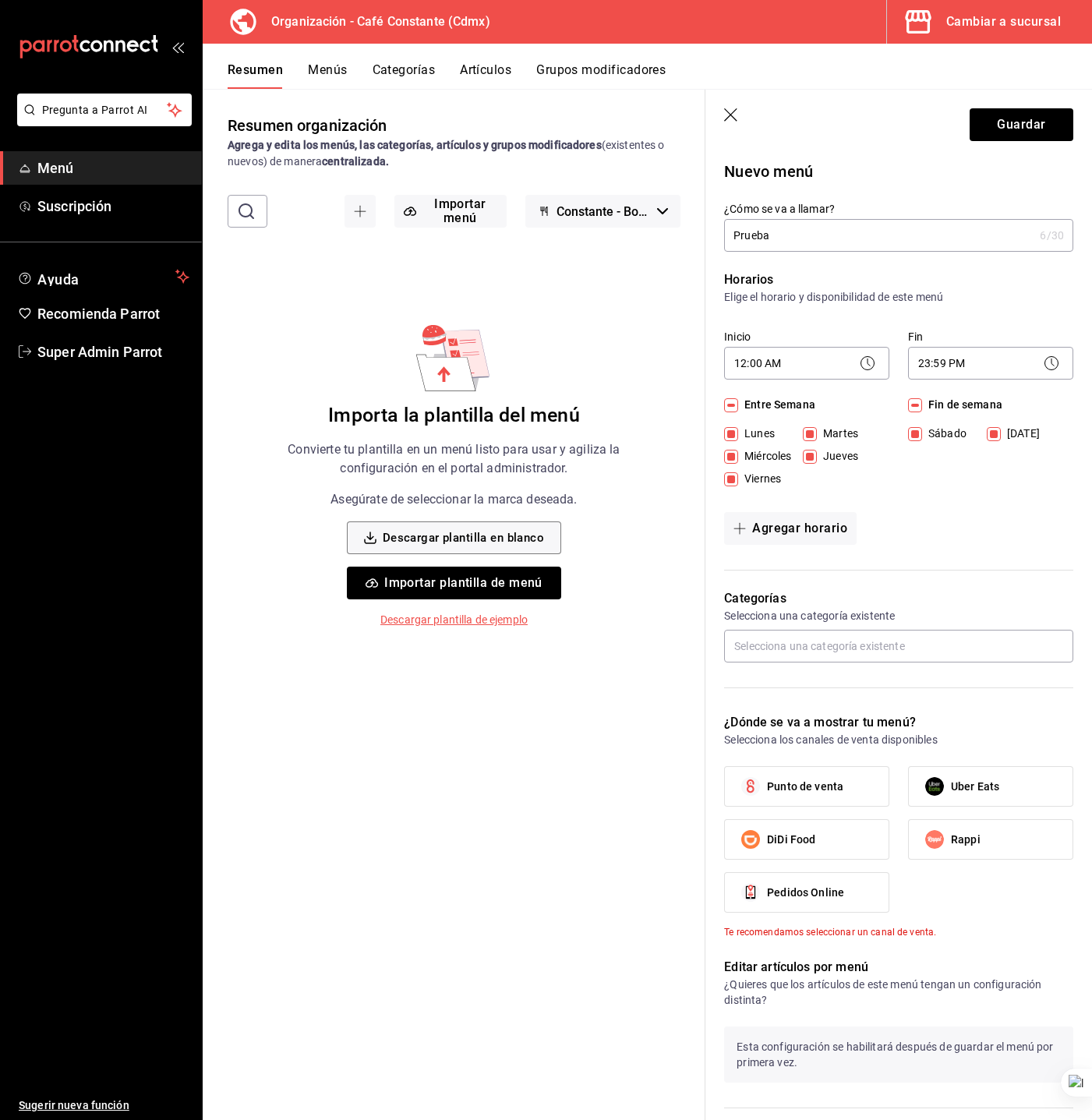
click at [774, 811] on div "¿Dónde se va a mostrar tu menú? Selecciona los canales de venta disponibles Pun…" at bounding box center [890, 817] width 368 height 245
click at [775, 806] on label "Punto de venta" at bounding box center [808, 786] width 164 height 39
click at [767, 803] on input "Punto de venta" at bounding box center [751, 786] width 33 height 33
checkbox input "true"
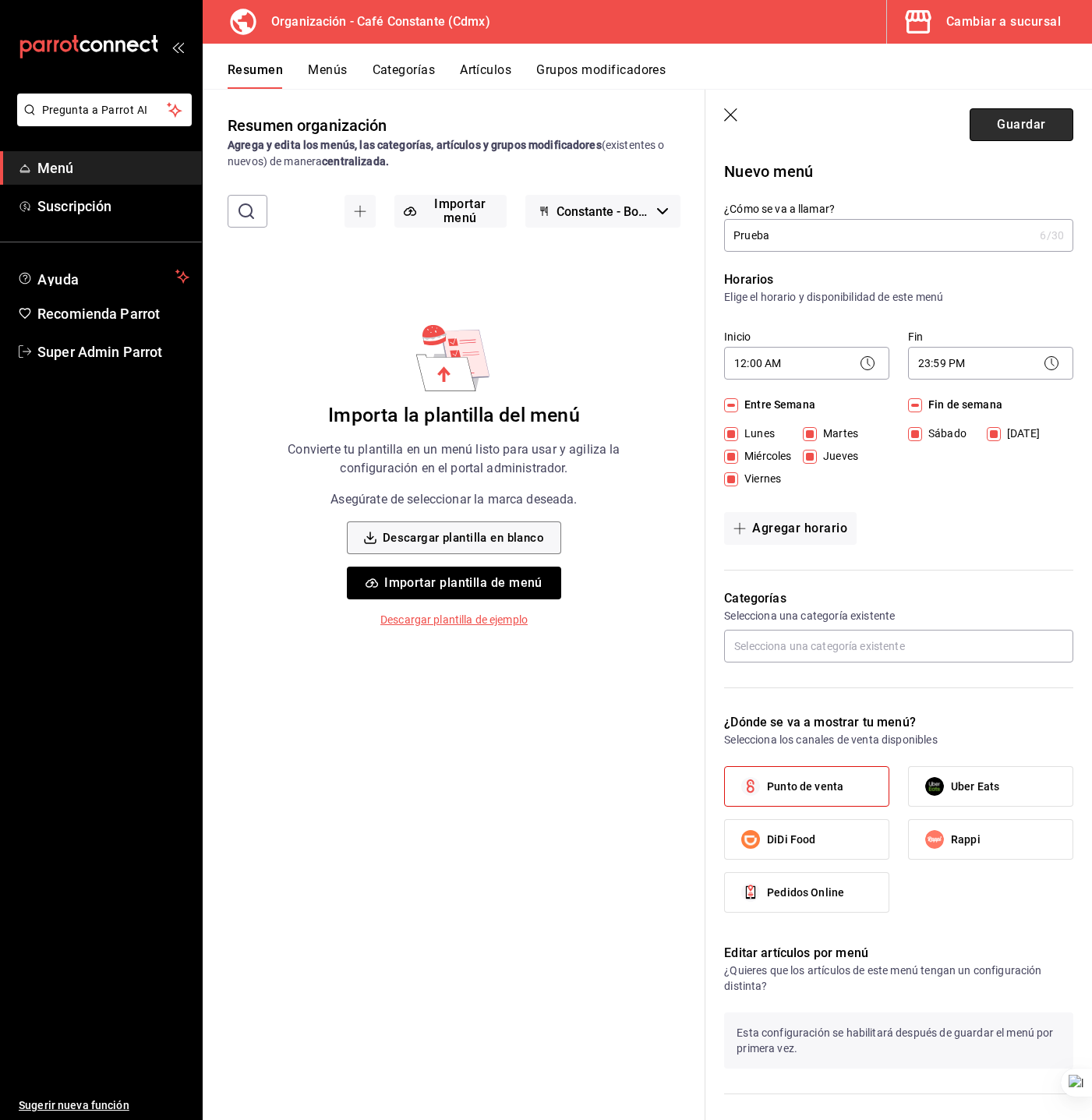
click at [970, 127] on button "Guardar" at bounding box center [1022, 125] width 104 height 33
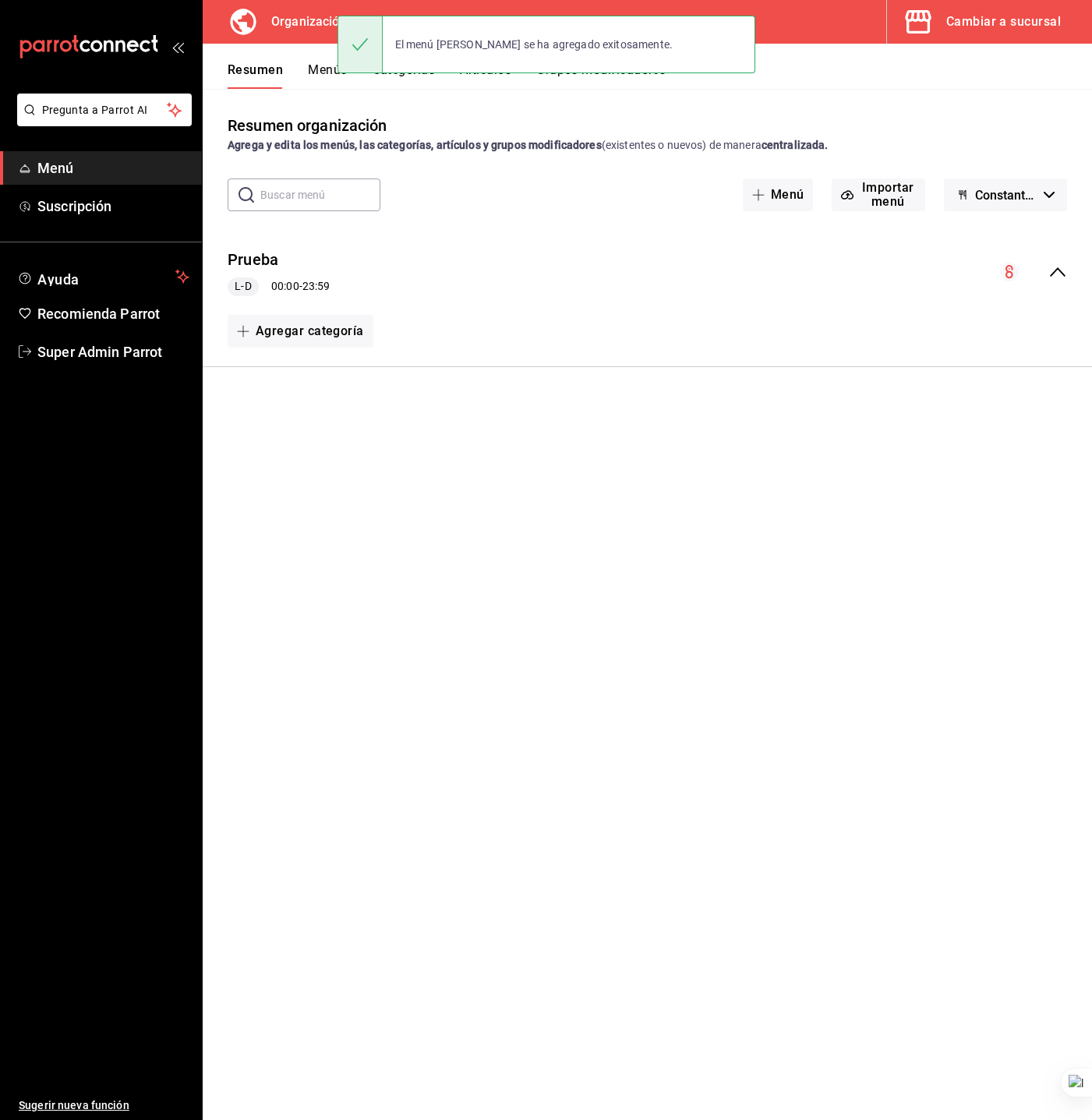
click at [325, 78] on button "Menús" at bounding box center [327, 75] width 39 height 26
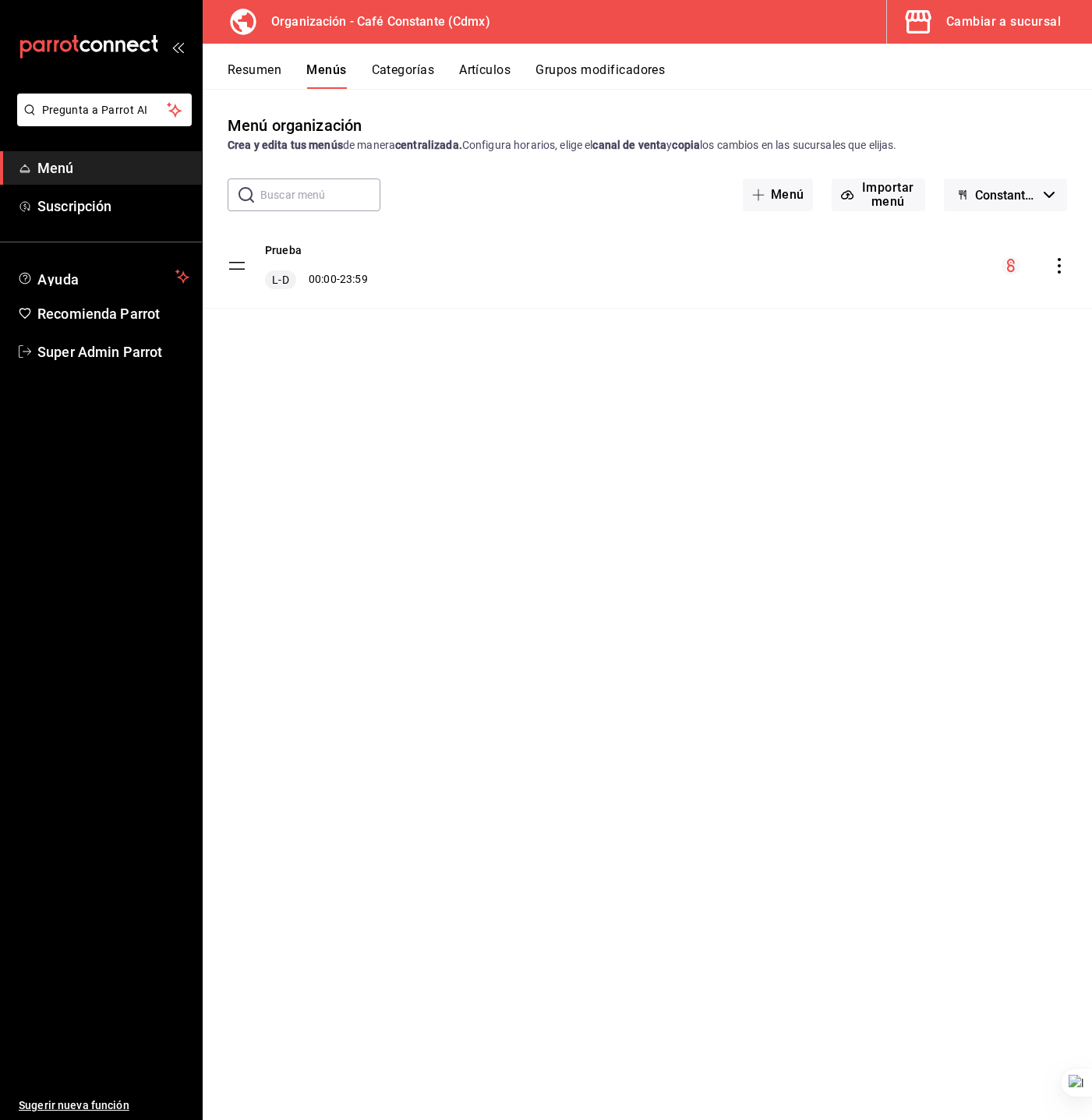
click at [412, 68] on button "Categorías" at bounding box center [403, 75] width 63 height 26
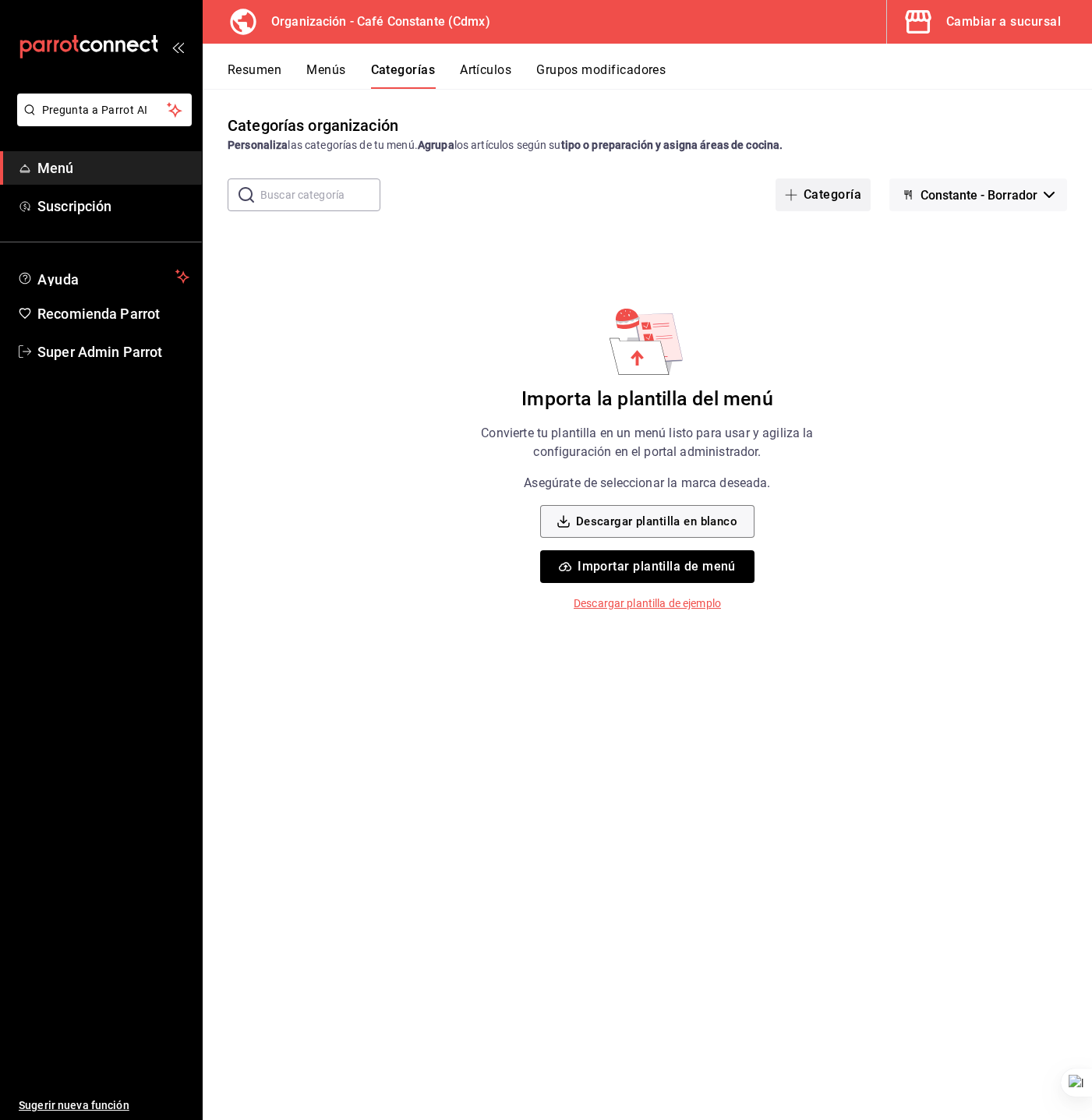
click at [836, 192] on button "Categoría" at bounding box center [823, 195] width 95 height 33
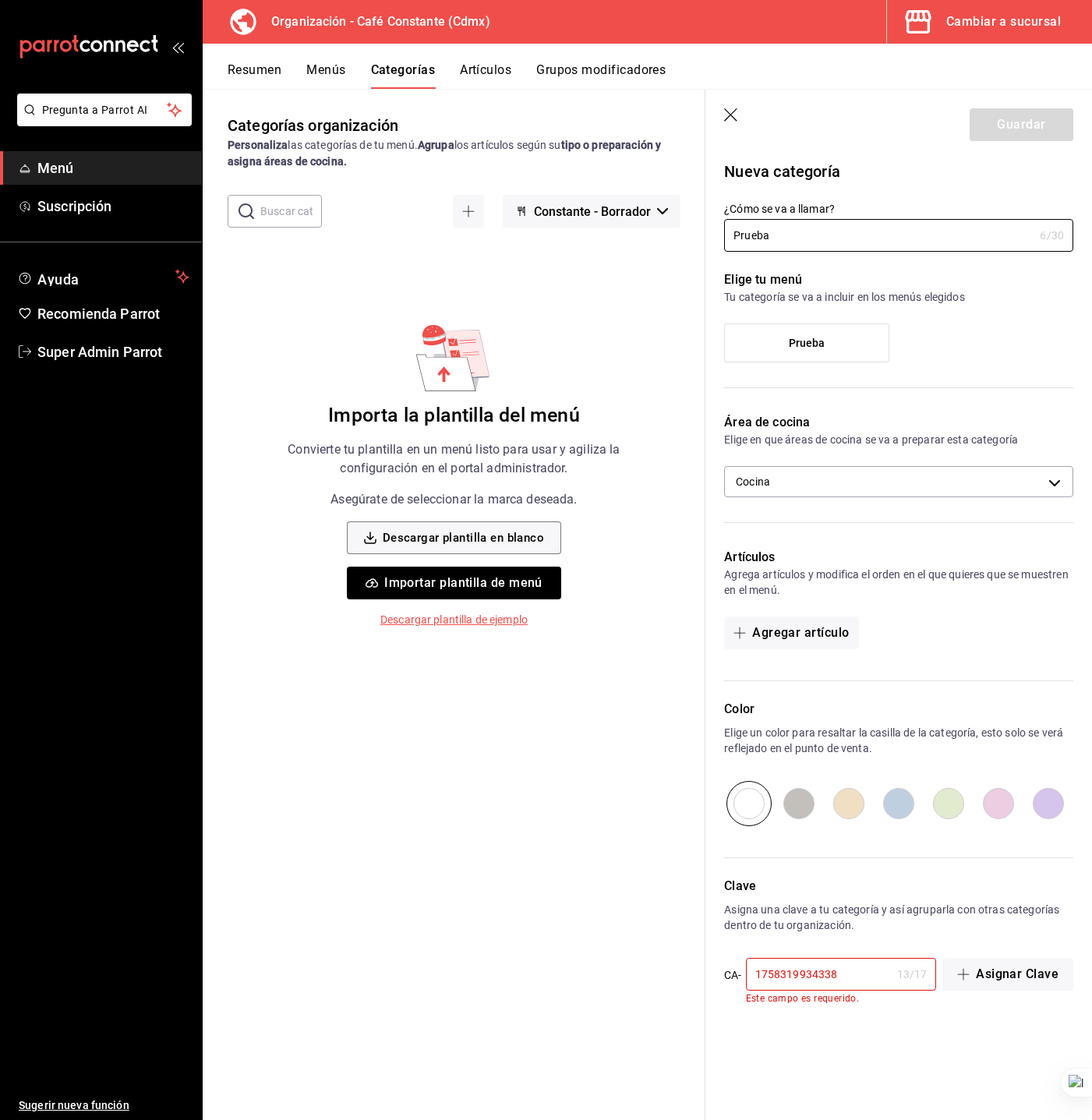
type input "Prueba"
click at [871, 344] on label "Prueba" at bounding box center [808, 343] width 164 height 37
click at [0, 0] on input "Prueba" at bounding box center [0, 0] width 0 height 0
click at [865, 983] on input "1758319934338" at bounding box center [819, 974] width 145 height 31
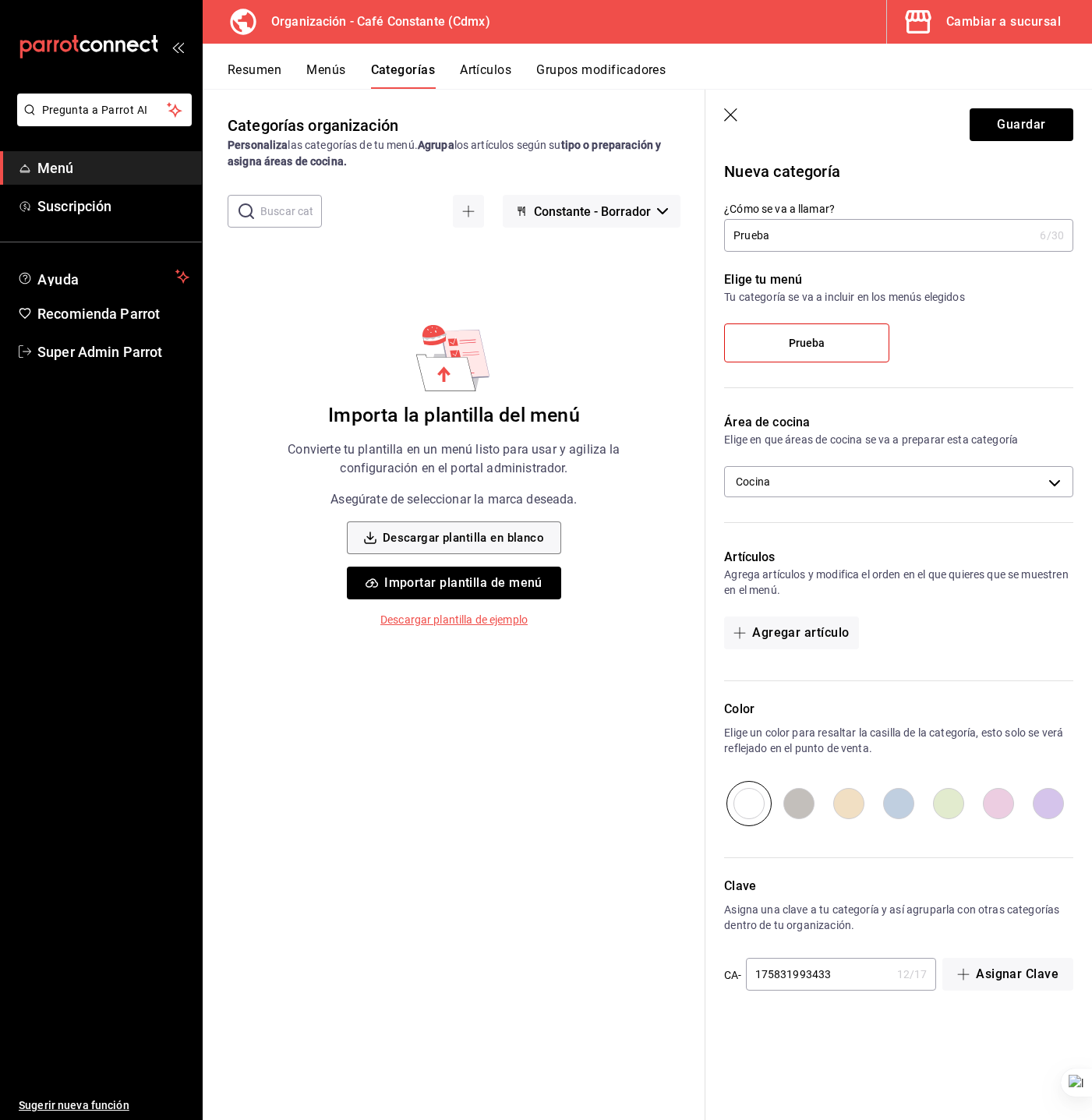
type input "1758319934338"
click at [1013, 121] on button "Guardar" at bounding box center [1022, 125] width 104 height 33
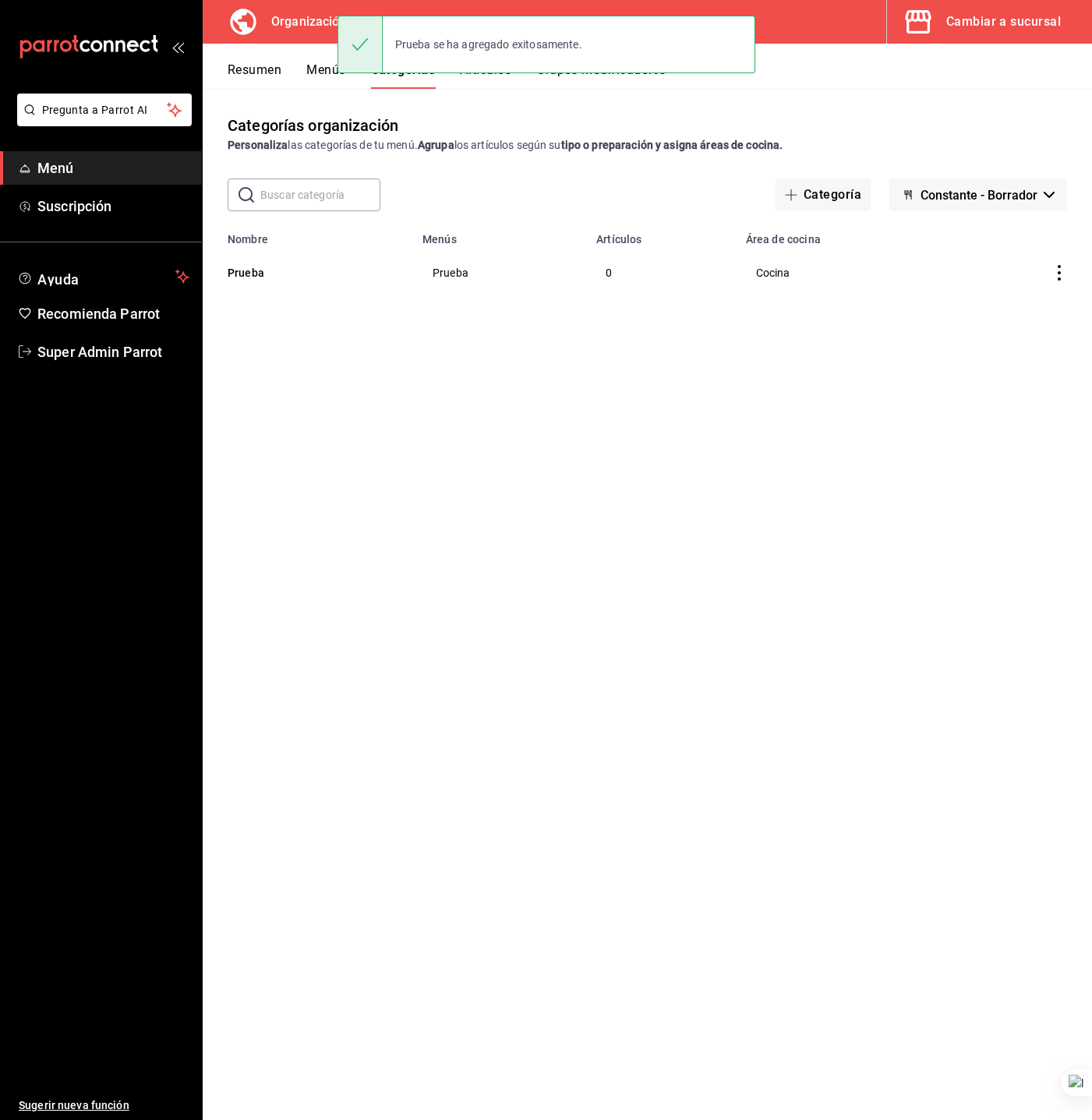
click at [471, 96] on div "Categorías organización Personaliza las categorías de tu menú. Agrupa los artíc…" at bounding box center [647, 604] width 890 height 1031
click at [479, 87] on button "Artículos" at bounding box center [486, 75] width 51 height 26
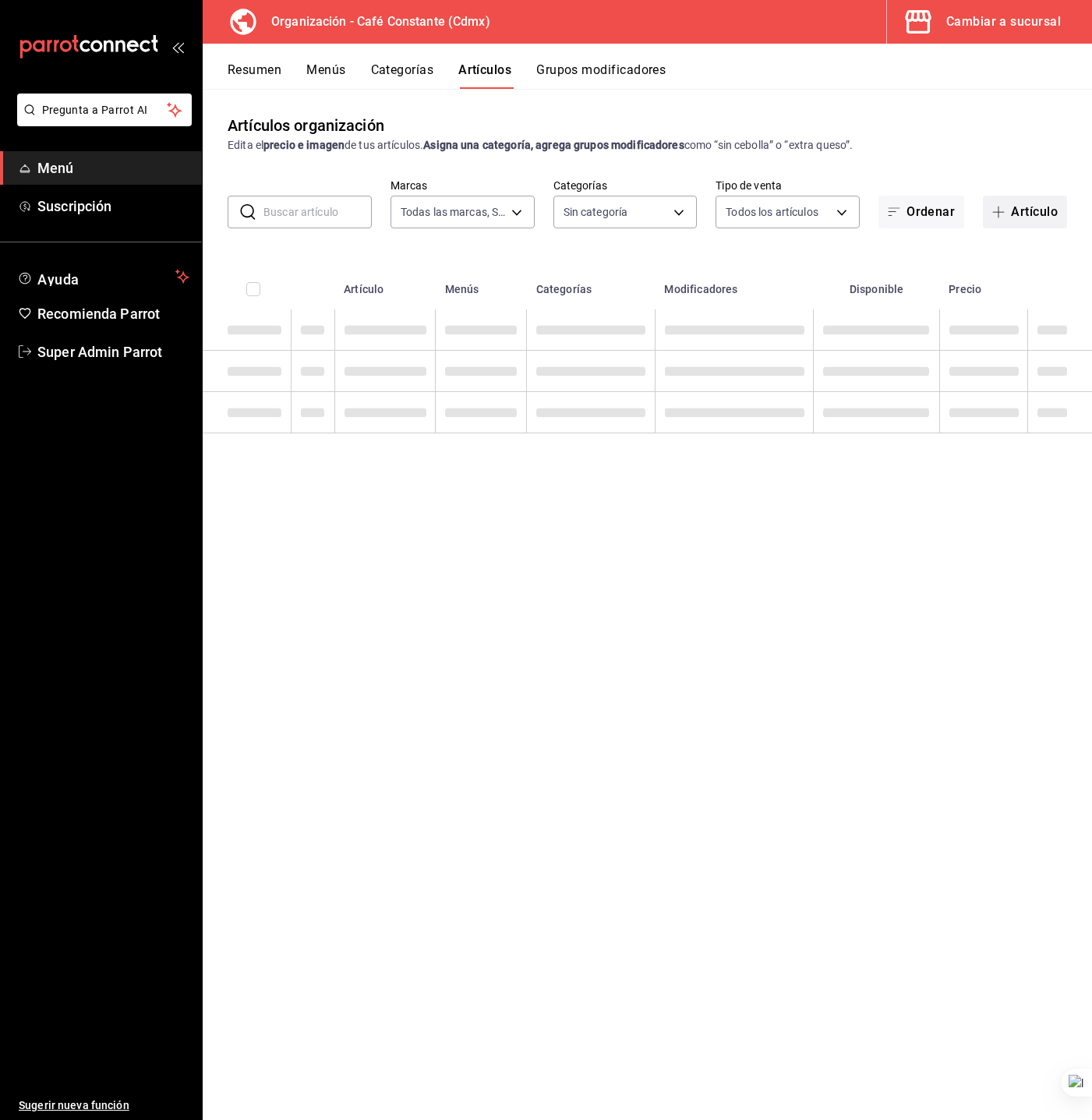
type input "f23fa5c3-70ef-40c8-b565-3d9802f72eff"
type input "4d883628-78f5-4008-9207-ca367cdb028d"
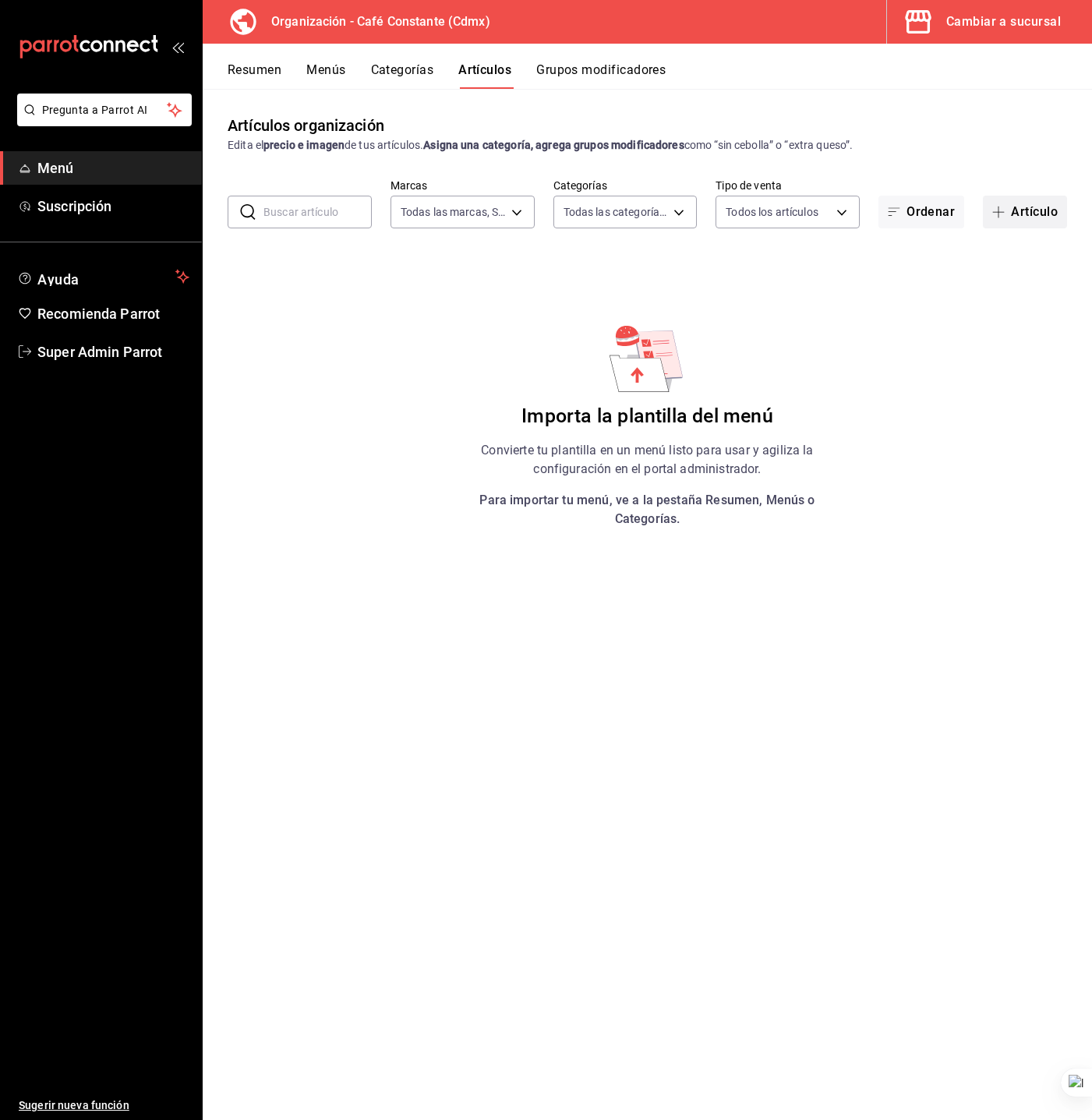
click at [1009, 213] on span "button" at bounding box center [1002, 212] width 19 height 13
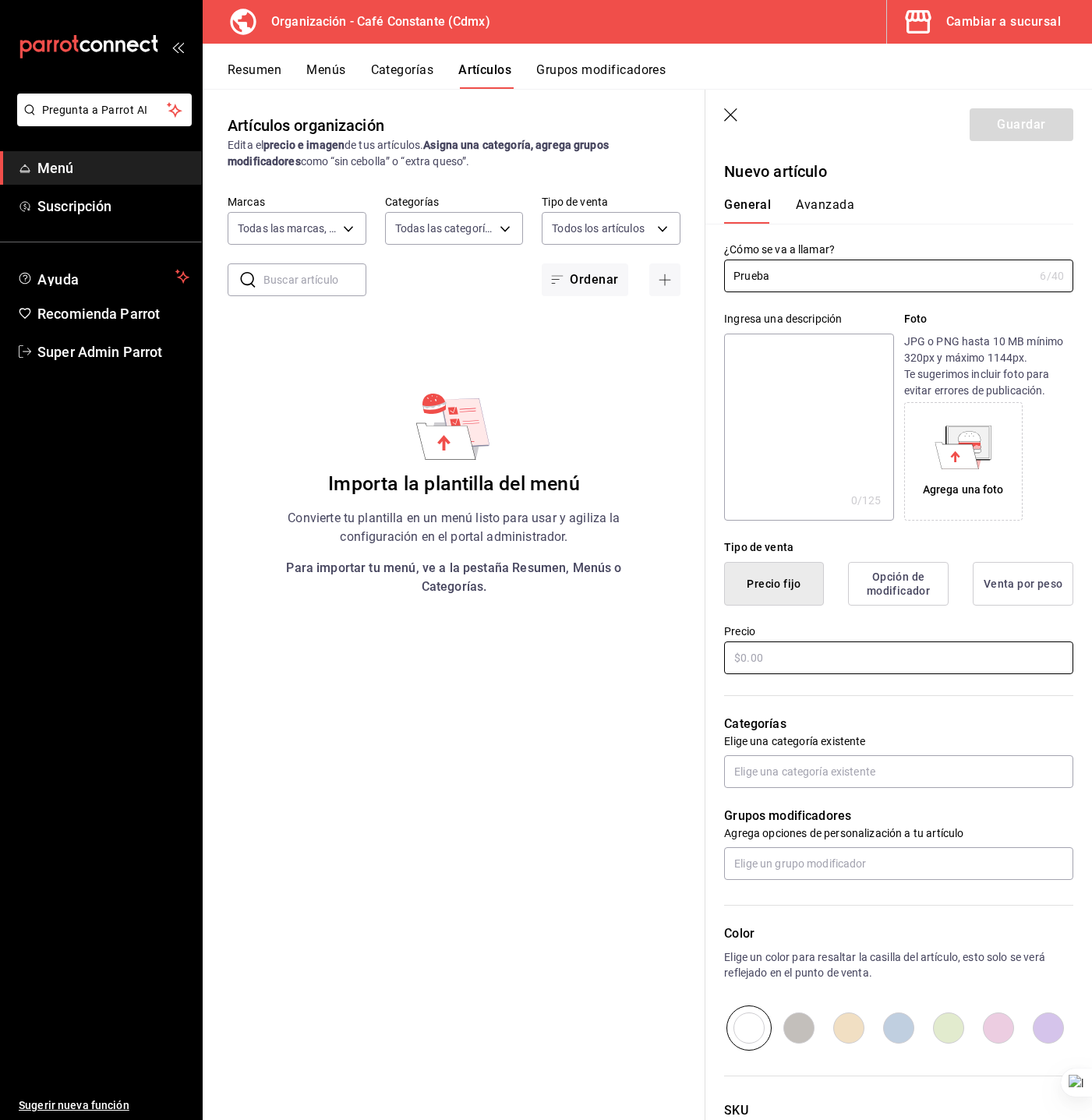
type input "Prueba"
click at [807, 655] on input "text" at bounding box center [899, 658] width 349 height 33
type input "$1.00"
click at [789, 768] on input "text" at bounding box center [899, 772] width 349 height 33
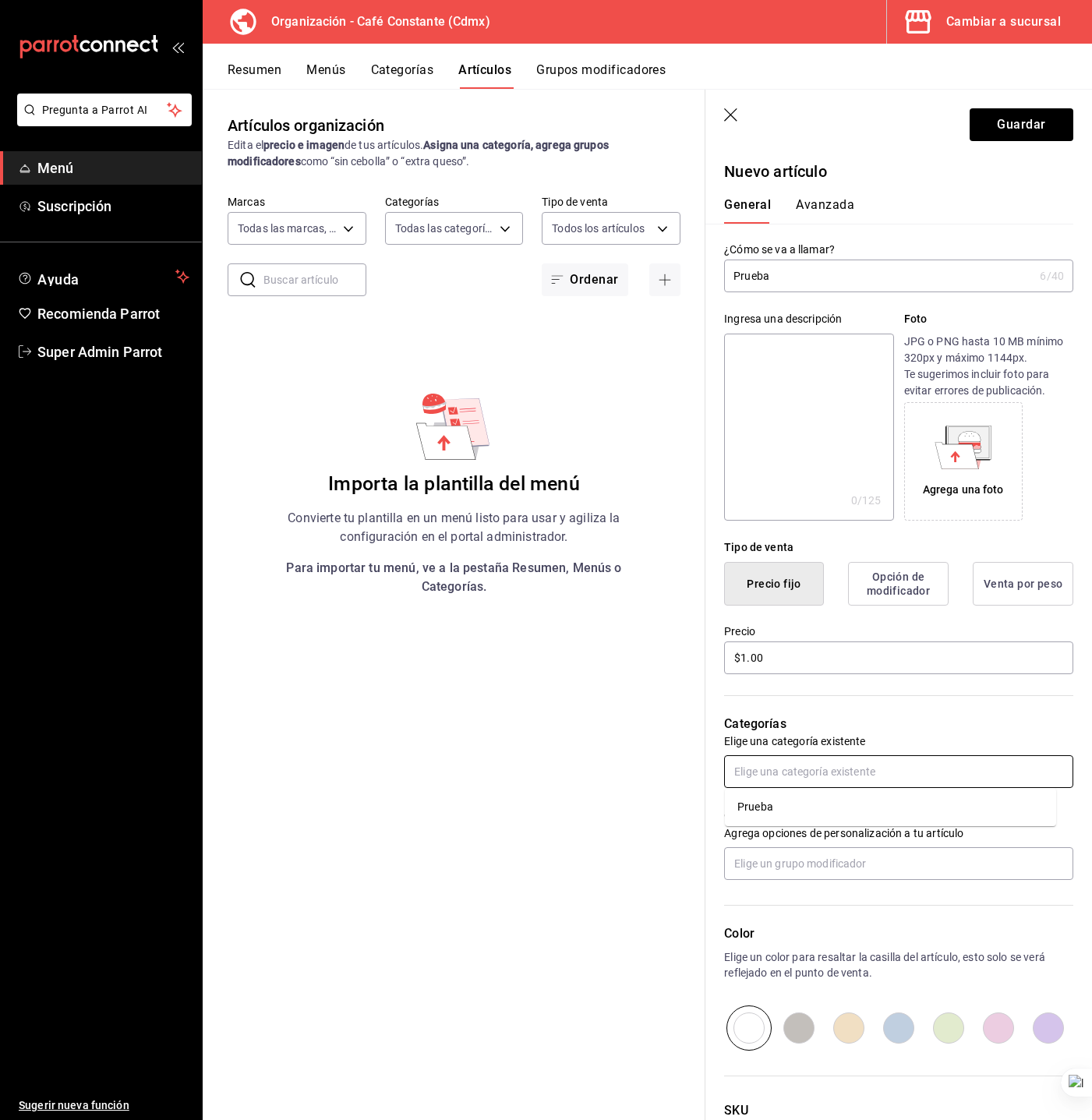
click at [775, 819] on li "Prueba" at bounding box center [891, 807] width 332 height 26
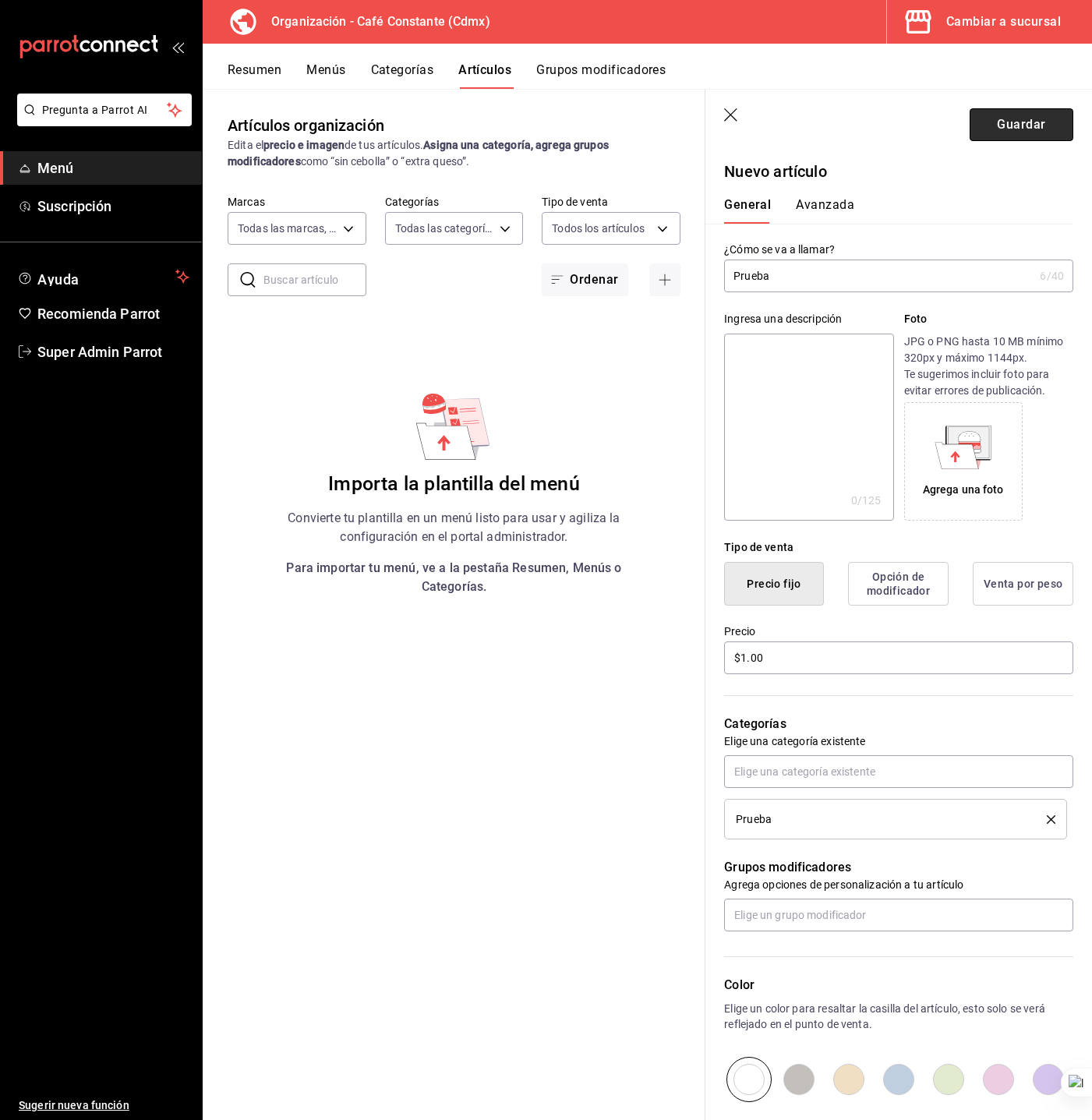
click at [980, 138] on button "Guardar" at bounding box center [1022, 125] width 104 height 33
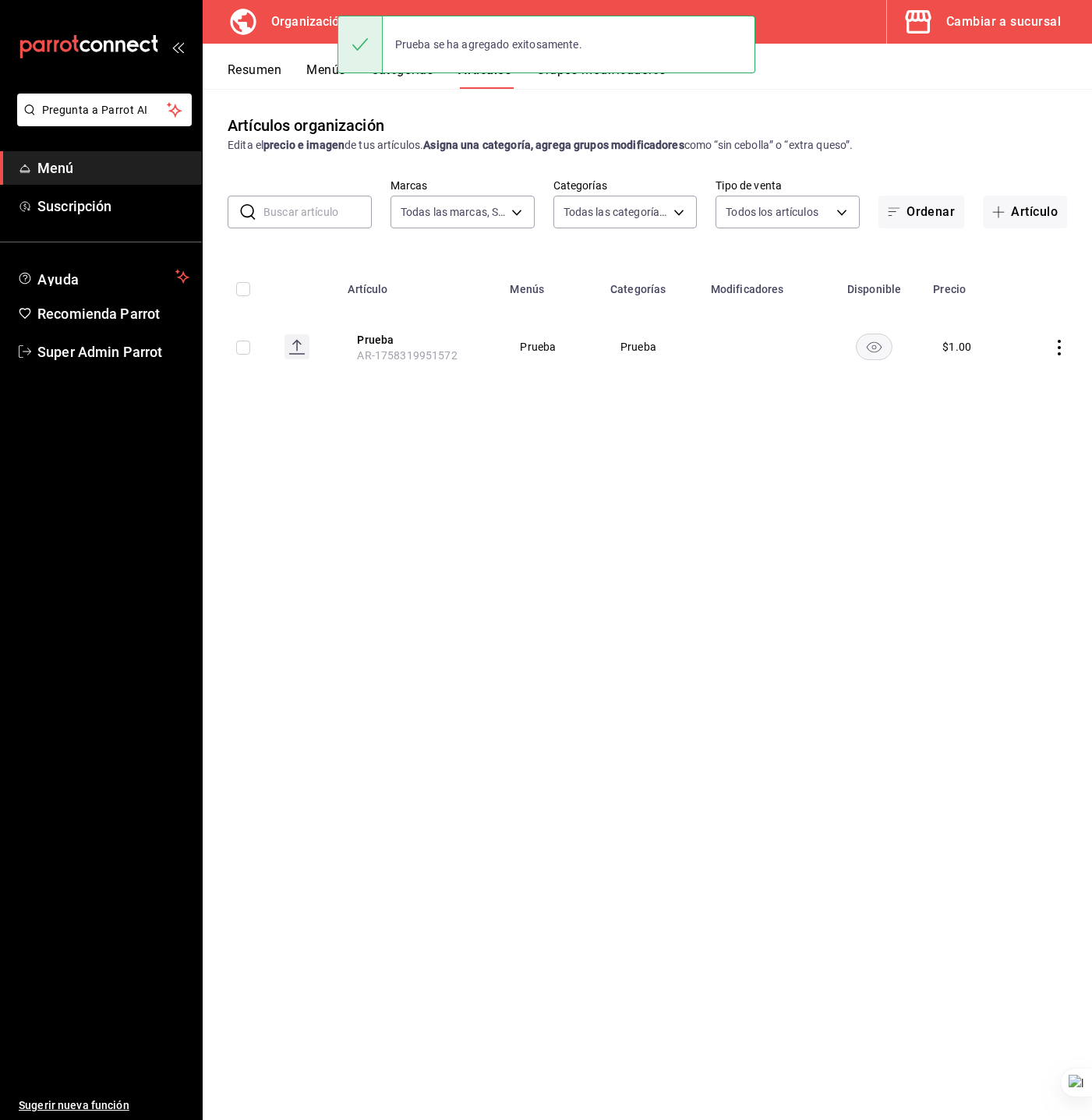
click at [306, 66] on button "Menús" at bounding box center [325, 75] width 39 height 26
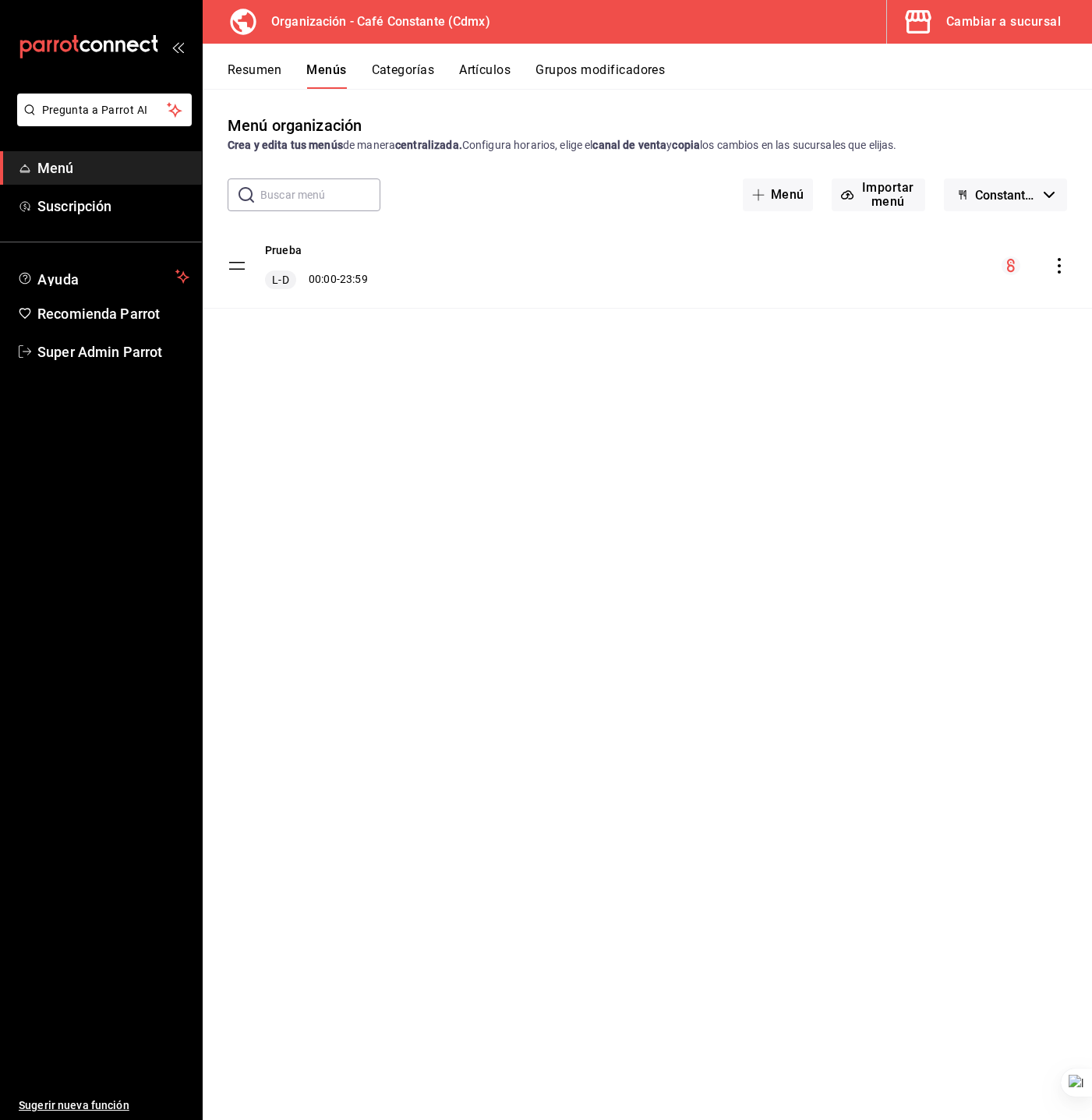
click at [1065, 258] on icon "actions" at bounding box center [1059, 265] width 15 height 15
click at [984, 361] on span "Copiar en otra sucursal" at bounding box center [936, 366] width 191 height 16
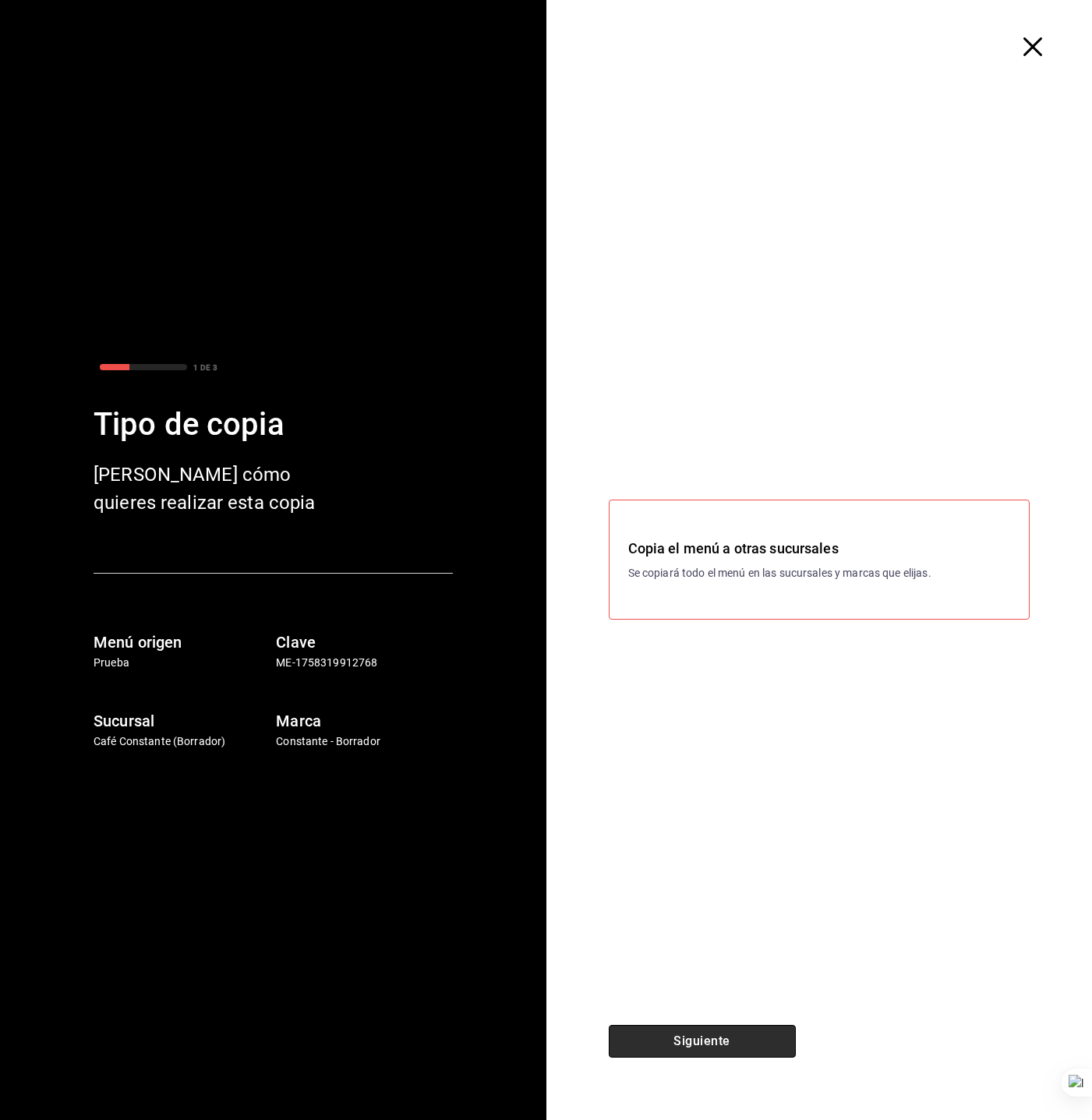
click at [695, 1046] on button "Siguiente" at bounding box center [702, 1042] width 187 height 33
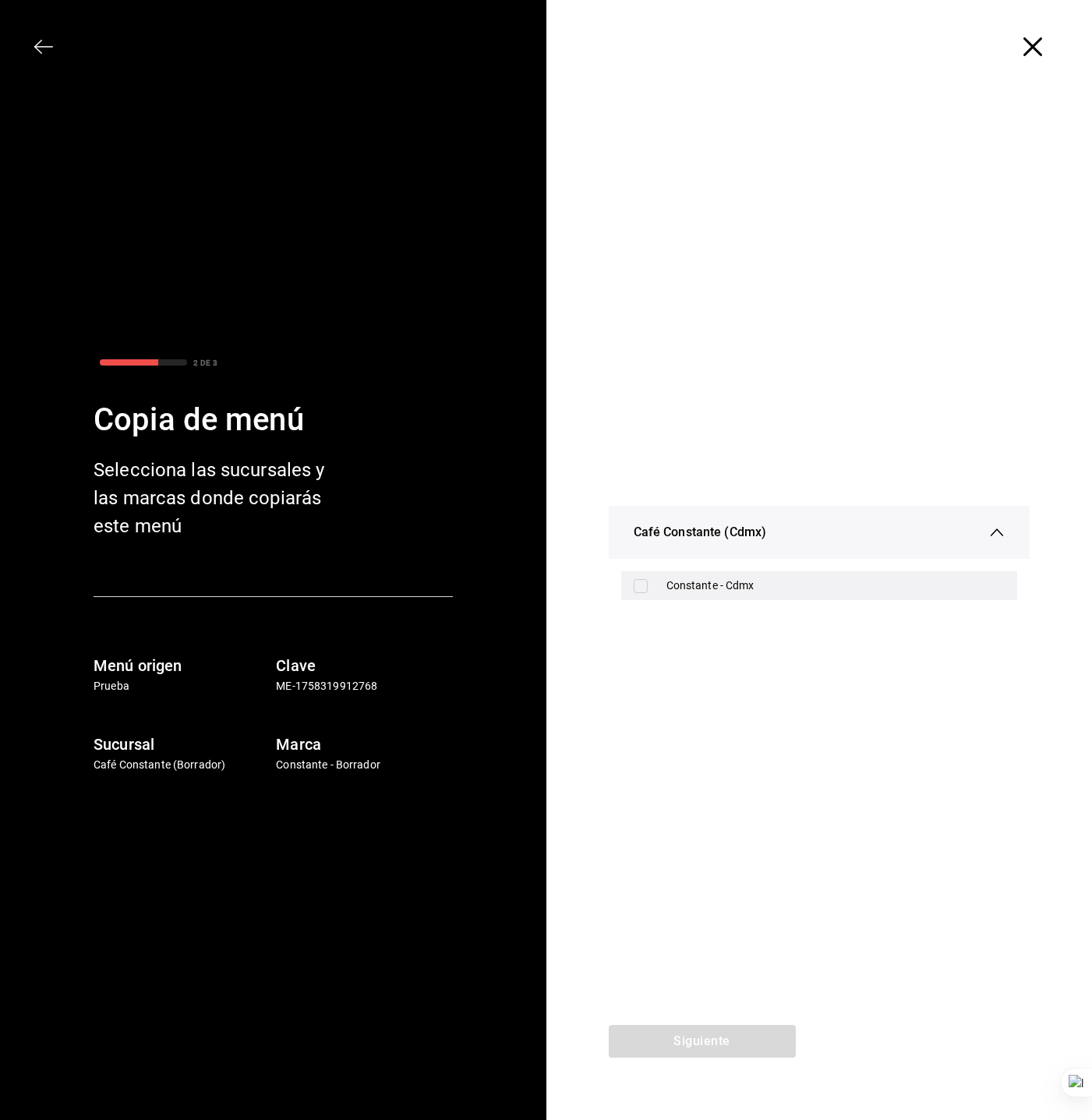
click at [712, 582] on div "Constante - Cdmx" at bounding box center [836, 586] width 339 height 16
checkbox input "true"
click at [707, 1045] on button "Siguiente" at bounding box center [702, 1042] width 187 height 33
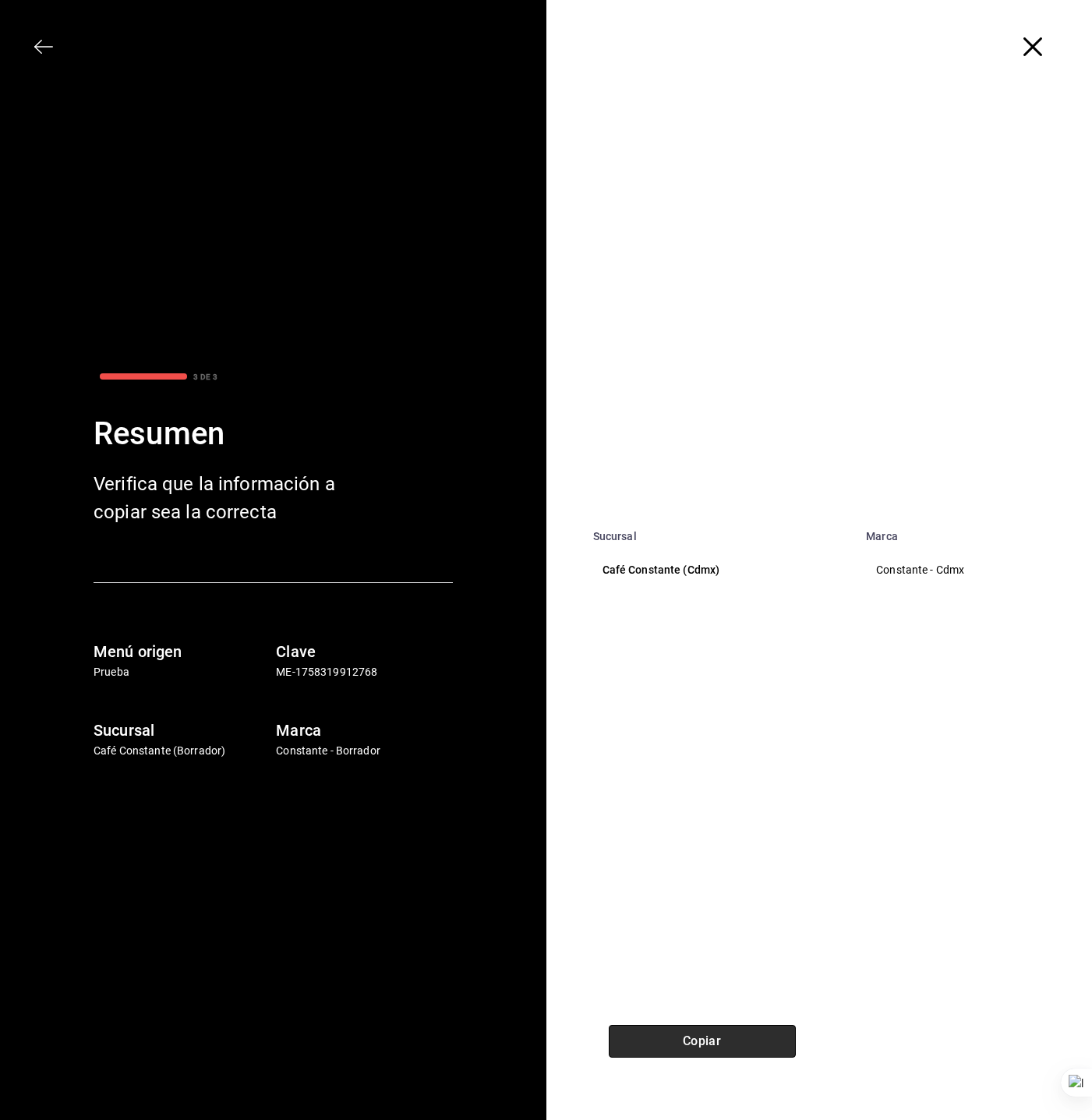
click at [695, 1036] on button "Copiar" at bounding box center [702, 1042] width 187 height 33
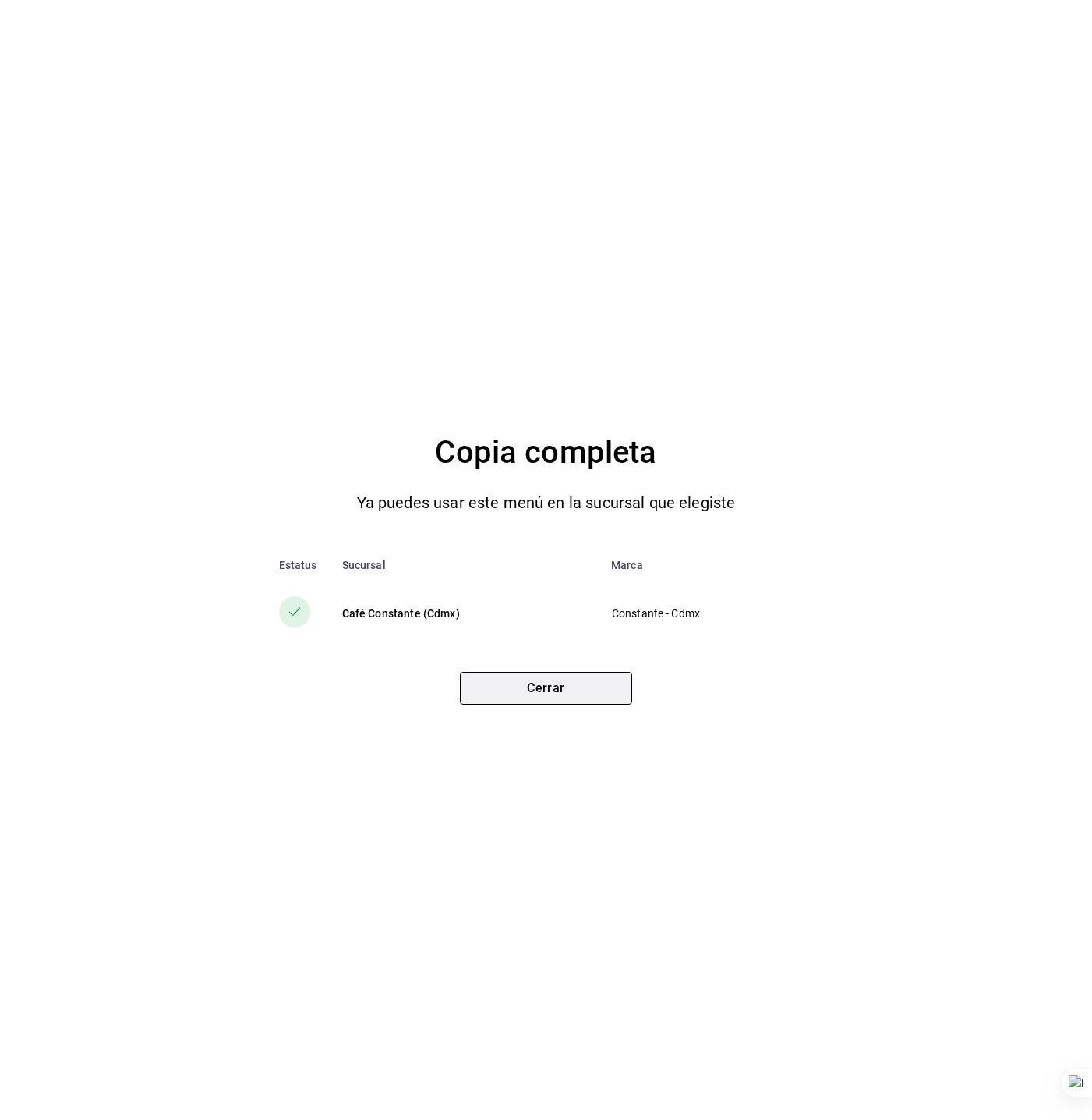
click at [590, 690] on button "Cerrar" at bounding box center [546, 688] width 172 height 33
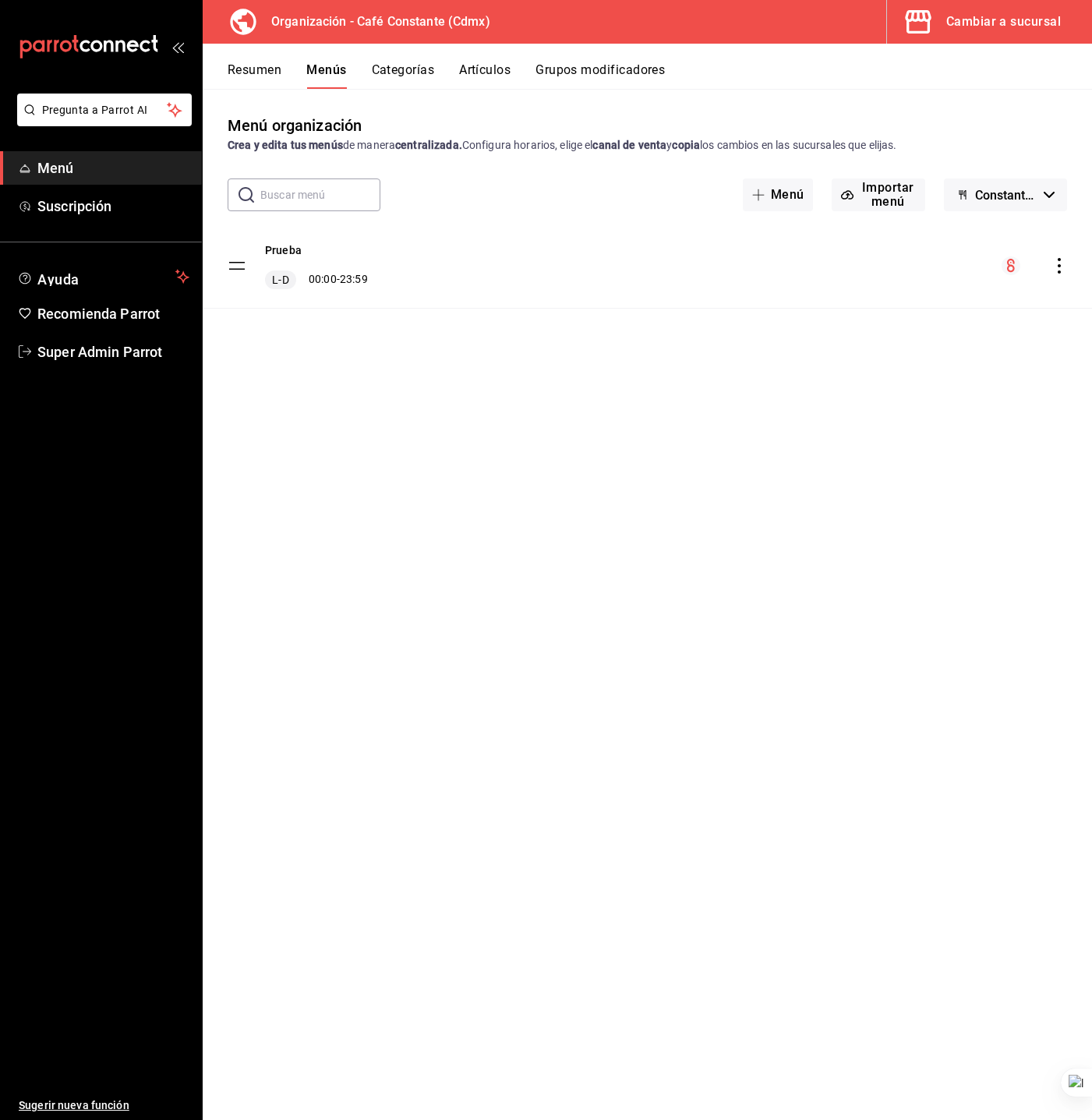
click at [929, 17] on icon "button" at bounding box center [919, 22] width 31 height 31
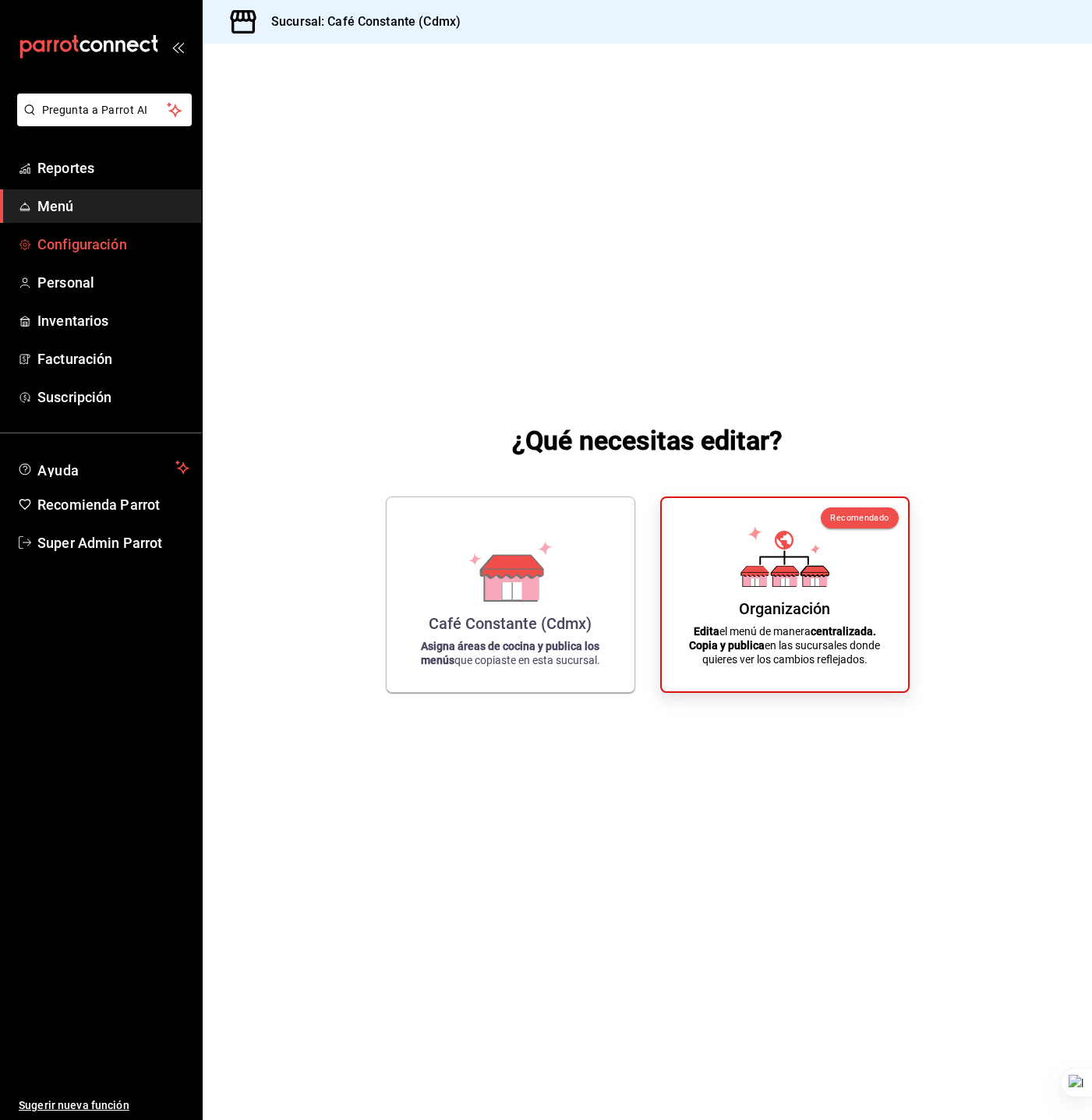
click at [97, 237] on span "Configuración" at bounding box center [113, 244] width 152 height 21
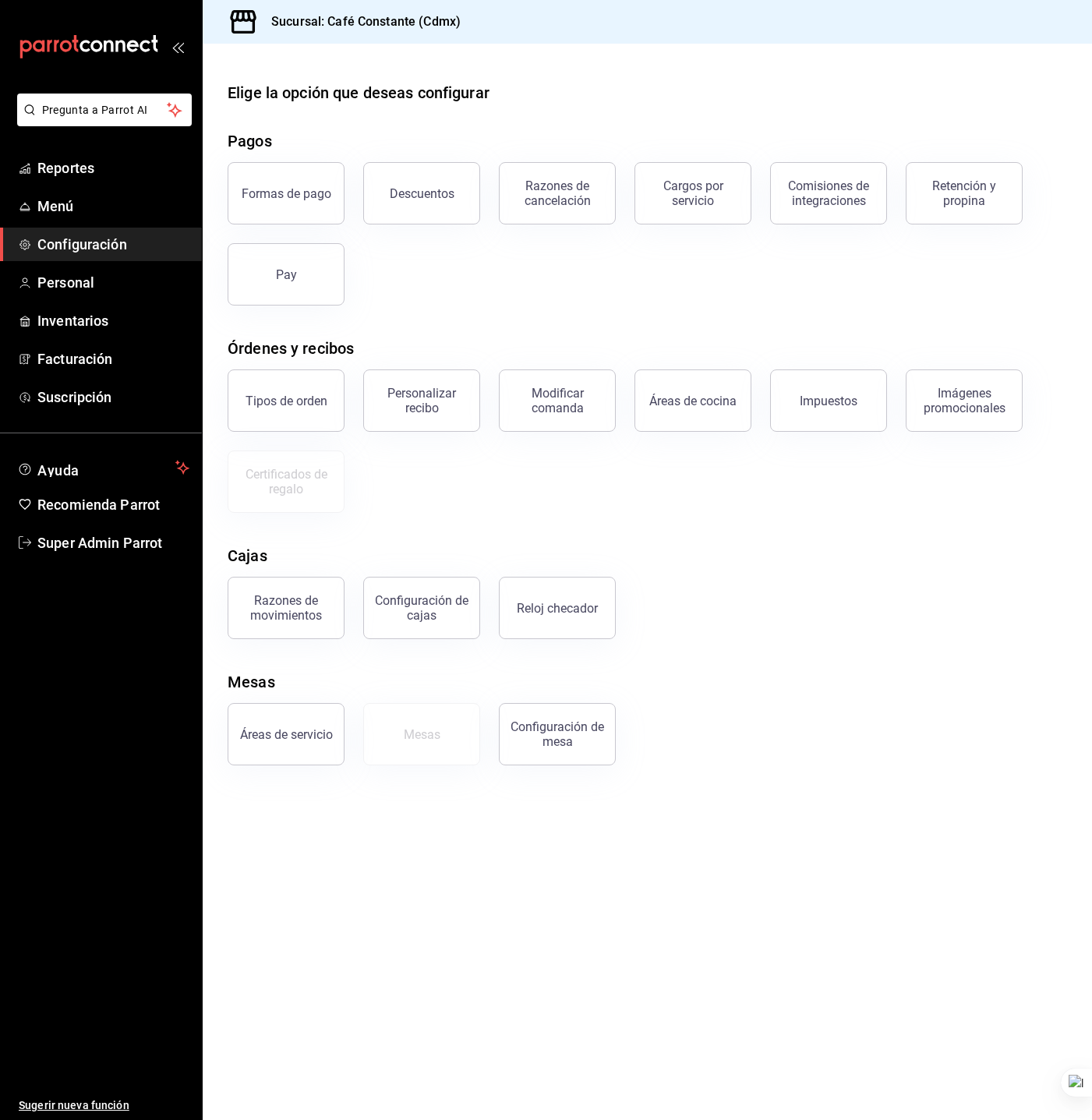
click at [318, 376] on button "Tipos de orden" at bounding box center [286, 400] width 117 height 62
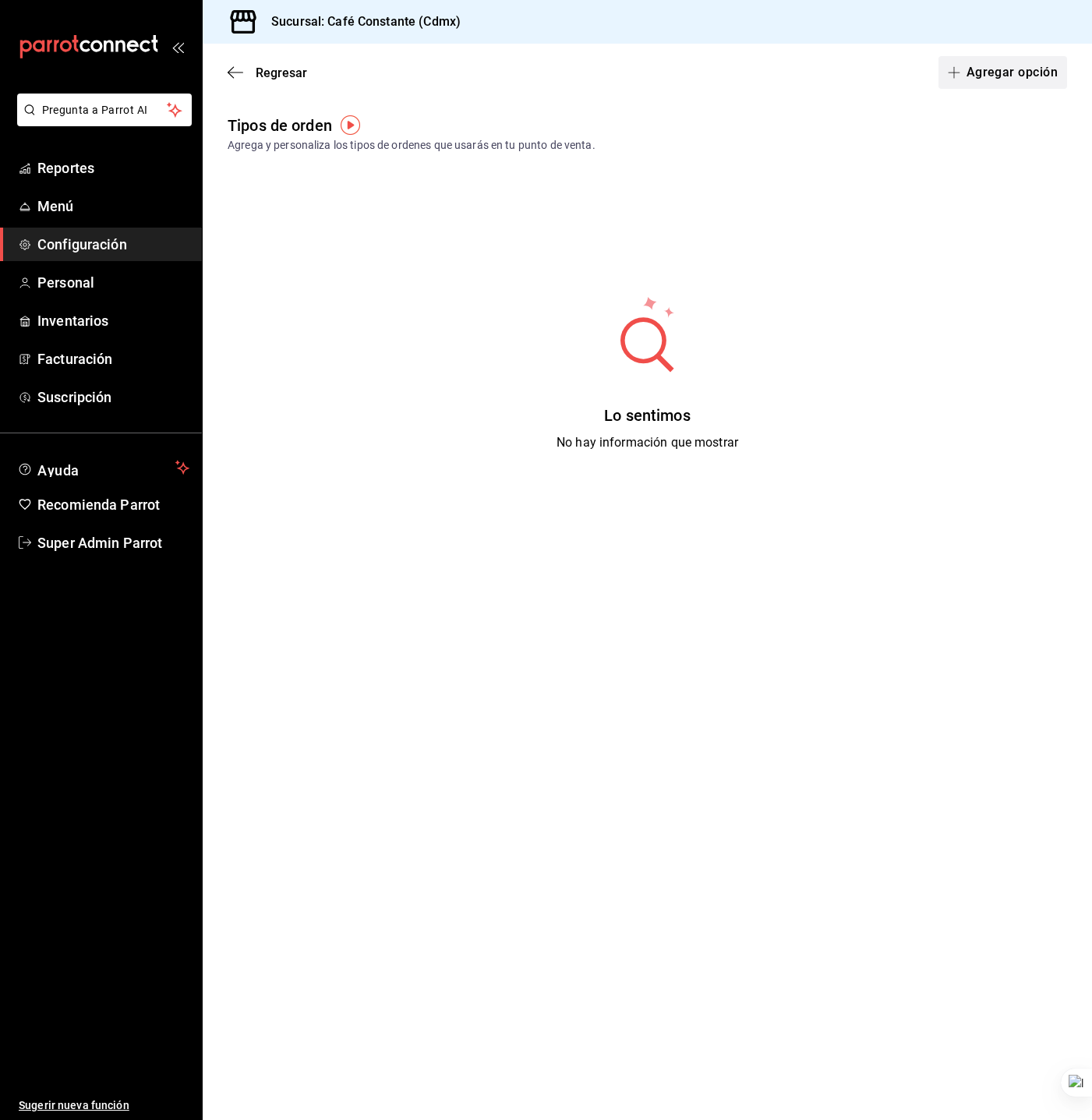
click at [962, 73] on span "button" at bounding box center [957, 73] width 19 height 13
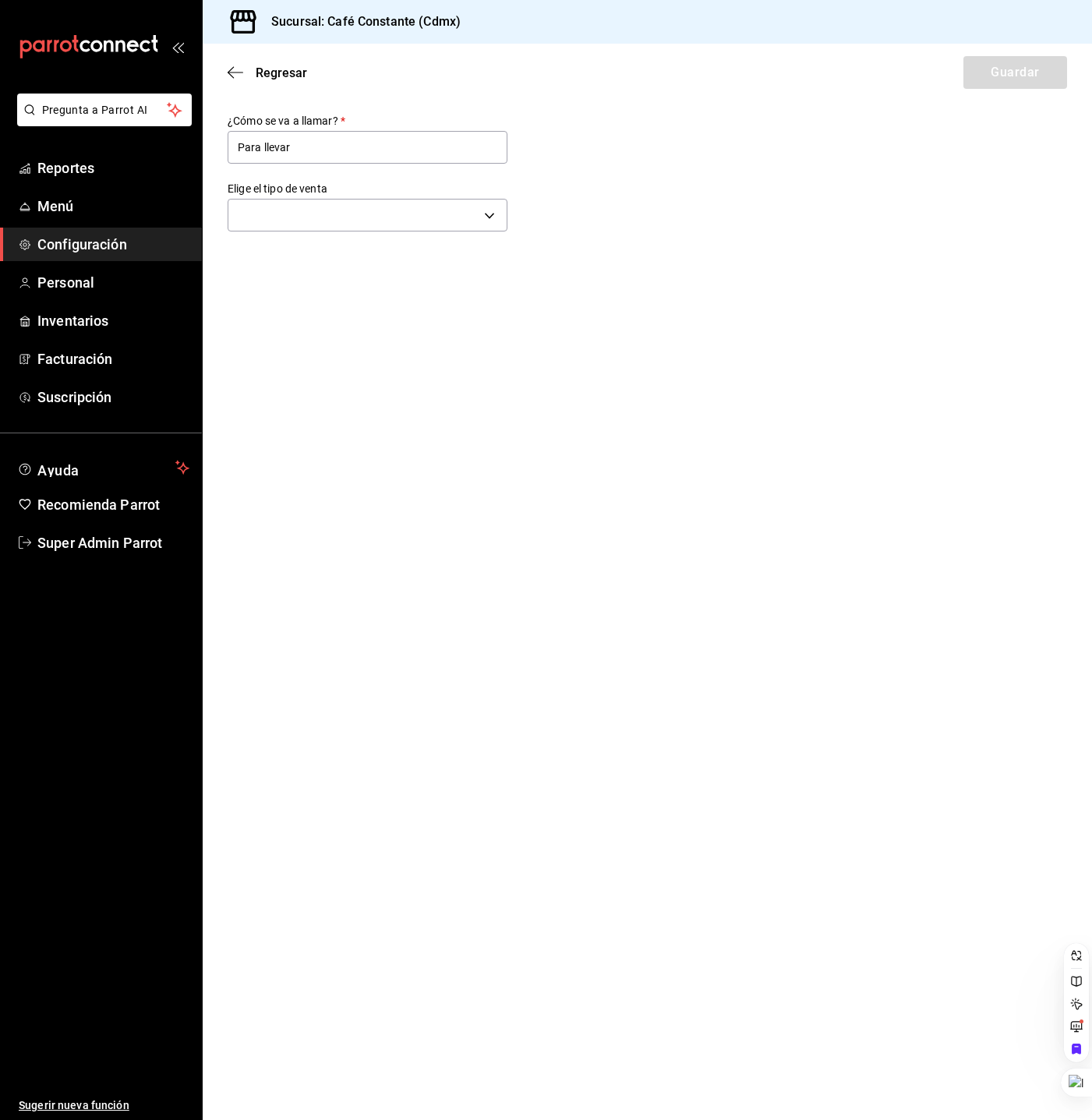
type input "Para llevar"
drag, startPoint x: 779, startPoint y: 175, endPoint x: 636, endPoint y: 211, distance: 147.5
click at [763, 185] on div "¿Cómo se va a llamar?   * Para llevar Elige el tipo de venta ​" at bounding box center [647, 175] width 890 height 122
click at [463, 227] on body "Pregunta a Parrot AI Reportes Menú Configuración Personal Inventarios Facturaci…" at bounding box center [546, 560] width 1092 height 1120
click at [376, 351] on li "Para llevar" at bounding box center [367, 352] width 278 height 29
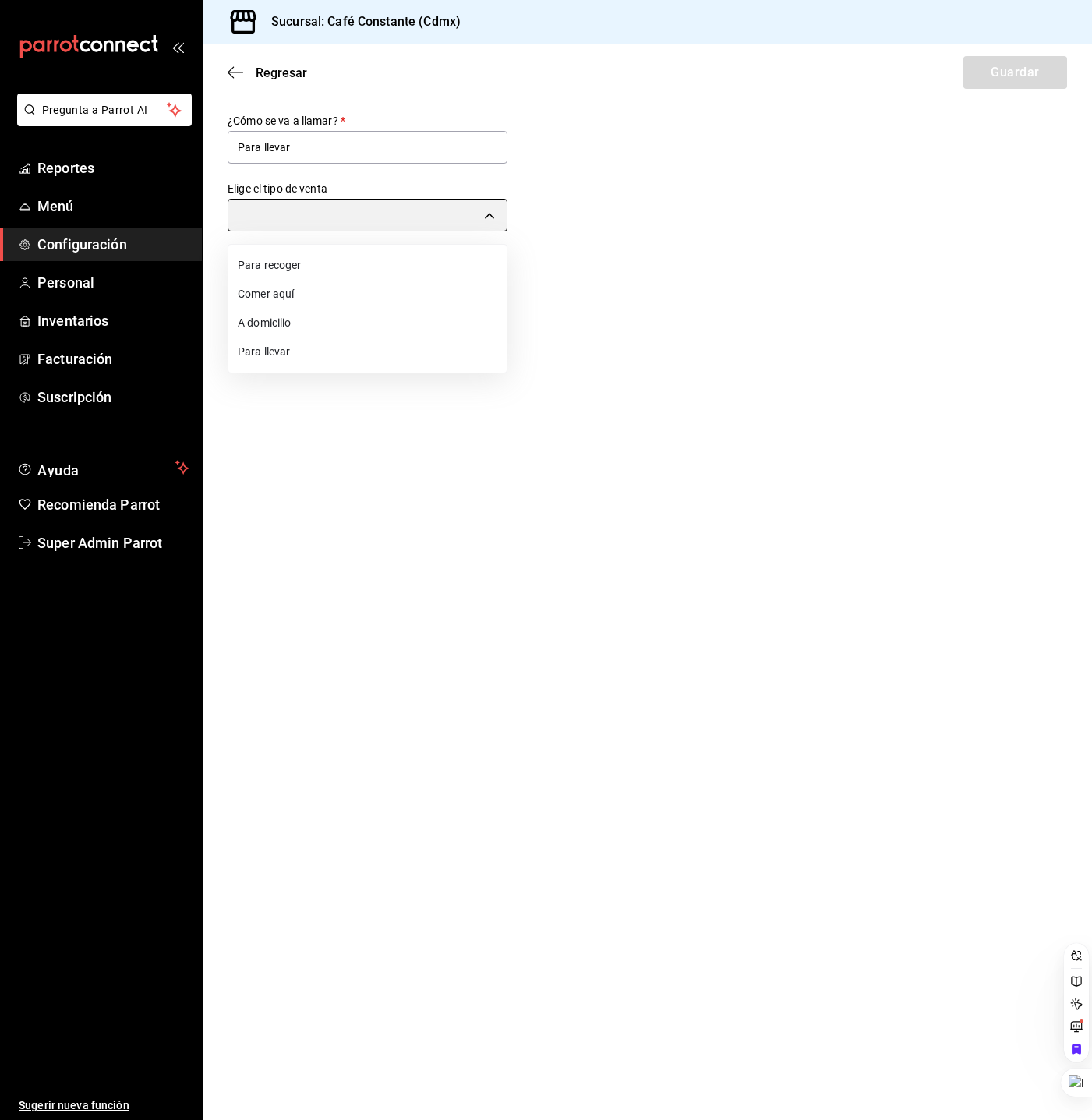
type input "TAKE_OUT"
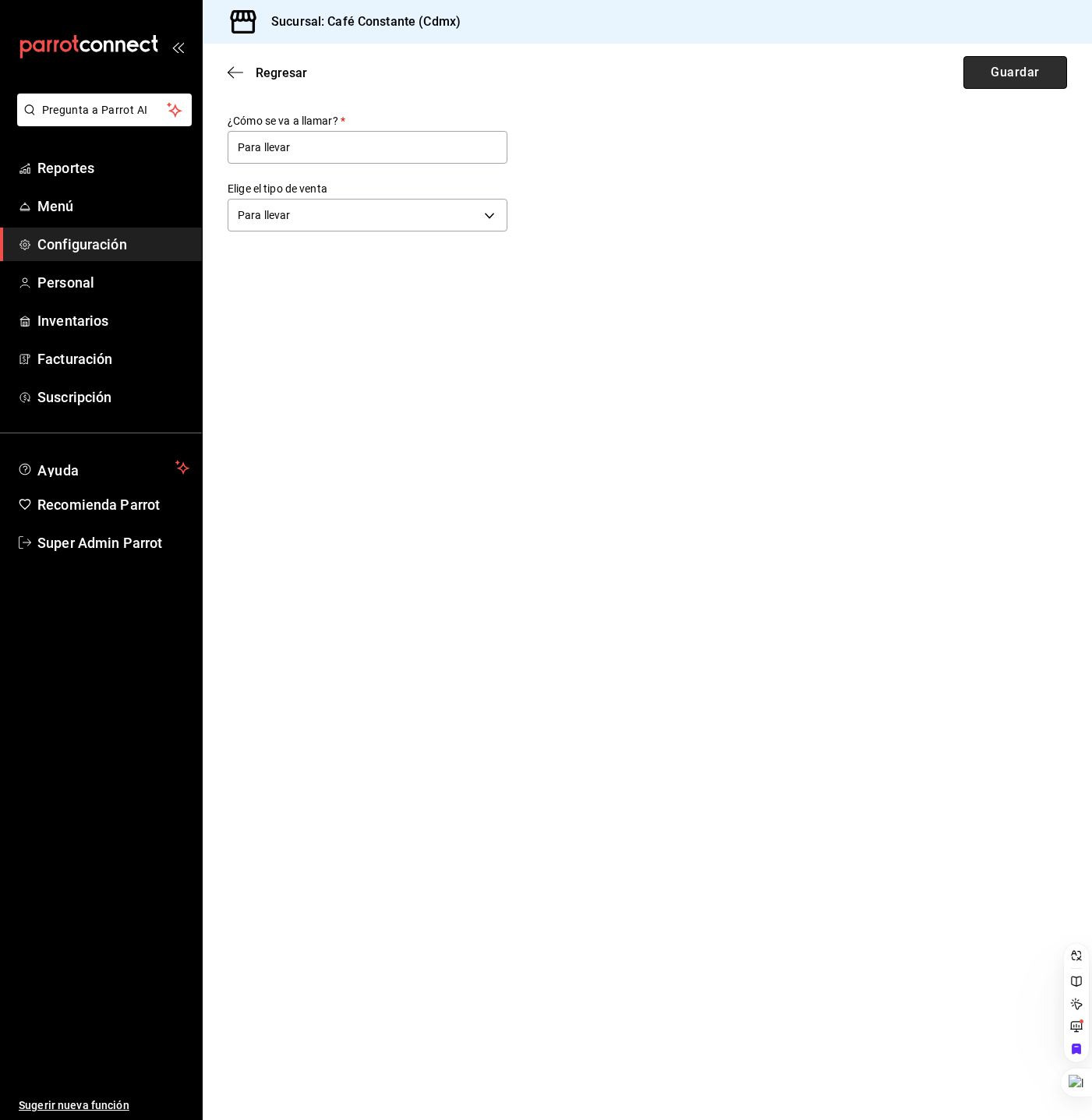
click at [1036, 87] on button "Guardar" at bounding box center [1015, 73] width 104 height 33
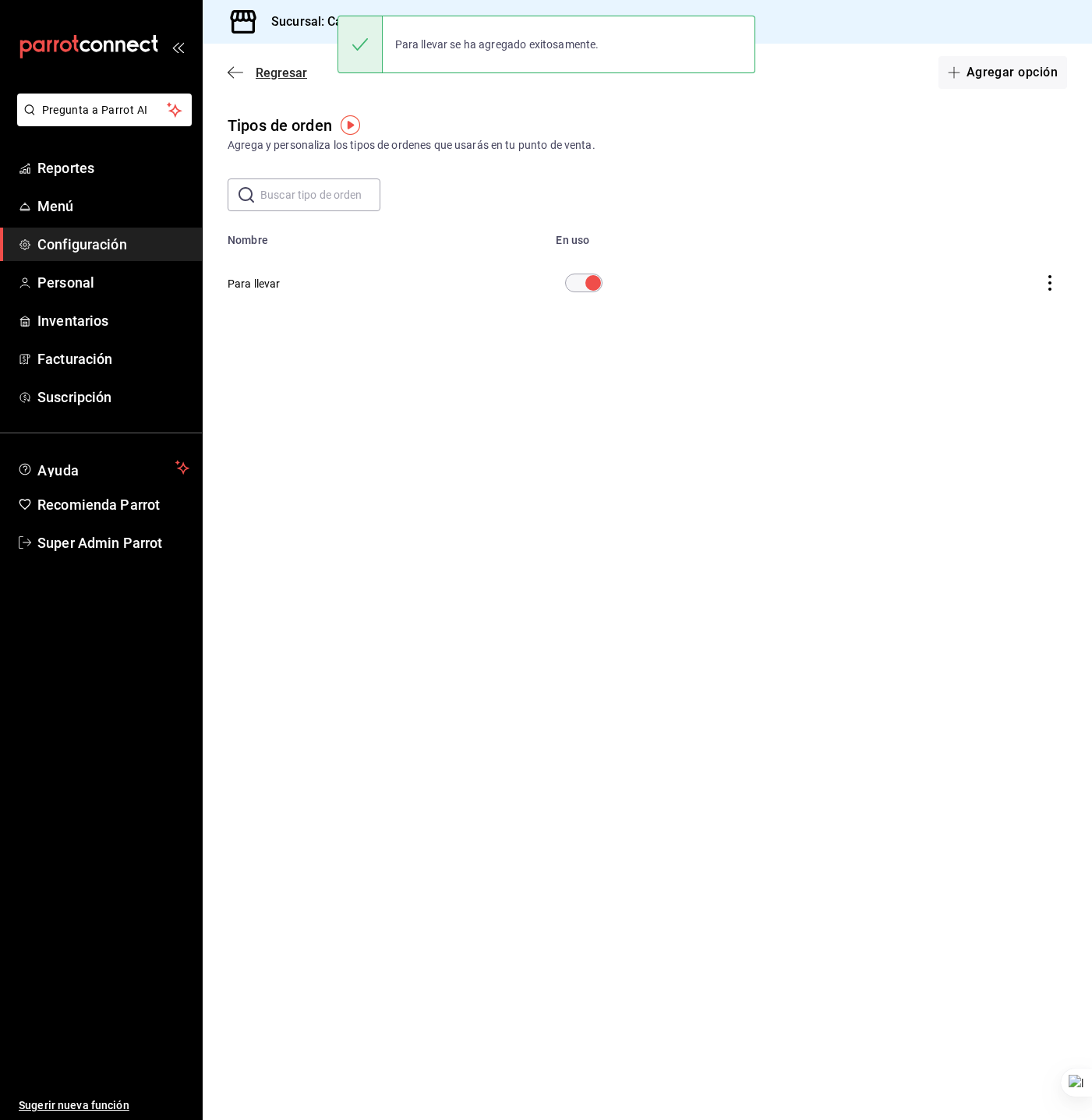
click at [277, 71] on span "Regresar" at bounding box center [282, 73] width 51 height 15
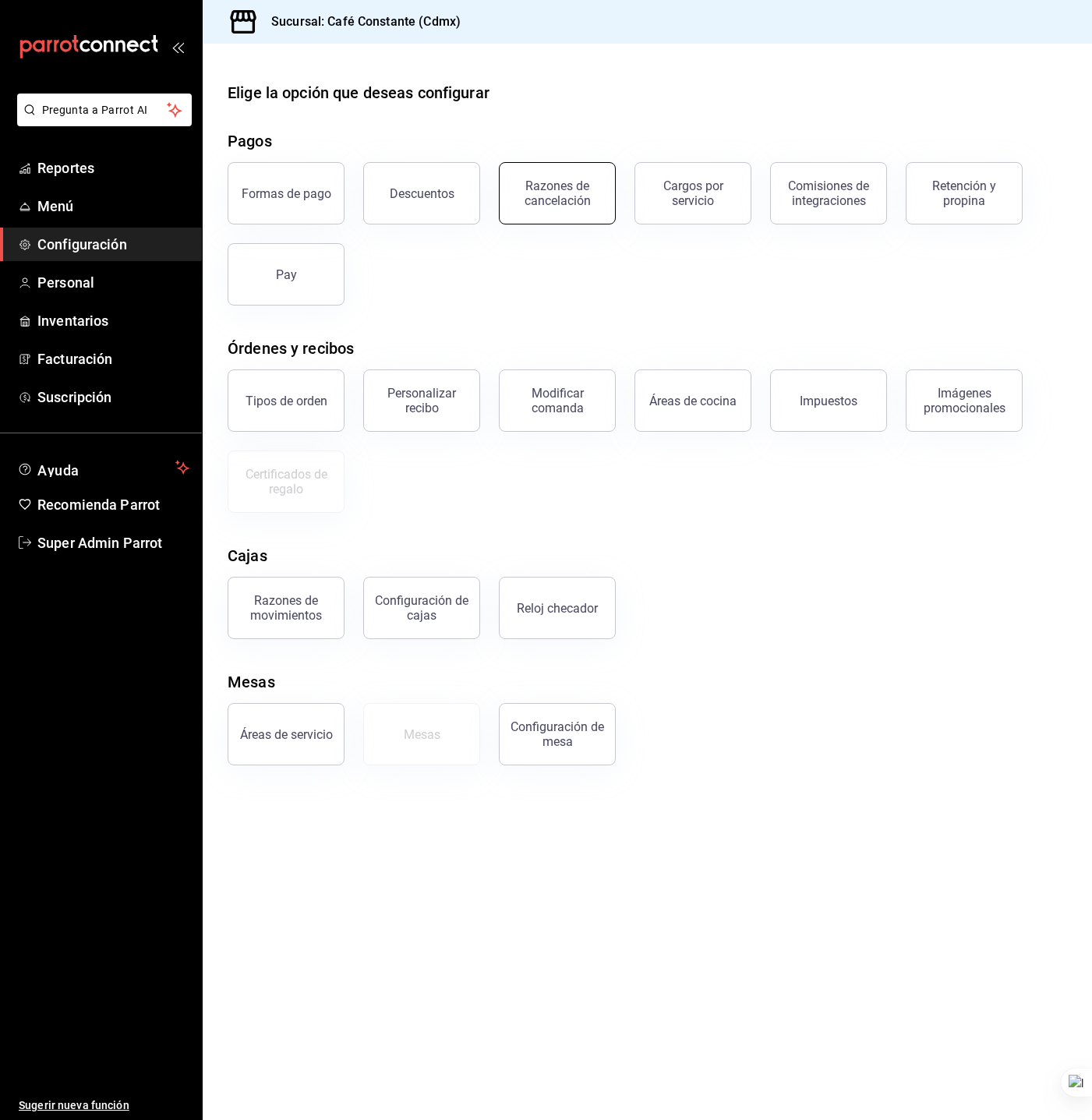
click at [534, 194] on div "Razones de cancelación" at bounding box center [558, 193] width 97 height 30
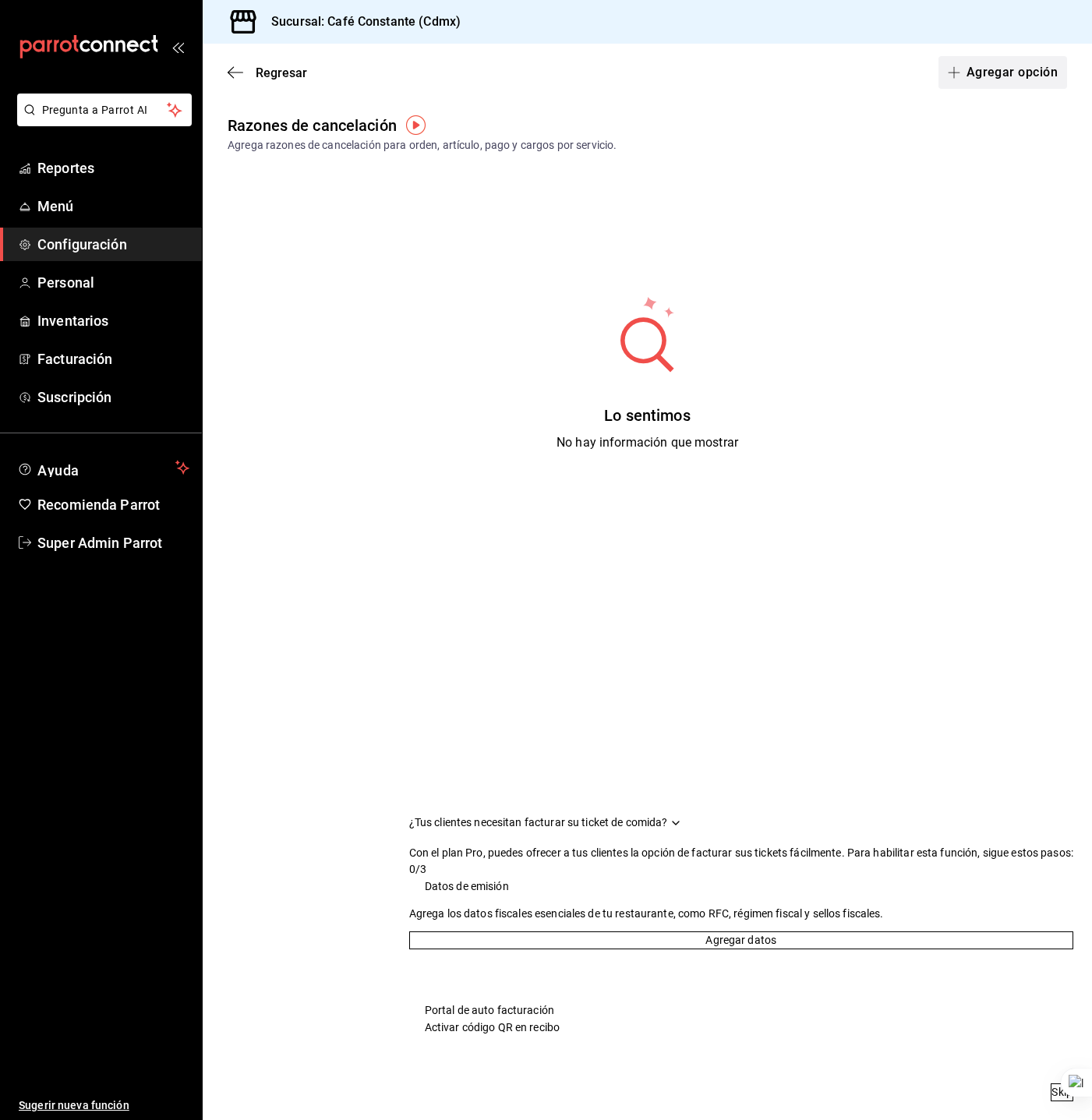
click at [1037, 73] on button "Agregar opción" at bounding box center [1003, 73] width 129 height 33
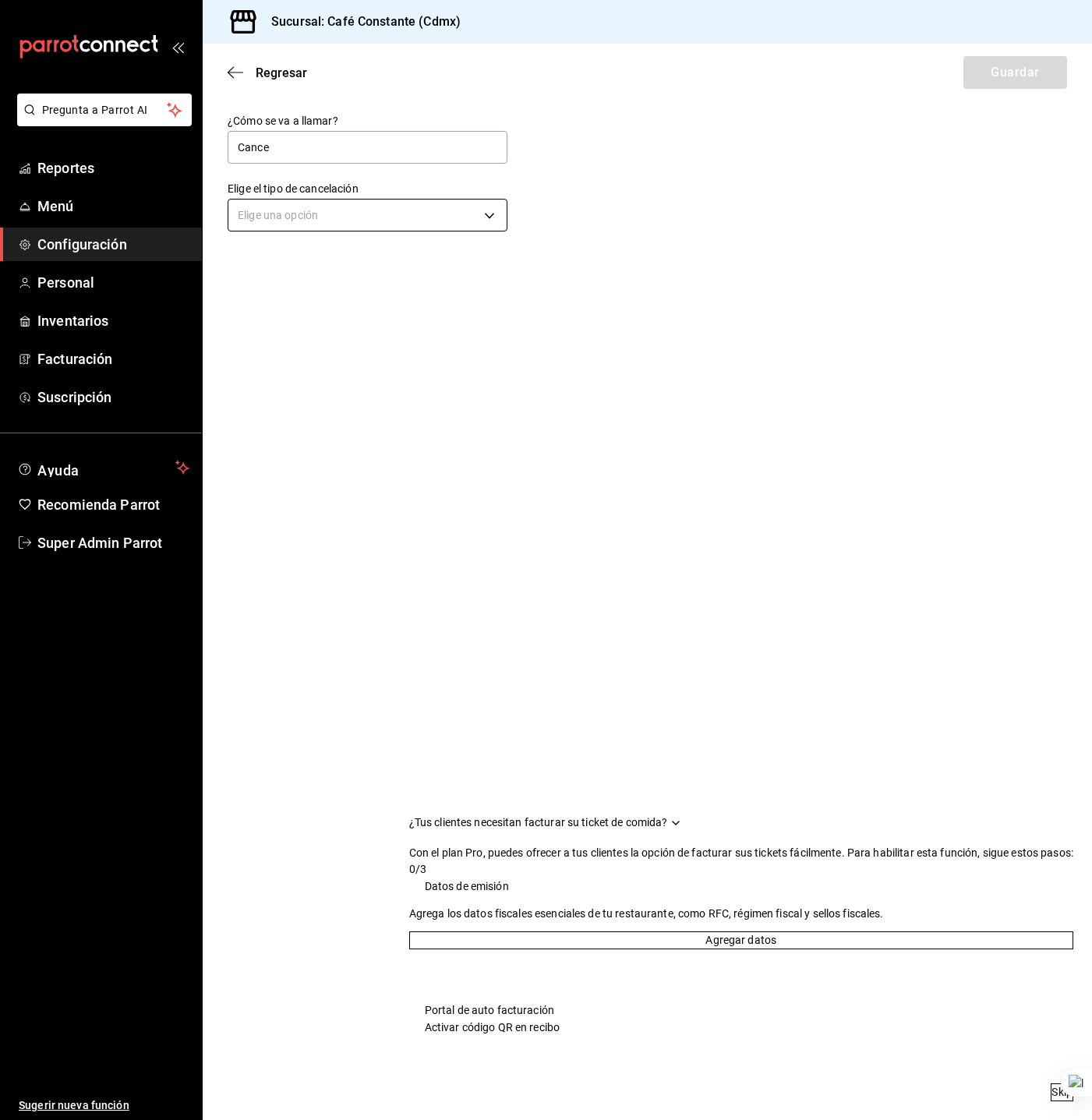
type input "Cancelación de orden"
click at [375, 215] on body "Pregunta a Parrot AI Reportes Menú Configuración Personal Inventarios Facturaci…" at bounding box center [546, 560] width 1092 height 1120
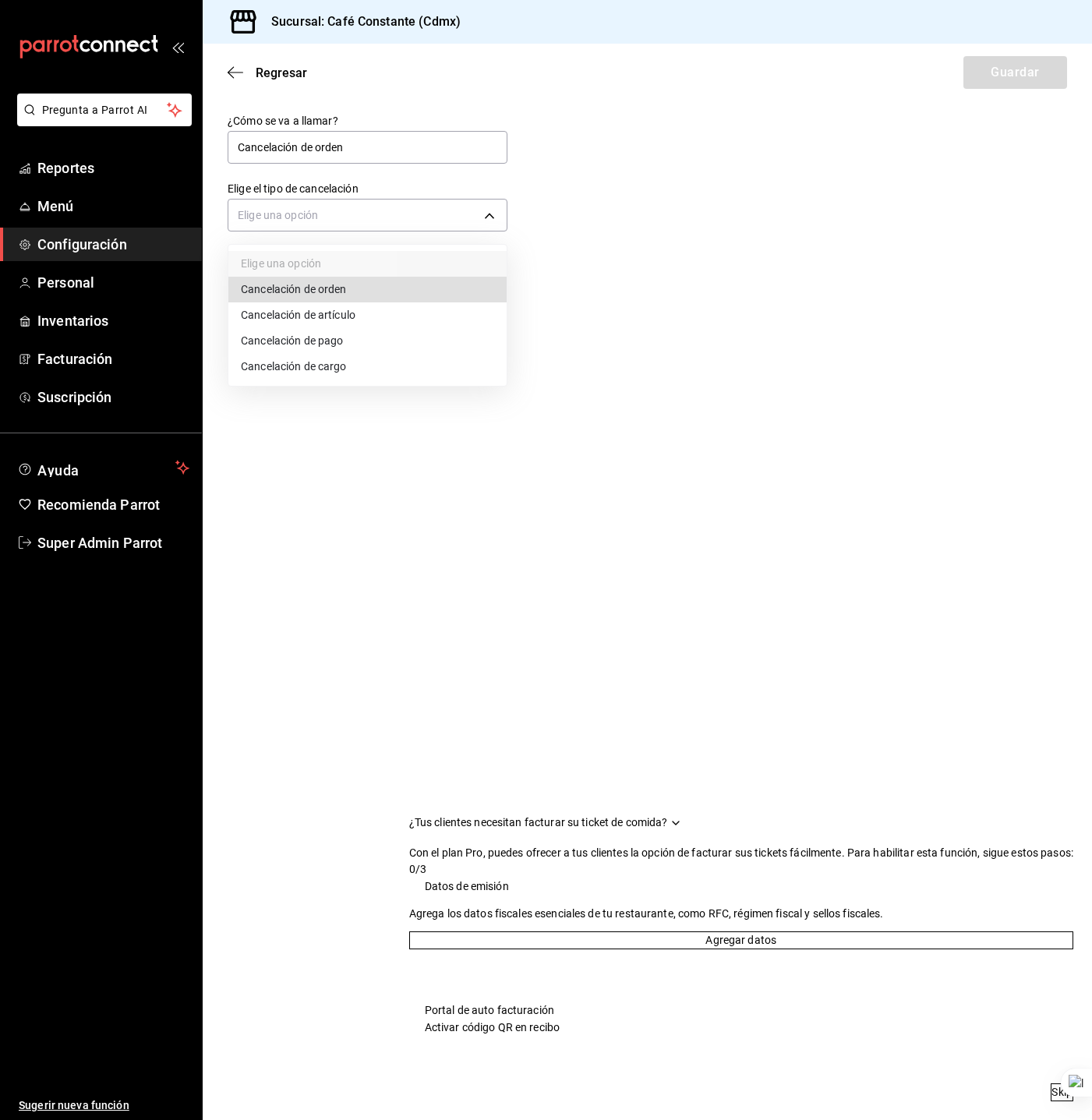
click at [358, 298] on li "Cancelación de orden" at bounding box center [367, 290] width 278 height 26
type input "ORDER"
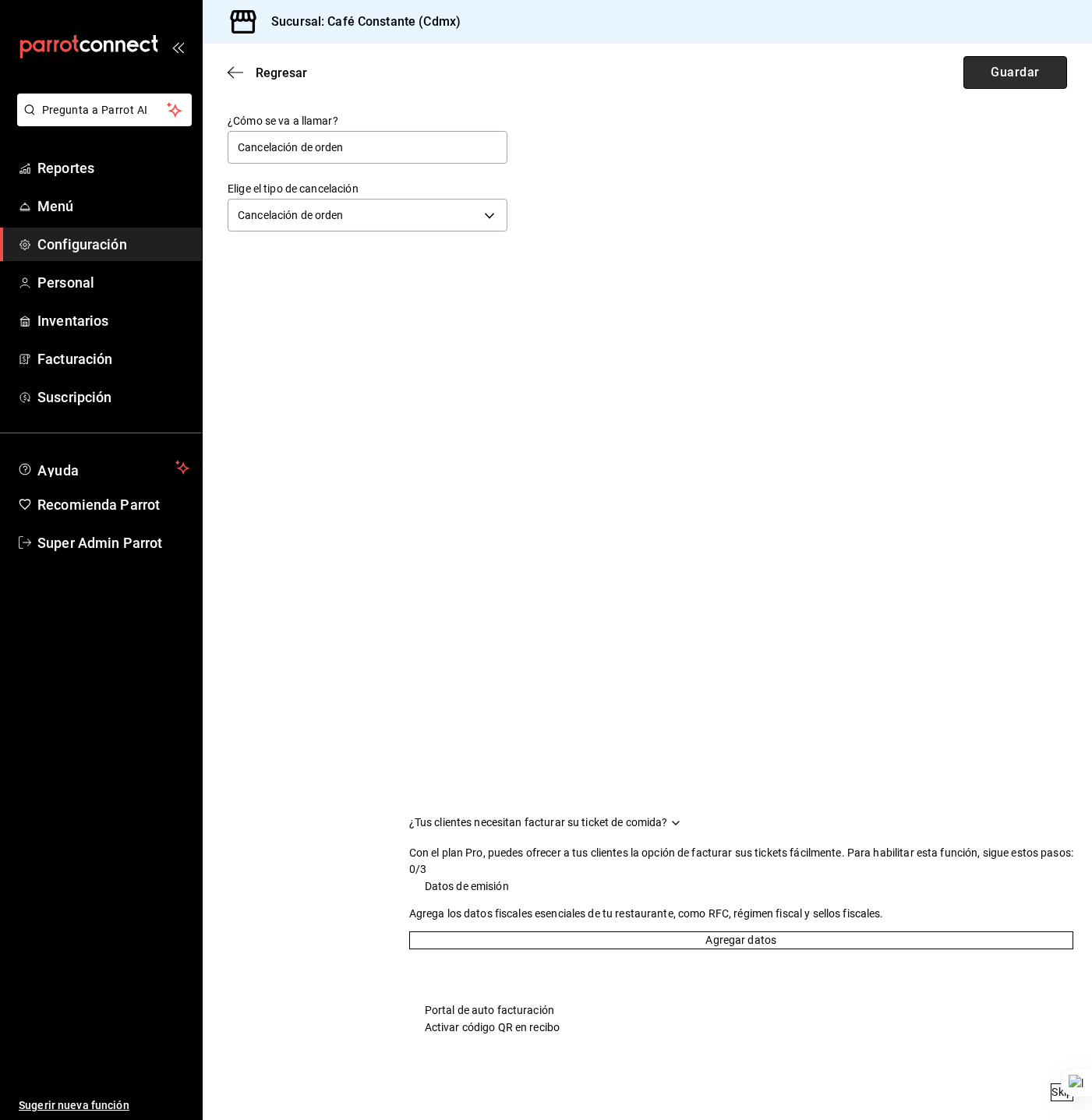
click at [1009, 84] on button "Guardar" at bounding box center [1015, 73] width 104 height 33
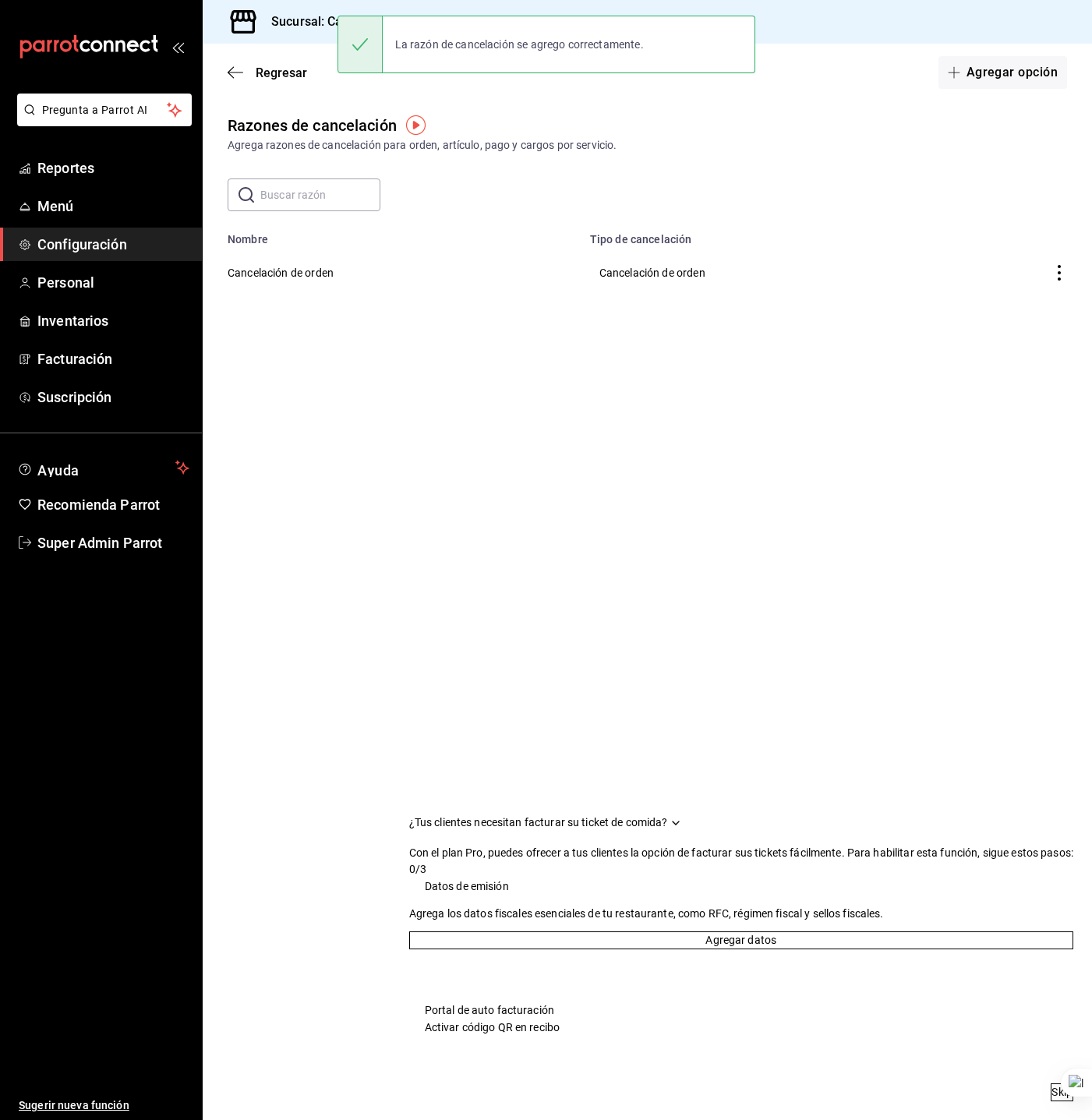
drag, startPoint x: 407, startPoint y: 512, endPoint x: 361, endPoint y: 541, distance: 54.4
click at [407, 525] on main "Regresar Agregar opción Razones de cancelación Agrega razones de cancelación pa…" at bounding box center [647, 581] width 890 height 1076
drag, startPoint x: 125, startPoint y: 550, endPoint x: 133, endPoint y: 550, distance: 8.0
click at [125, 550] on span "Super Admin Parrot" at bounding box center [113, 542] width 152 height 21
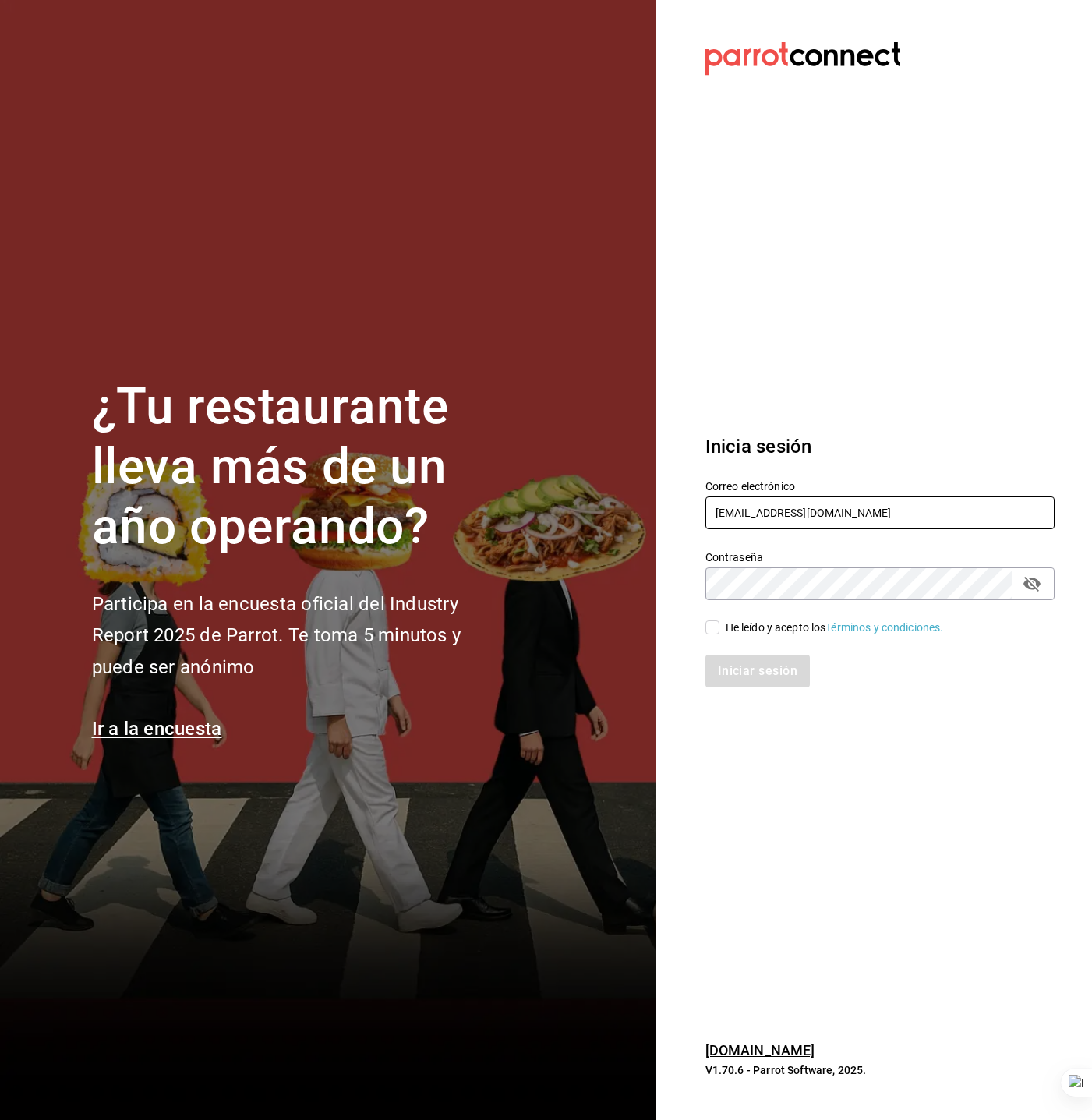
click at [814, 508] on input "constante@cdmx.com" at bounding box center [880, 513] width 349 height 33
type input "empollados@tacuba.com"
click at [796, 628] on div "He leído y acepto los Términos y condiciones." at bounding box center [835, 628] width 219 height 16
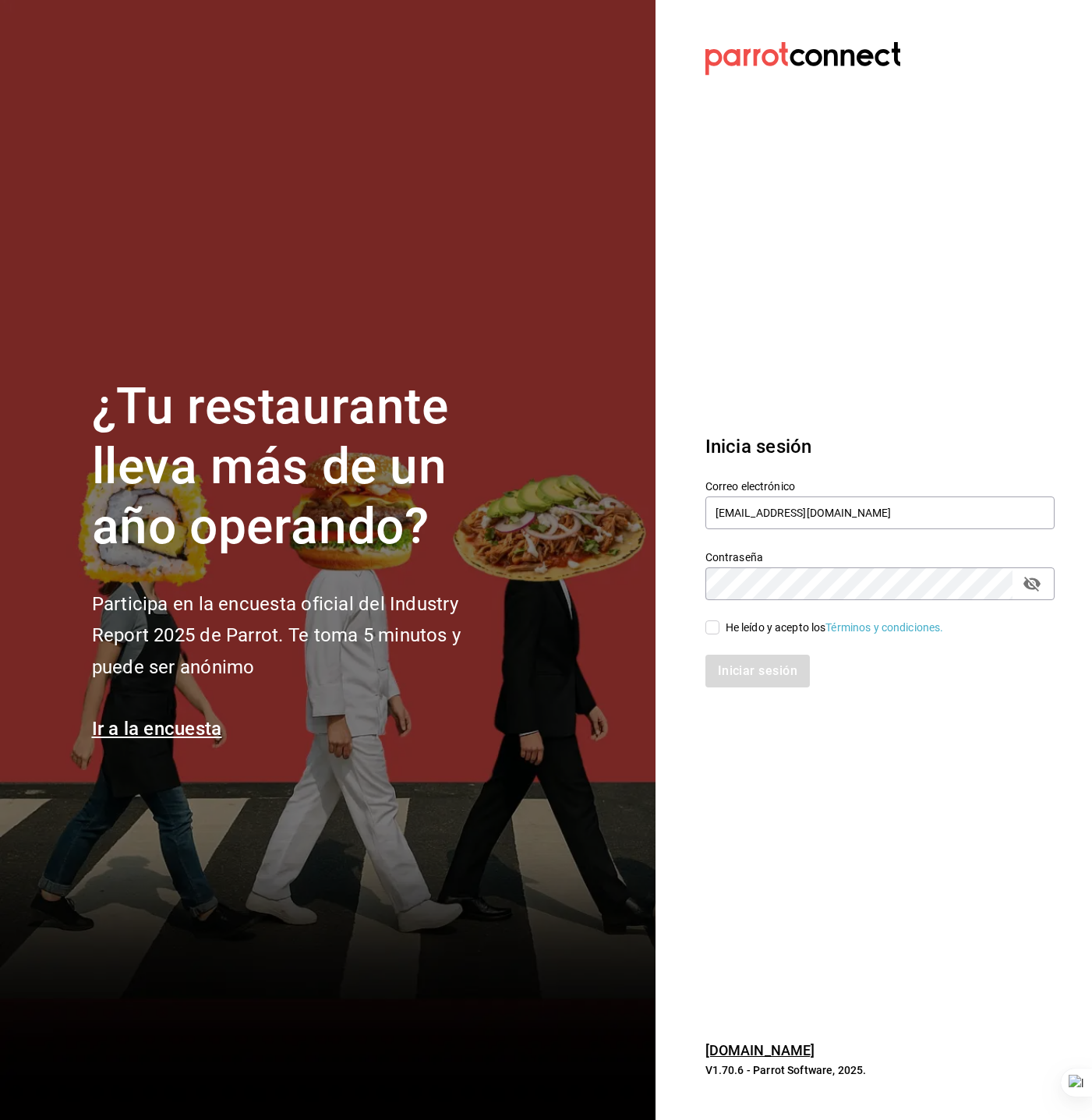
click at [720, 628] on input "He leído y acepto los Términos y condiciones." at bounding box center [712, 627] width 14 height 14
checkbox input "true"
click at [779, 672] on button "Iniciar sesión" at bounding box center [758, 672] width 106 height 33
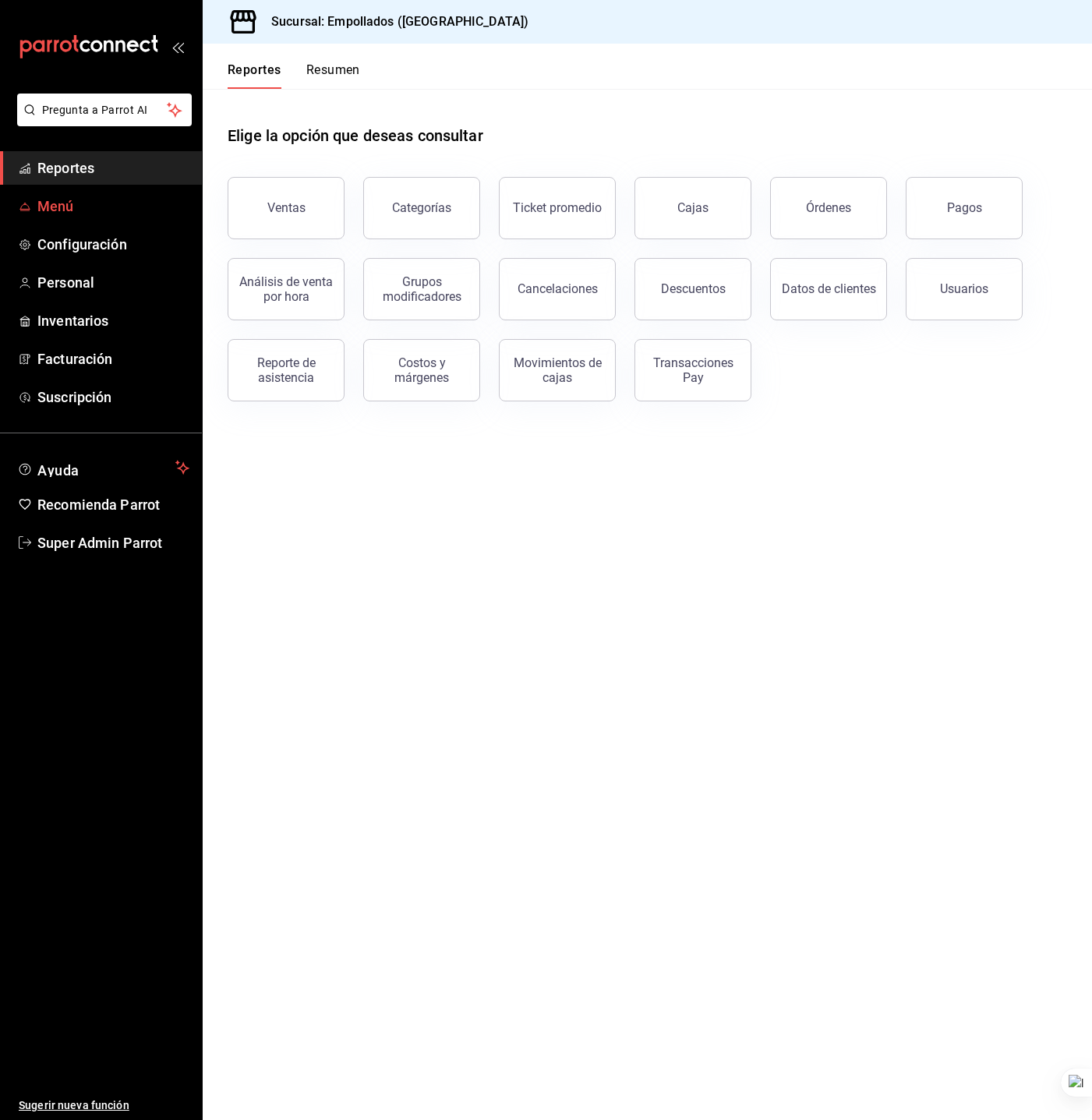
click at [94, 208] on span "Menú" at bounding box center [113, 206] width 152 height 21
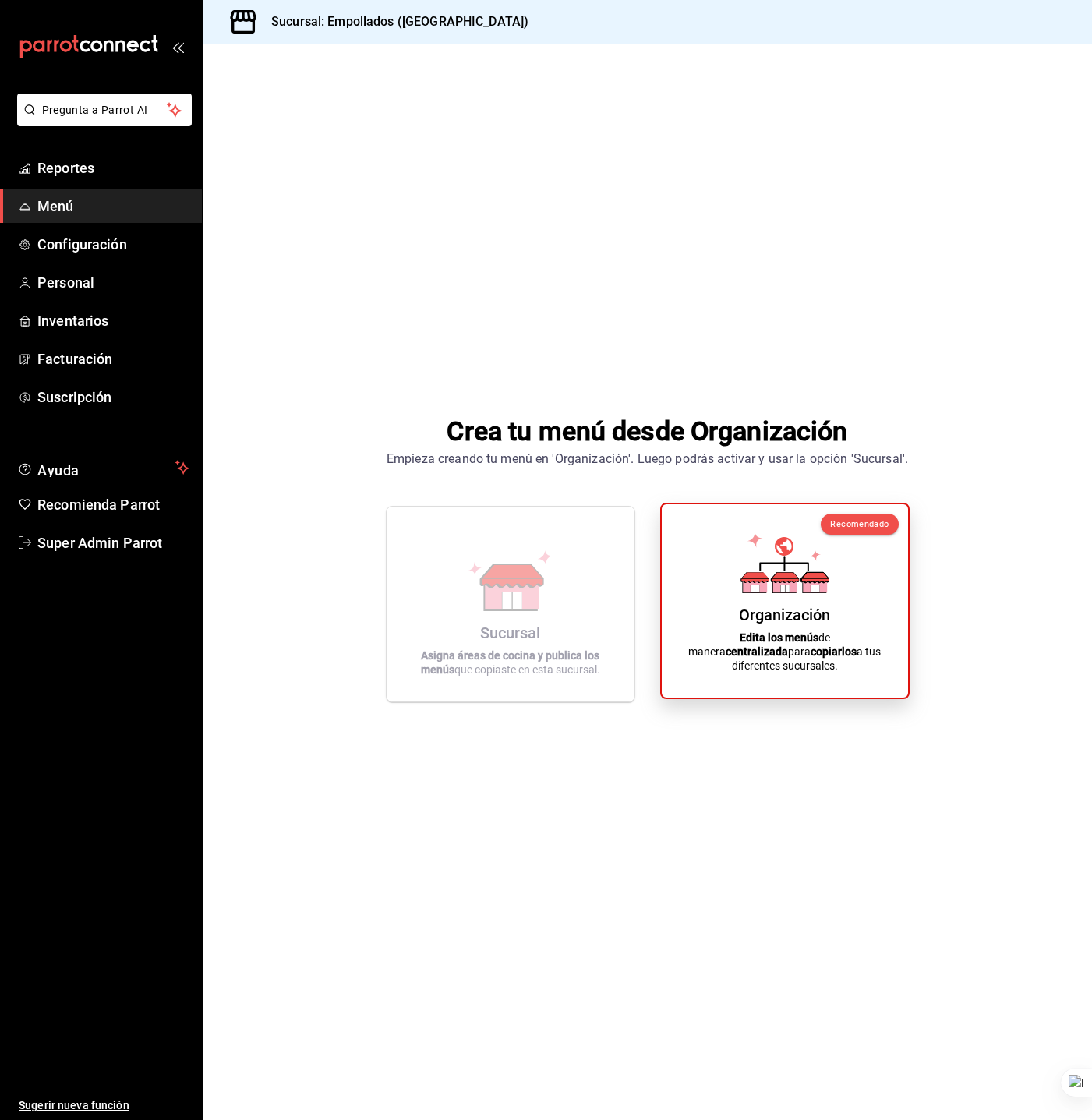
click at [726, 582] on div "Organización Edita los menús de manera centralizada para copiarlos a tus difere…" at bounding box center [785, 601] width 209 height 169
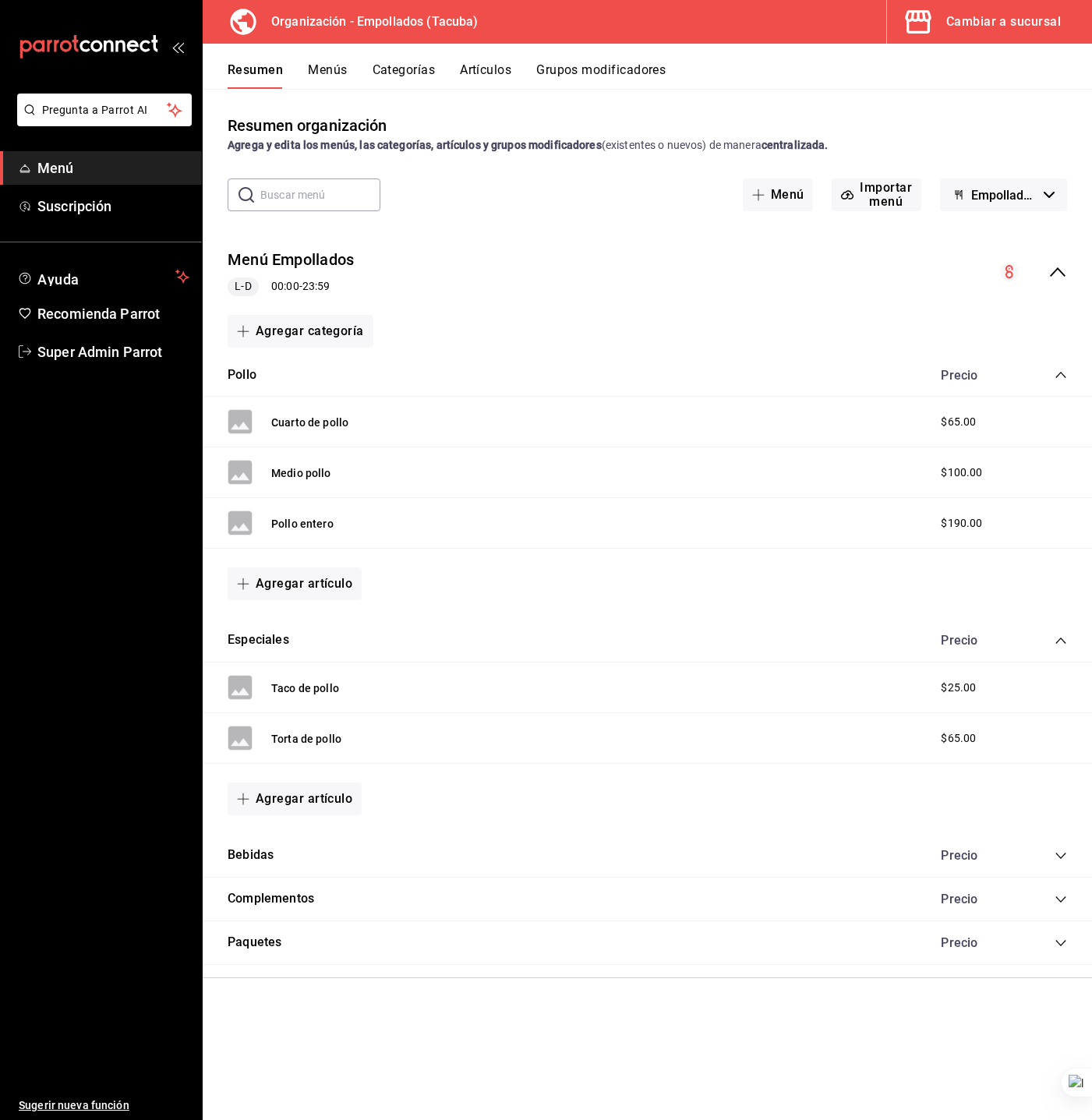
click at [344, 67] on button "Menús" at bounding box center [327, 75] width 39 height 26
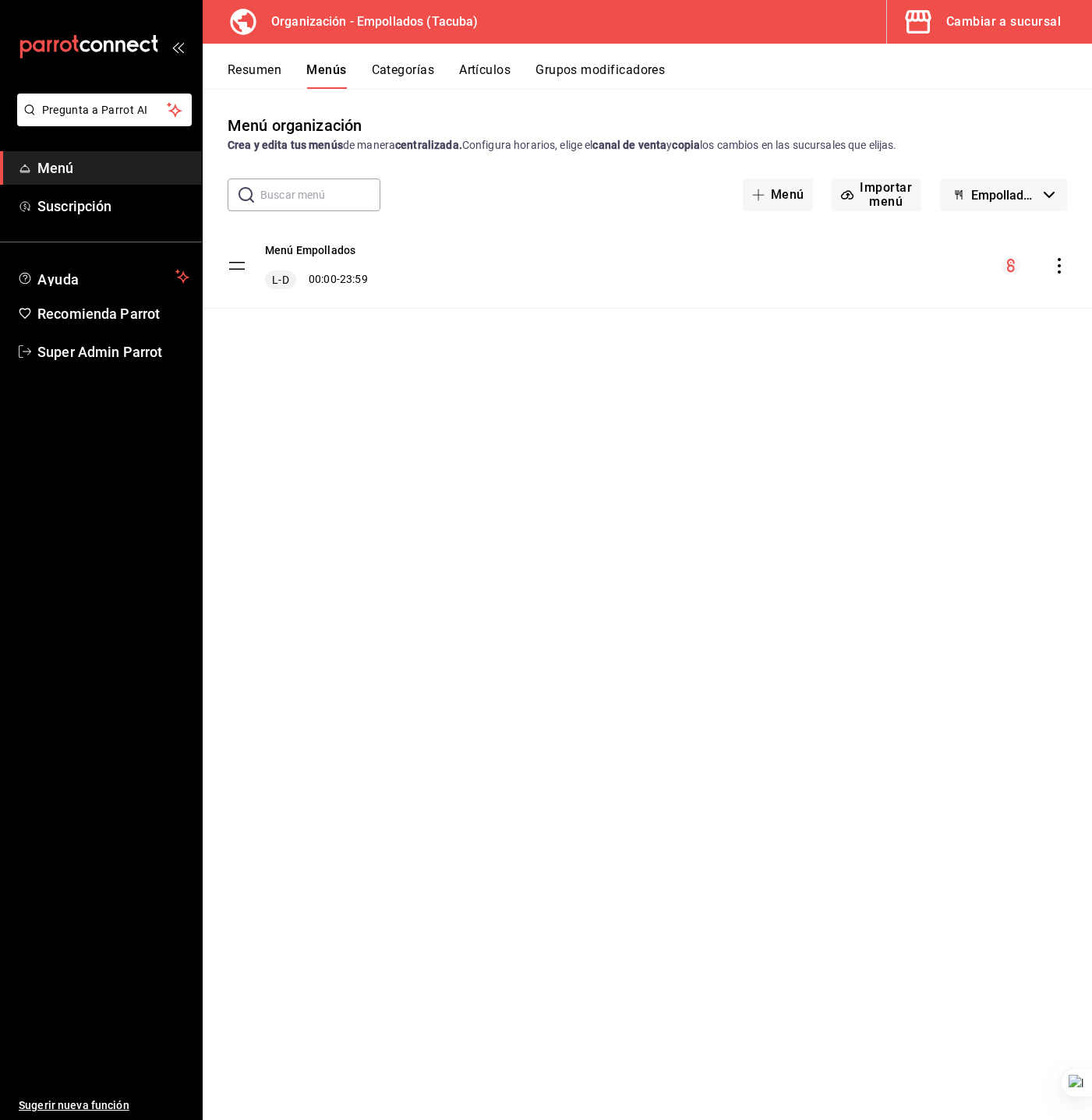
click at [1049, 281] on div "Menú Empollados L-D 00:00 - 23:59" at bounding box center [647, 265] width 890 height 84
click at [1059, 264] on icon "actions" at bounding box center [1059, 265] width 3 height 15
click at [948, 358] on span "Copiar en otra sucursal" at bounding box center [936, 366] width 191 height 16
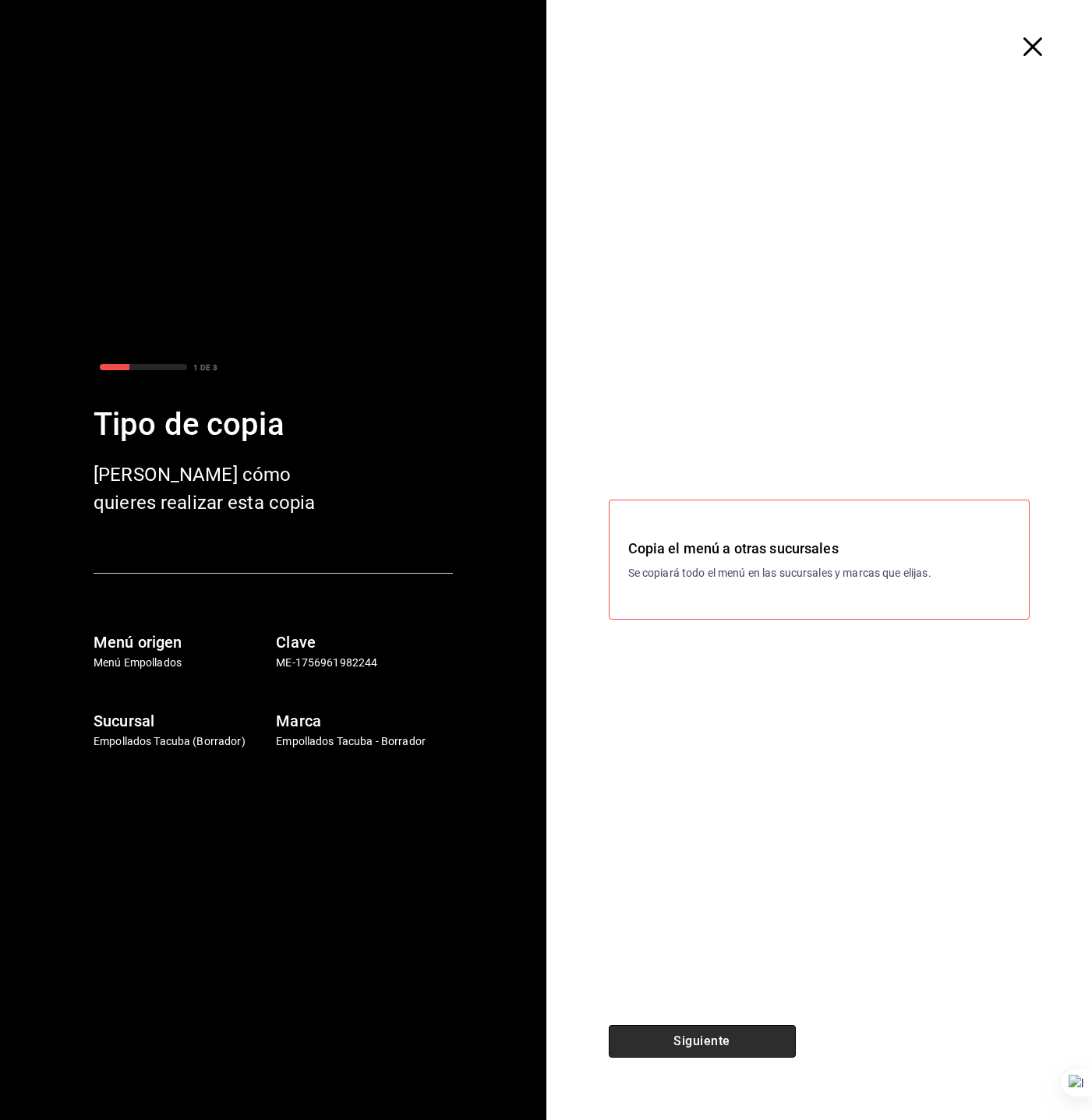
click at [686, 1046] on button "Siguiente" at bounding box center [702, 1042] width 187 height 33
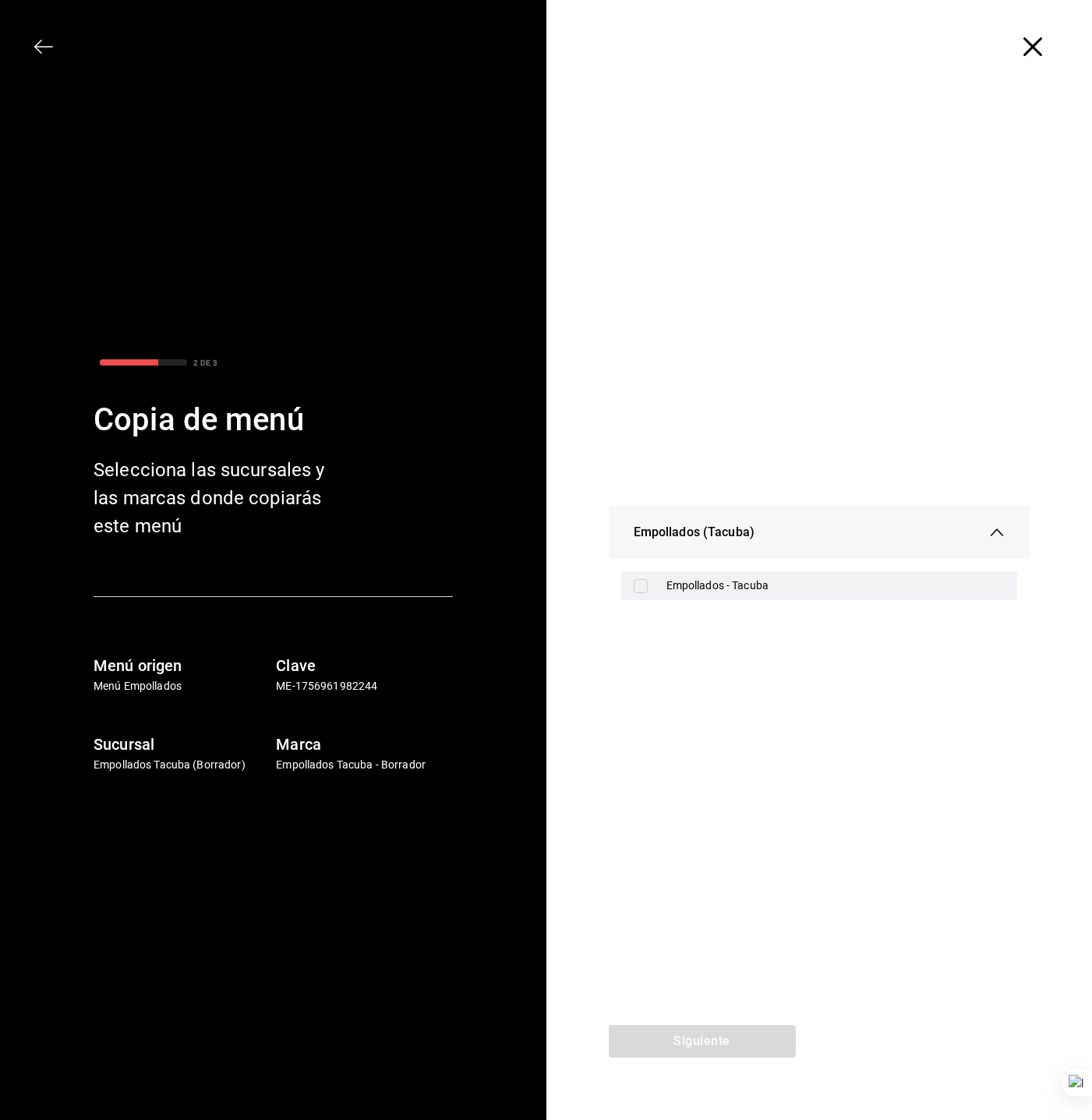
click at [678, 597] on div "Empollados - Tacuba" at bounding box center [819, 586] width 397 height 29
checkbox input "true"
click at [683, 1055] on button "Siguiente" at bounding box center [702, 1042] width 187 height 33
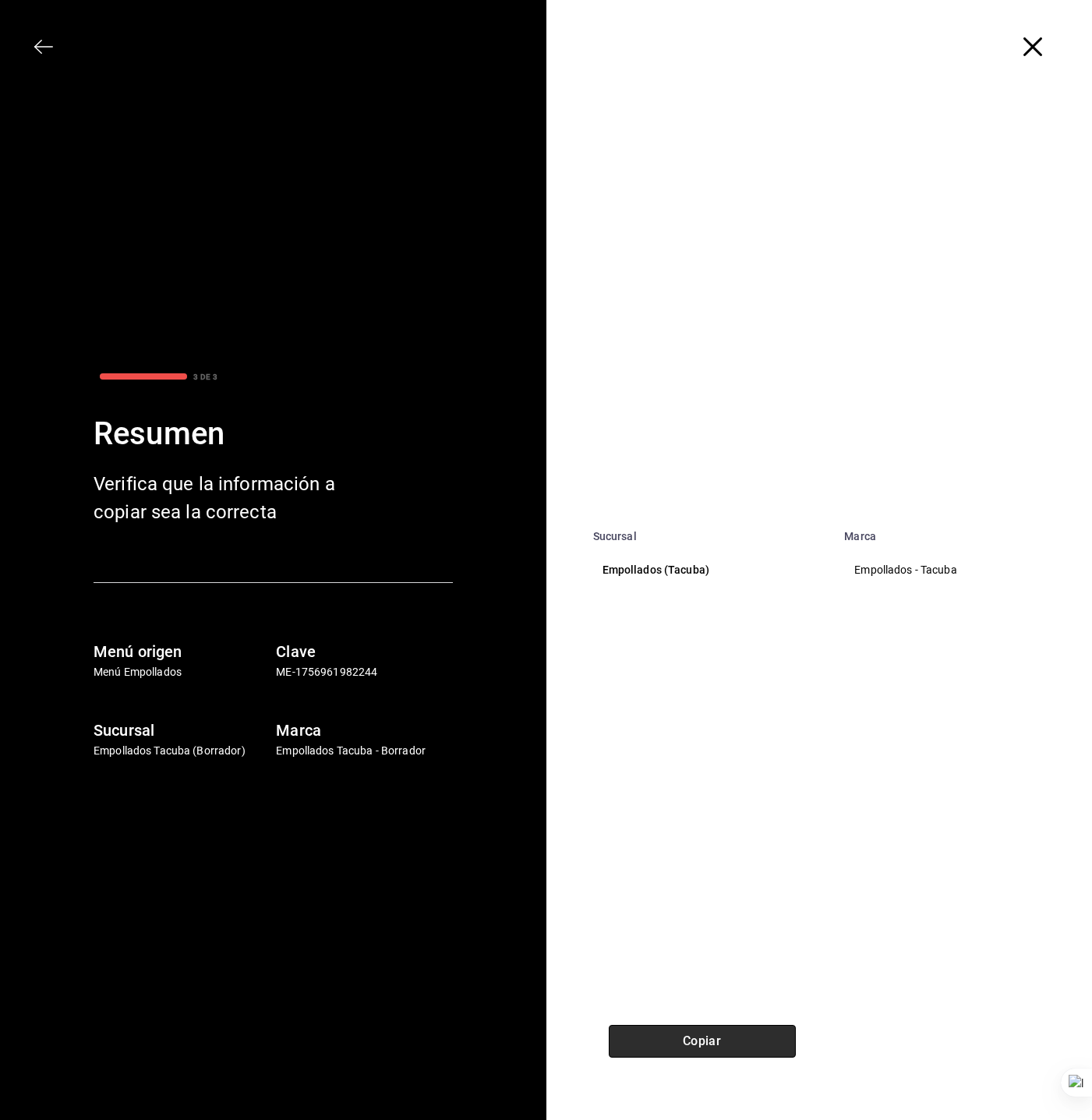
click at [703, 1036] on button "Copiar" at bounding box center [702, 1042] width 187 height 33
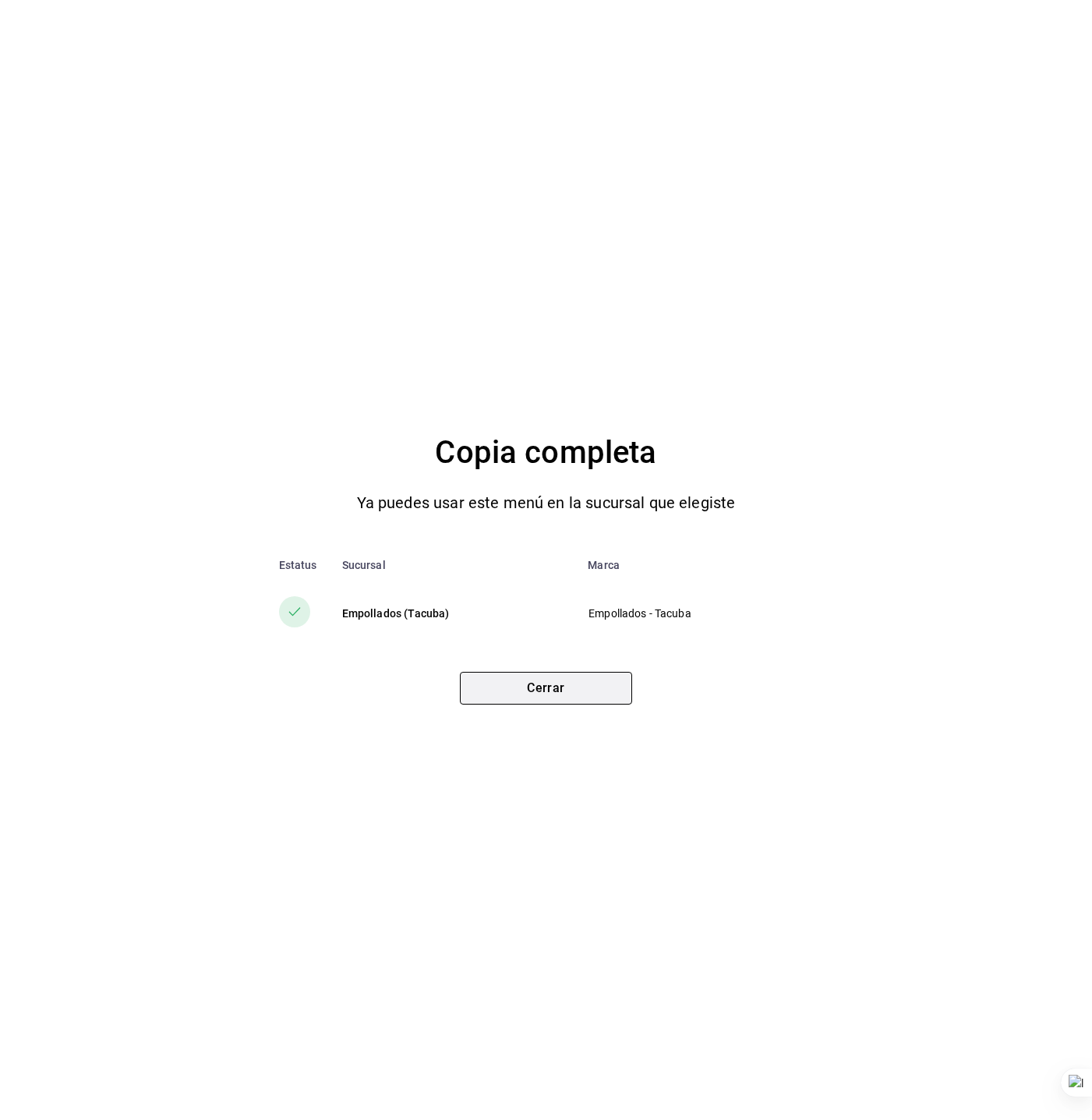
click at [485, 673] on button "Cerrar" at bounding box center [546, 688] width 172 height 33
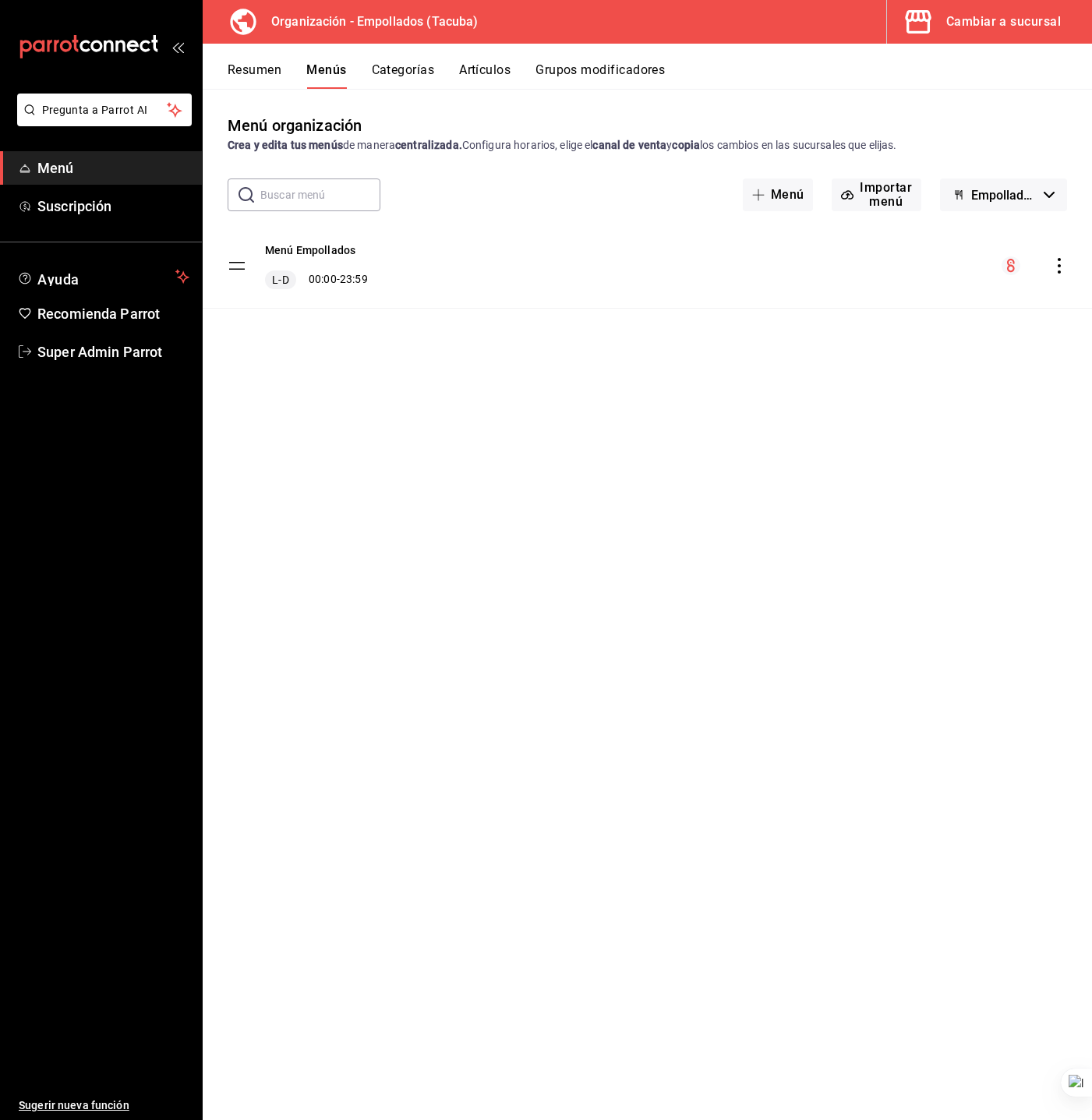
click at [933, 15] on icon "button" at bounding box center [919, 22] width 31 height 31
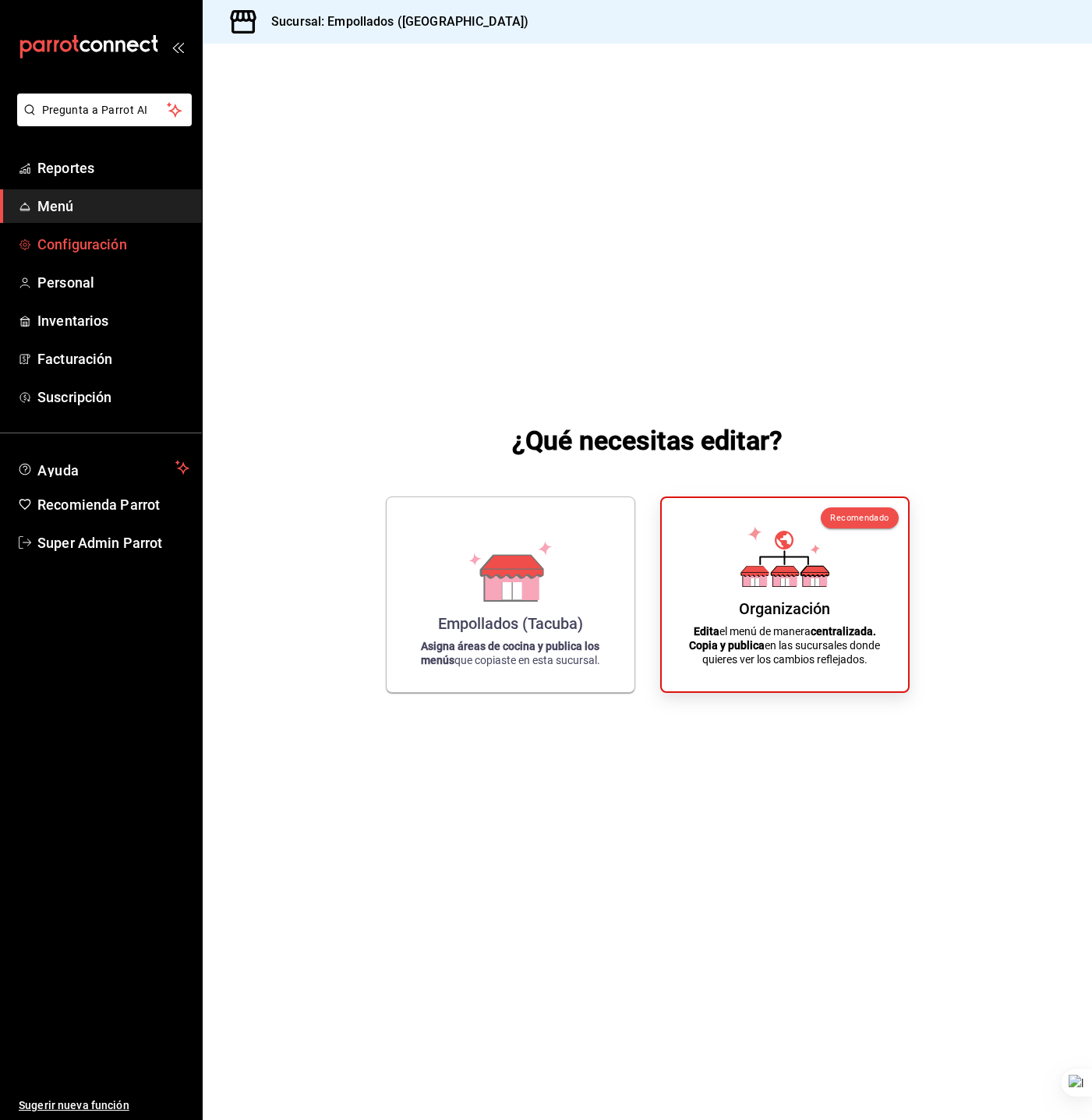
click at [118, 240] on span "Configuración" at bounding box center [113, 244] width 152 height 21
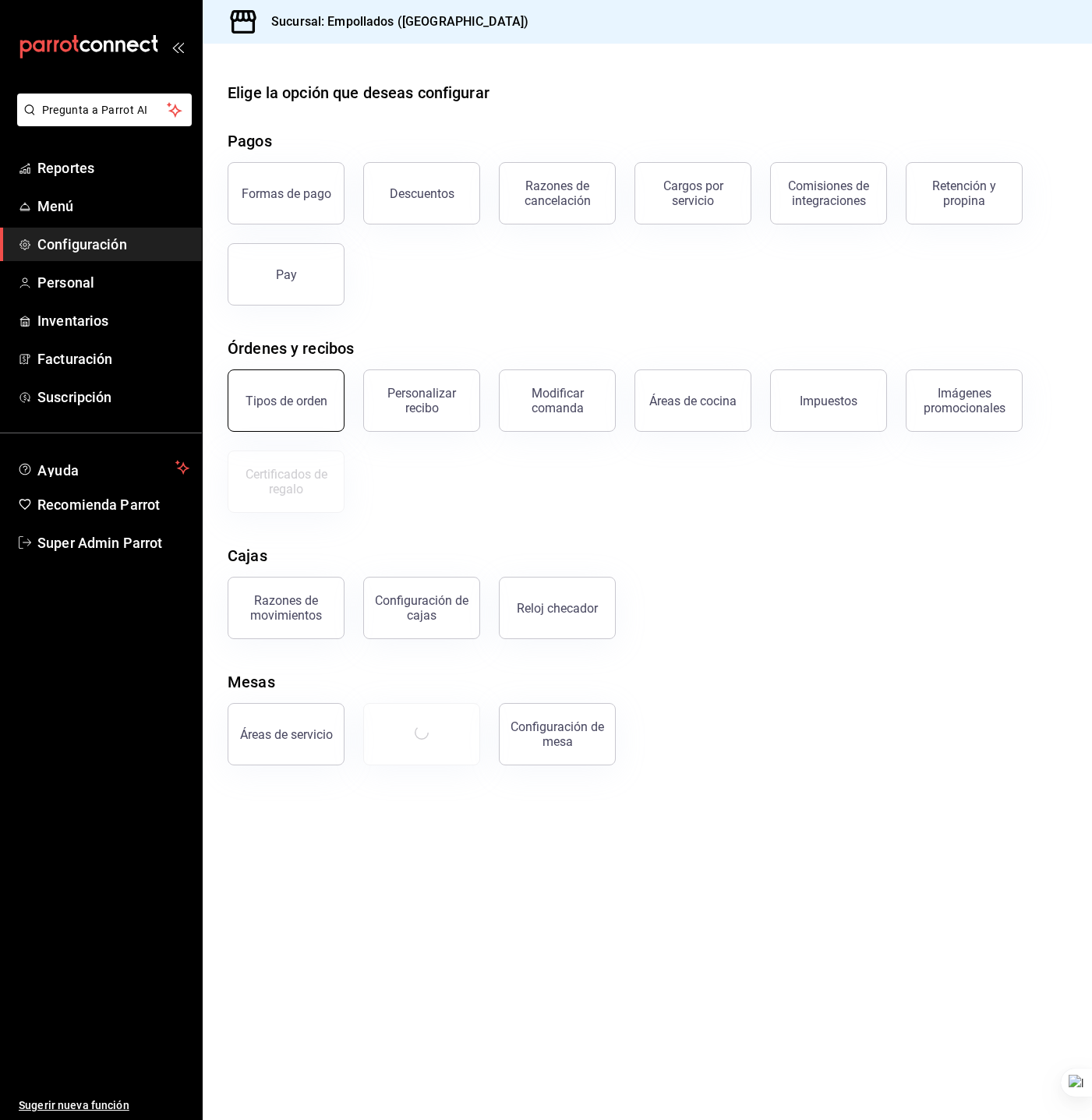
click at [299, 418] on button "Tipos de orden" at bounding box center [286, 400] width 117 height 62
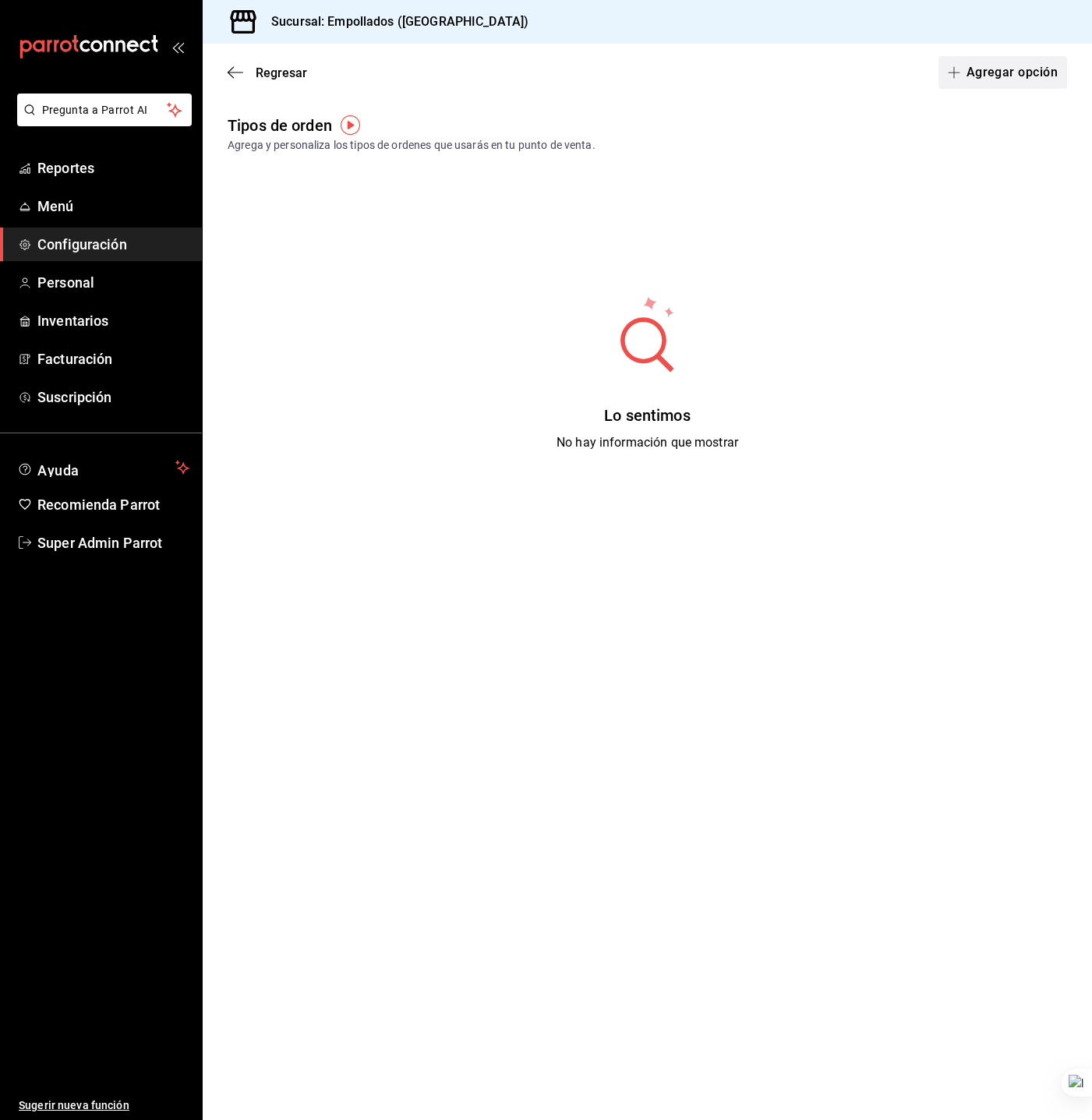
click at [950, 63] on button "Agregar opción" at bounding box center [1003, 73] width 129 height 33
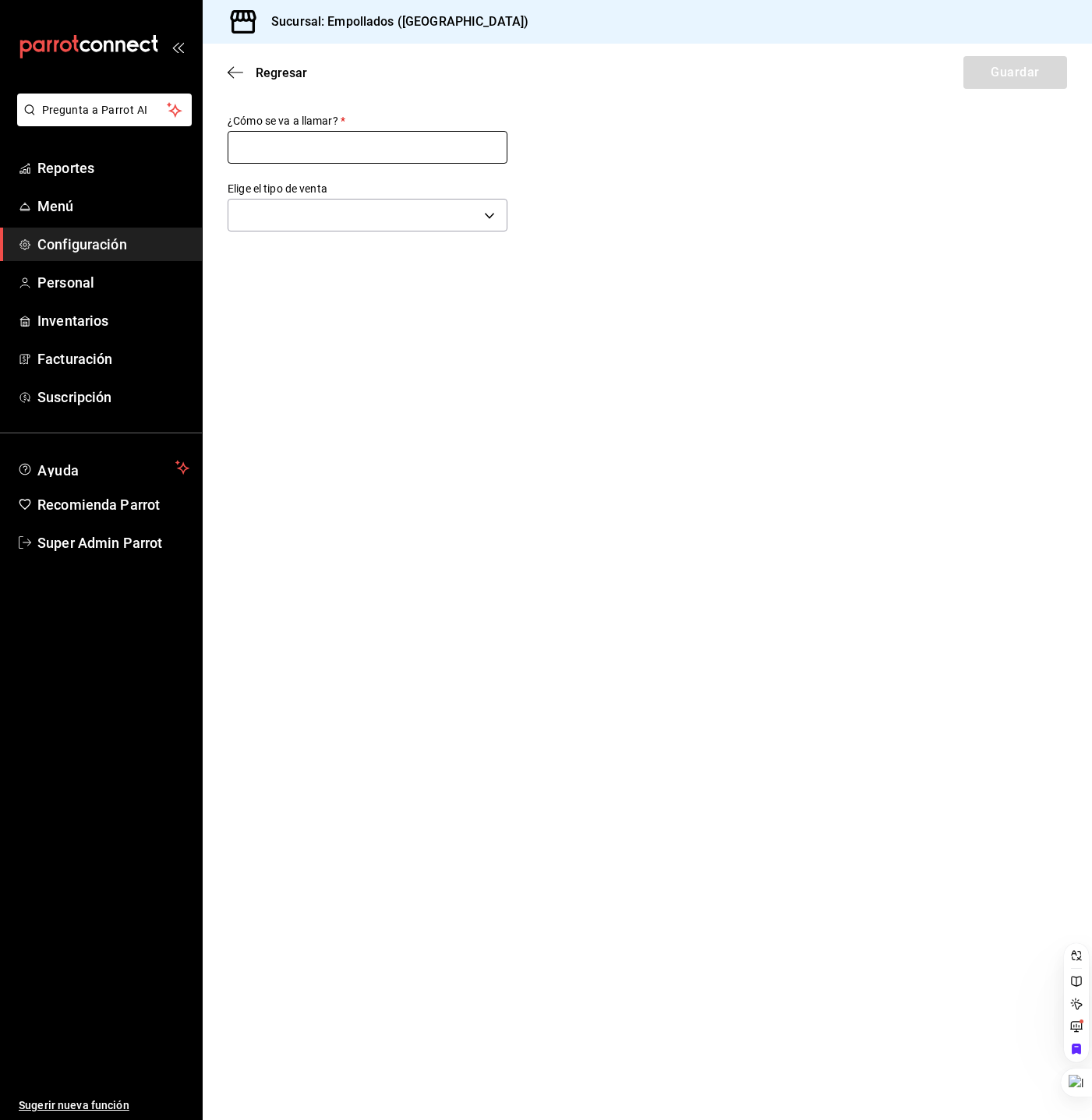
click at [327, 161] on input "text" at bounding box center [367, 148] width 280 height 33
type input "Para llevar"
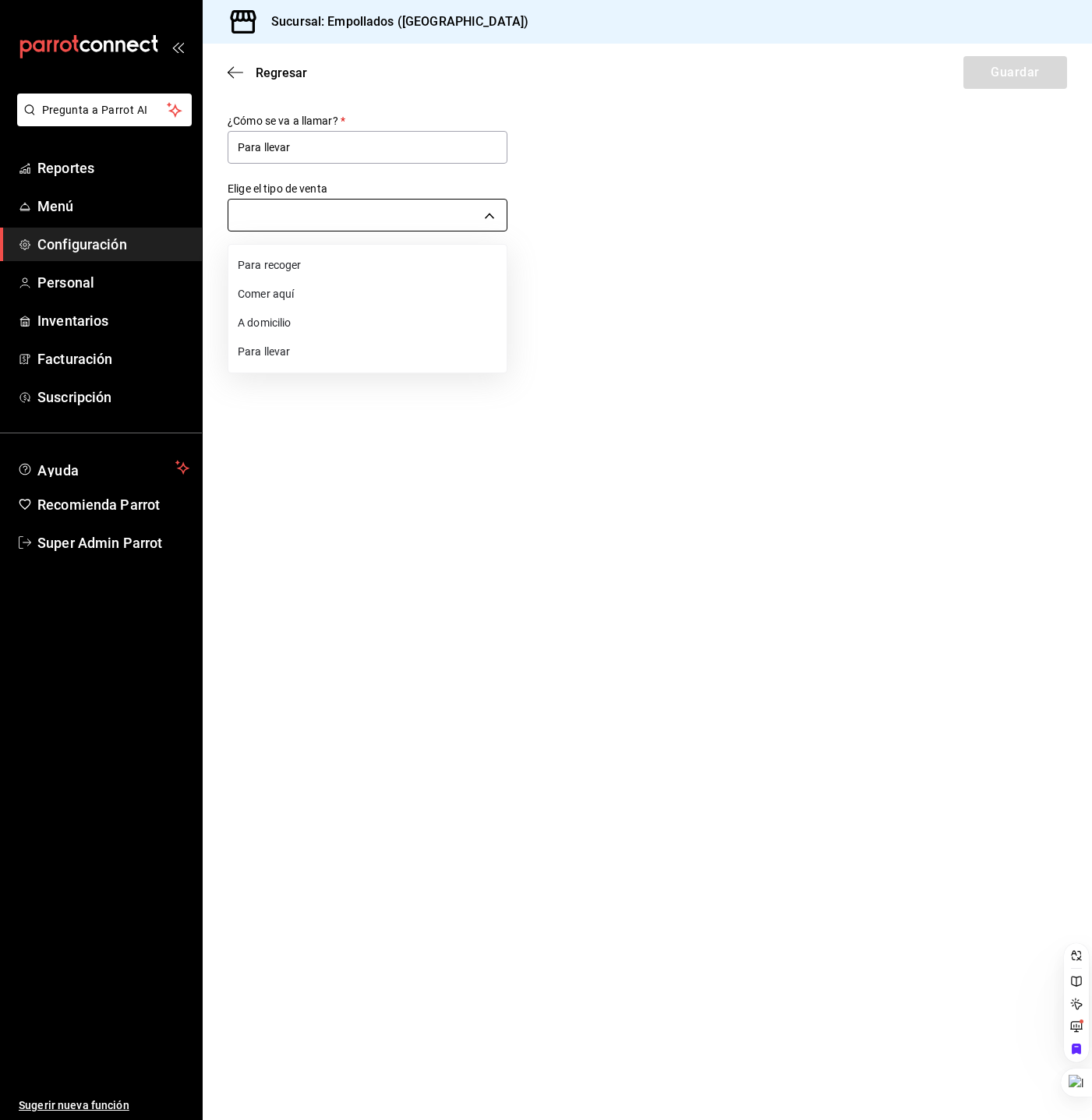
click at [417, 211] on body "Pregunta a Parrot AI Reportes Menú Configuración Personal Inventarios Facturaci…" at bounding box center [546, 560] width 1092 height 1120
click at [330, 343] on li "Para llevar" at bounding box center [367, 352] width 278 height 29
type input "TAKE_OUT"
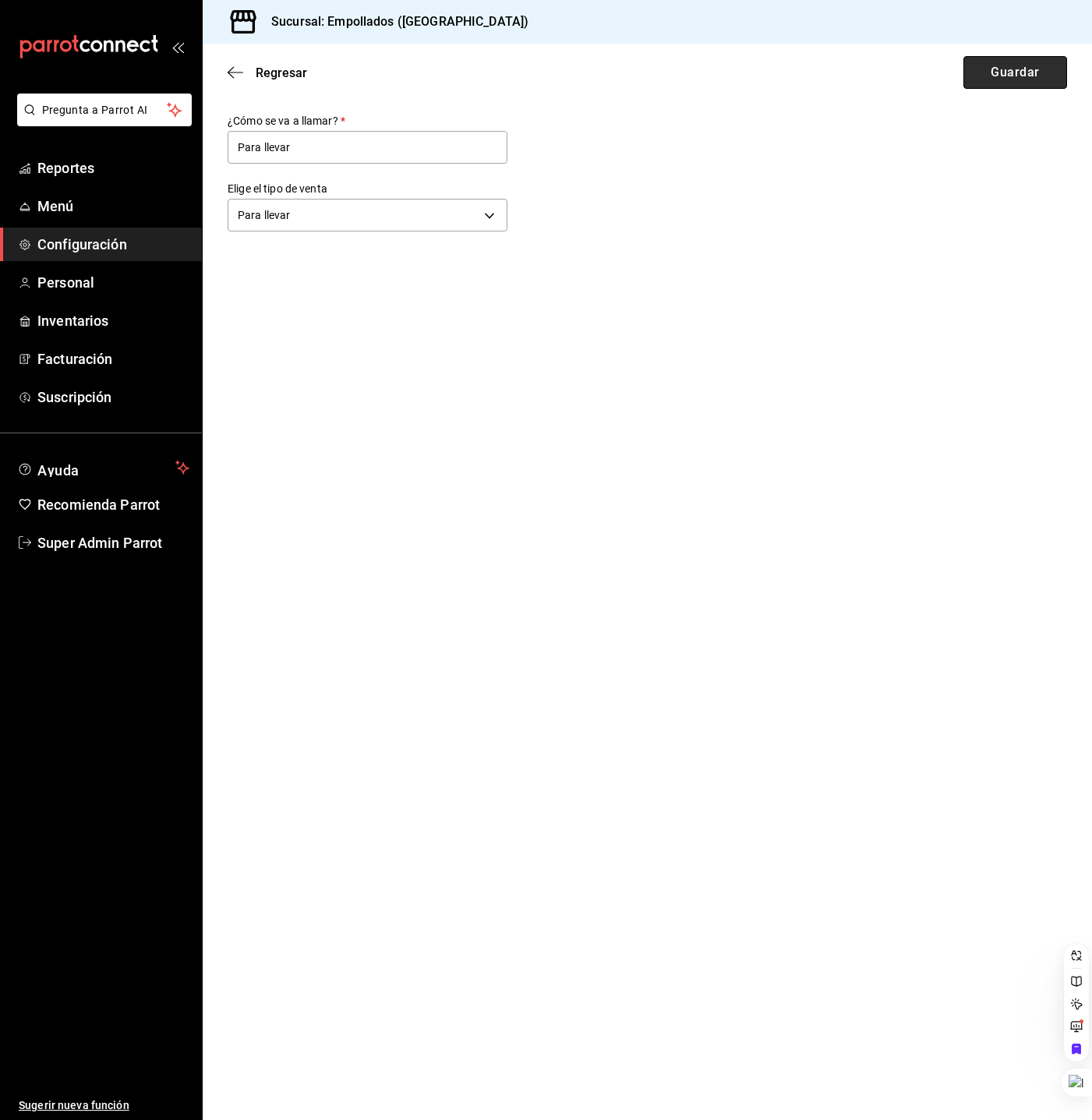
click at [1004, 67] on button "Guardar" at bounding box center [1015, 73] width 104 height 33
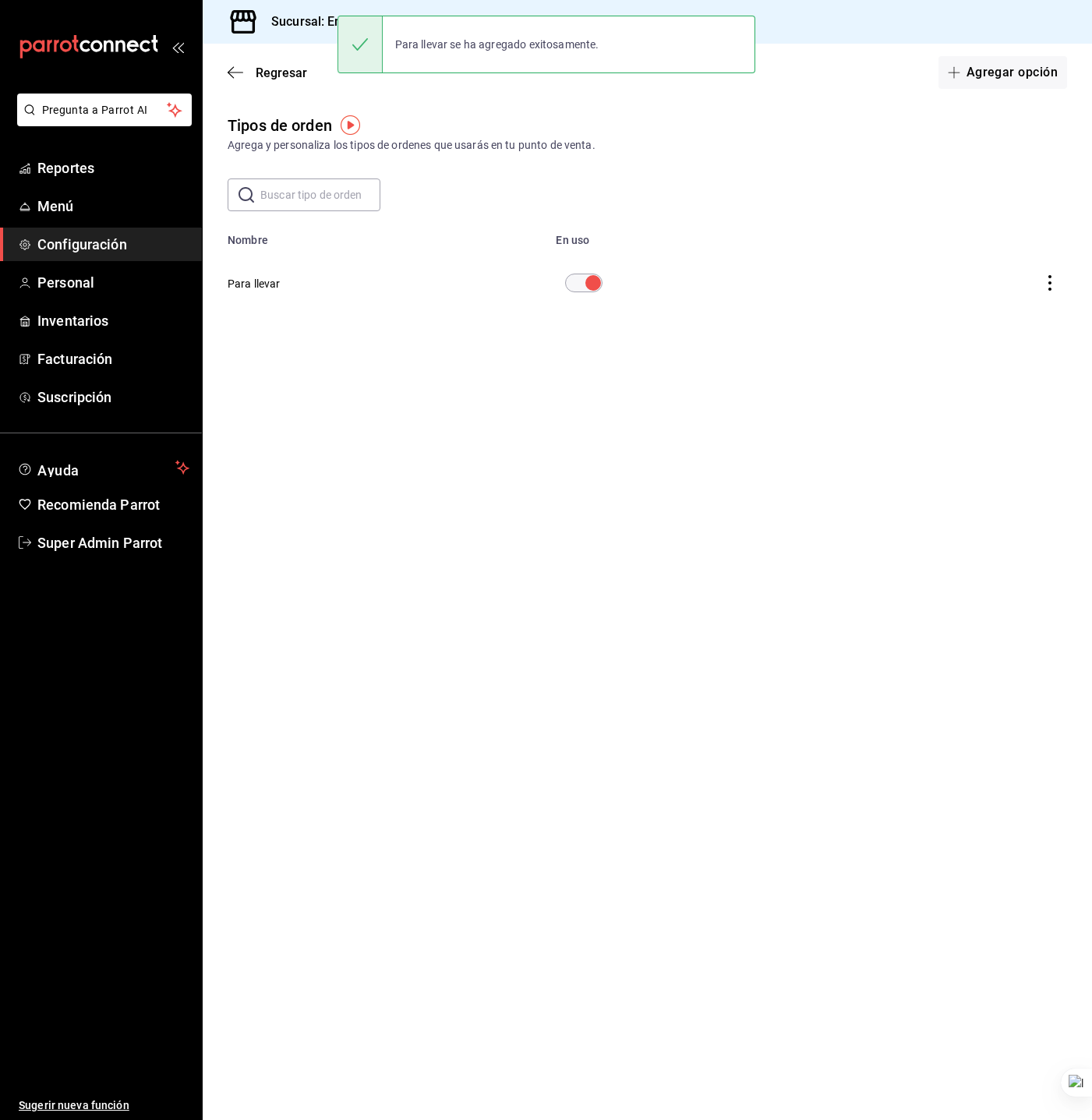
click at [285, 83] on div "Regresar Agregar opción" at bounding box center [647, 72] width 890 height 57
click at [283, 73] on span "Regresar" at bounding box center [282, 73] width 51 height 15
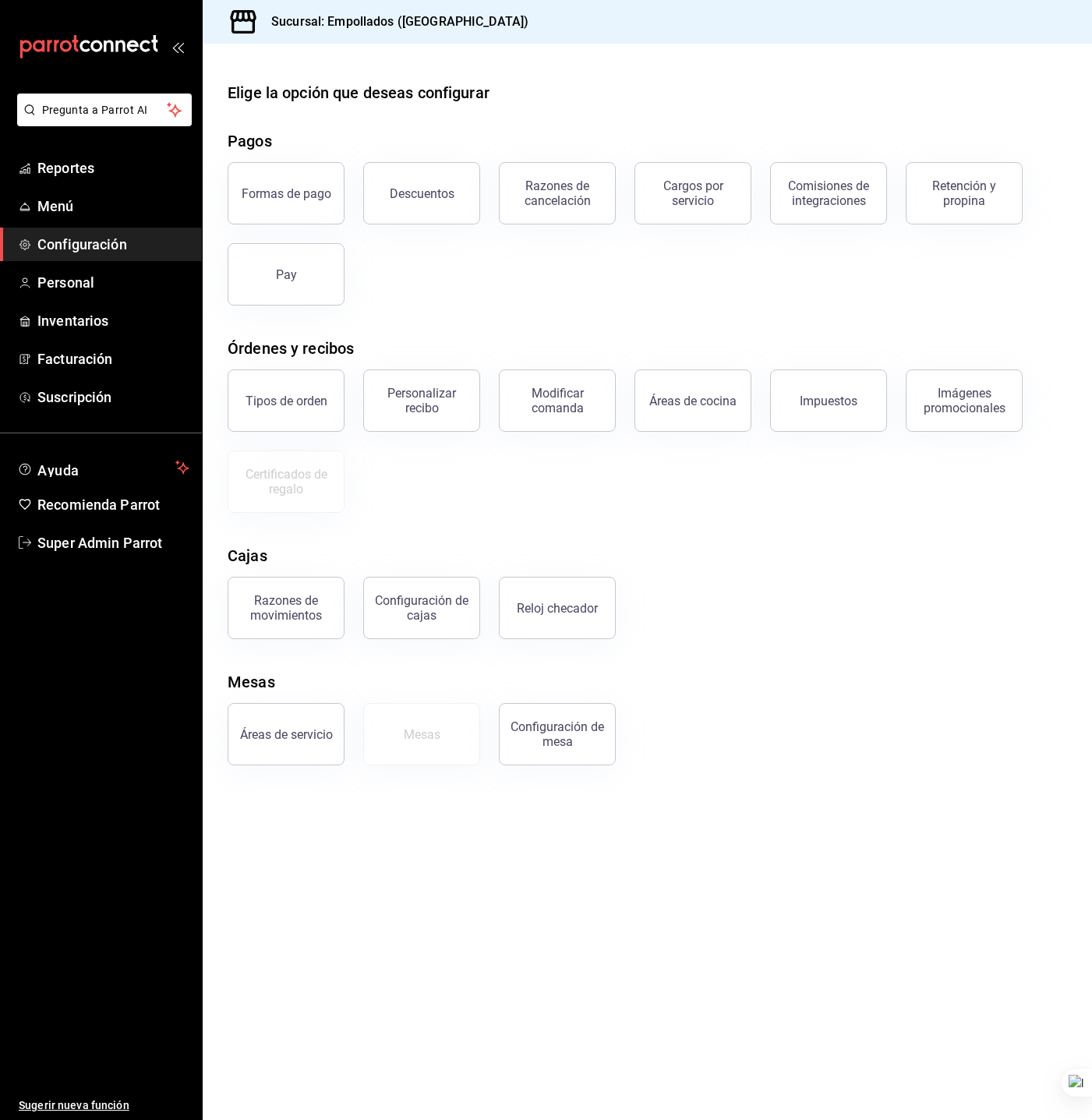
click at [552, 183] on div "Razones de cancelación" at bounding box center [558, 193] width 97 height 30
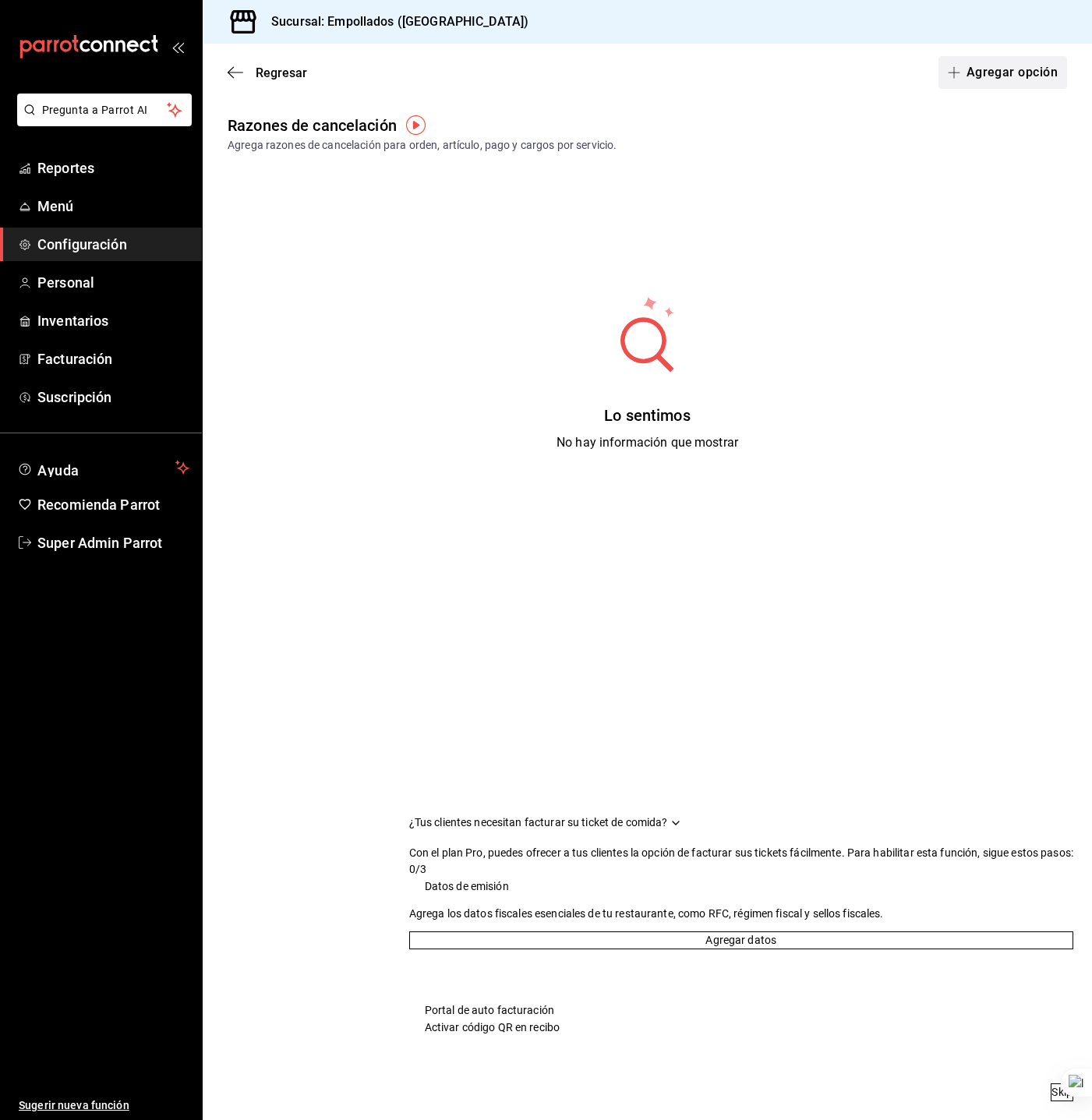
click at [984, 66] on button "Agregar opción" at bounding box center [1003, 73] width 129 height 33
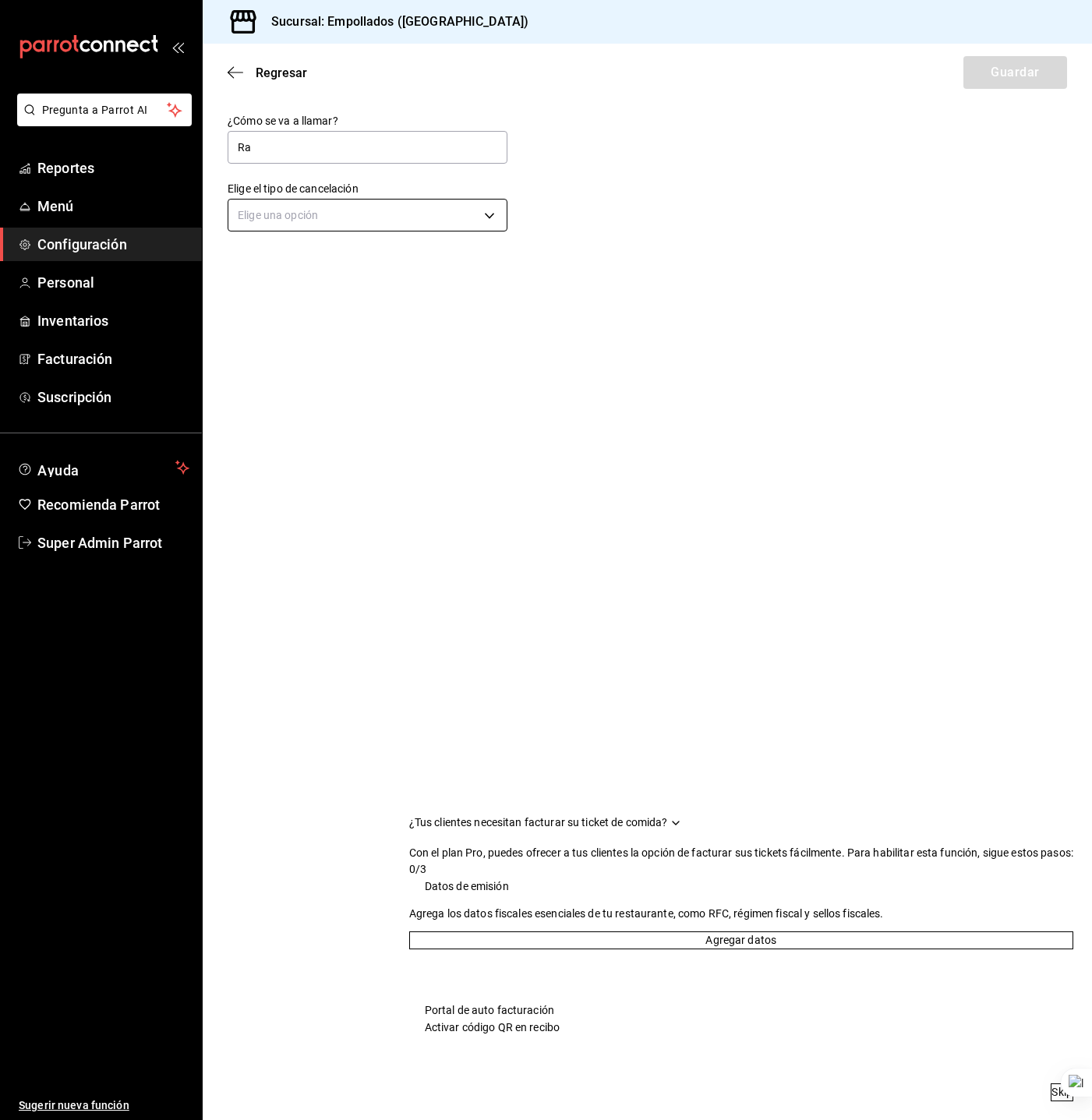
type input "R"
type input "Cancelación de orden"
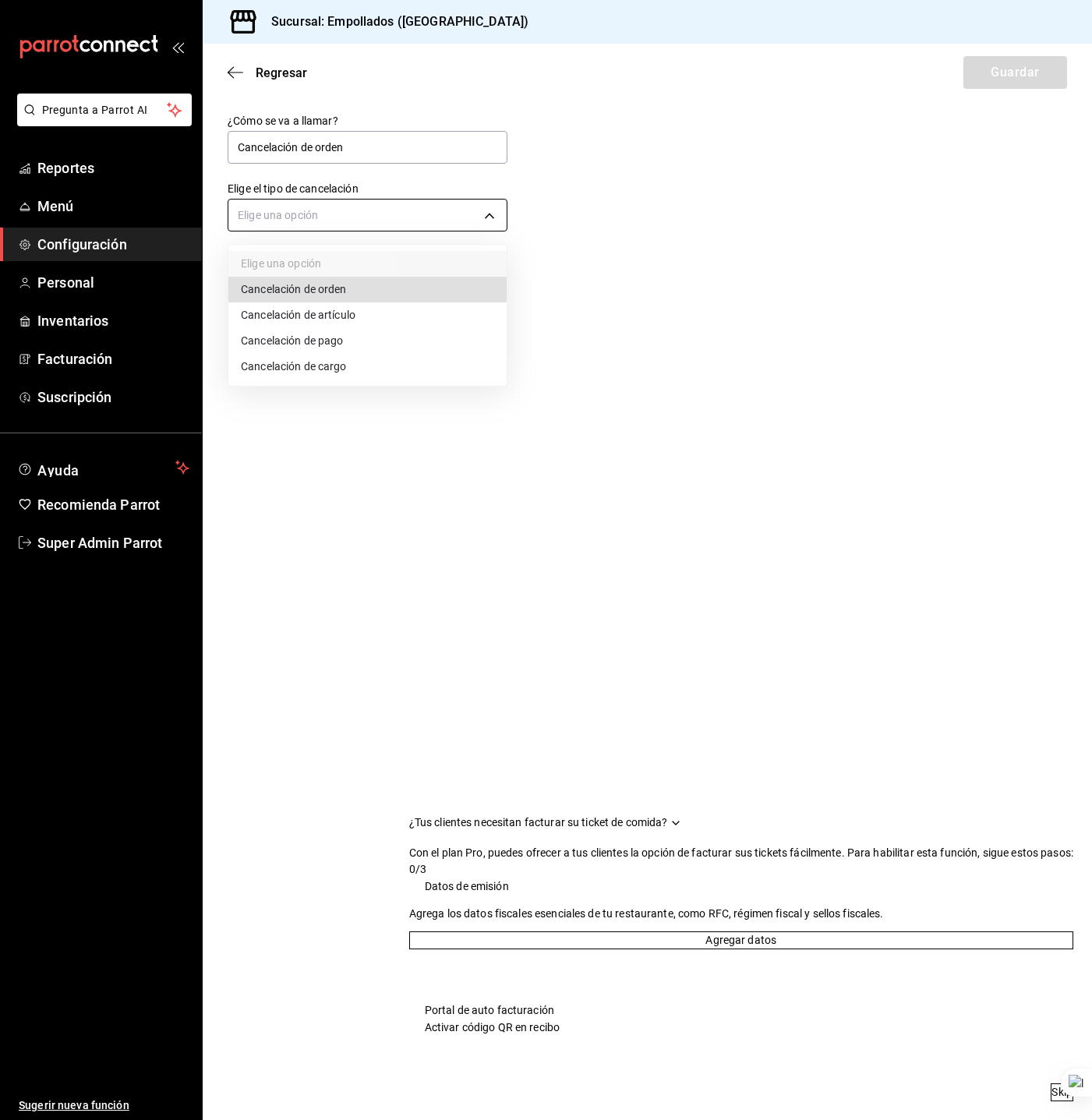
click at [375, 211] on body "Pregunta a Parrot AI Reportes Menú Configuración Personal Inventarios Facturaci…" at bounding box center [546, 560] width 1092 height 1120
click at [360, 294] on li "Cancelación de orden" at bounding box center [367, 290] width 278 height 26
type input "ORDER"
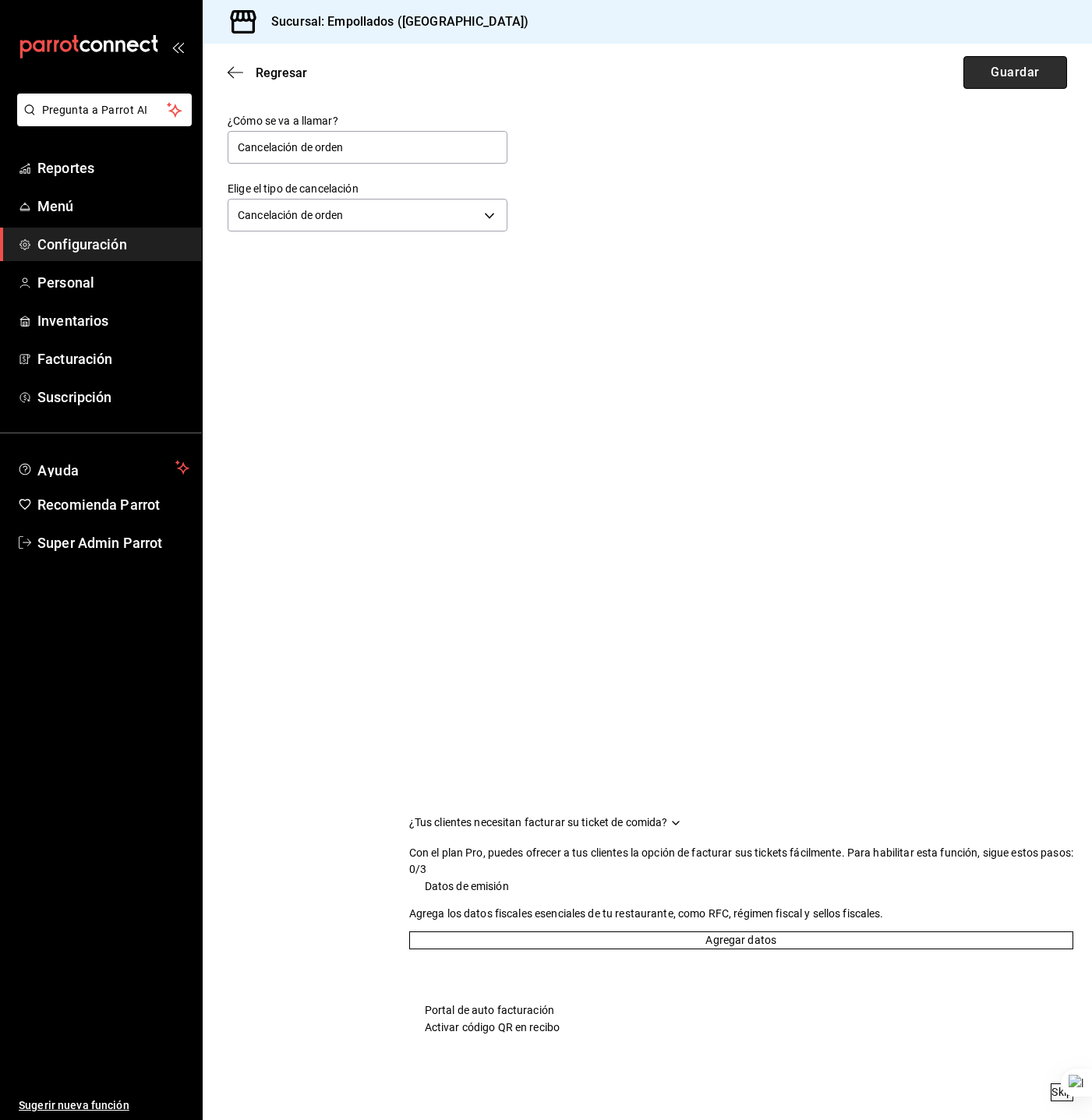
click at [993, 84] on button "Guardar" at bounding box center [1015, 73] width 104 height 33
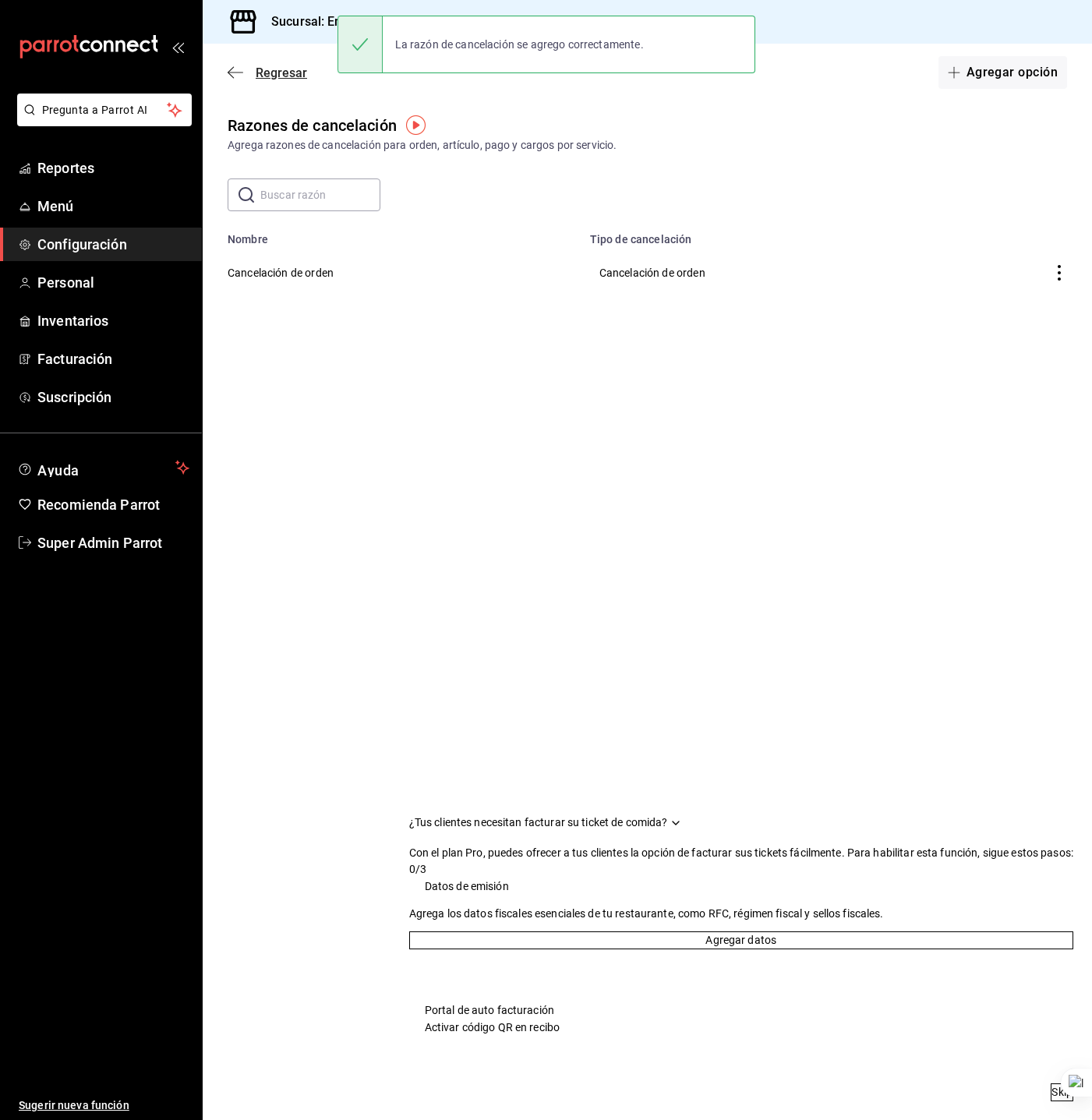
click at [294, 77] on span "Regresar" at bounding box center [282, 73] width 51 height 15
